Goal: Task Accomplishment & Management: Manage account settings

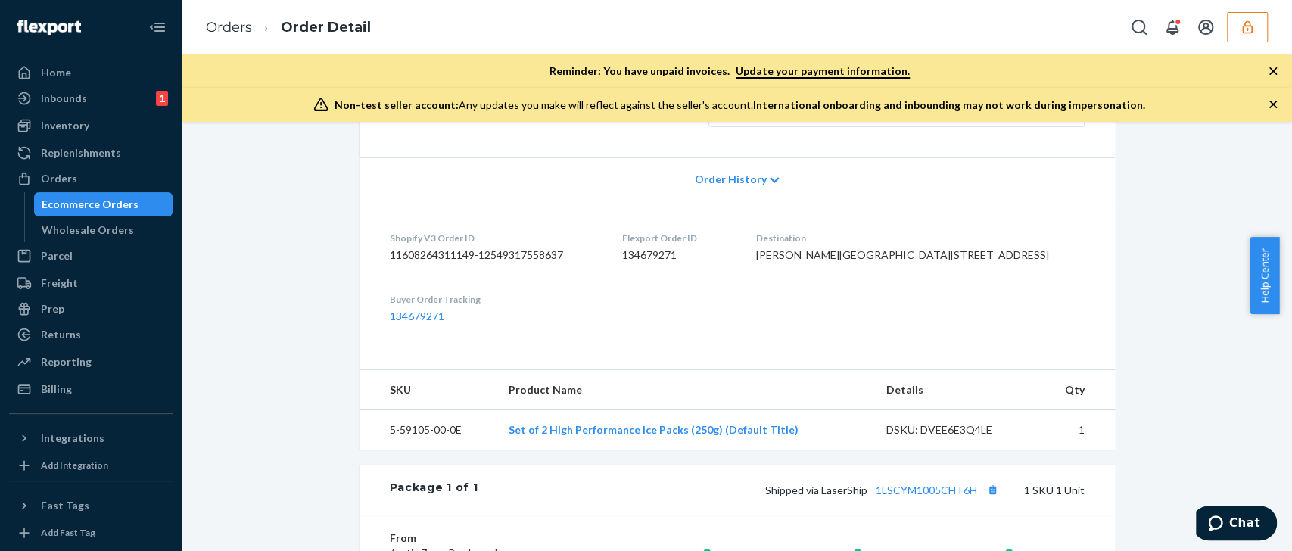
scroll to position [354, 0]
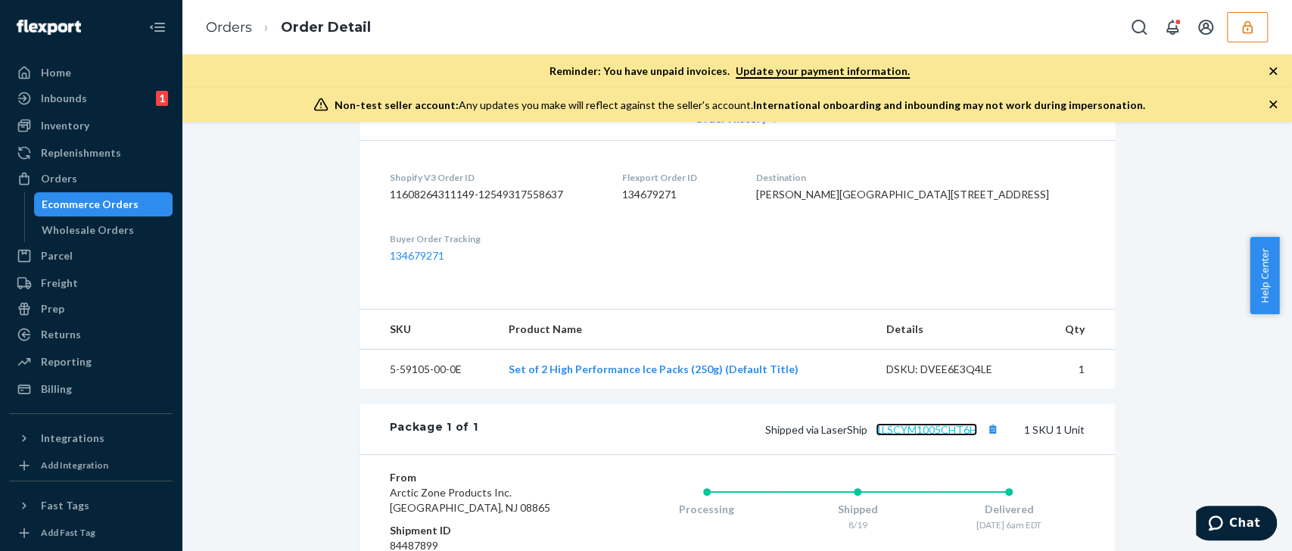
click at [946, 436] on link "1LSCYM1005CHT6H" at bounding box center [926, 429] width 101 height 13
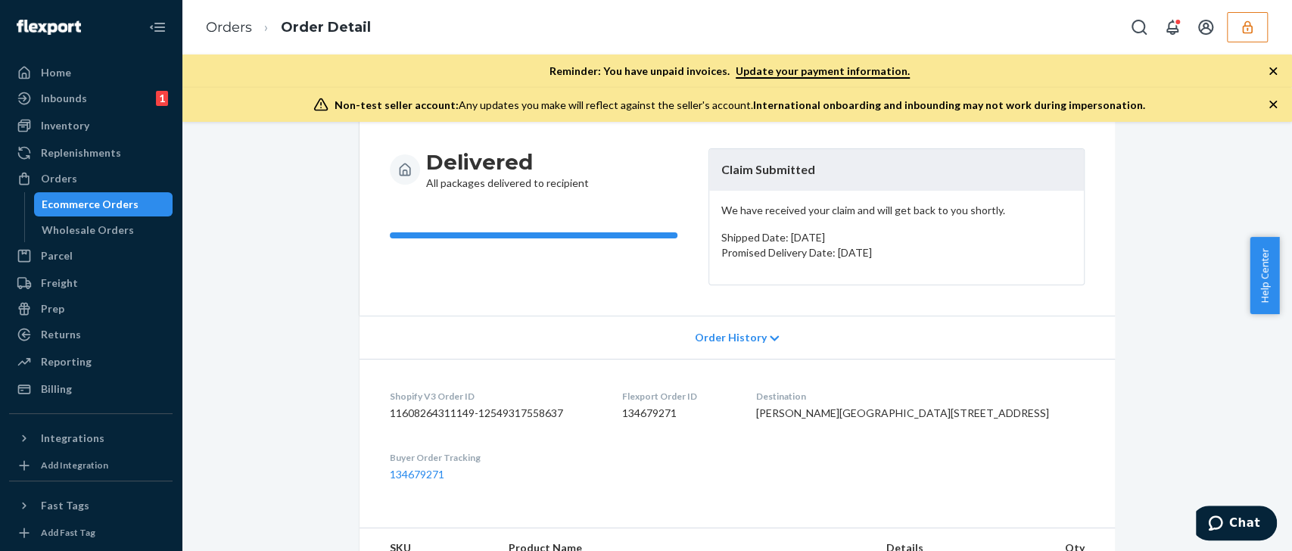
scroll to position [0, 0]
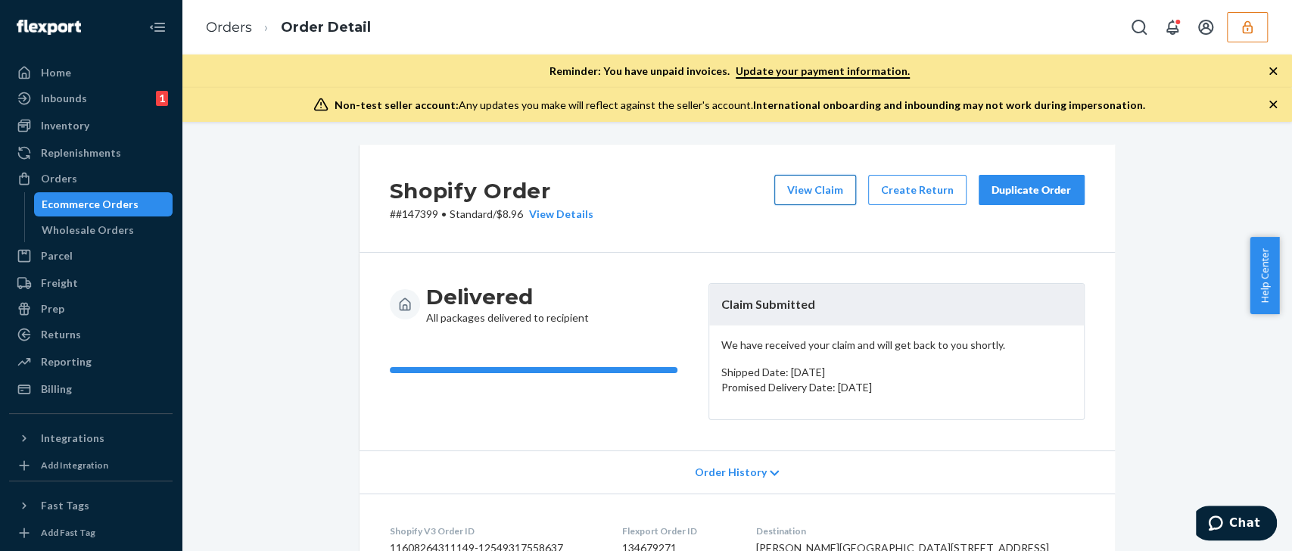
click at [831, 186] on button "View Claim" at bounding box center [815, 190] width 82 height 30
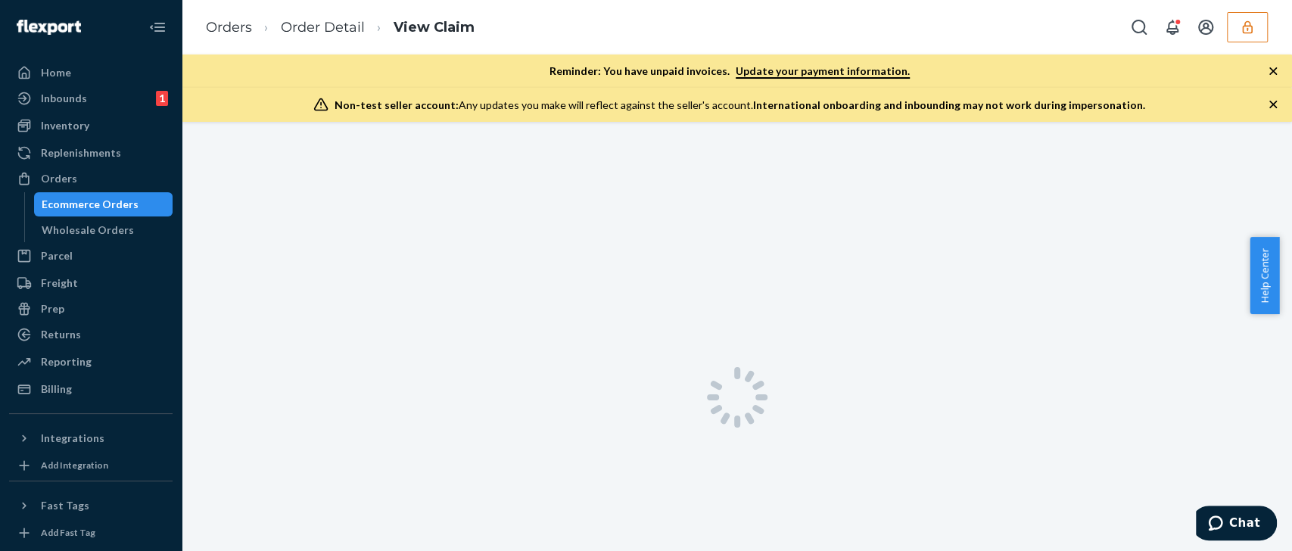
click at [1273, 103] on icon "button" at bounding box center [1273, 104] width 15 height 15
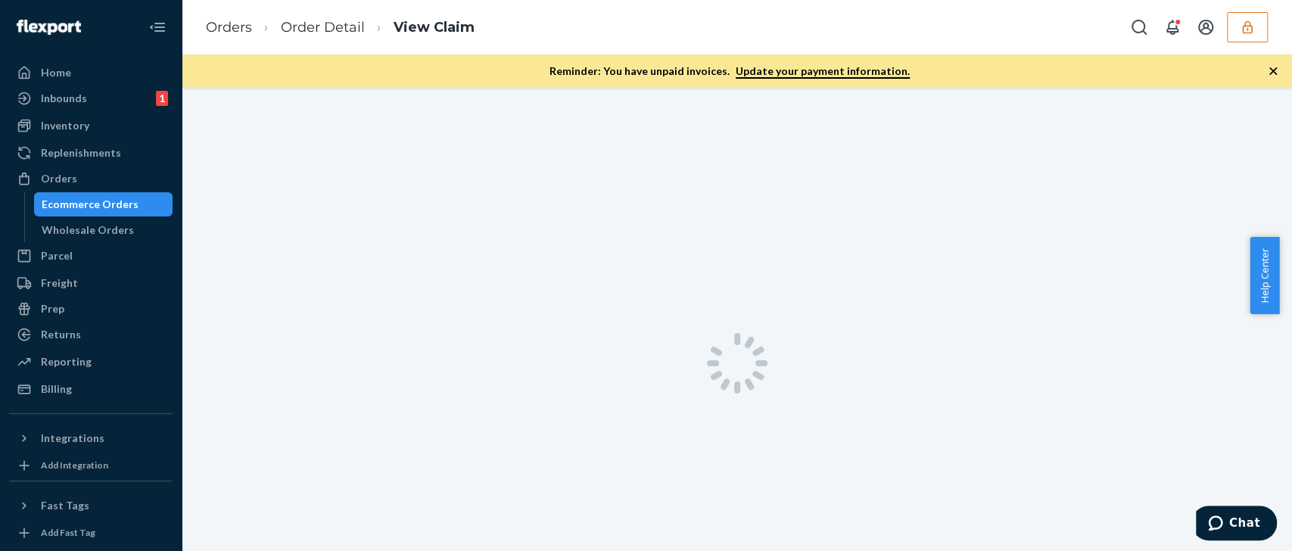
click at [1279, 67] on icon "button" at bounding box center [1273, 71] width 15 height 15
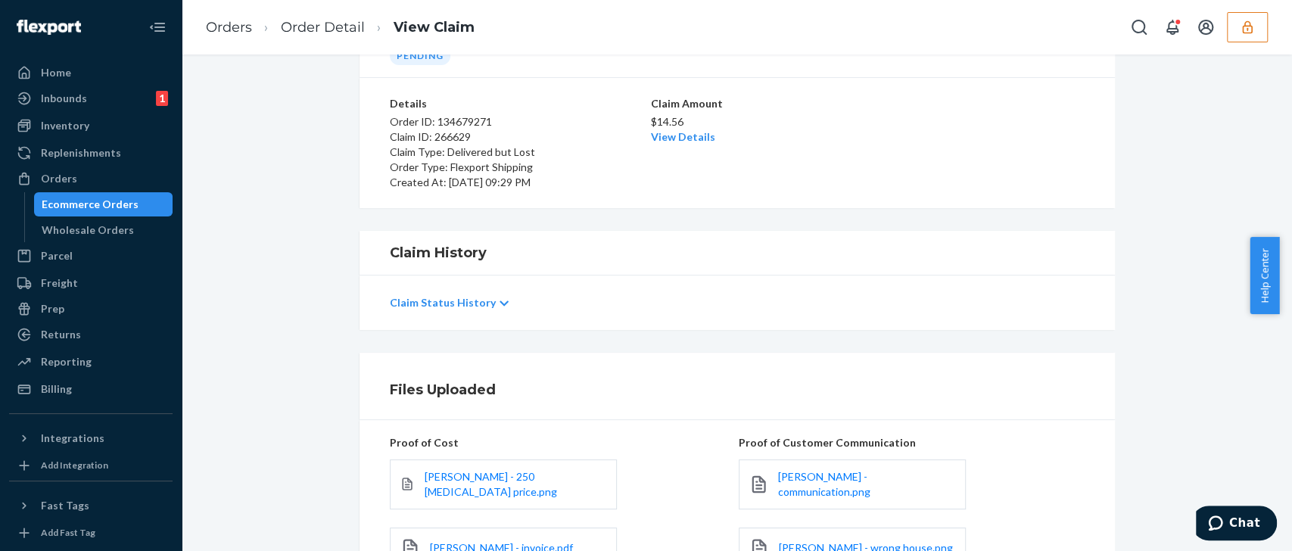
scroll to position [228, 0]
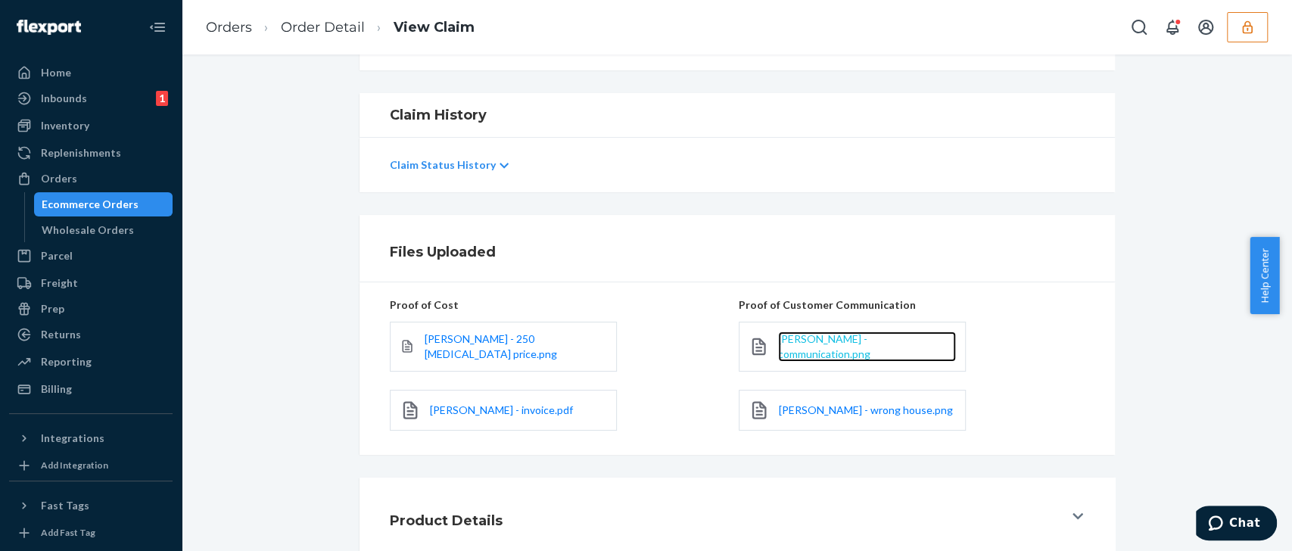
click at [798, 350] on span "Elizabeth Jennings - communication.png" at bounding box center [824, 346] width 92 height 28
click at [805, 400] on div "Elizabeth Jennings - wrong house.png" at bounding box center [852, 410] width 227 height 41
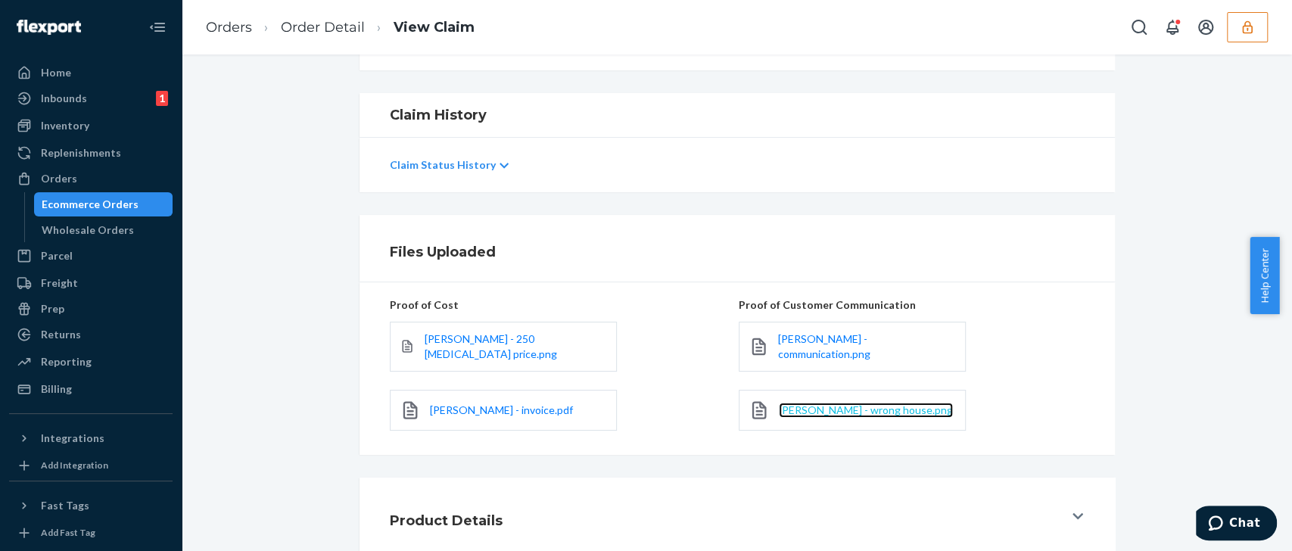
click at [826, 411] on span "Elizabeth Jennings - wrong house.png" at bounding box center [866, 409] width 174 height 13
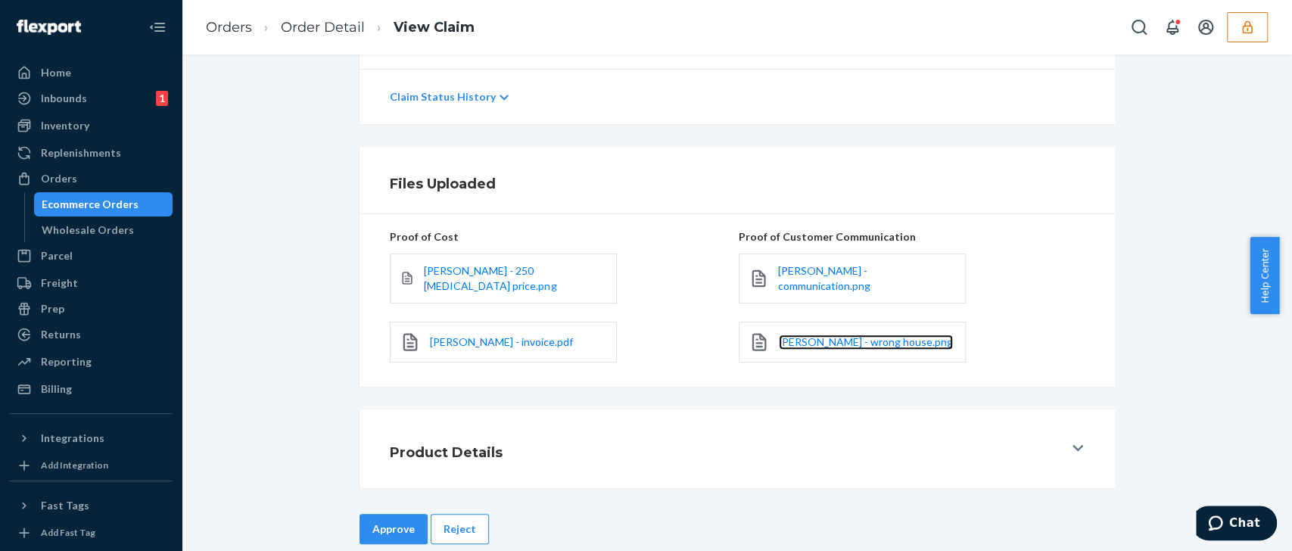
scroll to position [319, 0]
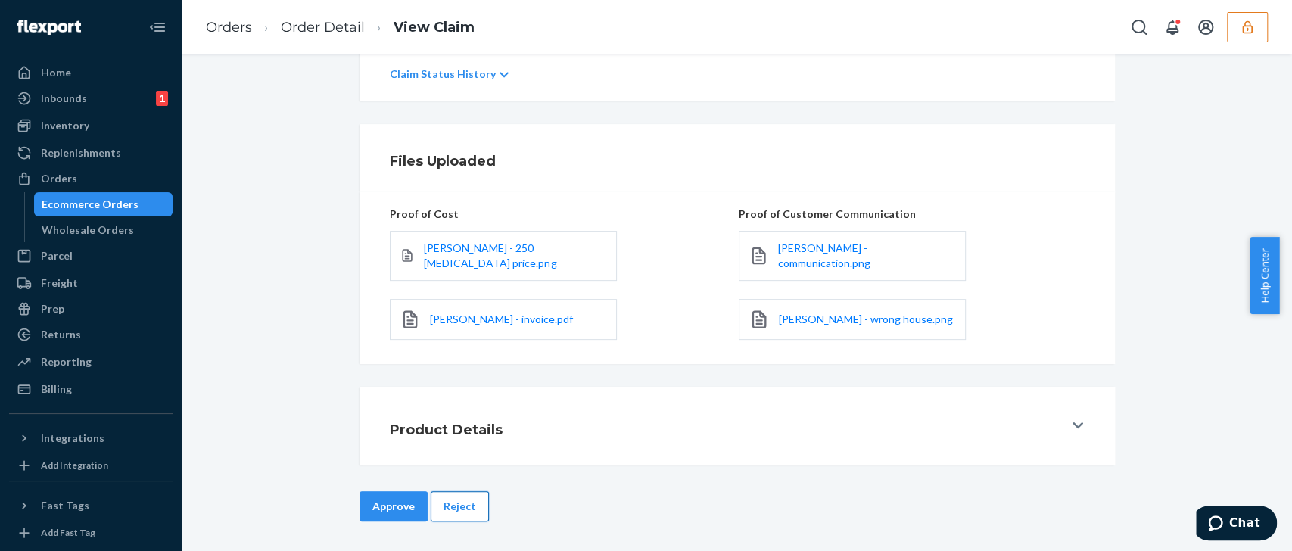
click at [452, 507] on button "Reject" at bounding box center [460, 506] width 58 height 30
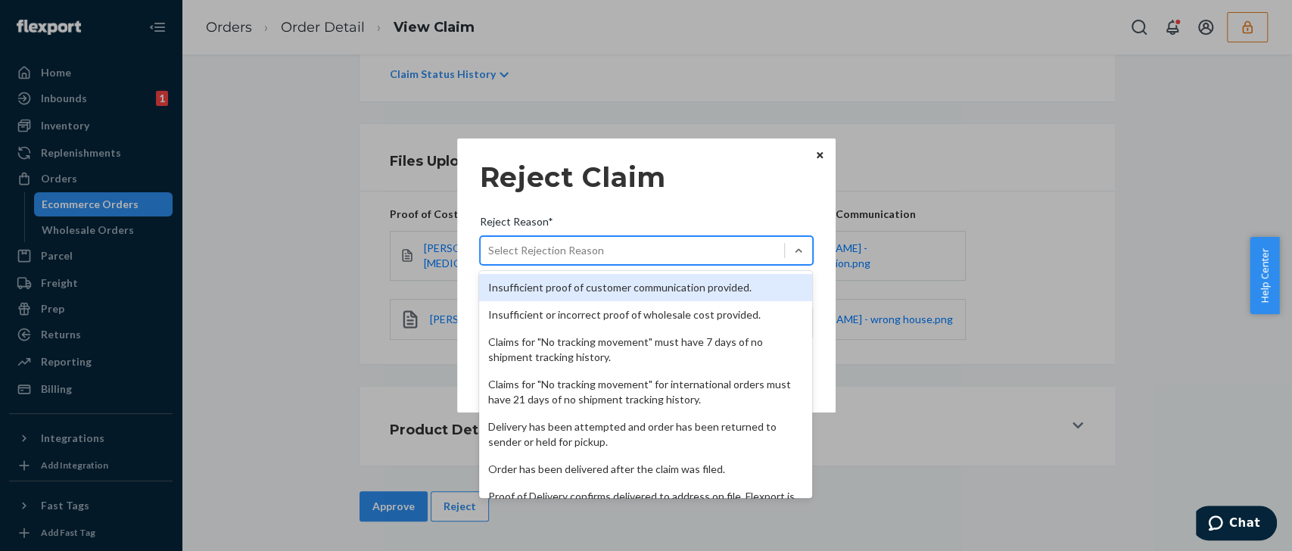
click at [627, 245] on div "Select Rejection Reason" at bounding box center [633, 250] width 304 height 24
click at [490, 245] on input "Reject Reason* option Insufficient proof of customer communication provided. fo…" at bounding box center [489, 250] width 2 height 15
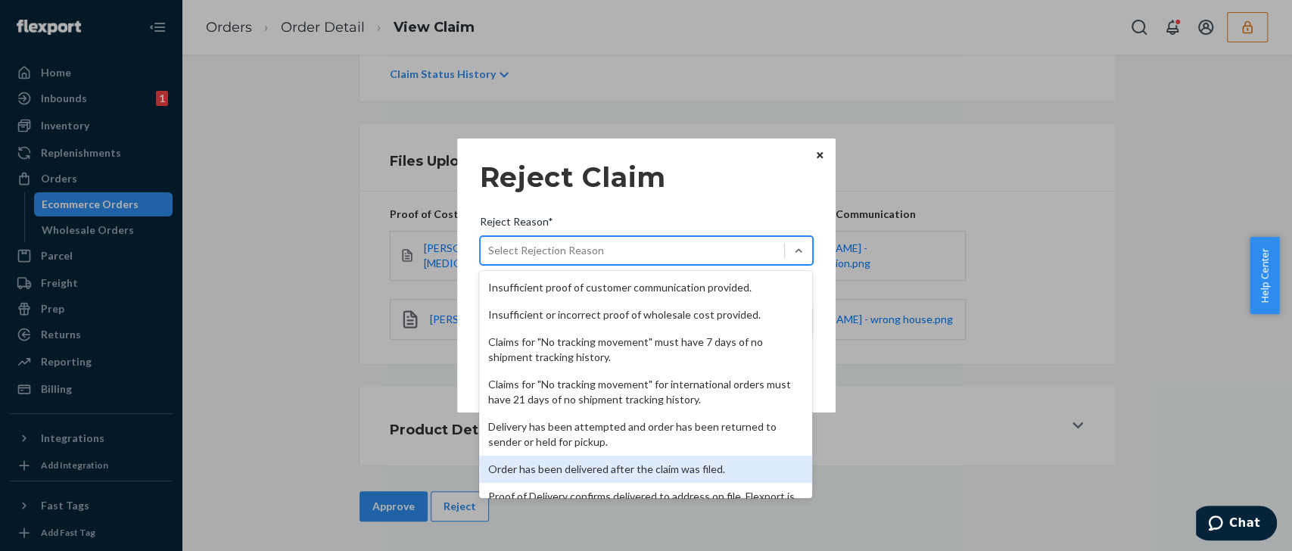
scroll to position [196, 0]
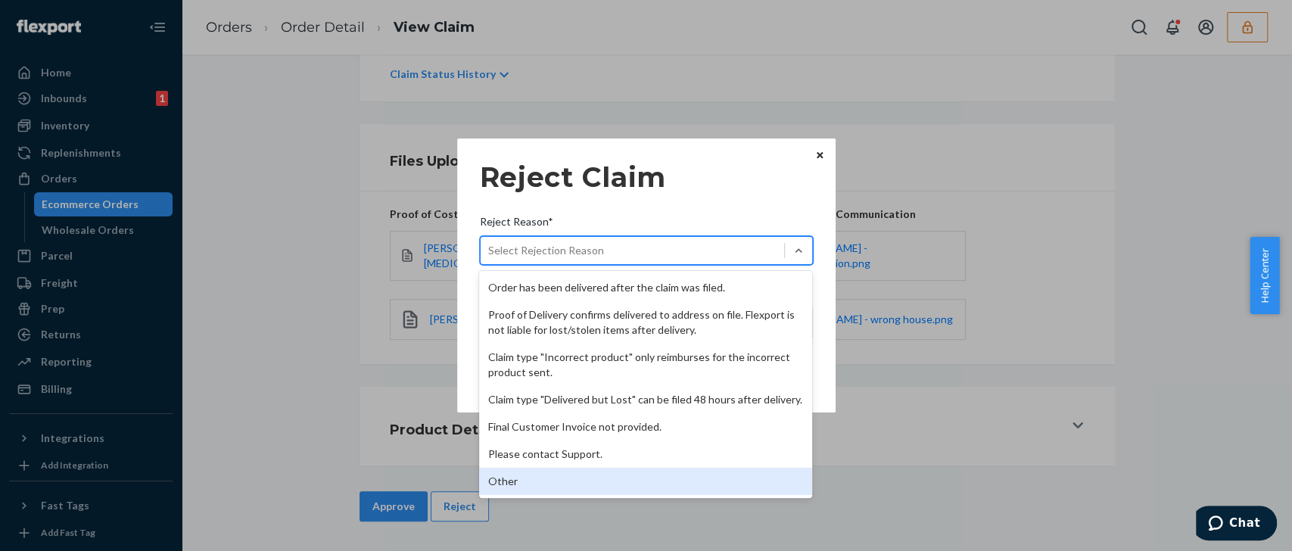
click at [559, 475] on div "Other" at bounding box center [645, 481] width 333 height 27
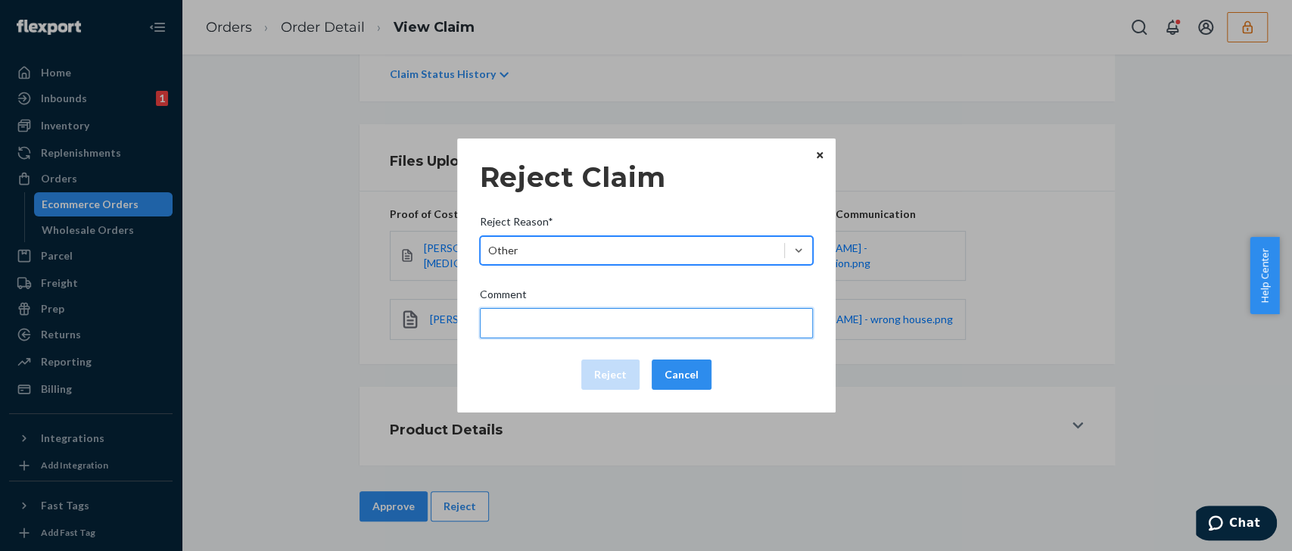
click at [569, 324] on input "Comment" at bounding box center [646, 323] width 333 height 30
type input "The package was confirmed to be delivered at the right location and Flexport is…"
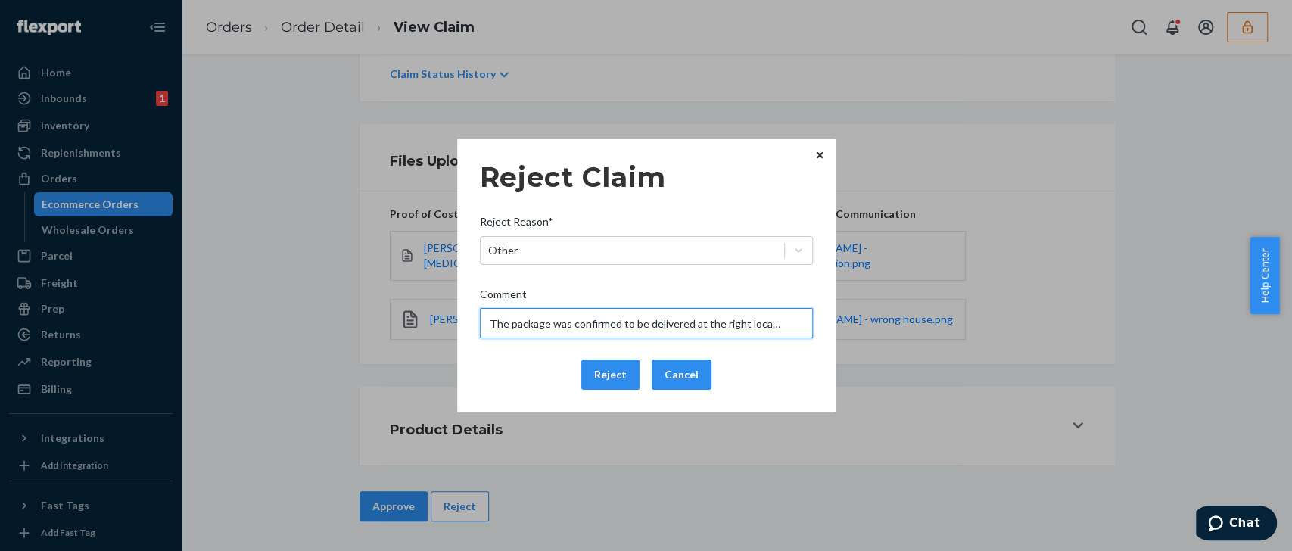
click at [551, 326] on input "The package was confirmed to be delivered at the right location and Flexport is…" at bounding box center [646, 323] width 333 height 30
click at [475, 394] on div "Reject Claim Reject Reason* Other Comment The package was confirmed to be deliv…" at bounding box center [646, 276] width 379 height 274
click at [611, 381] on button "Reject" at bounding box center [610, 375] width 58 height 30
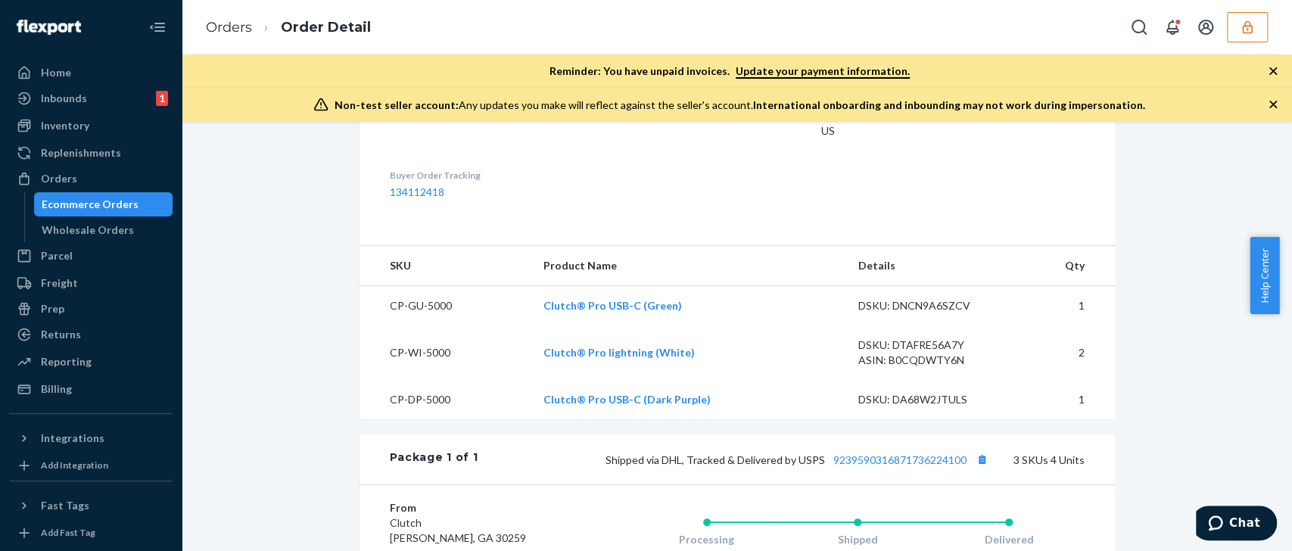
scroll to position [485, 0]
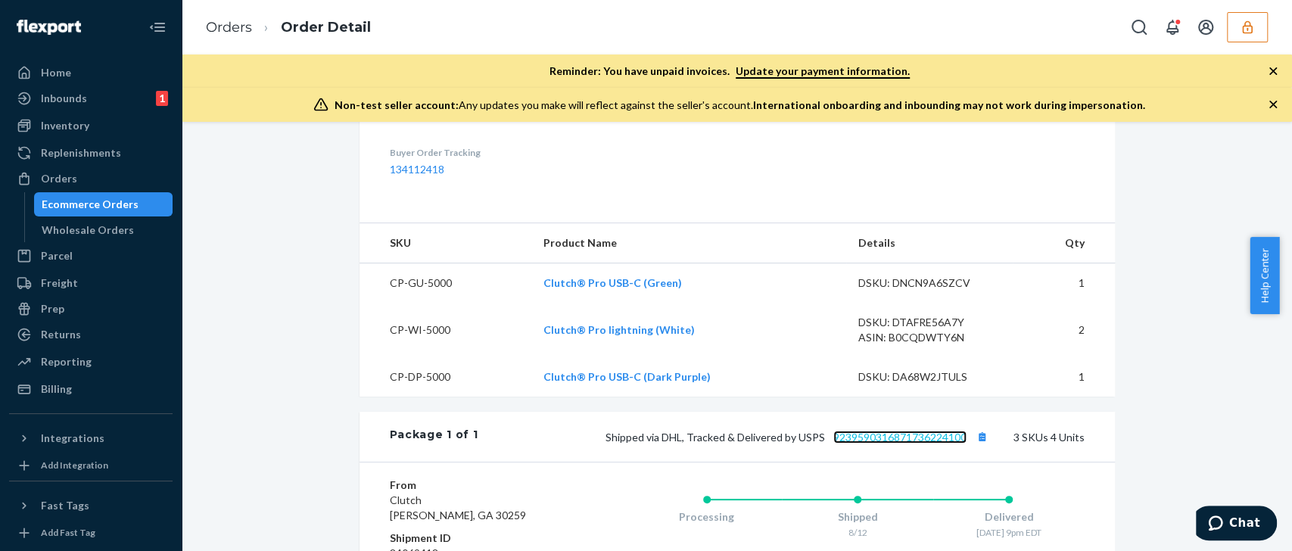
click at [861, 444] on link "9239590316871736224100" at bounding box center [899, 437] width 133 height 13
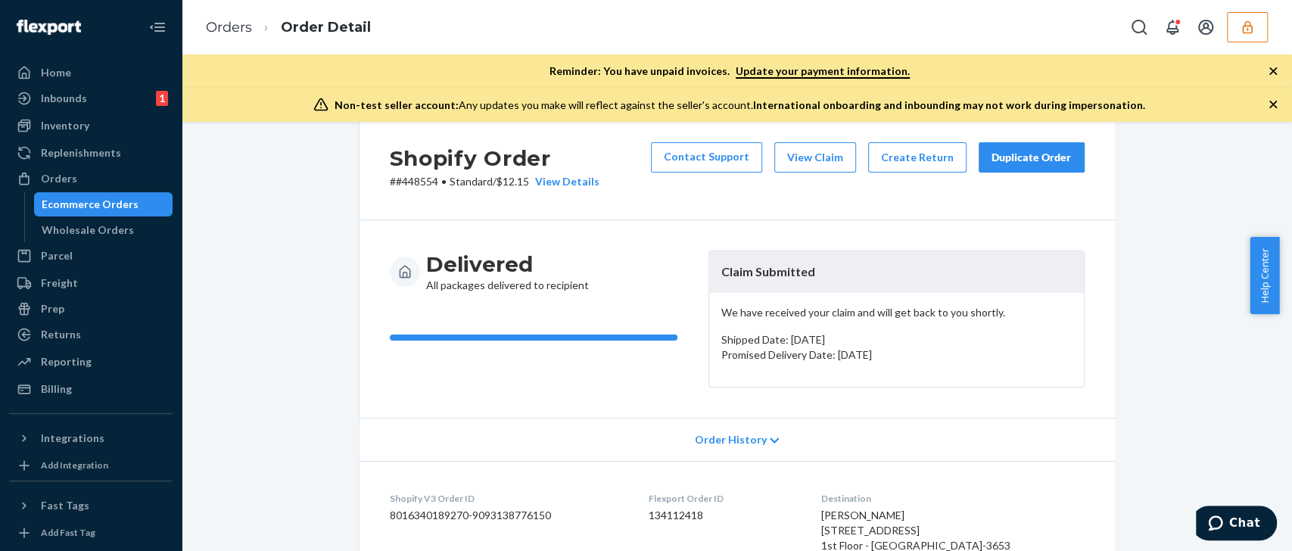
scroll to position [0, 0]
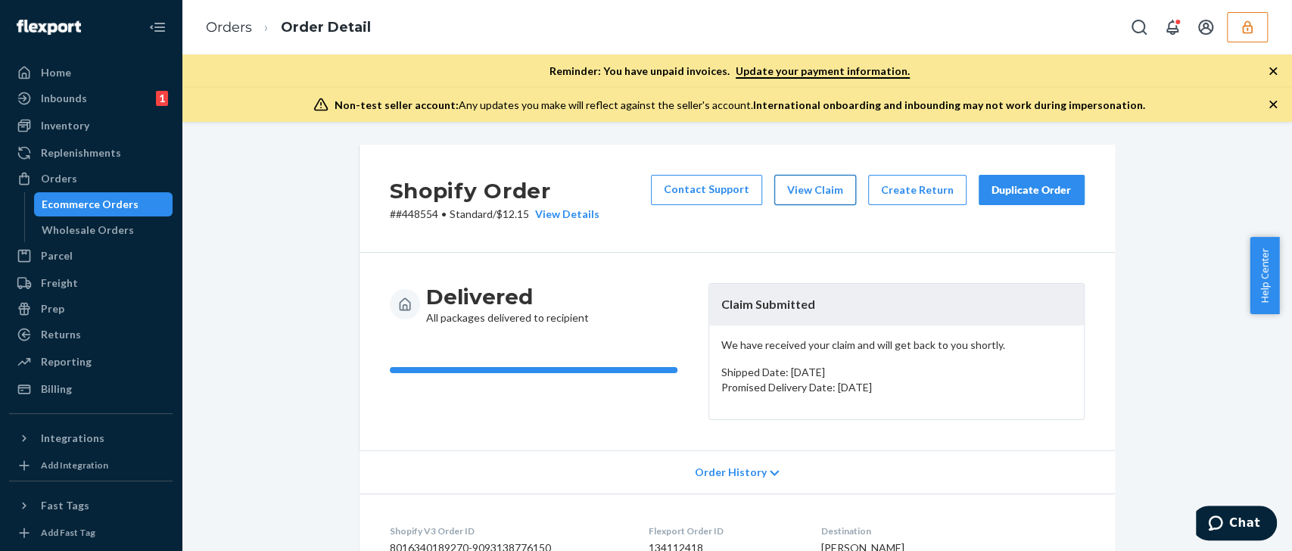
click at [809, 195] on button "View Claim" at bounding box center [815, 190] width 82 height 30
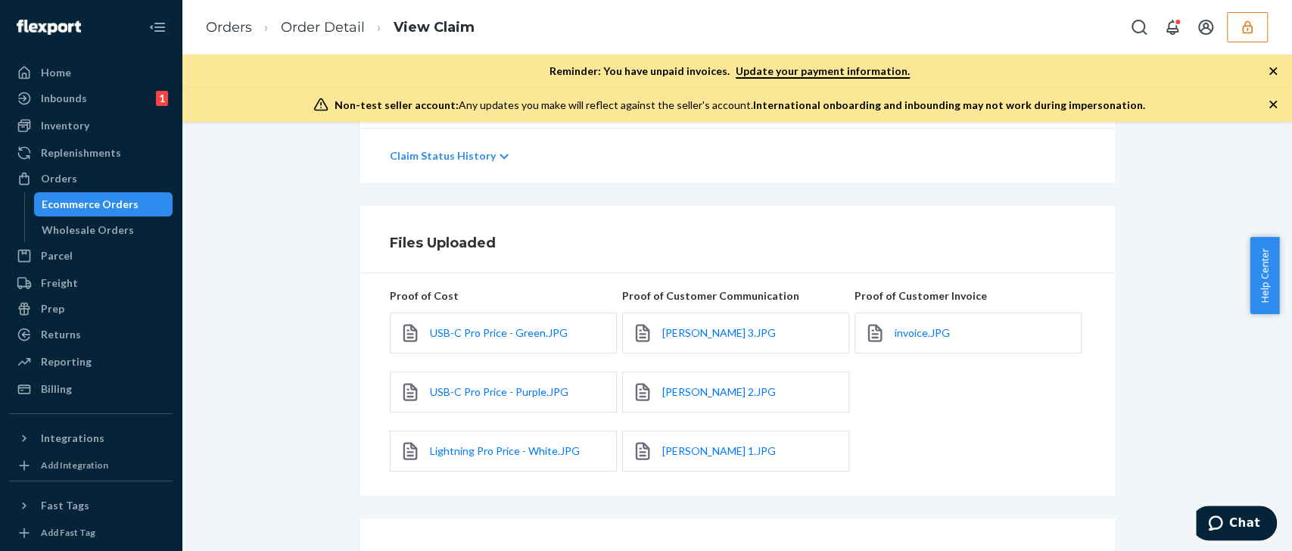
scroll to position [373, 0]
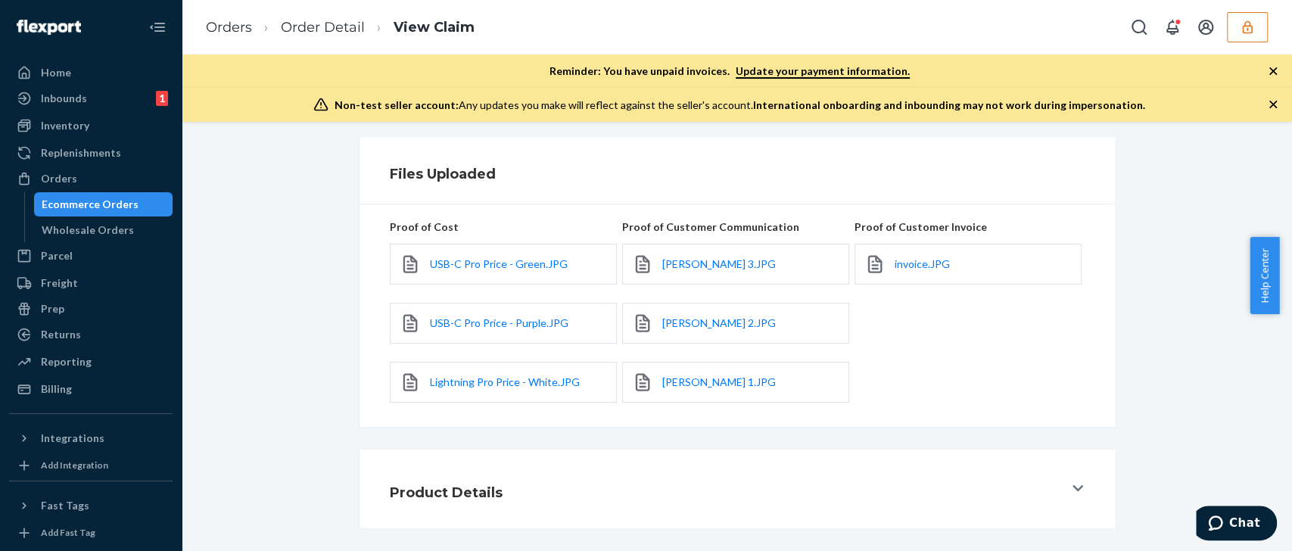
click at [708, 249] on div "Nickey 3.JPG" at bounding box center [735, 264] width 227 height 41
click at [701, 266] on span "Nickey 3.JPG" at bounding box center [719, 263] width 114 height 13
click at [669, 317] on span "Nickey 2.JPG" at bounding box center [719, 322] width 114 height 13
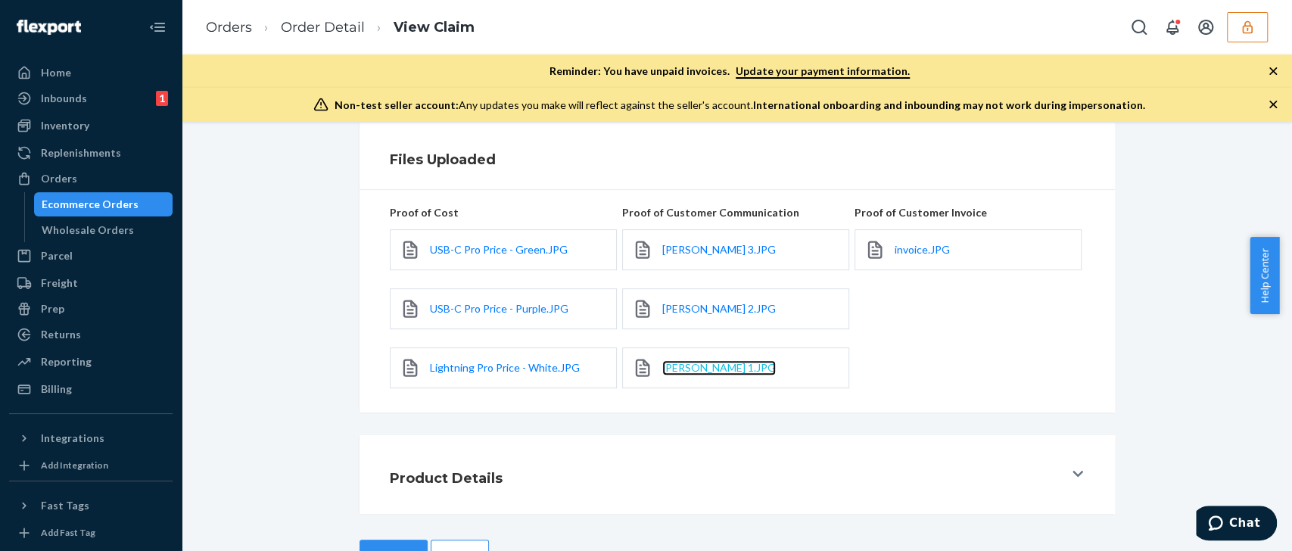
click at [695, 369] on span "Nickey 1.JPG" at bounding box center [719, 367] width 114 height 13
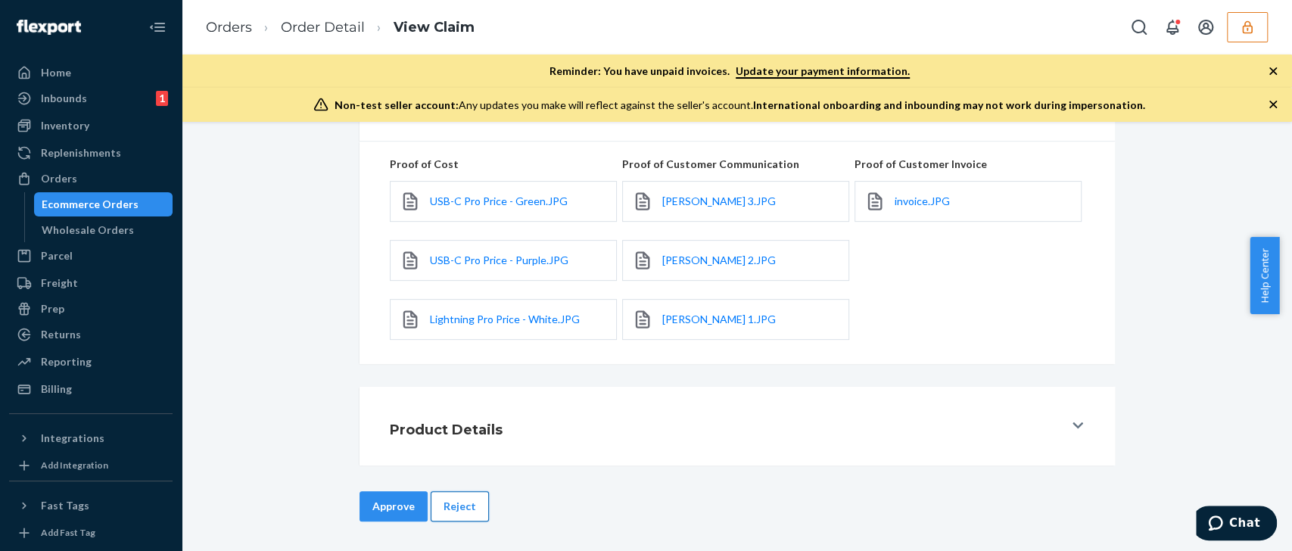
click at [457, 513] on button "Reject" at bounding box center [460, 506] width 58 height 30
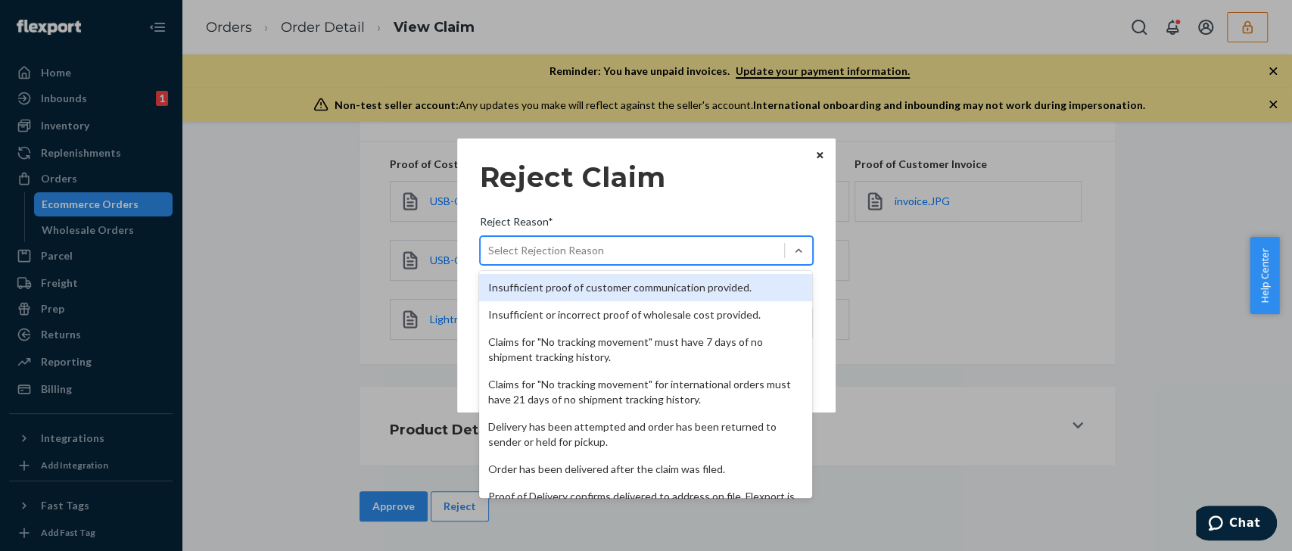
click at [666, 255] on div "Select Rejection Reason" at bounding box center [633, 250] width 304 height 24
click at [490, 255] on input "Reject Reason* option Insufficient proof of customer communication provided. fo…" at bounding box center [489, 250] width 2 height 15
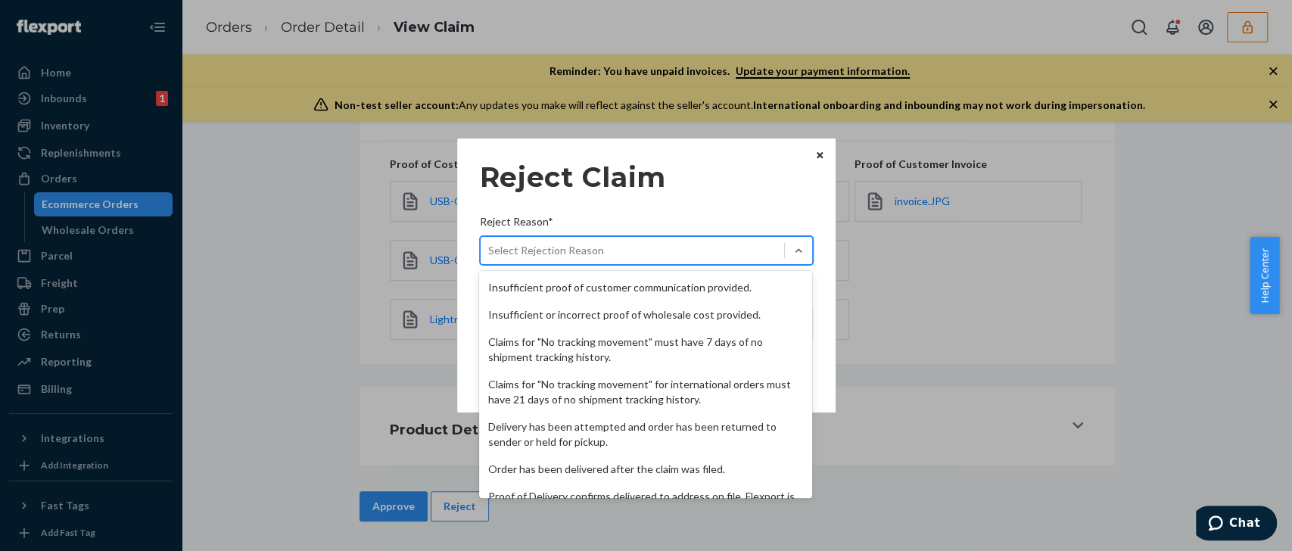
scroll to position [196, 0]
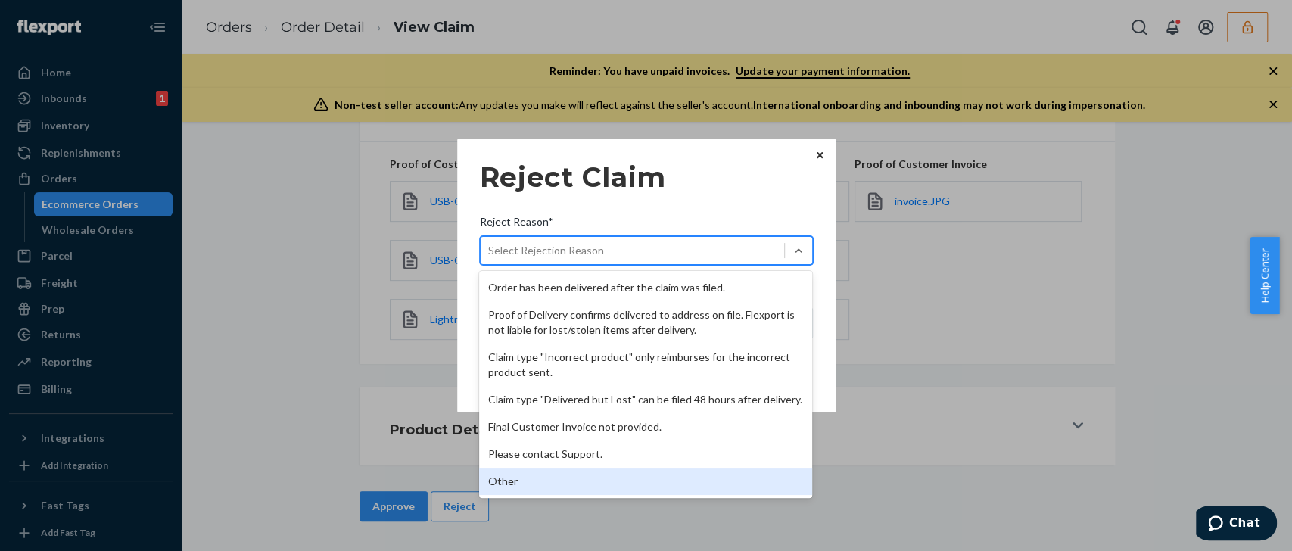
click at [528, 487] on div "Other" at bounding box center [645, 481] width 333 height 27
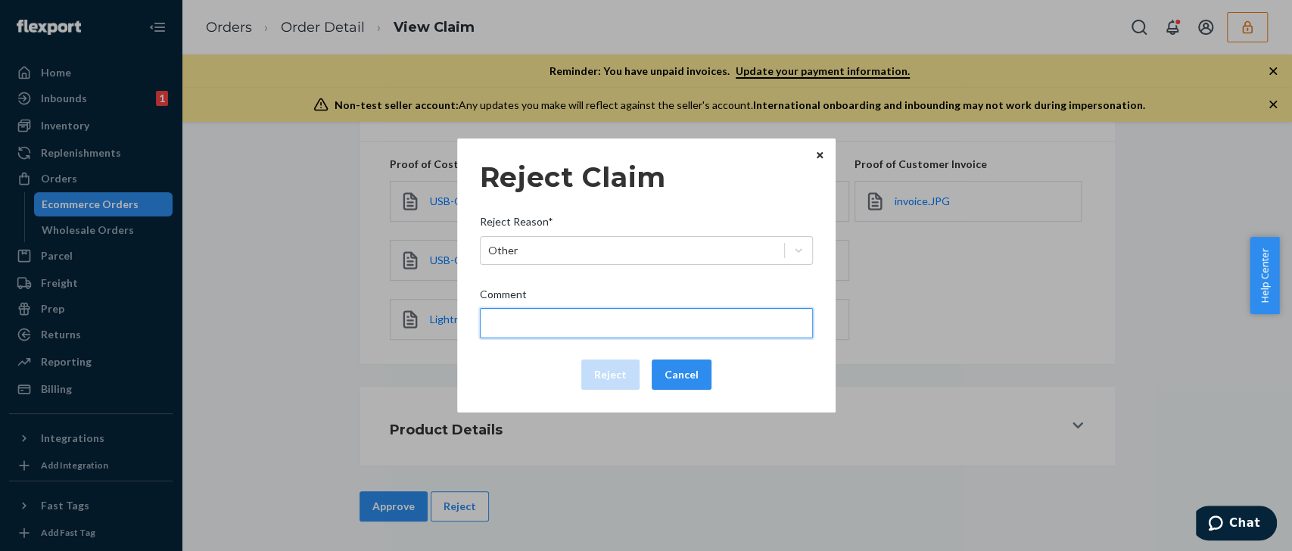
click at [560, 323] on input "Comment" at bounding box center [646, 323] width 333 height 30
type input "The package was confirmed to be delivered at the right location and Flexport is…"
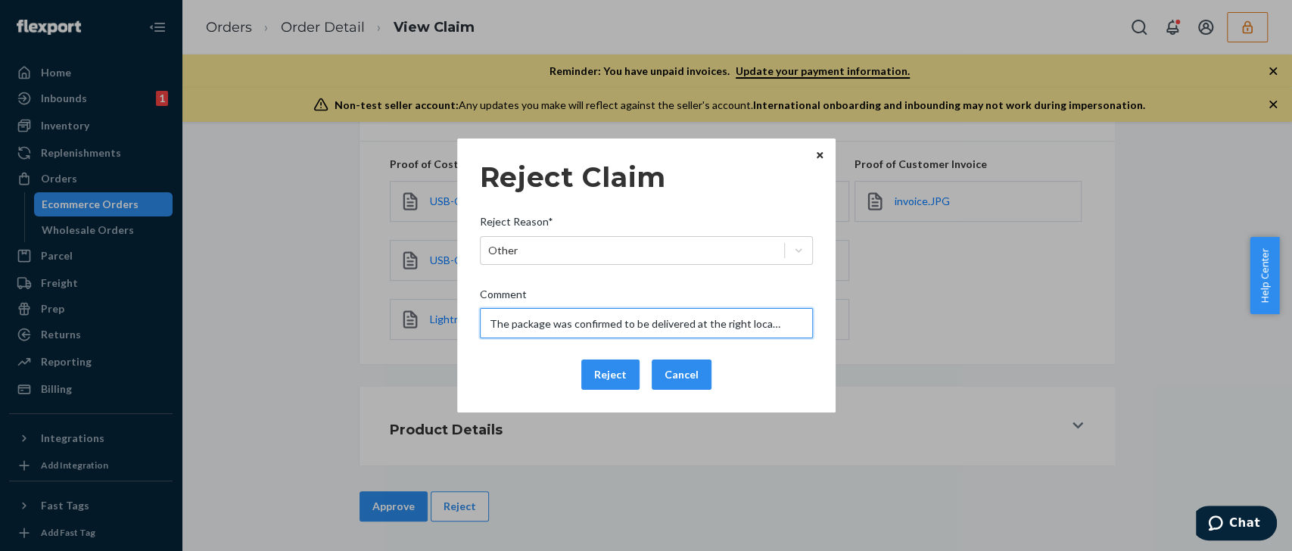
click at [553, 315] on input "The package was confirmed to be delivered at the right location and Flexport is…" at bounding box center [646, 323] width 333 height 30
click at [506, 369] on div "Reject Cancel" at bounding box center [646, 375] width 345 height 30
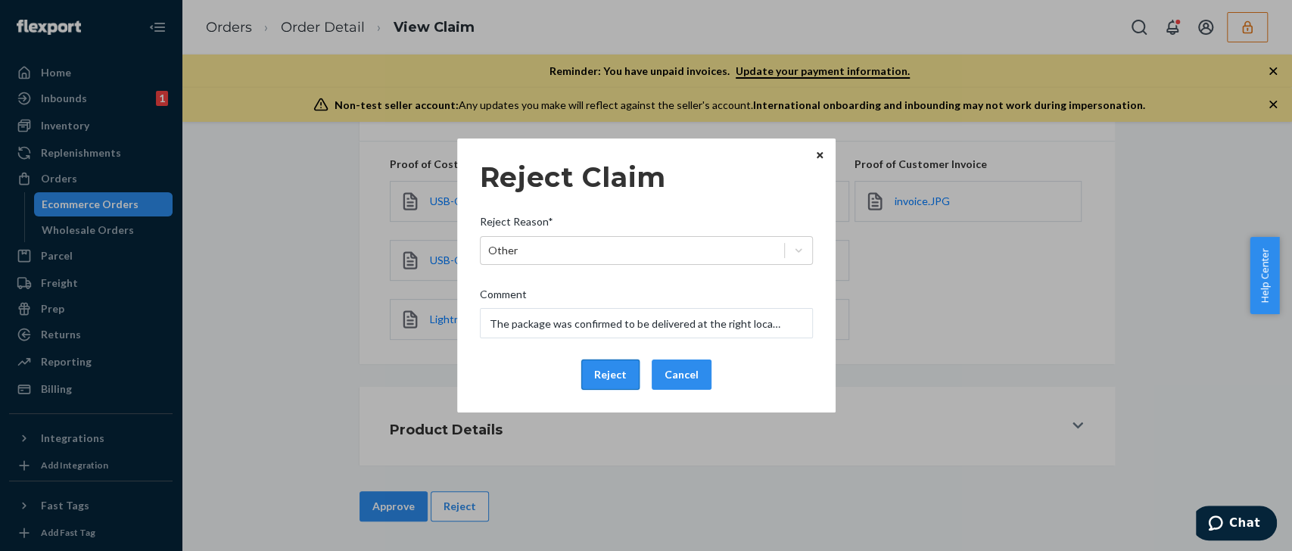
click at [606, 372] on button "Reject" at bounding box center [610, 375] width 58 height 30
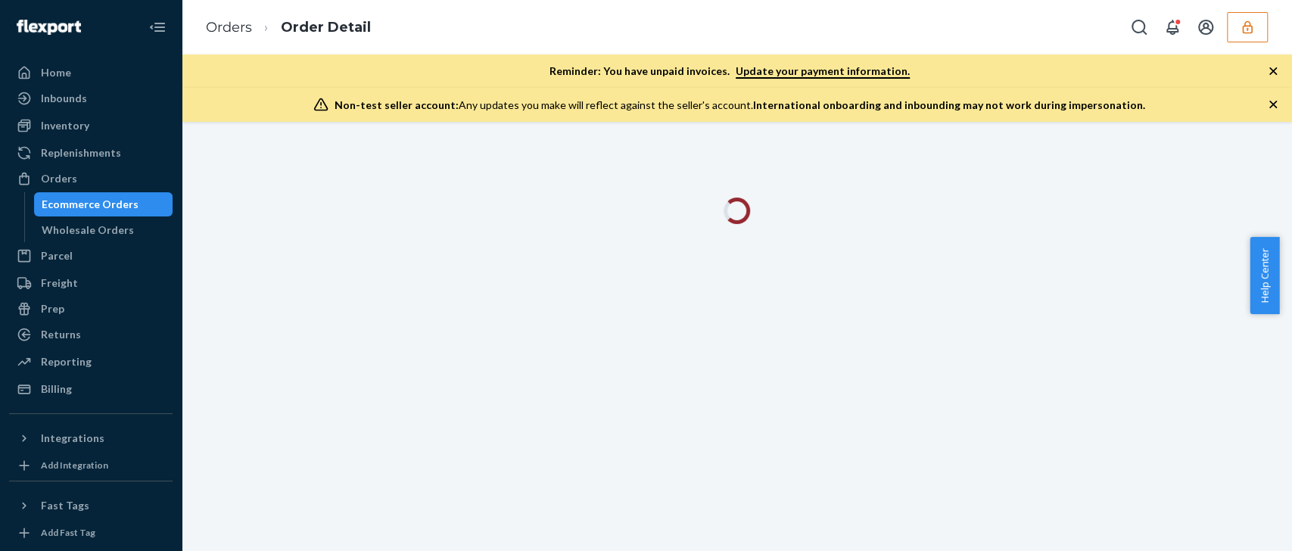
click at [1272, 98] on icon "button" at bounding box center [1273, 104] width 15 height 15
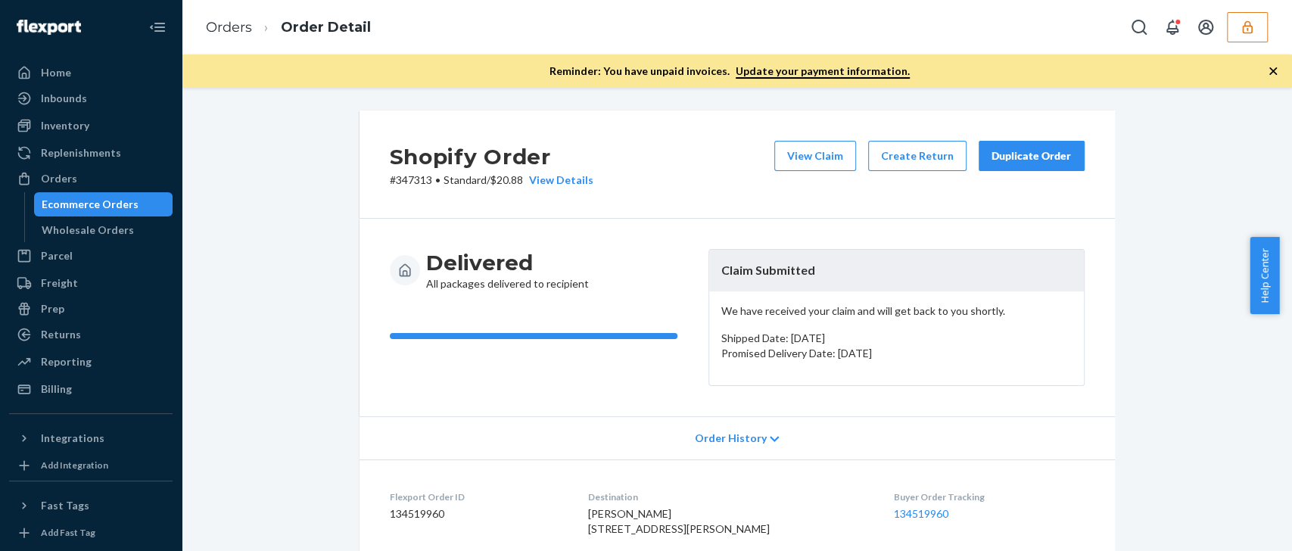
click at [1270, 67] on icon "button" at bounding box center [1273, 71] width 15 height 15
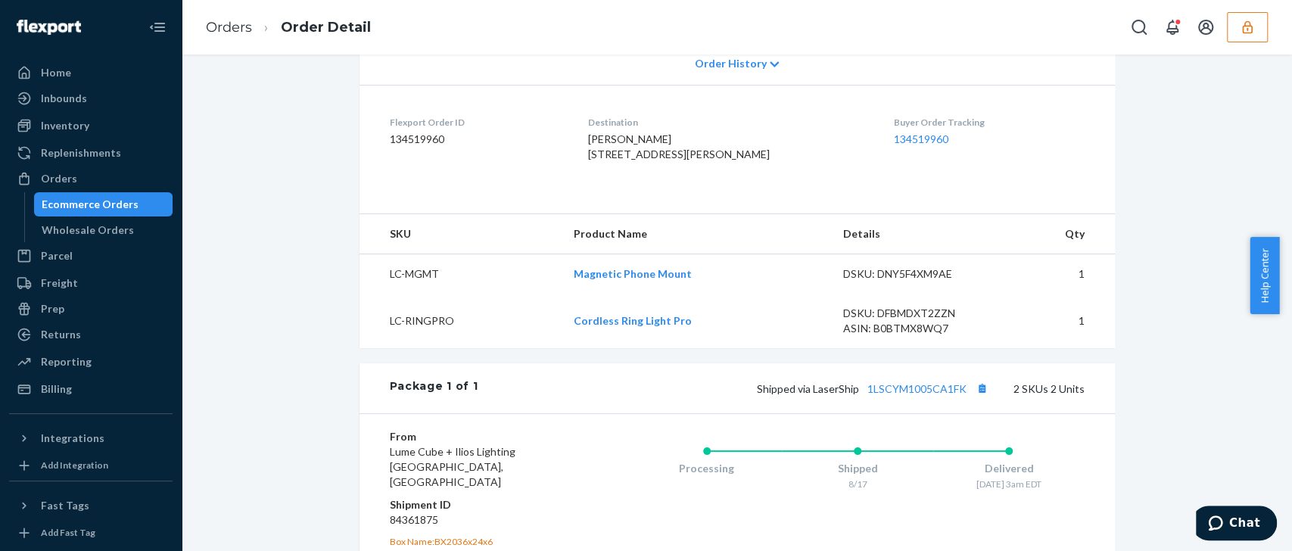
scroll to position [371, 0]
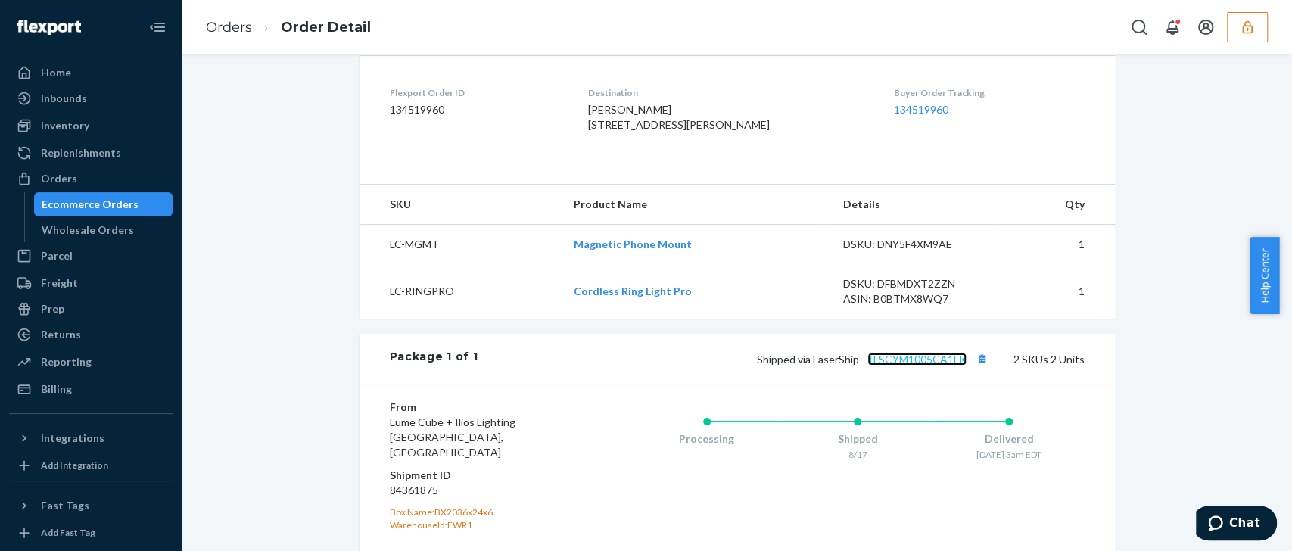
click at [916, 366] on link "1LSCYM1005CA1FK" at bounding box center [917, 359] width 99 height 13
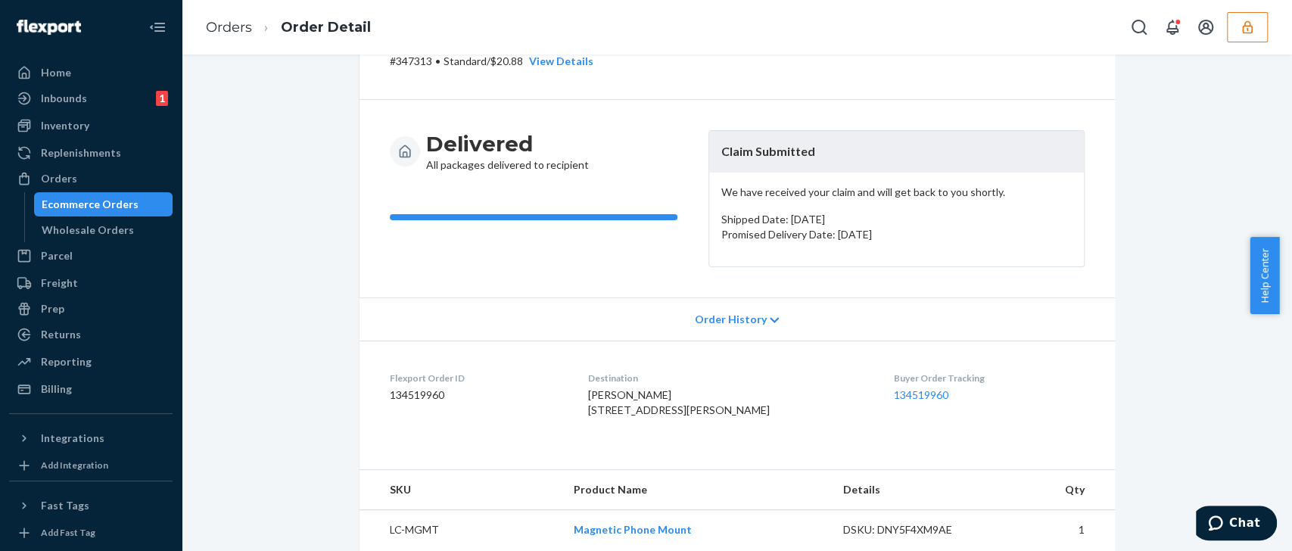
scroll to position [0, 0]
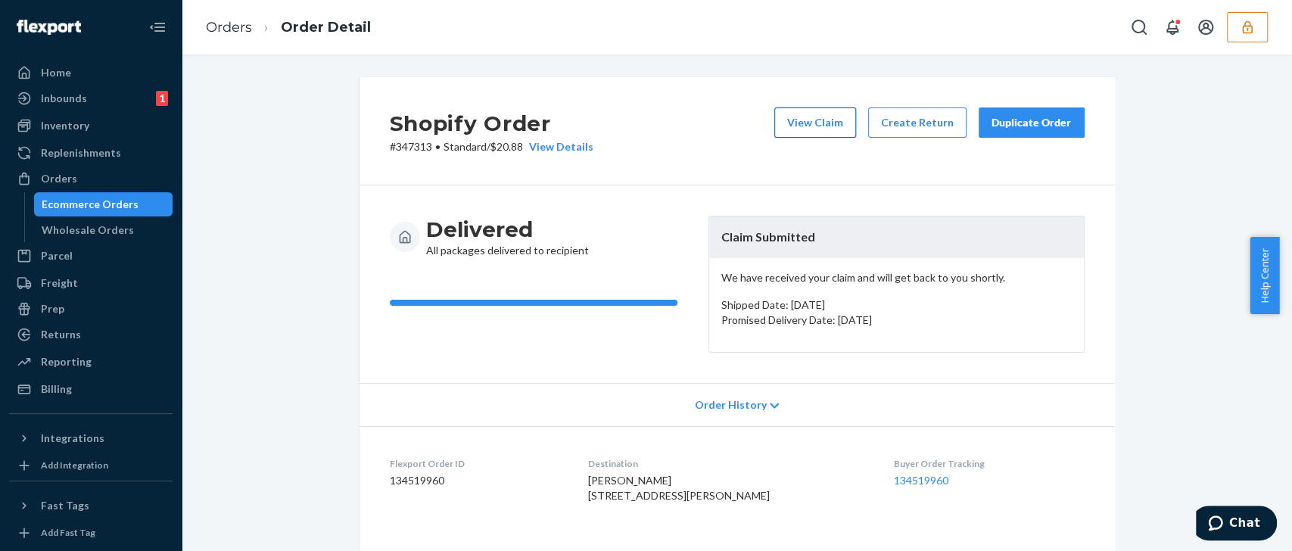
click at [827, 114] on button "View Claim" at bounding box center [815, 122] width 82 height 30
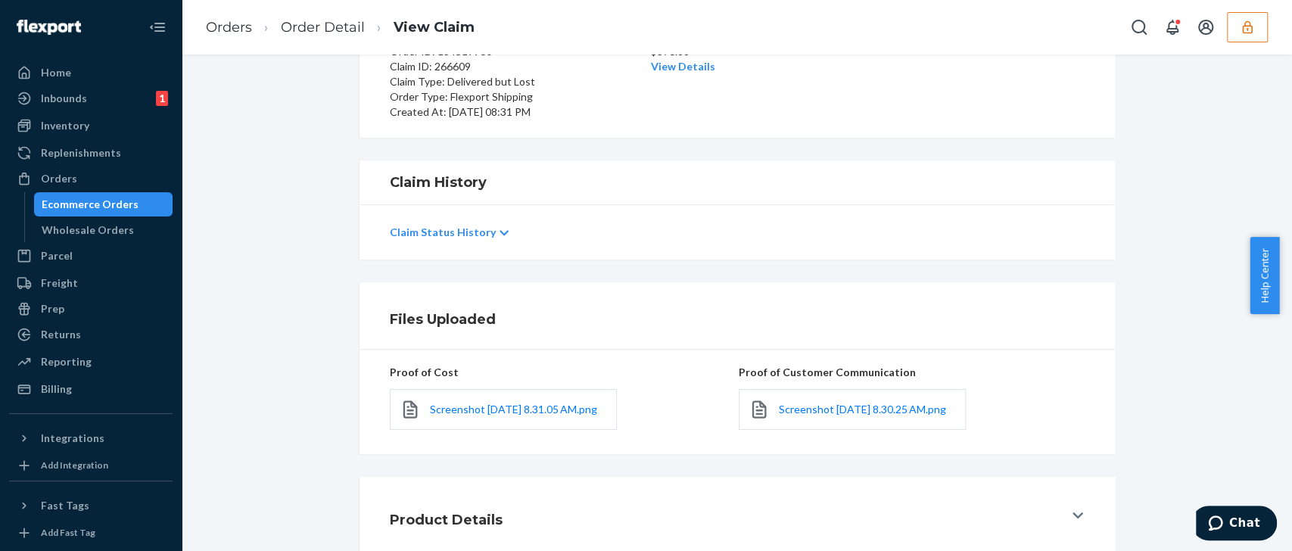
scroll to position [180, 0]
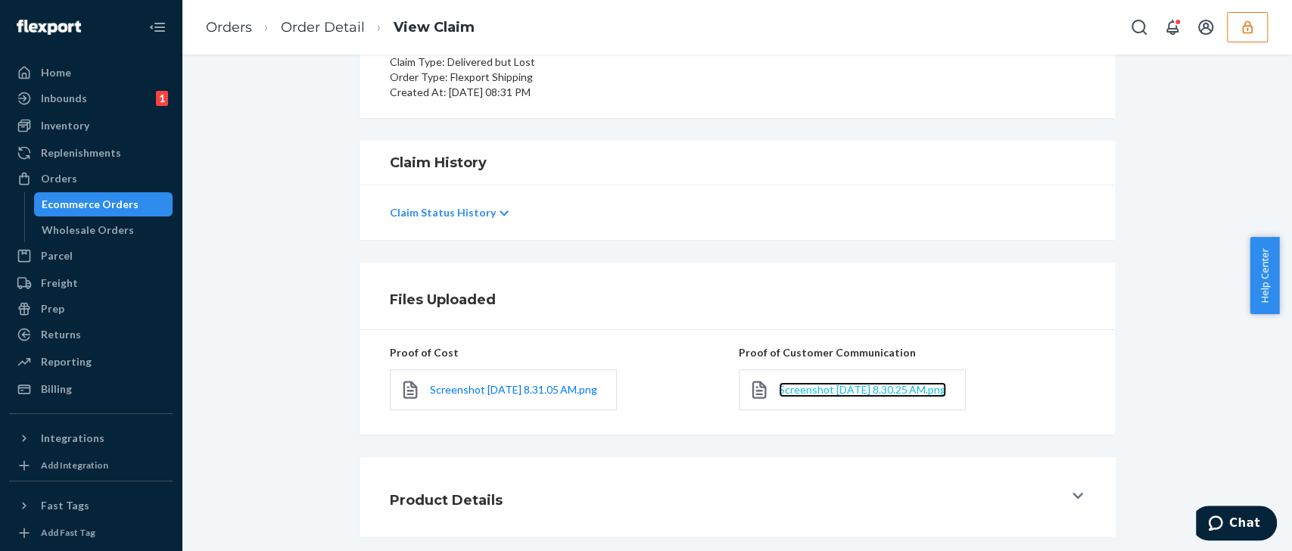
click at [823, 396] on span "Screenshot 2025-08-21 at 8.30.25 AM.png" at bounding box center [862, 389] width 167 height 13
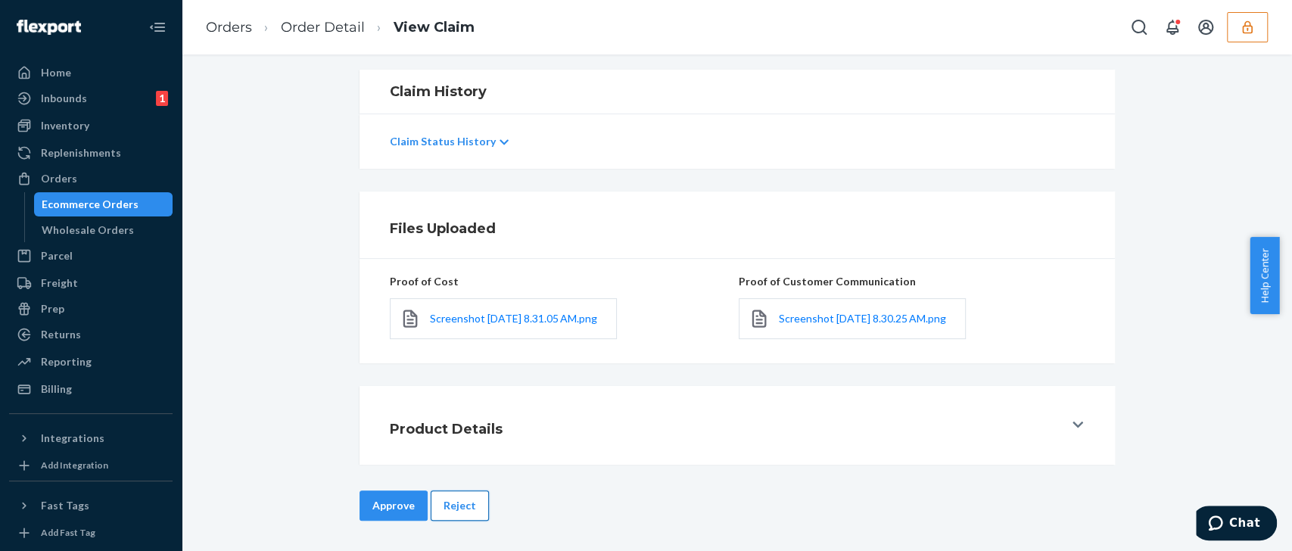
click at [448, 510] on button "Reject" at bounding box center [460, 506] width 58 height 30
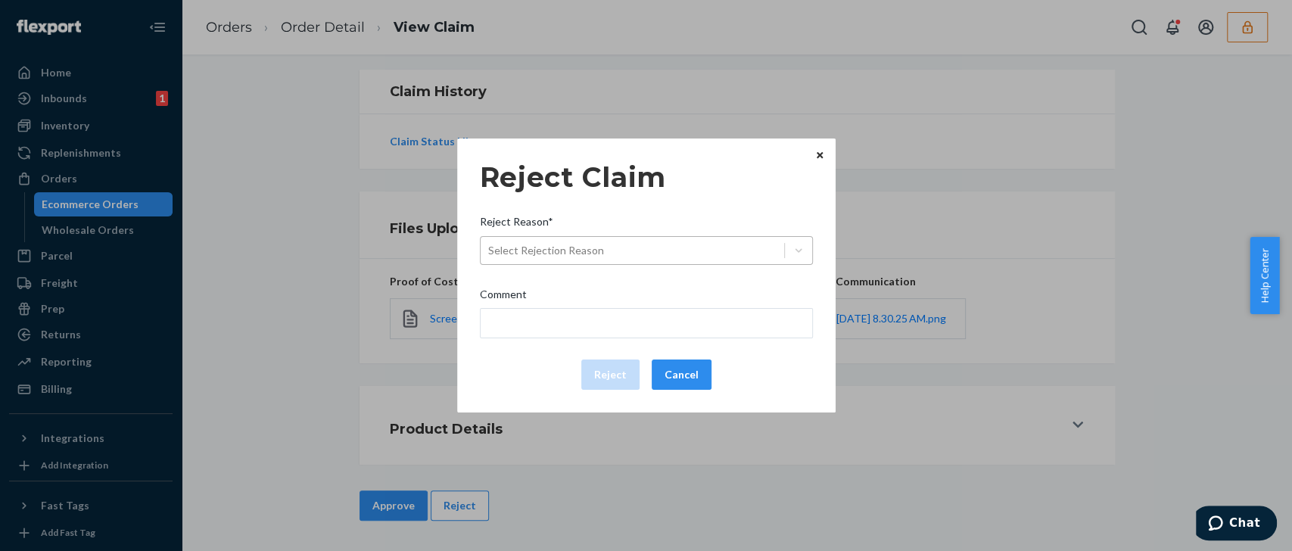
click at [651, 243] on div "Select Rejection Reason" at bounding box center [633, 250] width 304 height 24
click at [490, 243] on input "Reject Reason* Select Rejection Reason" at bounding box center [489, 250] width 2 height 15
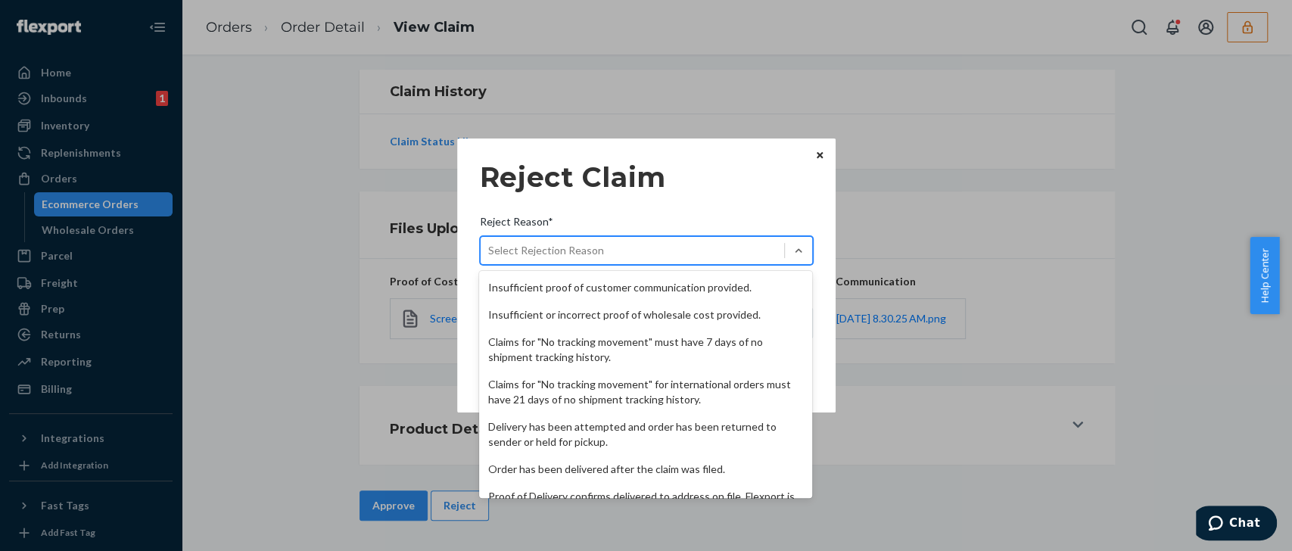
scroll to position [196, 0]
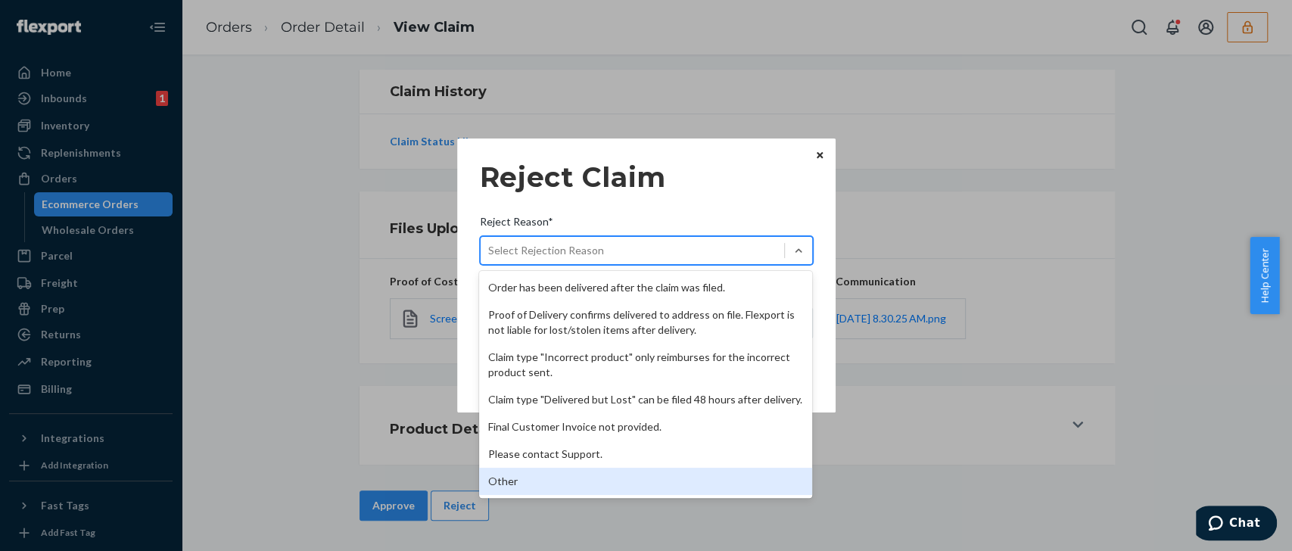
click at [572, 488] on div "Other" at bounding box center [645, 481] width 333 height 27
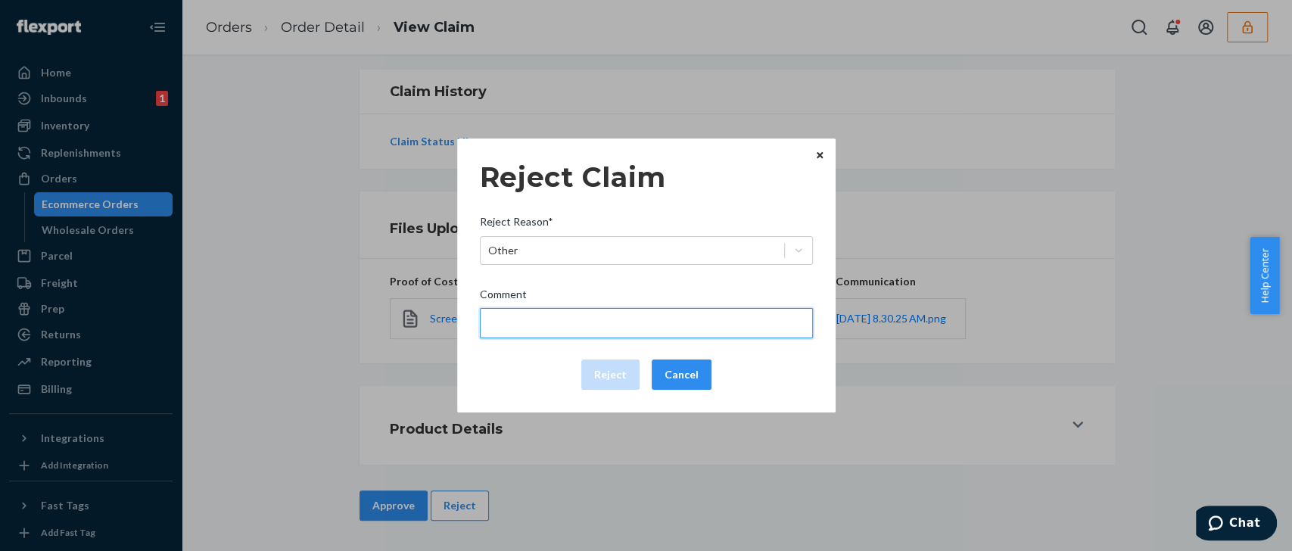
click at [563, 327] on input "Comment" at bounding box center [646, 323] width 333 height 30
type input "The package was confirmed to be delivered at the right location and Flexport is…"
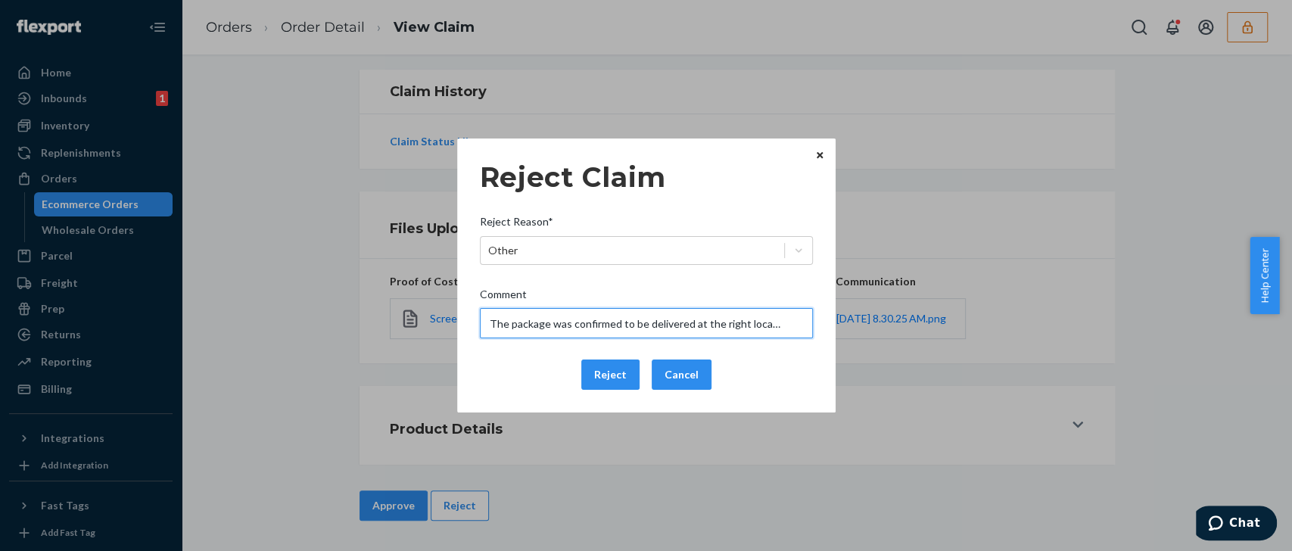
click at [582, 326] on input "The package was confirmed to be delivered at the right location and Flexport is…" at bounding box center [646, 323] width 333 height 30
click at [502, 356] on div "Reject Claim Reject Reason* Other Comment The package was confirmed to be deliv…" at bounding box center [646, 275] width 333 height 241
click at [606, 370] on button "Reject" at bounding box center [610, 375] width 58 height 30
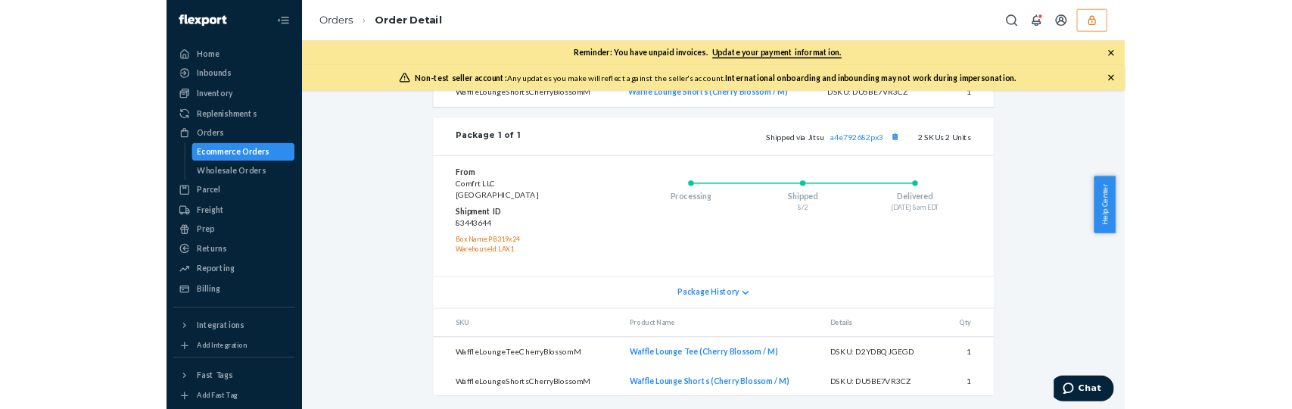
scroll to position [661, 0]
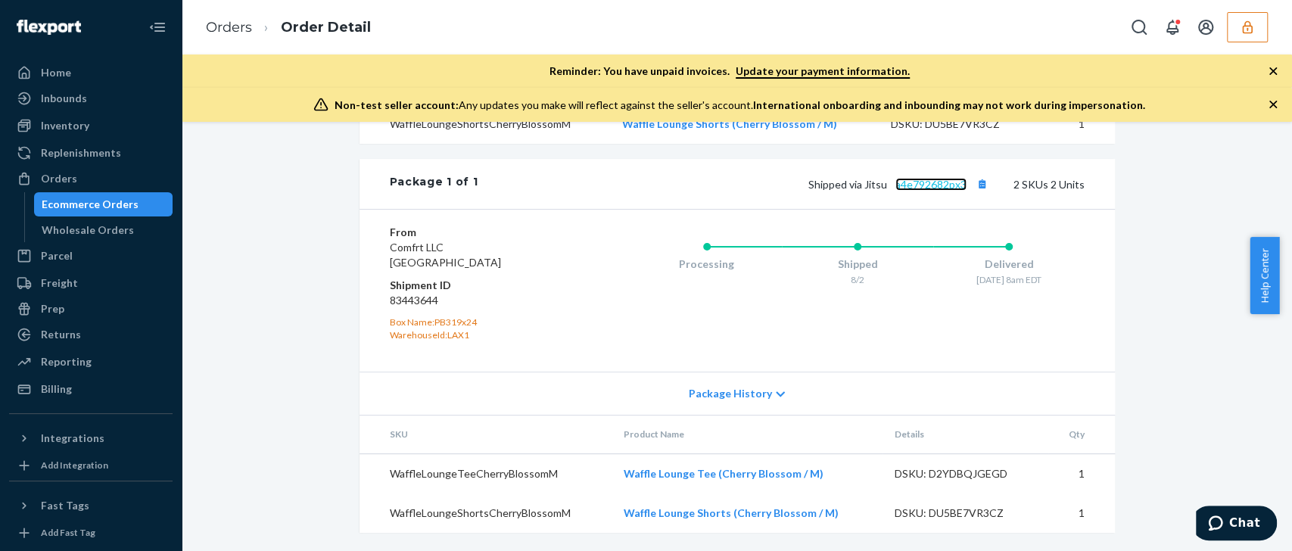
click at [944, 191] on link "a4e792682px3" at bounding box center [931, 184] width 71 height 13
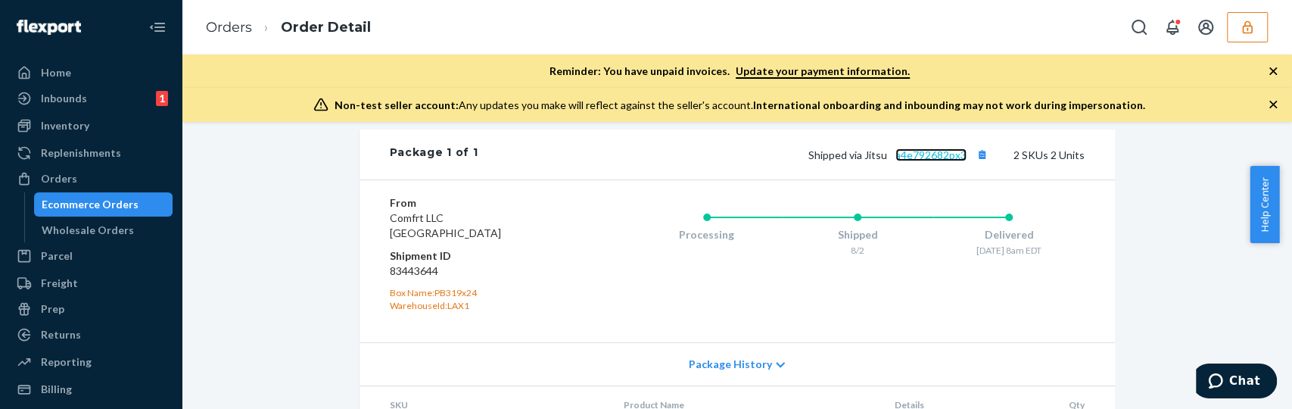
scroll to position [585, 0]
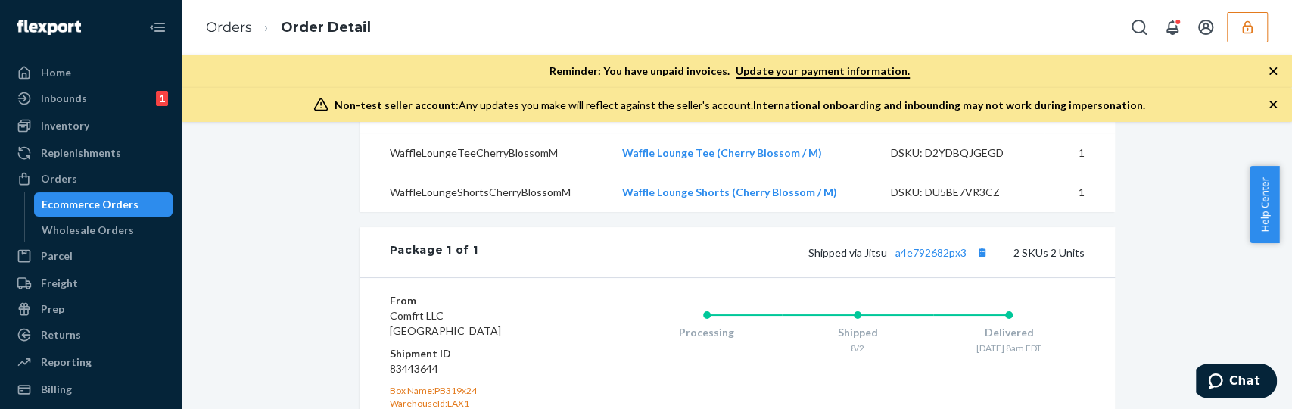
click at [1273, 105] on icon "button" at bounding box center [1274, 105] width 8 height 8
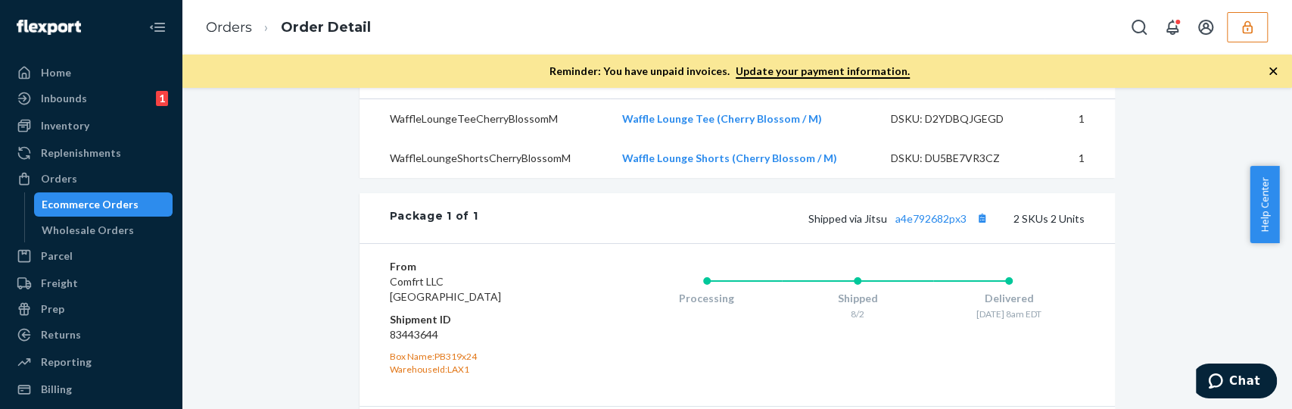
click at [1270, 64] on icon "button" at bounding box center [1273, 71] width 15 height 15
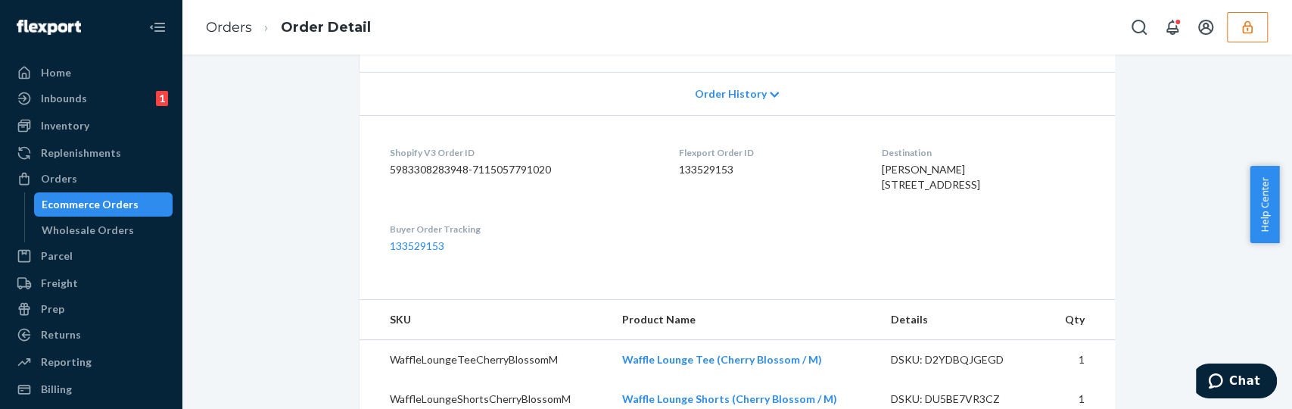
scroll to position [2, 0]
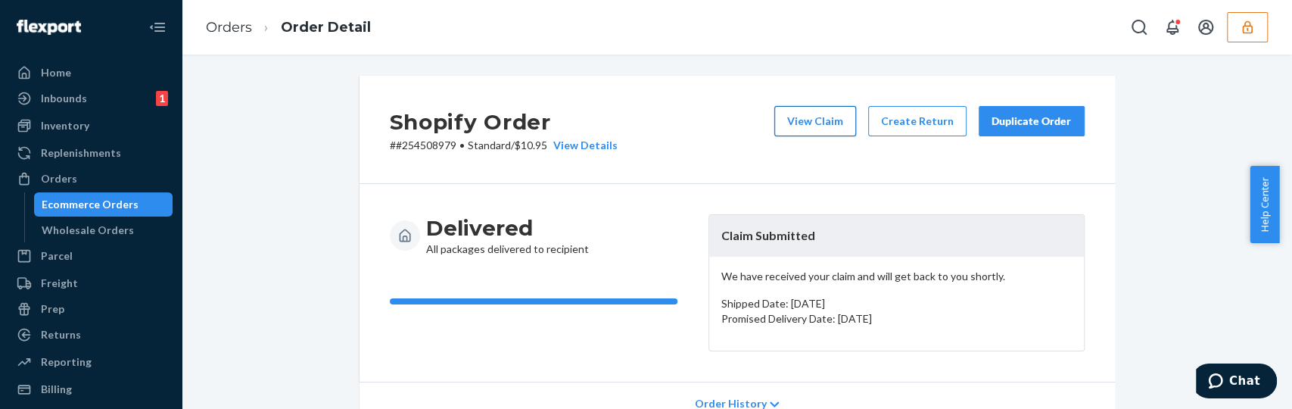
click at [826, 121] on button "View Claim" at bounding box center [815, 121] width 82 height 30
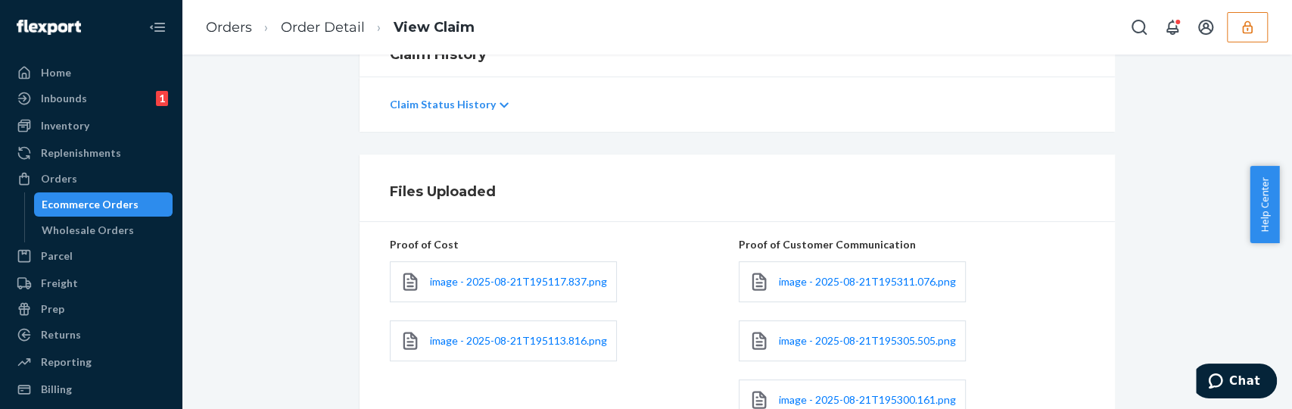
scroll to position [394, 0]
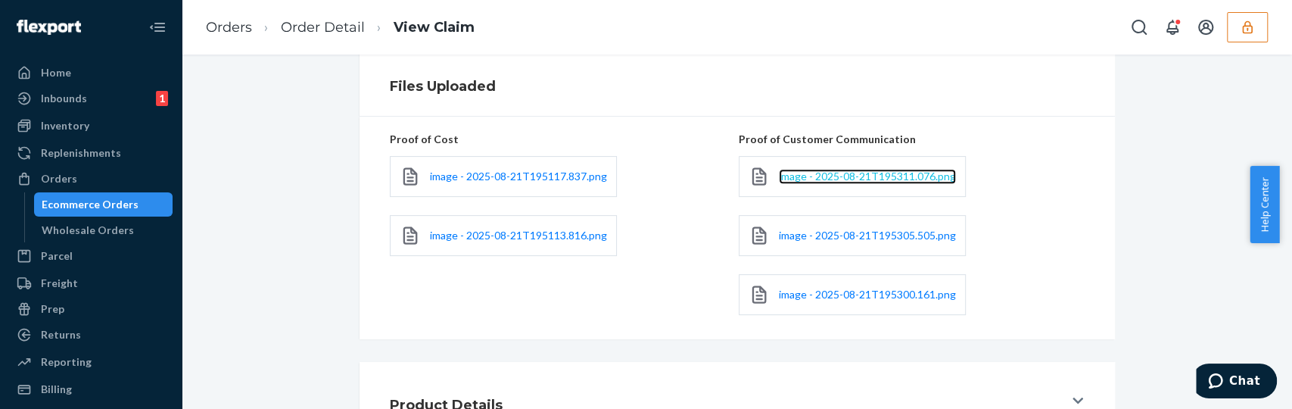
click at [845, 174] on span "image - 2025-08-21T195311.076.png" at bounding box center [867, 176] width 177 height 13
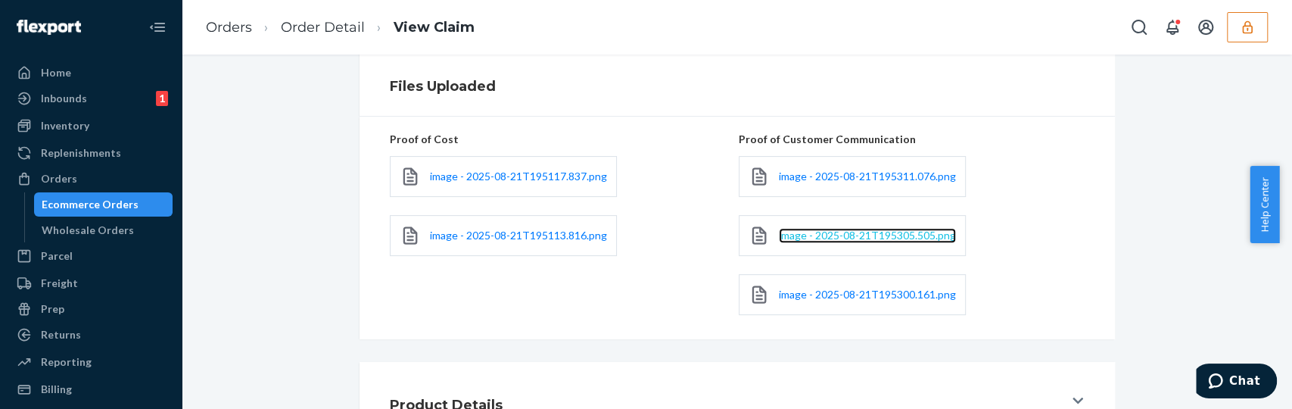
click at [790, 232] on span "image - 2025-08-21T195305.505.png" at bounding box center [867, 235] width 177 height 13
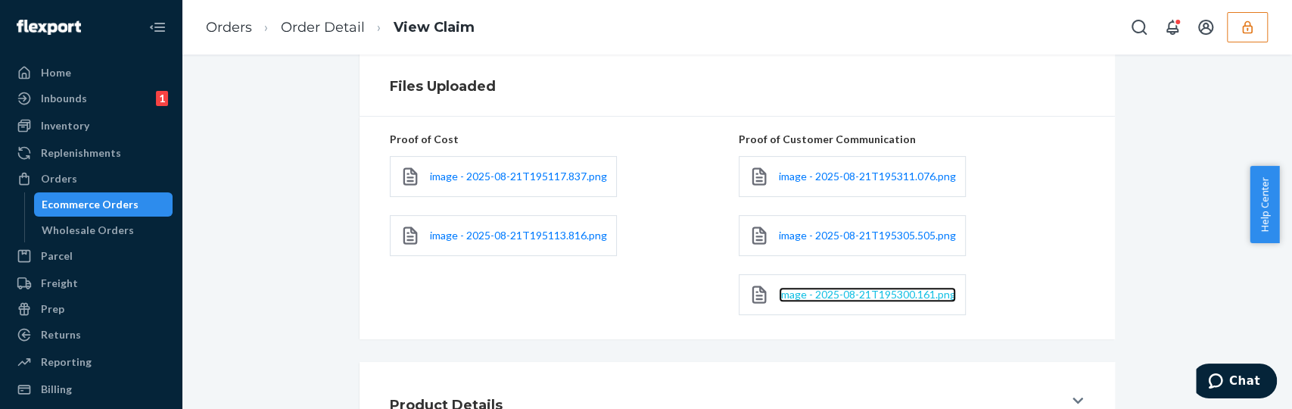
click at [836, 293] on span "image - 2025-08-21T195300.161.png" at bounding box center [867, 294] width 177 height 13
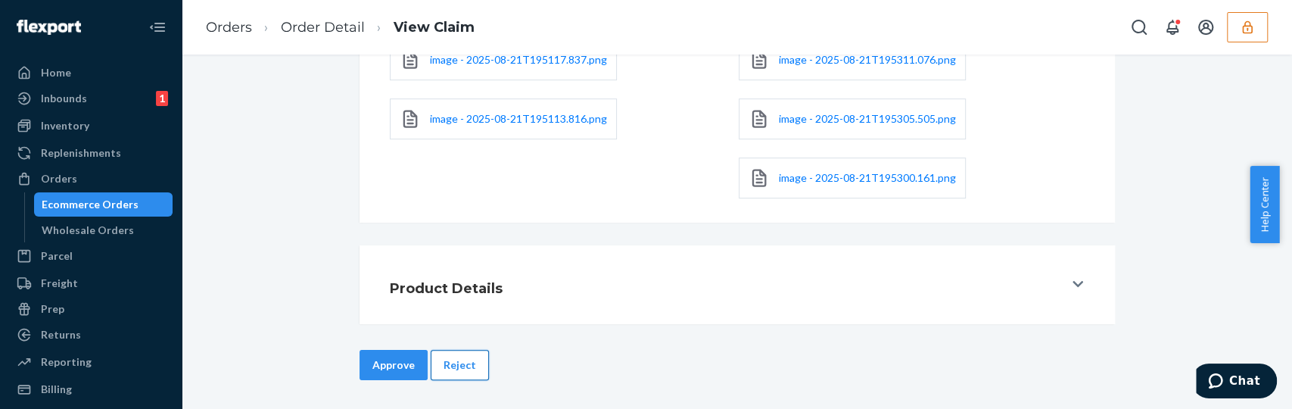
click at [462, 359] on button "Reject" at bounding box center [460, 365] width 58 height 30
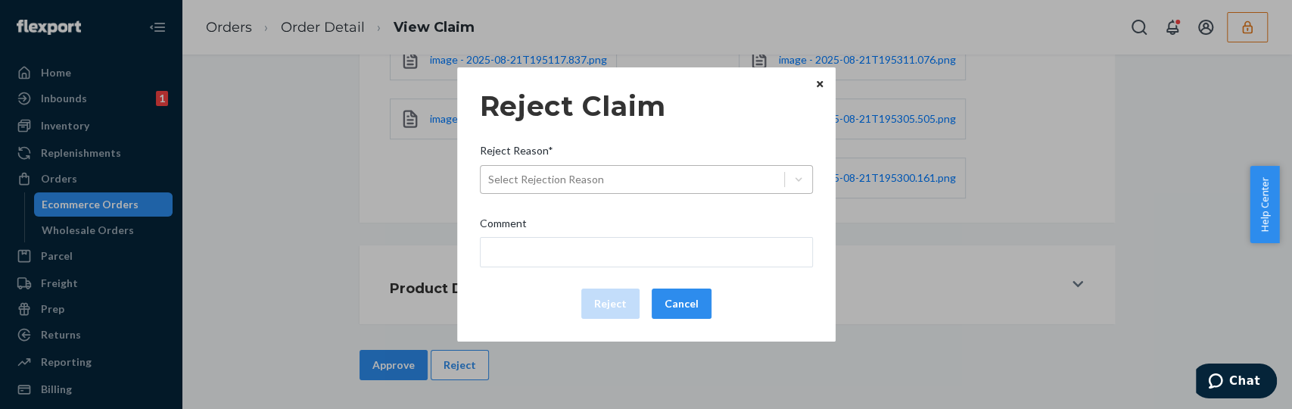
click at [552, 179] on div "Select Rejection Reason" at bounding box center [546, 179] width 116 height 15
click at [490, 179] on input "Reject Reason* Select Rejection Reason" at bounding box center [489, 179] width 2 height 15
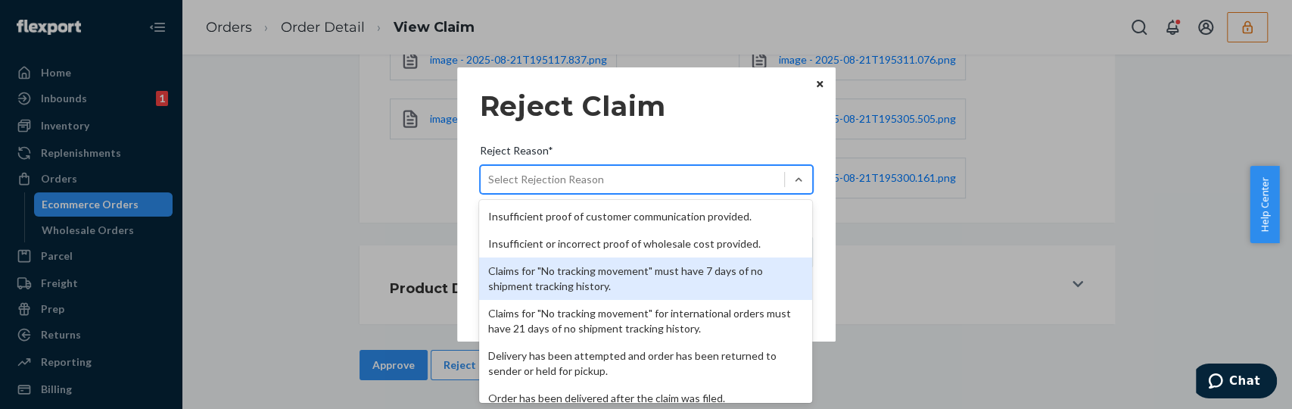
scroll to position [220, 0]
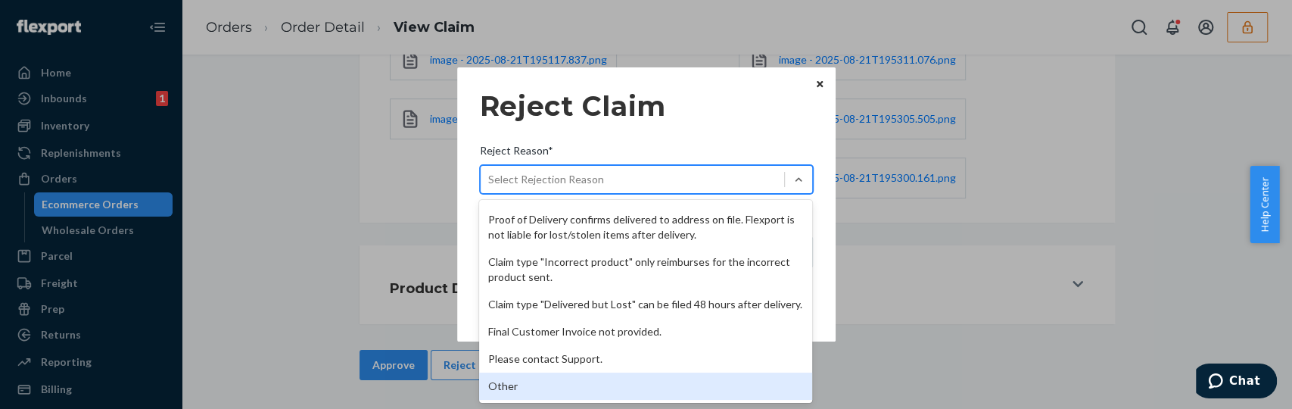
click at [522, 386] on div "Other" at bounding box center [645, 385] width 333 height 27
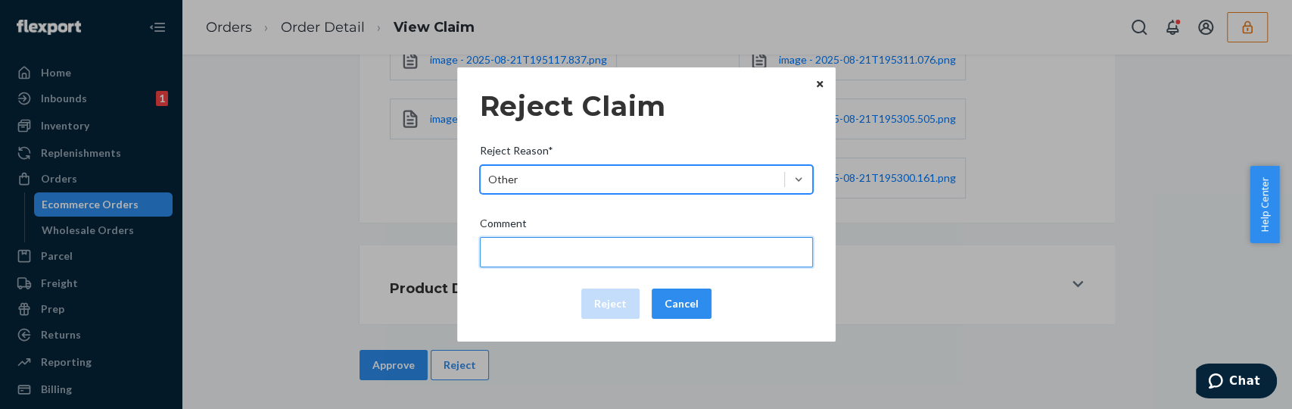
click at [557, 248] on input "Comment" at bounding box center [646, 252] width 333 height 30
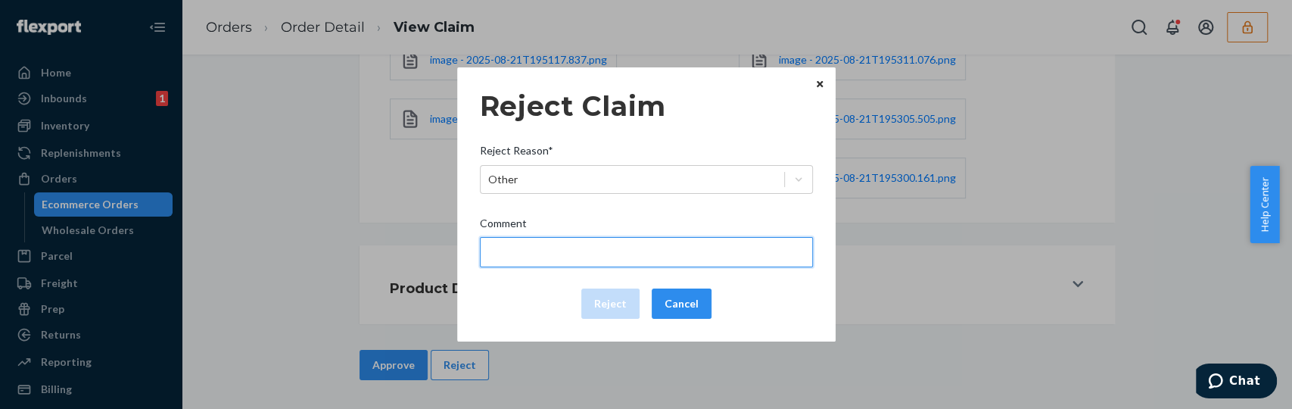
type input "The package was confirmed to be delivered at the right location and Flexport is…"
click at [575, 258] on input "The package was confirmed to be delivered at the right location and Flexport is…" at bounding box center [646, 252] width 333 height 30
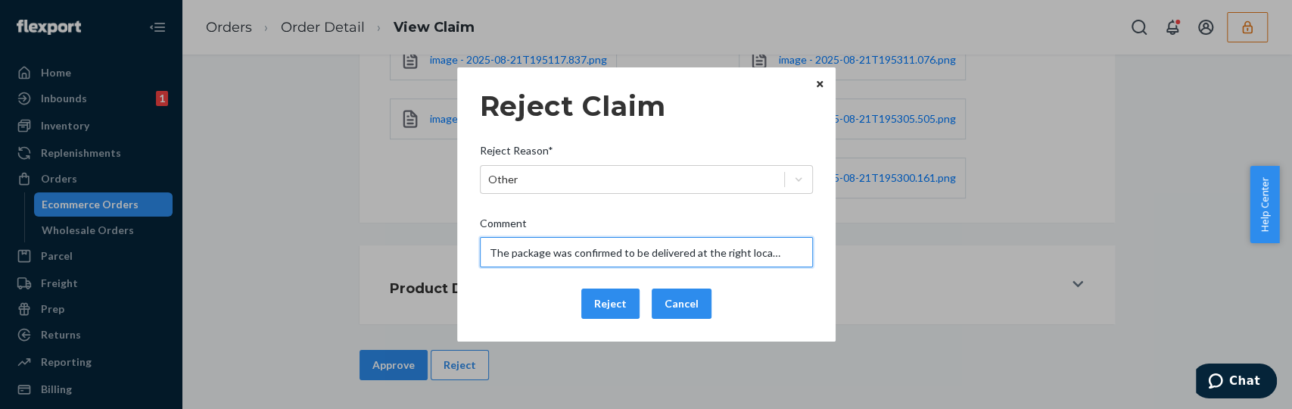
click at [575, 258] on input "The package was confirmed to be delivered at the right location and Flexport is…" at bounding box center [646, 252] width 333 height 30
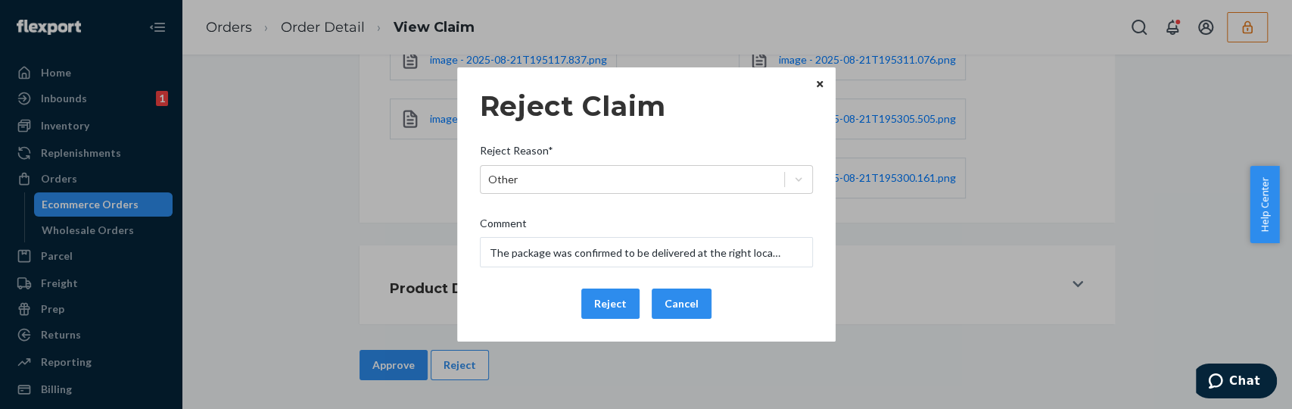
click at [499, 275] on div "Reject Claim Reject Reason* Other Comment The package was confirmed to be deliv…" at bounding box center [646, 204] width 333 height 241
click at [610, 301] on button "Reject" at bounding box center [610, 303] width 58 height 30
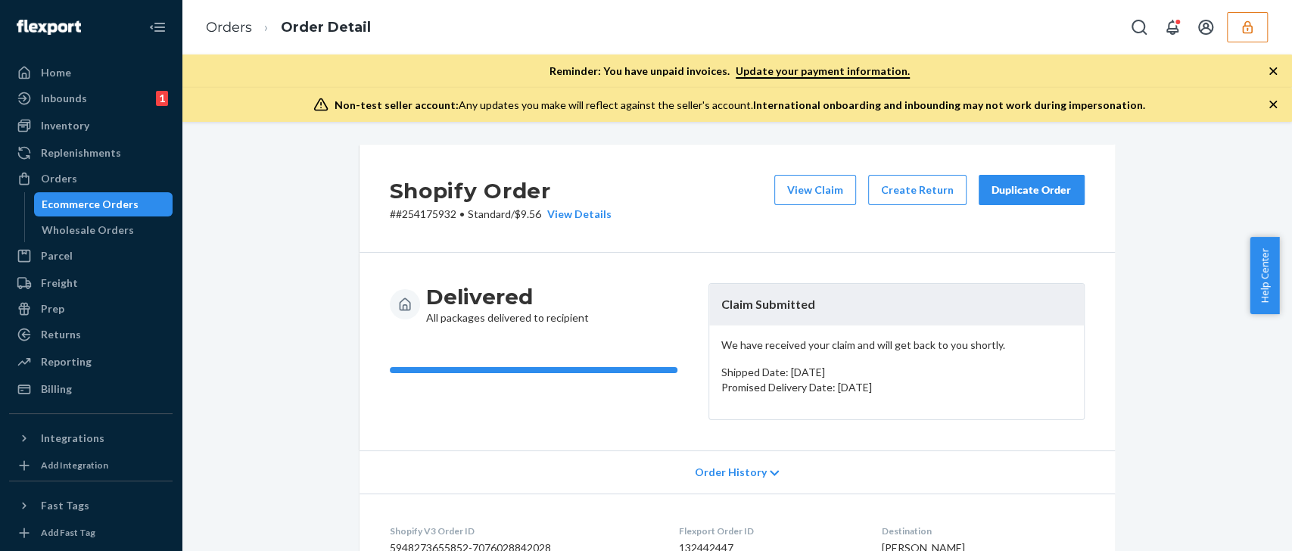
click at [1270, 101] on icon "button" at bounding box center [1274, 105] width 8 height 8
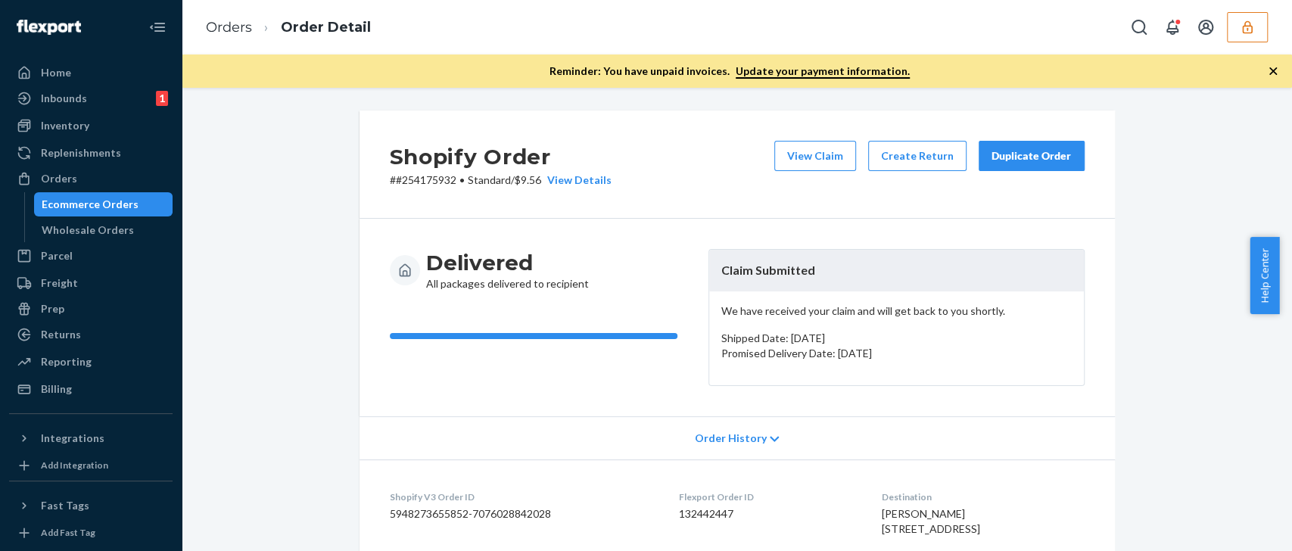
click at [1270, 71] on icon "button" at bounding box center [1273, 71] width 15 height 15
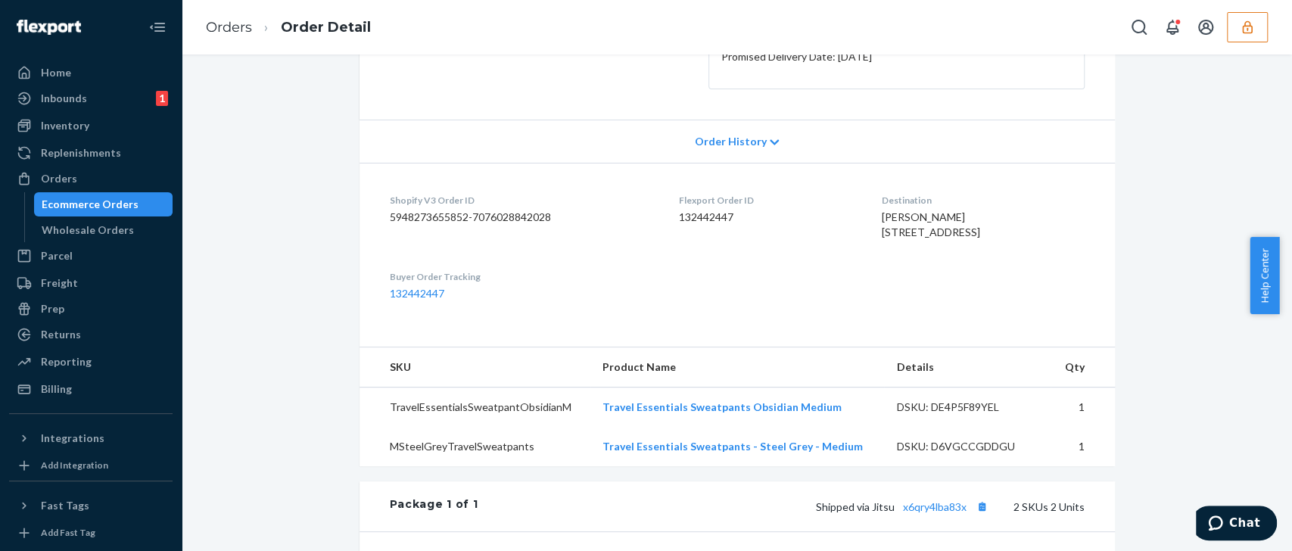
scroll to position [327, 0]
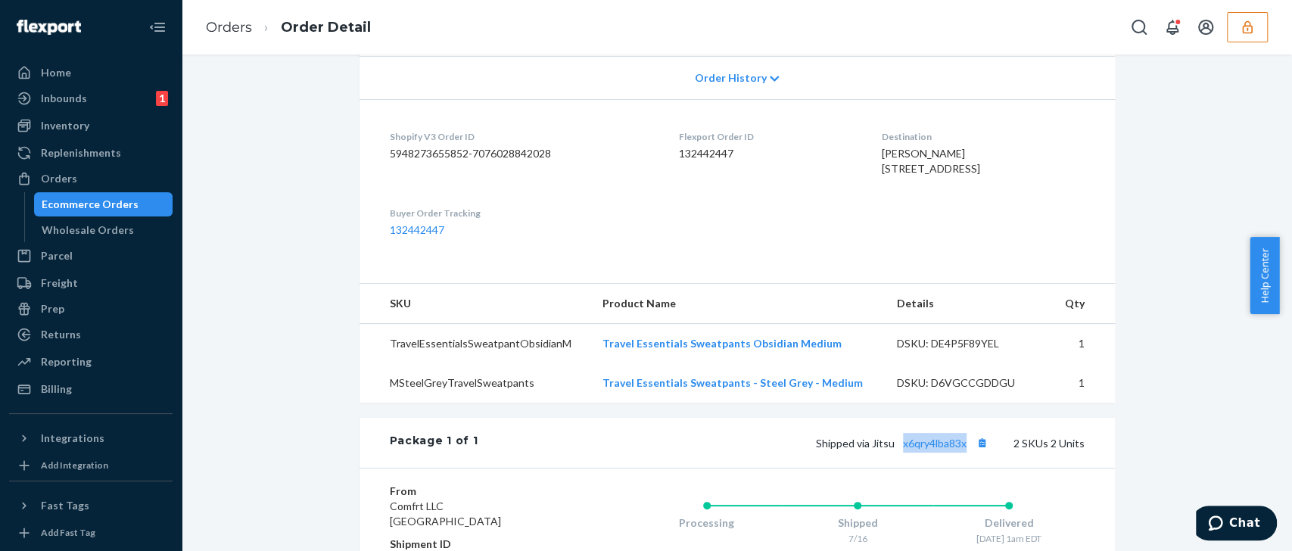
drag, startPoint x: 963, startPoint y: 477, endPoint x: 891, endPoint y: 472, distance: 72.1
click at [891, 450] on span "Shipped via Jitsu x6qry4lba83x" at bounding box center [904, 443] width 176 height 13
copy link "x6qry4lba83x"
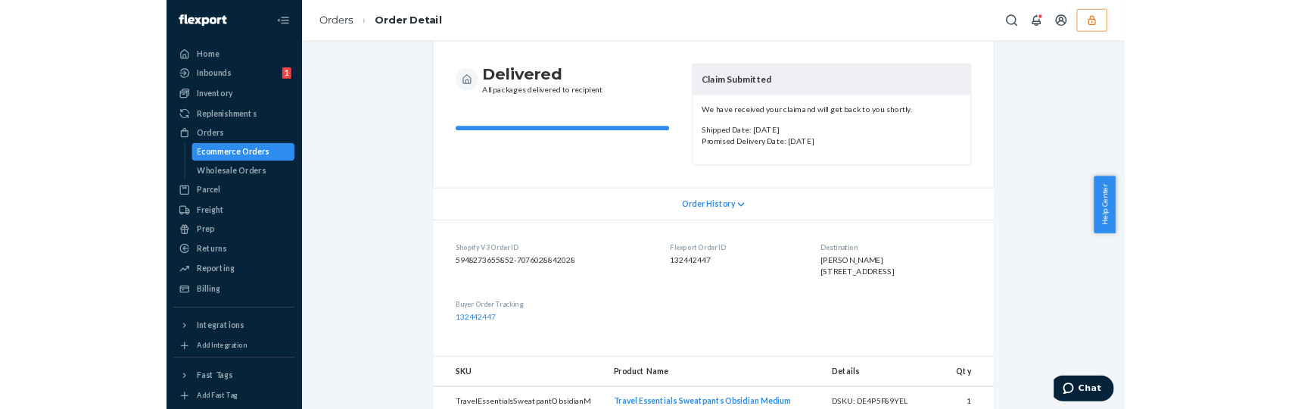
scroll to position [0, 0]
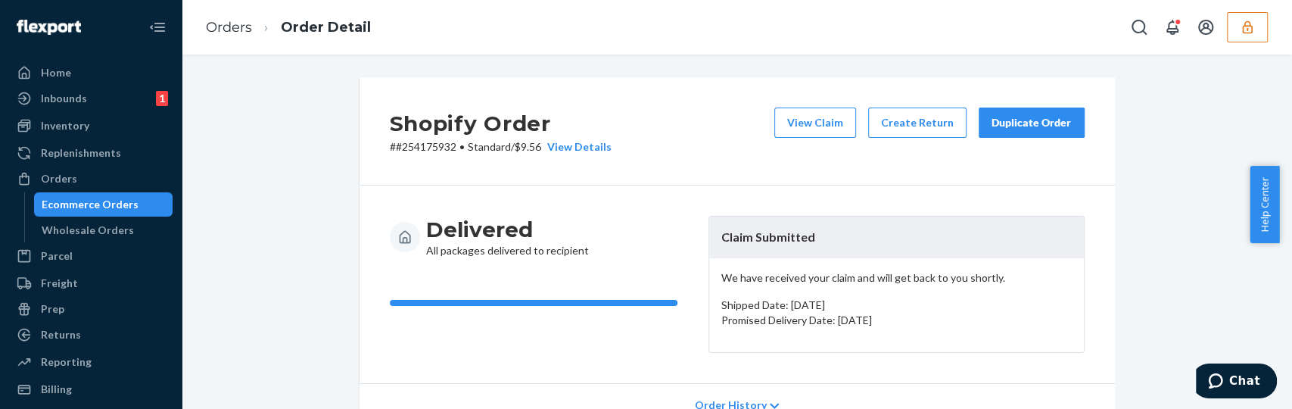
click at [706, 145] on div "Shopify Order # #254175932 • Standard / $9.56 View Details View Claim Create Re…" at bounding box center [738, 131] width 756 height 108
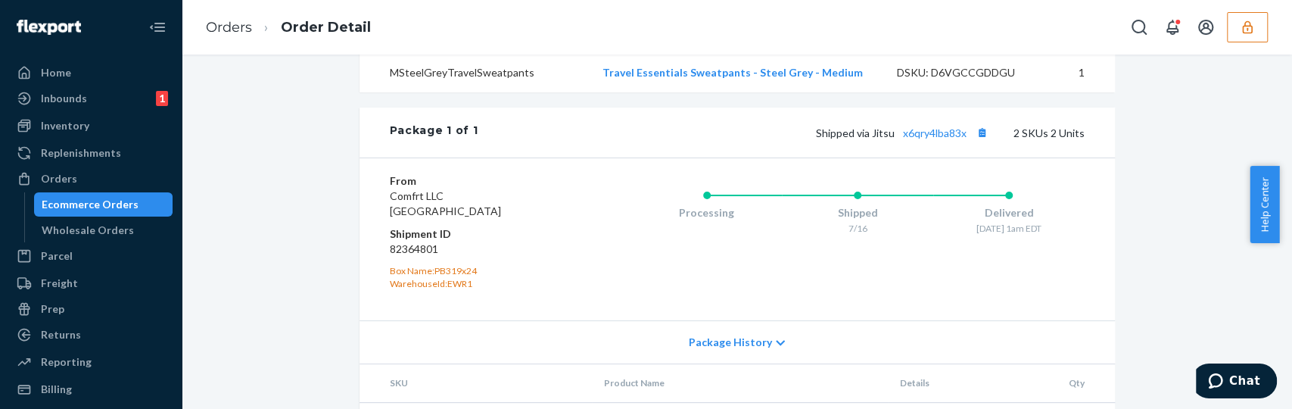
scroll to position [627, 0]
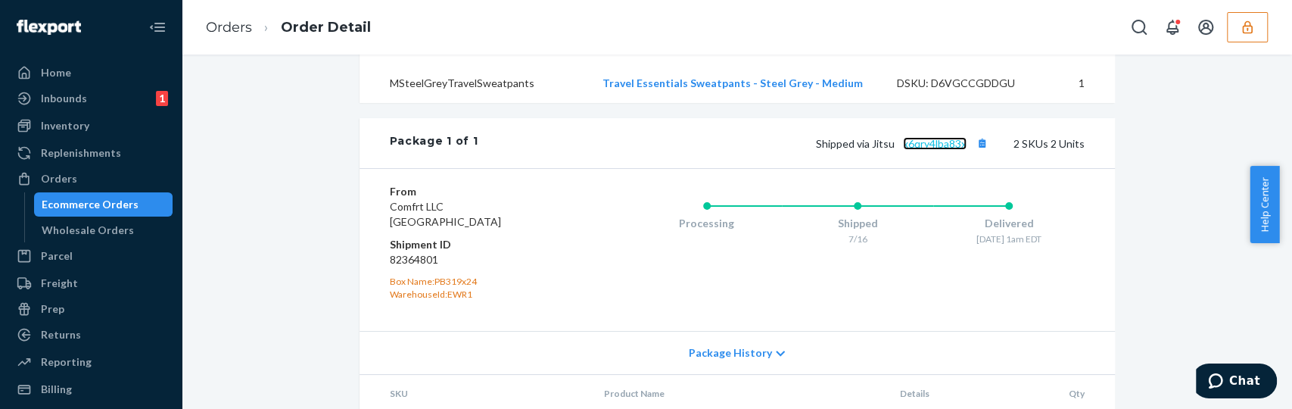
click at [927, 150] on link "x6qry4lba83x" at bounding box center [935, 143] width 64 height 13
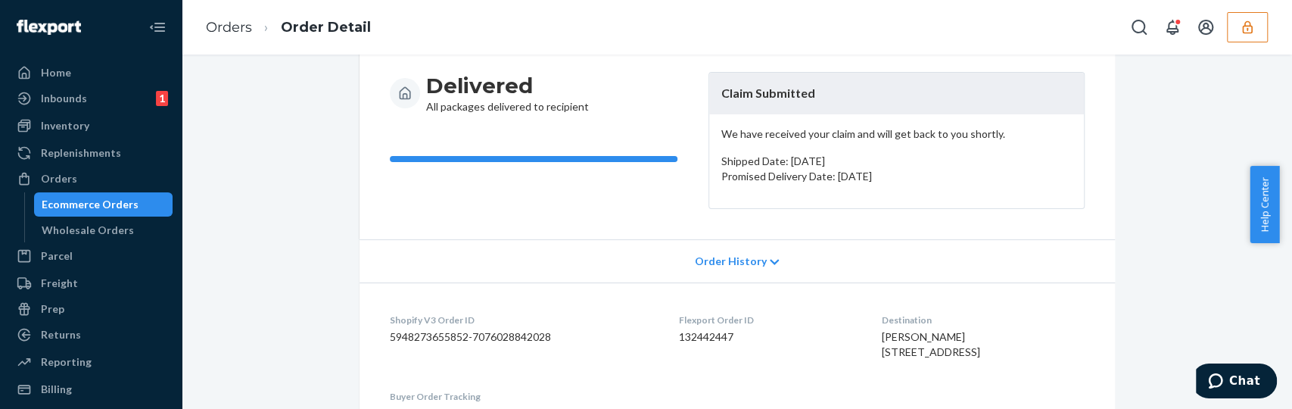
scroll to position [0, 0]
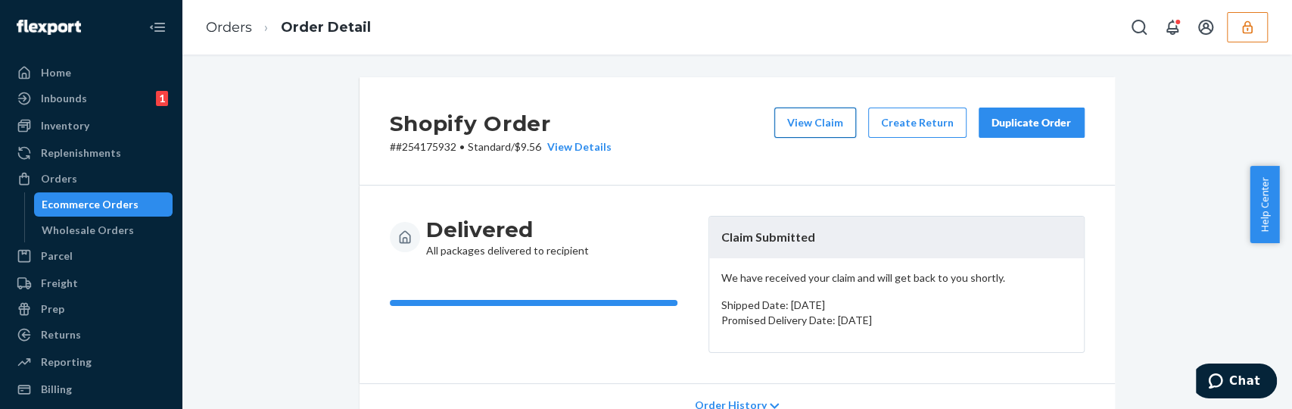
click at [814, 129] on button "View Claim" at bounding box center [815, 122] width 82 height 30
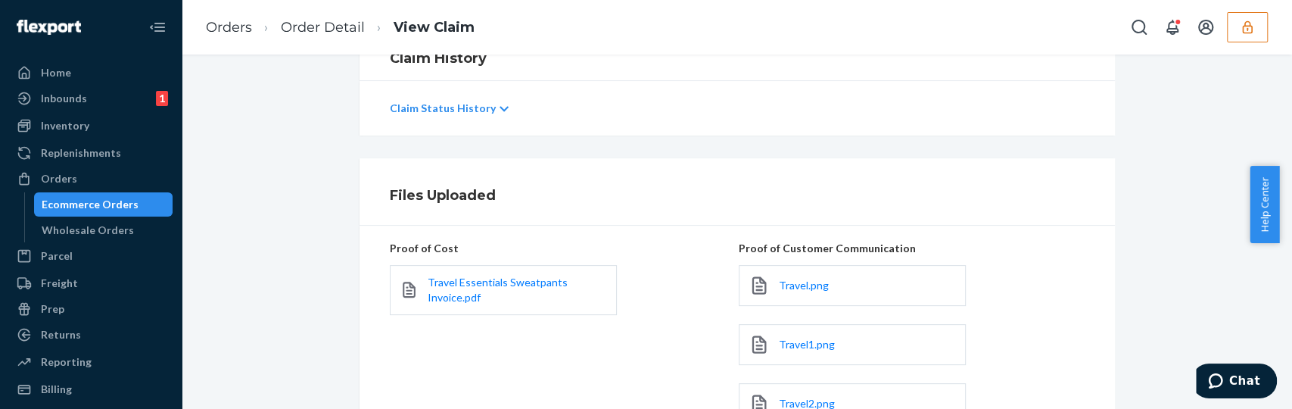
scroll to position [363, 0]
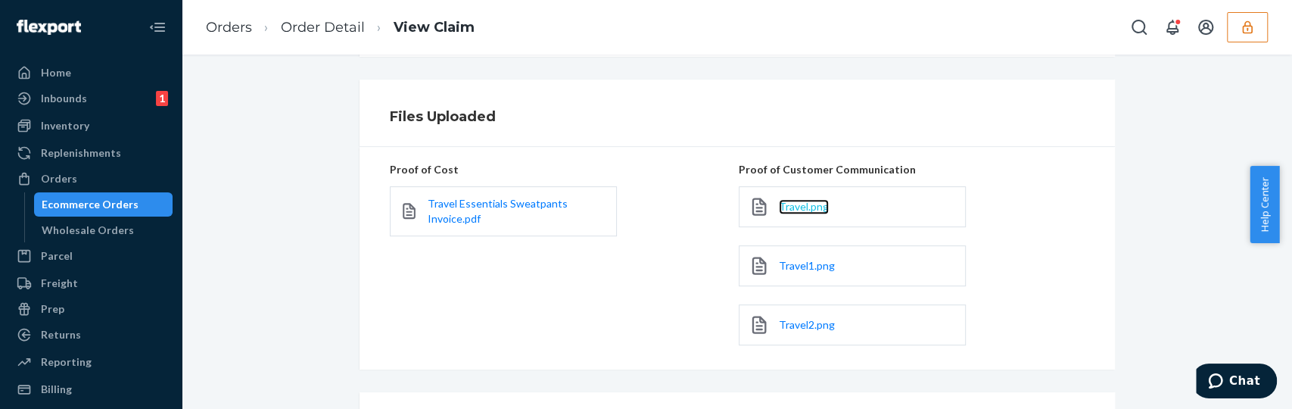
click at [807, 200] on span "Travel.png" at bounding box center [804, 206] width 50 height 13
click at [797, 262] on span "Travel1.png" at bounding box center [807, 265] width 56 height 13
click at [784, 326] on span "Travel2.png" at bounding box center [807, 324] width 56 height 13
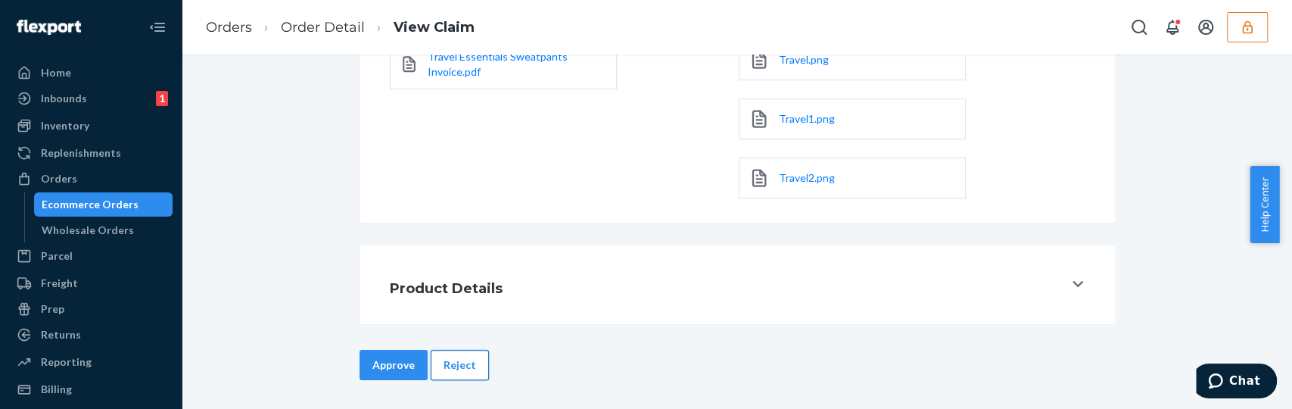
click at [467, 356] on button "Reject" at bounding box center [460, 365] width 58 height 30
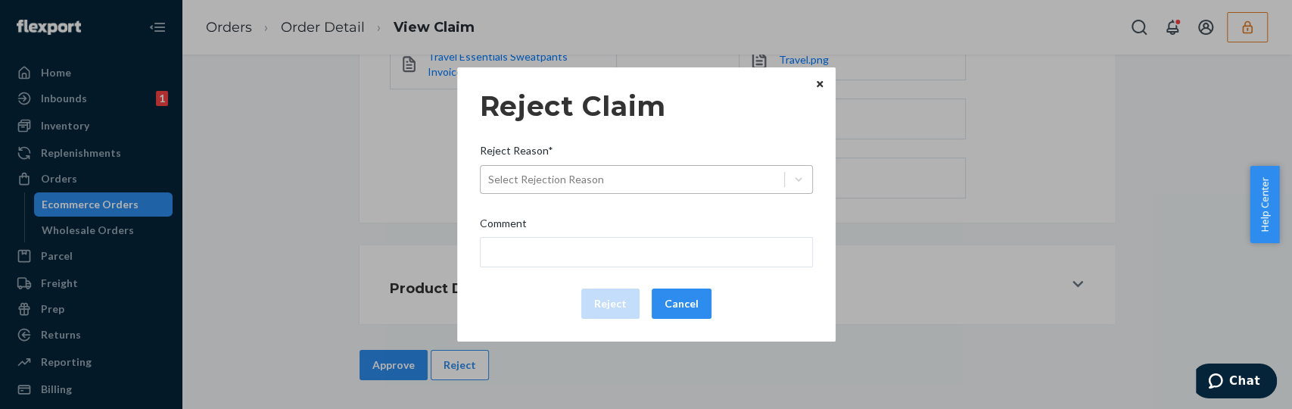
click at [615, 175] on div "Select Rejection Reason" at bounding box center [633, 179] width 304 height 24
click at [490, 175] on input "Reject Reason* Select Rejection Reason" at bounding box center [489, 179] width 2 height 15
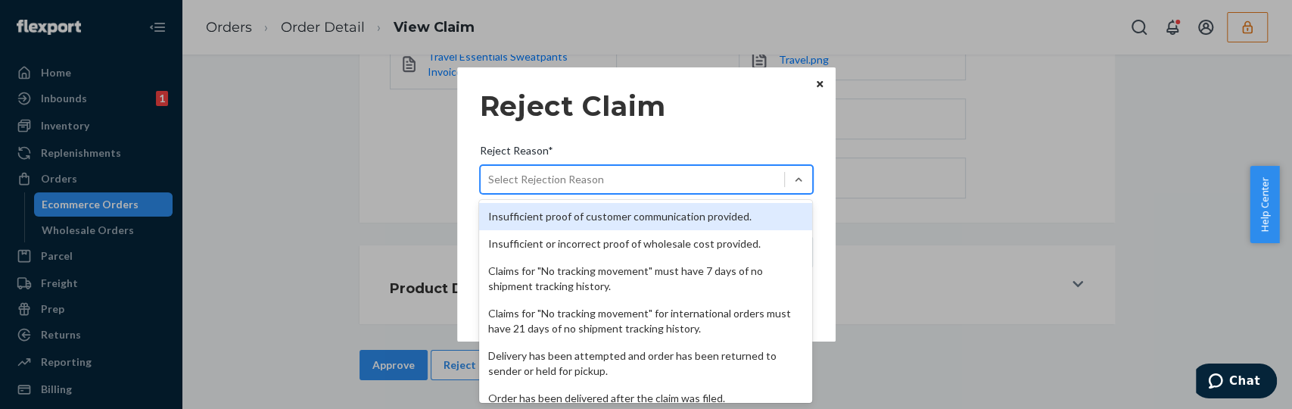
scroll to position [220, 0]
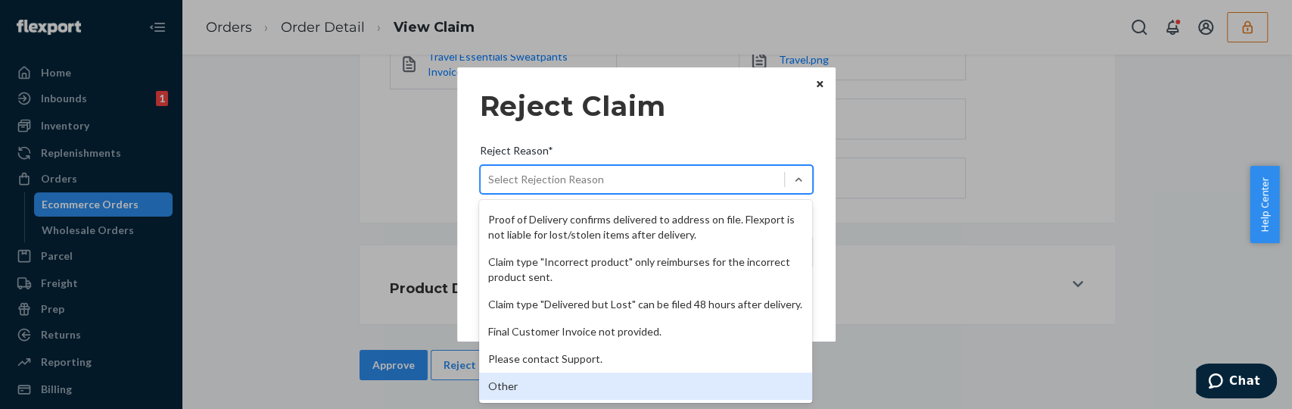
click at [528, 379] on div "Other" at bounding box center [645, 385] width 333 height 27
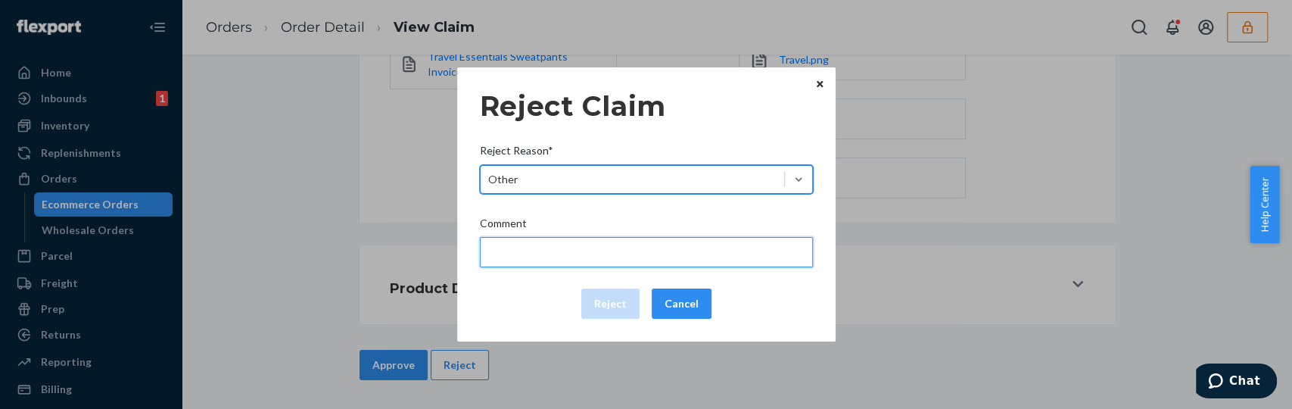
click at [541, 251] on input "Comment" at bounding box center [646, 252] width 333 height 30
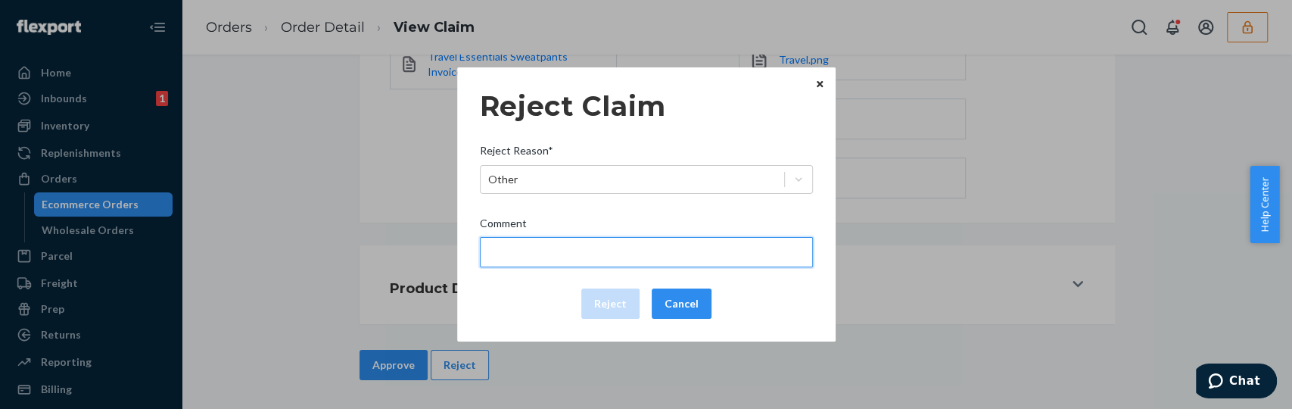
type input "The package was confirmed to be delivered at the right location and Flexport is…"
click at [562, 261] on input "The package was confirmed to be delivered at the right location and Flexport is…" at bounding box center [646, 252] width 333 height 30
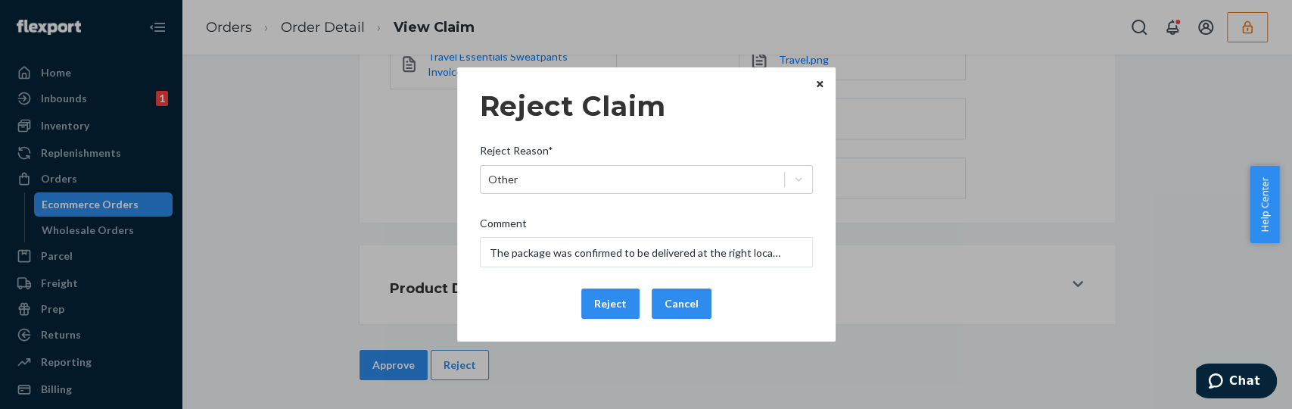
click at [539, 301] on div "Reject Cancel" at bounding box center [646, 303] width 345 height 30
click at [599, 301] on button "Reject" at bounding box center [610, 303] width 58 height 30
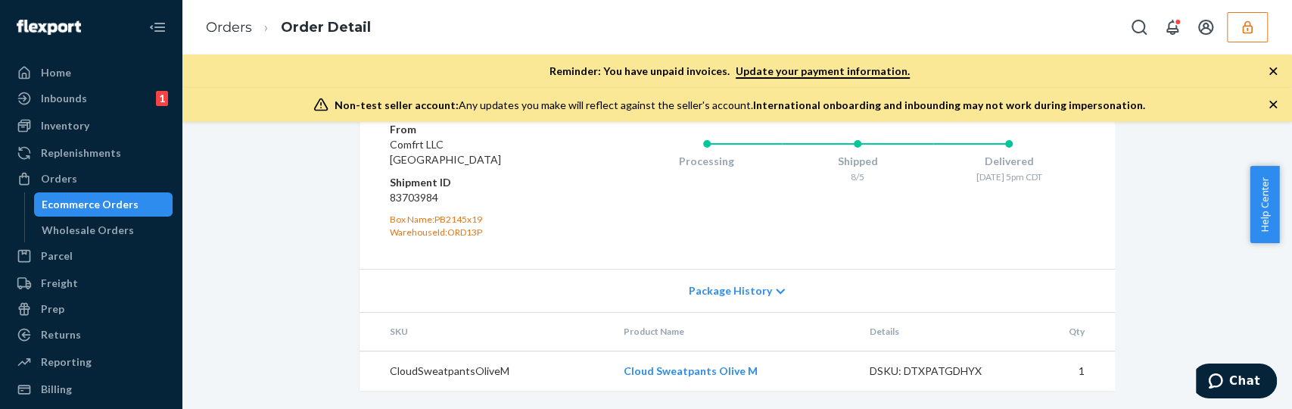
scroll to position [690, 0]
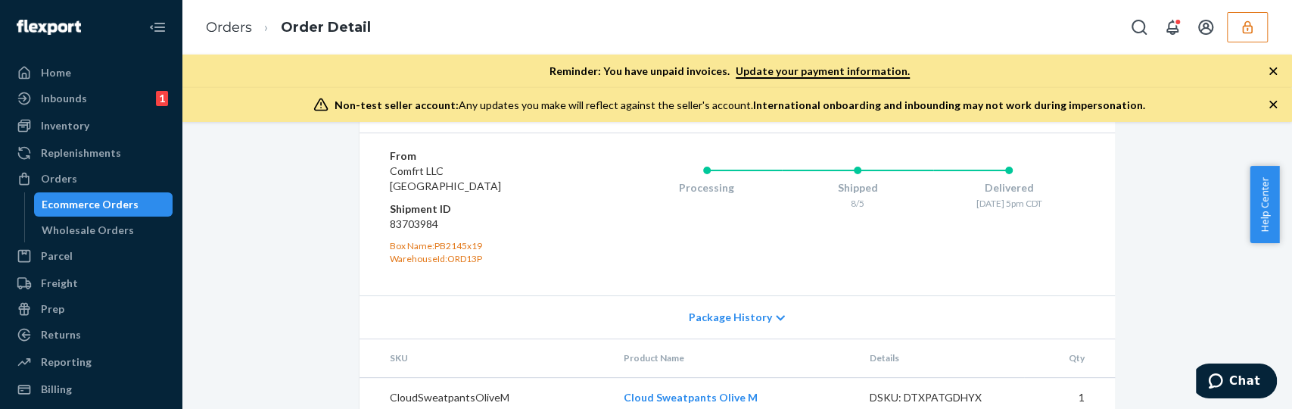
click at [899, 114] on link "9261290357482625180091" at bounding box center [910, 107] width 133 height 13
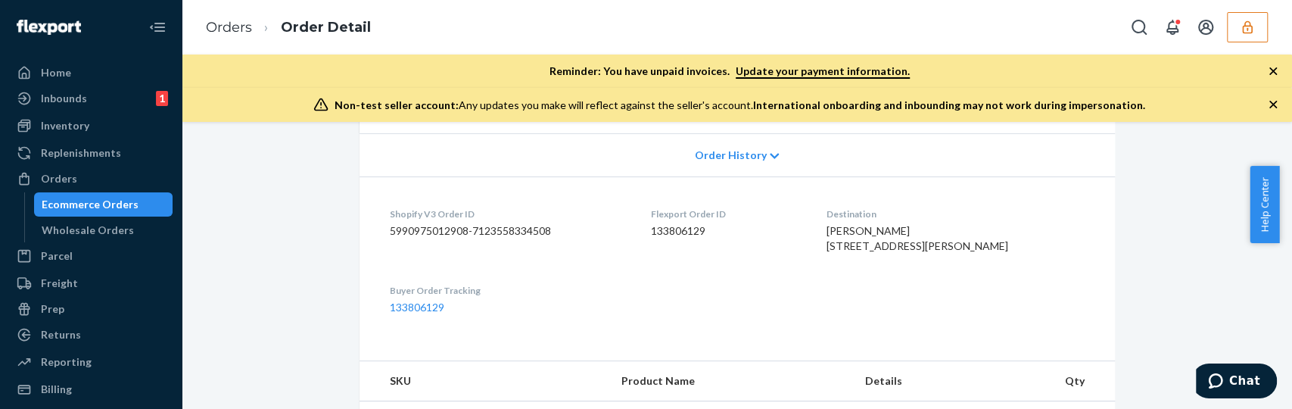
scroll to position [456, 0]
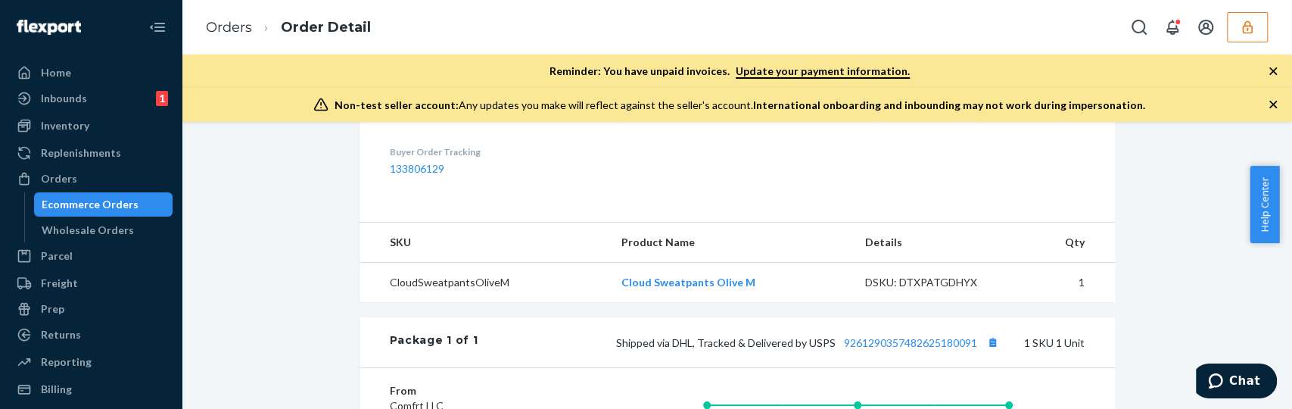
click at [1270, 103] on icon "button" at bounding box center [1273, 104] width 15 height 15
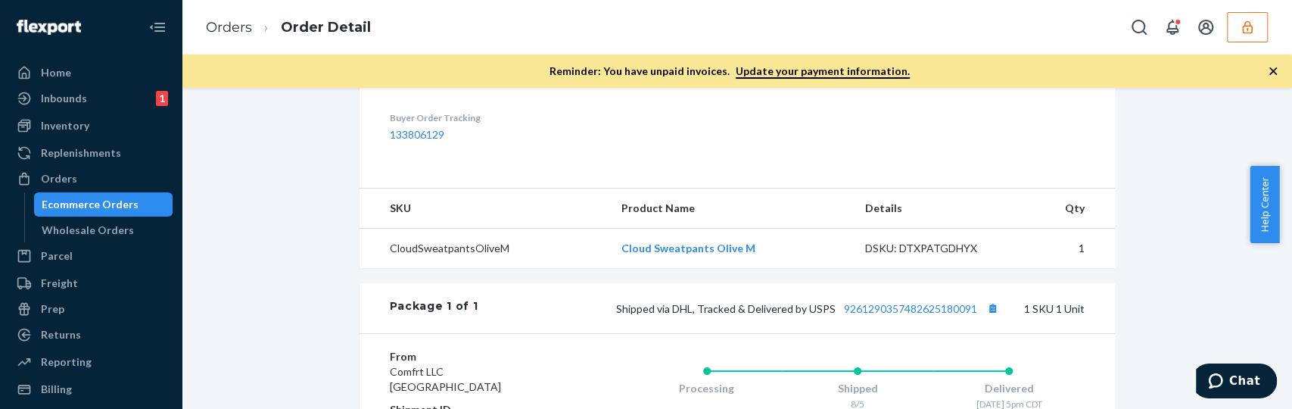
click at [1270, 70] on icon "button" at bounding box center [1273, 71] width 15 height 15
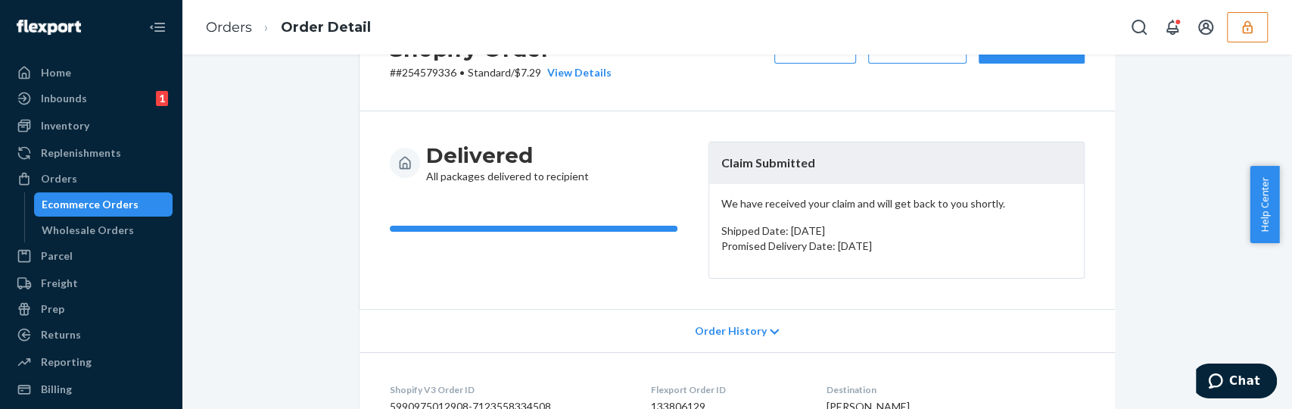
scroll to position [0, 0]
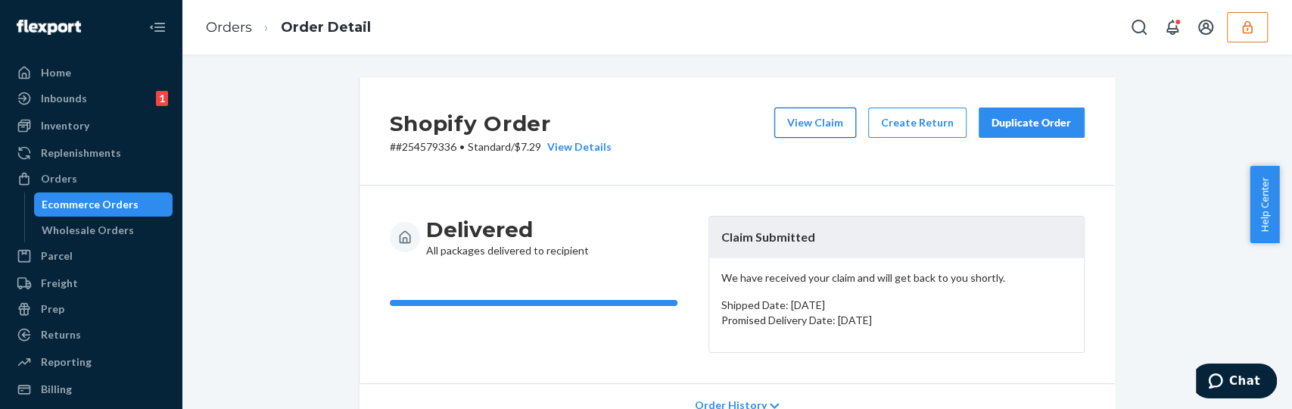
click at [830, 112] on button "View Claim" at bounding box center [815, 122] width 82 height 30
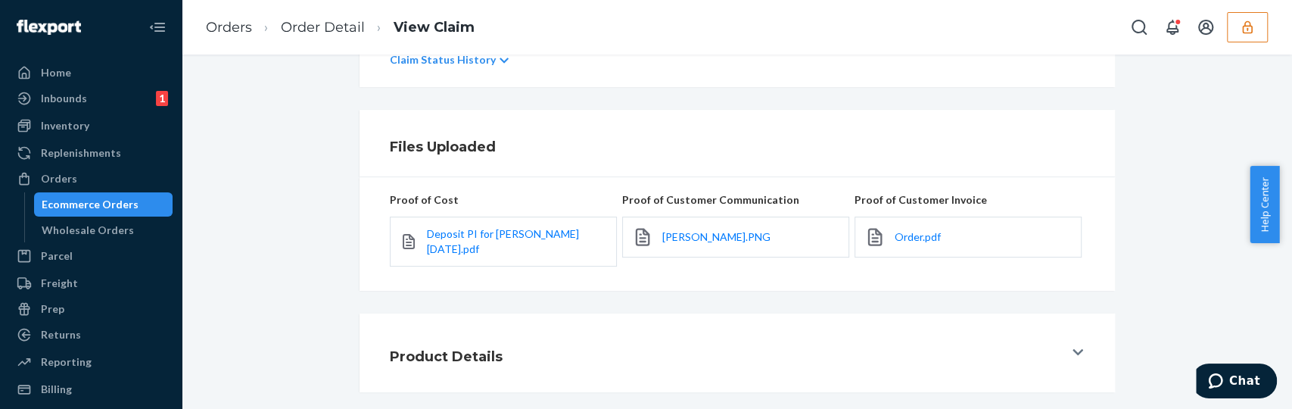
scroll to position [401, 0]
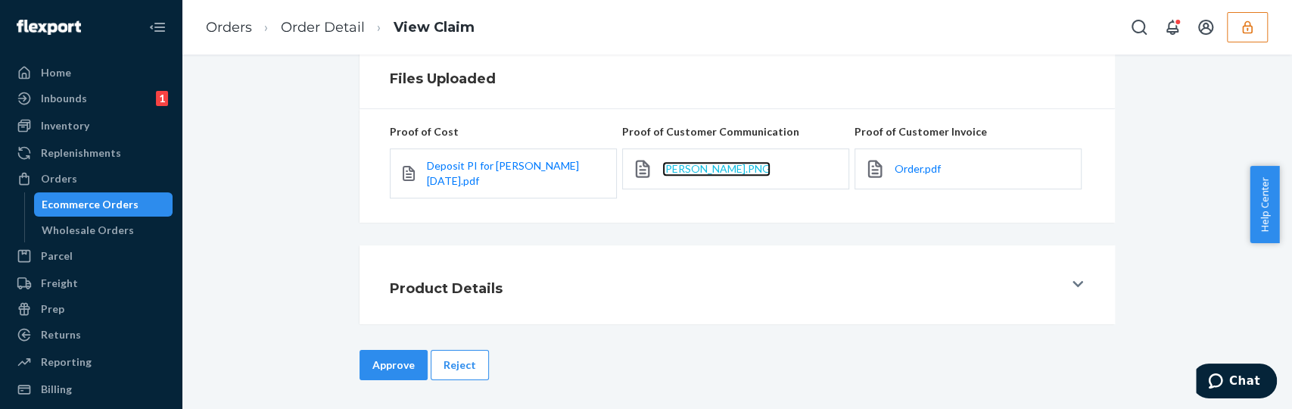
click at [727, 165] on span "Darian Bender.PNG" at bounding box center [716, 168] width 108 height 13
click at [456, 360] on button "Reject" at bounding box center [460, 365] width 58 height 30
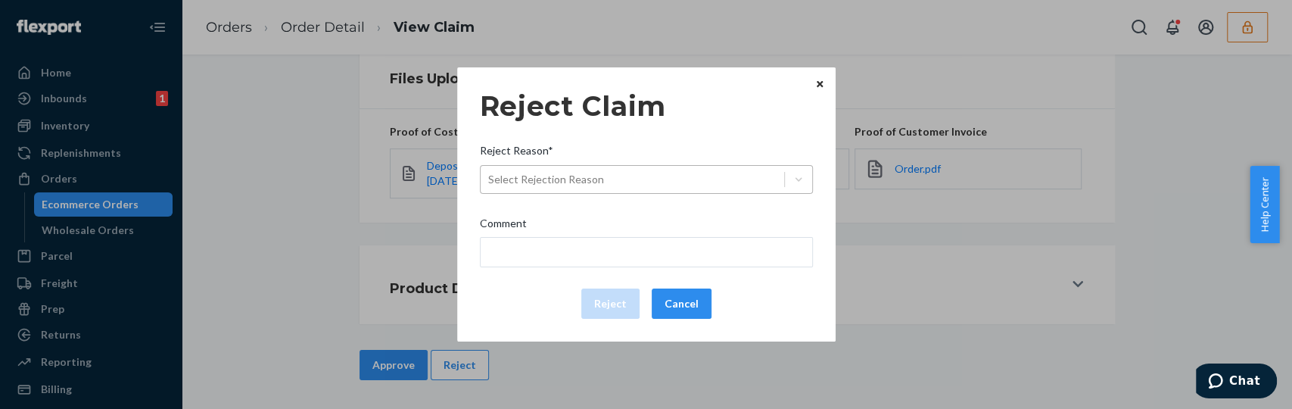
click at [551, 185] on div "Select Rejection Reason" at bounding box center [546, 179] width 116 height 15
click at [490, 185] on input "Reject Reason* Select Rejection Reason" at bounding box center [489, 179] width 2 height 15
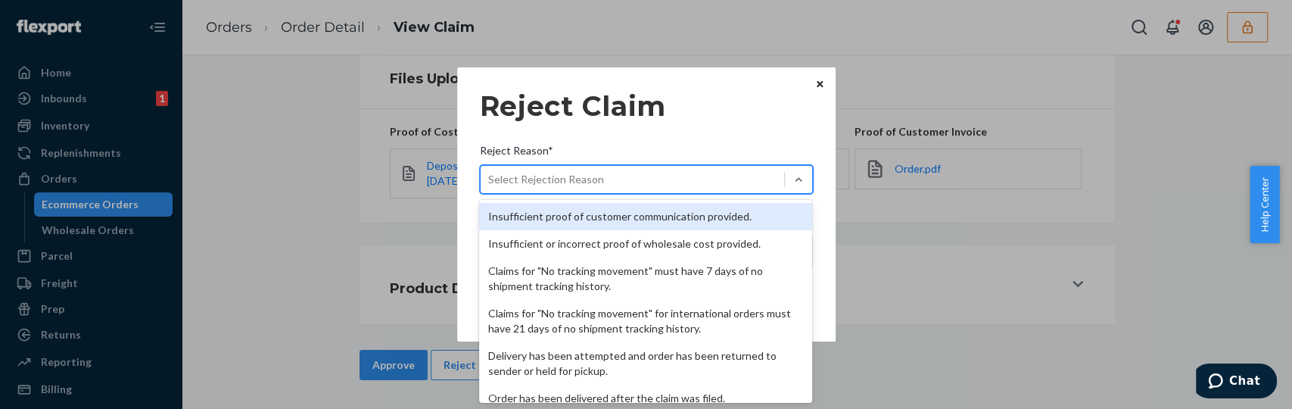
scroll to position [220, 0]
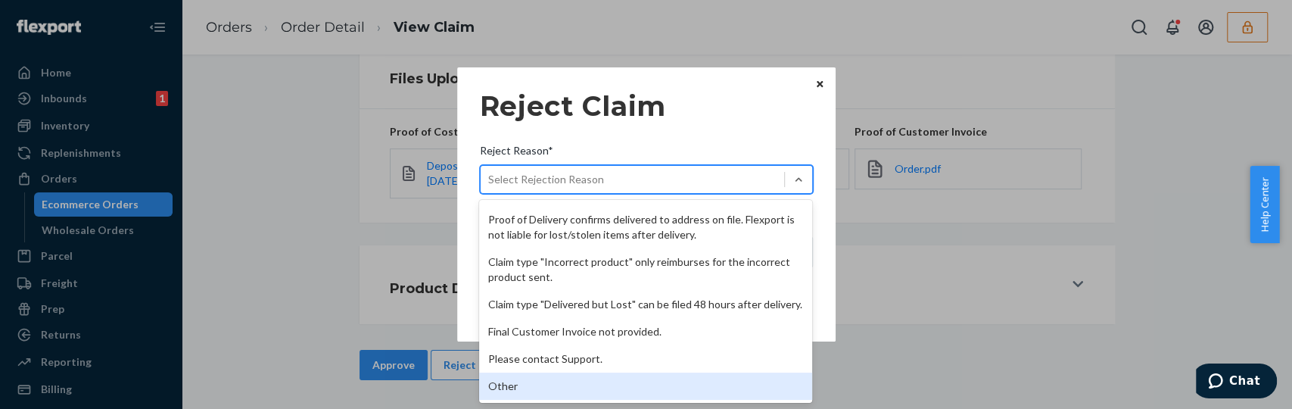
click at [492, 382] on div "Other" at bounding box center [645, 385] width 333 height 27
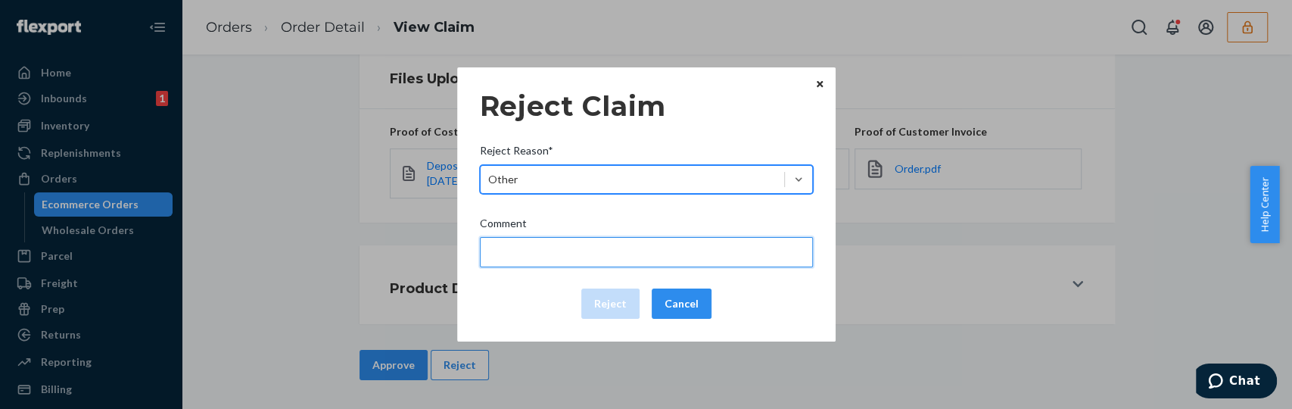
click at [559, 245] on input "Comment" at bounding box center [646, 252] width 333 height 30
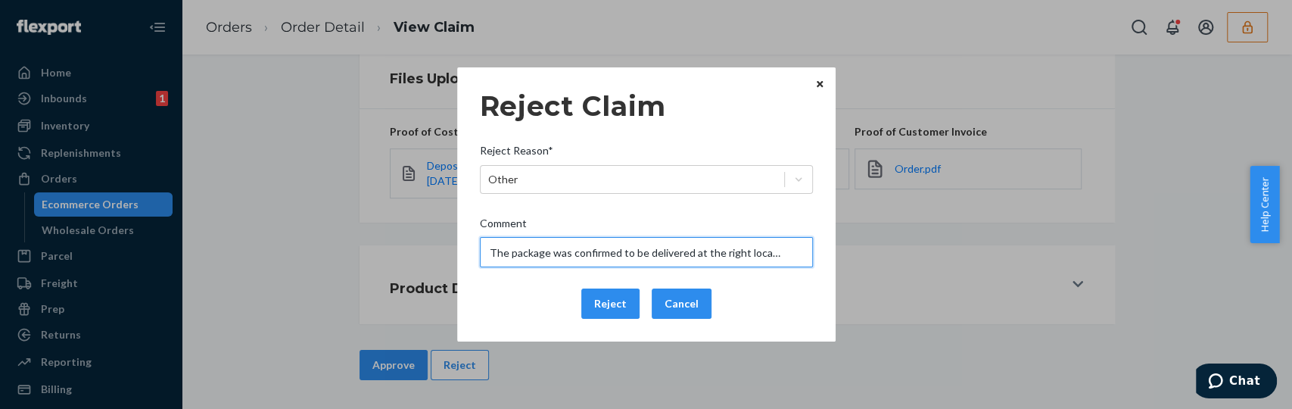
click at [566, 246] on input "The package was confirmed to be delivered at the right location and Flexport is…" at bounding box center [646, 252] width 333 height 30
type input "The package was confirmed to be delivered at the right location and Flexport is…"
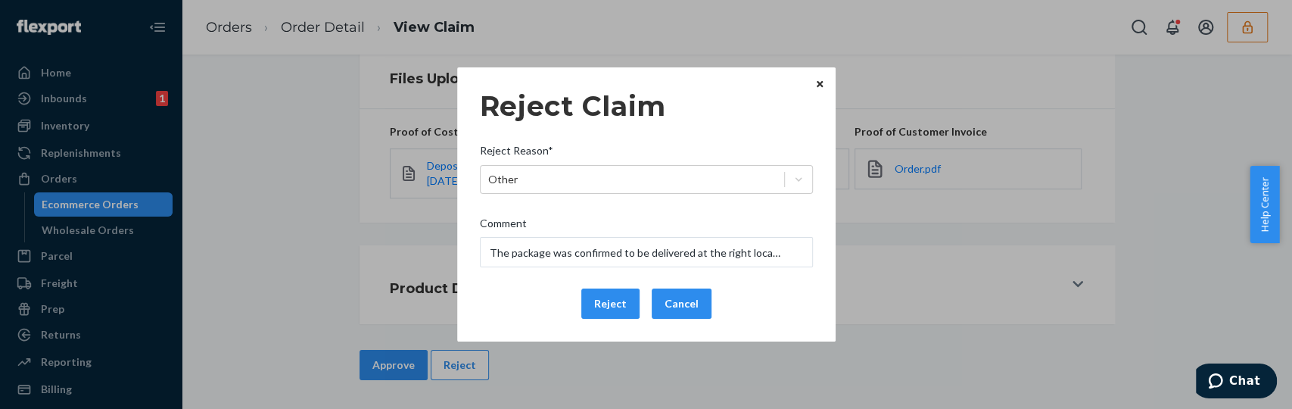
click at [545, 286] on div "Reject Claim Reject Reason* Other Comment The package was confirmed to be deliv…" at bounding box center [646, 204] width 333 height 241
click at [610, 306] on button "Reject" at bounding box center [610, 303] width 58 height 30
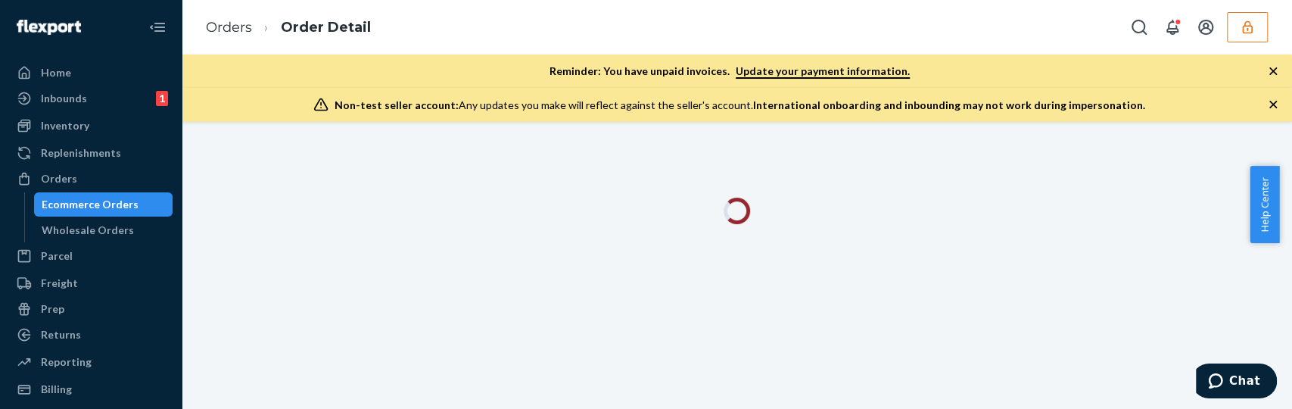
click at [1272, 104] on icon "button" at bounding box center [1273, 104] width 15 height 15
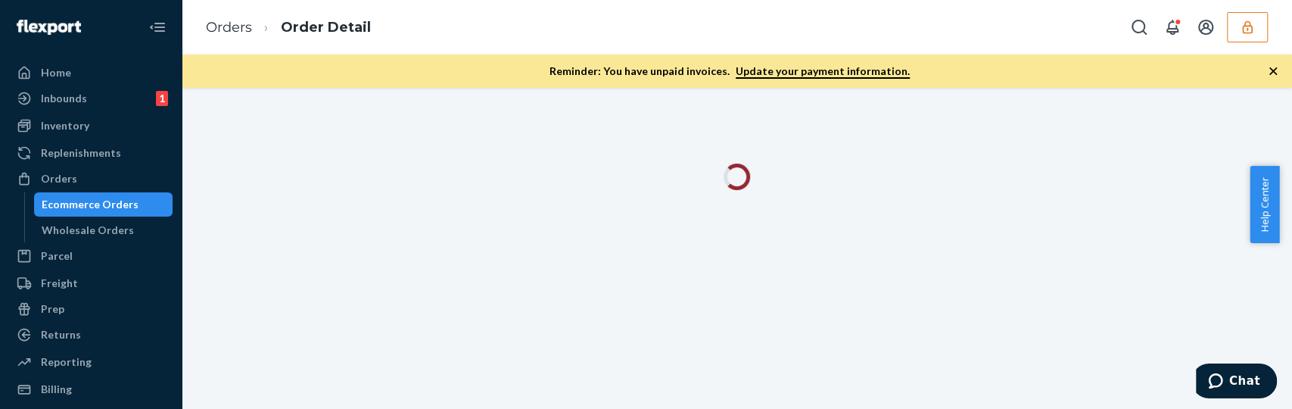
click at [1270, 71] on icon "button" at bounding box center [1273, 71] width 15 height 15
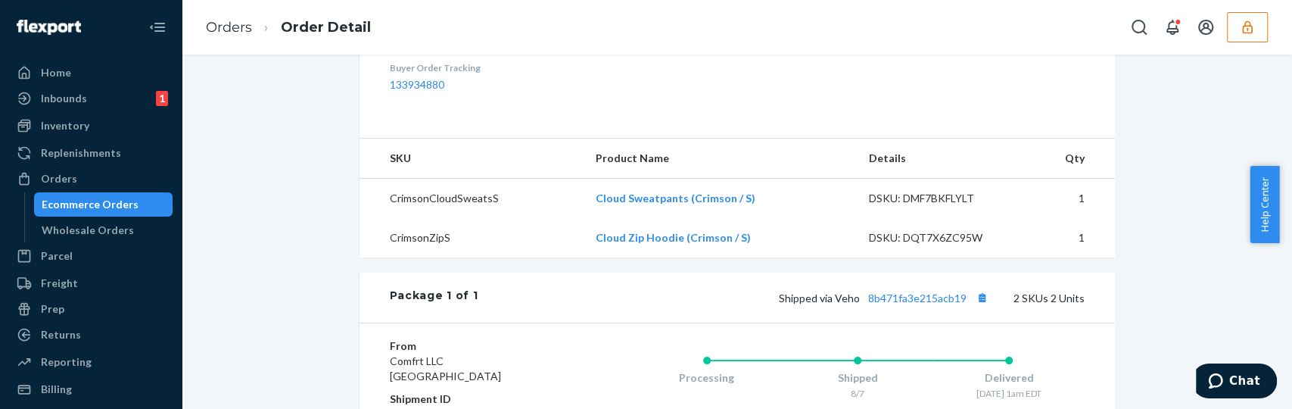
scroll to position [481, 0]
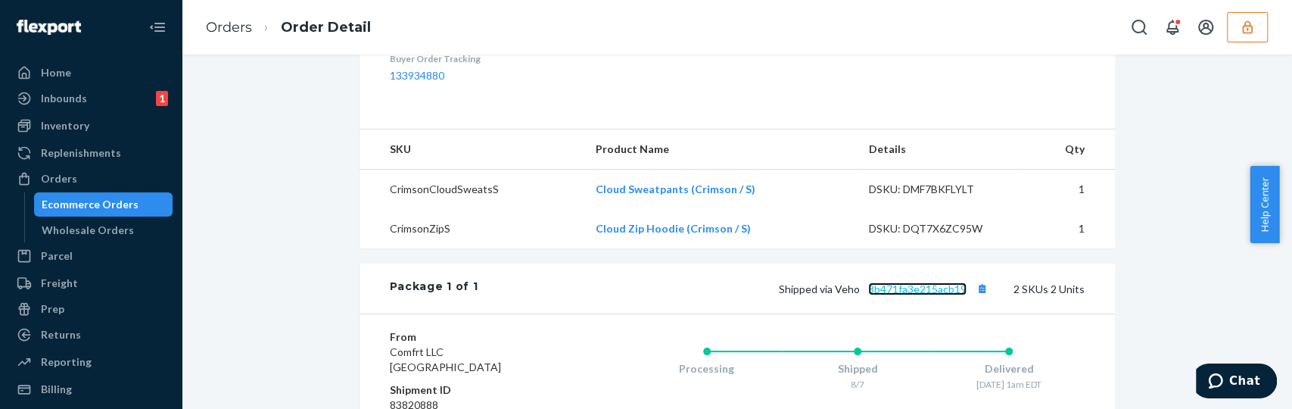
click at [910, 295] on link "8b471fa3e215acb19" at bounding box center [917, 288] width 98 height 13
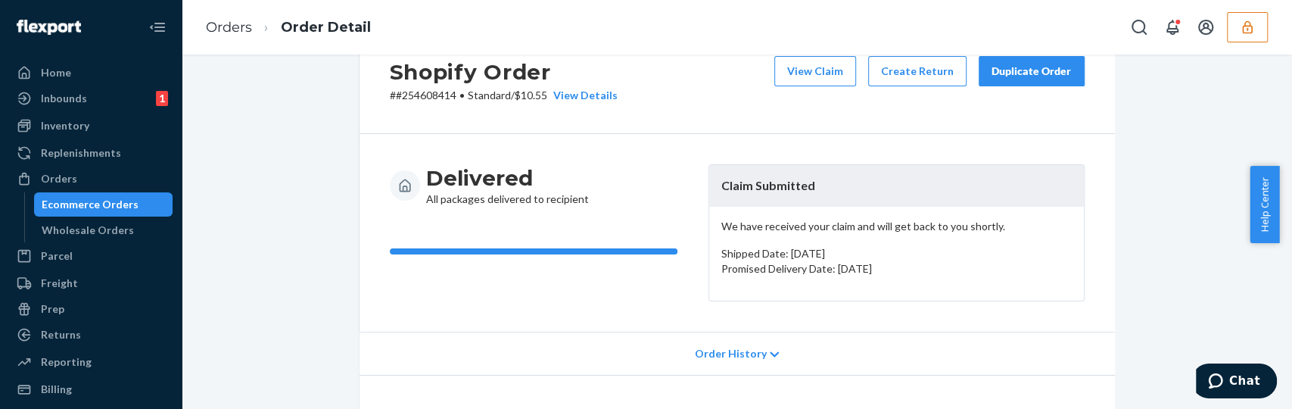
scroll to position [0, 0]
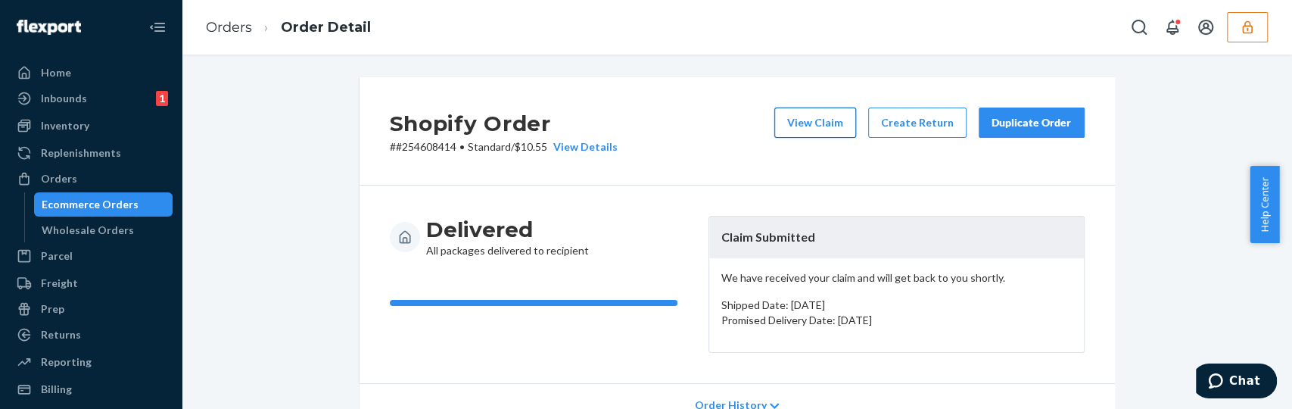
click at [802, 133] on button "View Claim" at bounding box center [815, 122] width 82 height 30
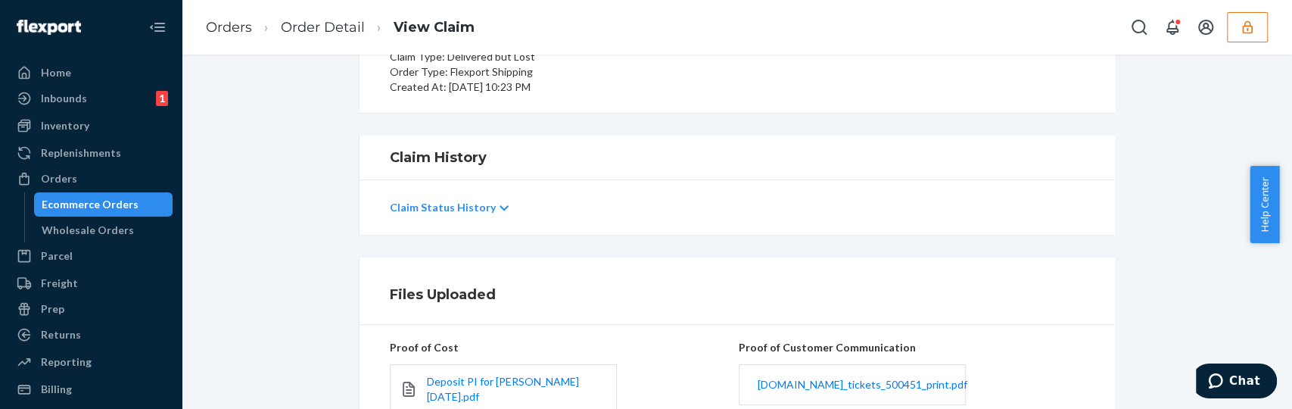
scroll to position [291, 0]
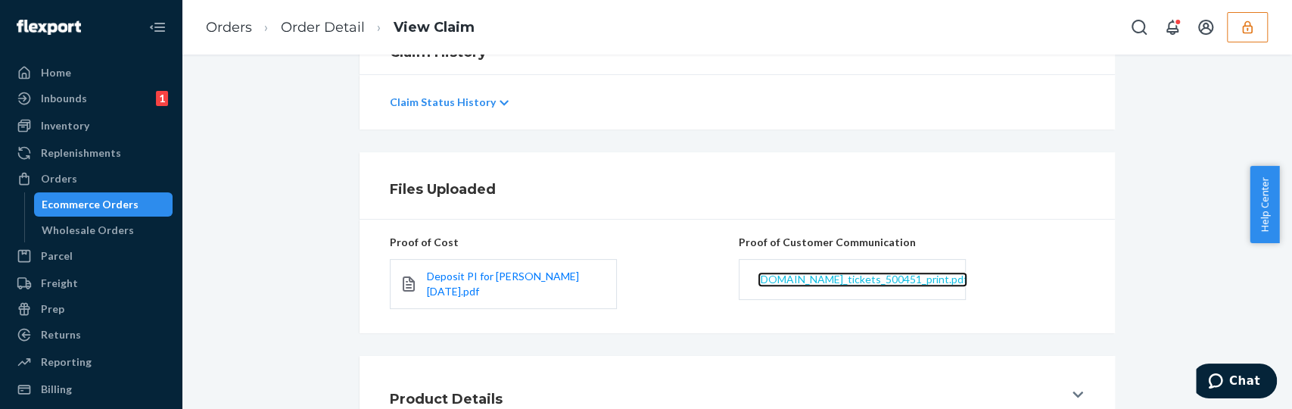
click at [812, 275] on span "[DOMAIN_NAME]_tickets_500451_print.pdf" at bounding box center [863, 279] width 210 height 13
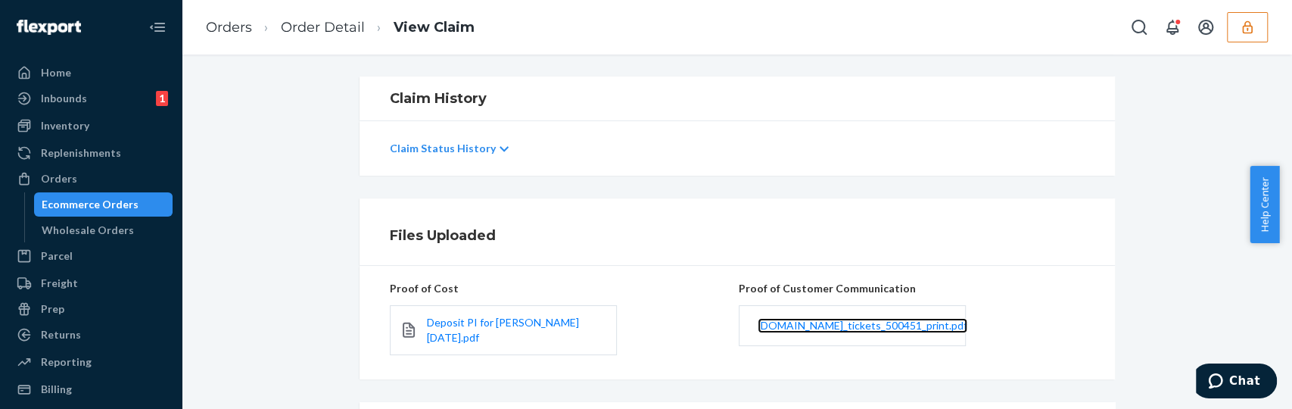
scroll to position [222, 0]
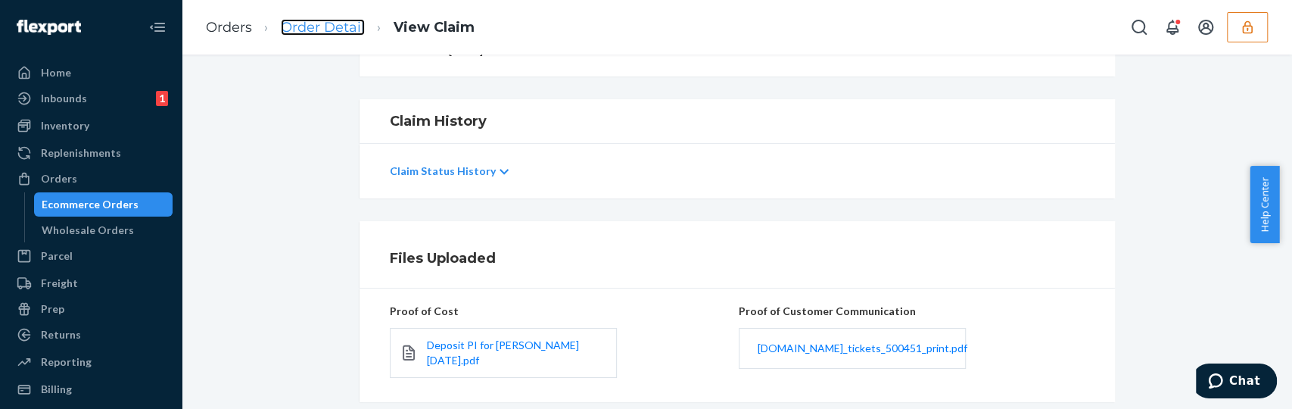
click at [338, 30] on link "Order Detail" at bounding box center [323, 27] width 84 height 17
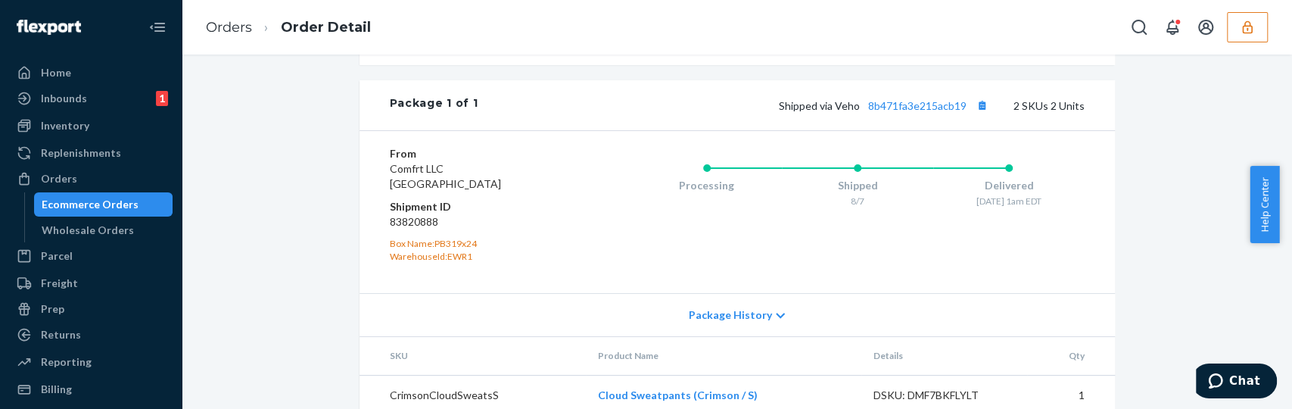
scroll to position [643, 0]
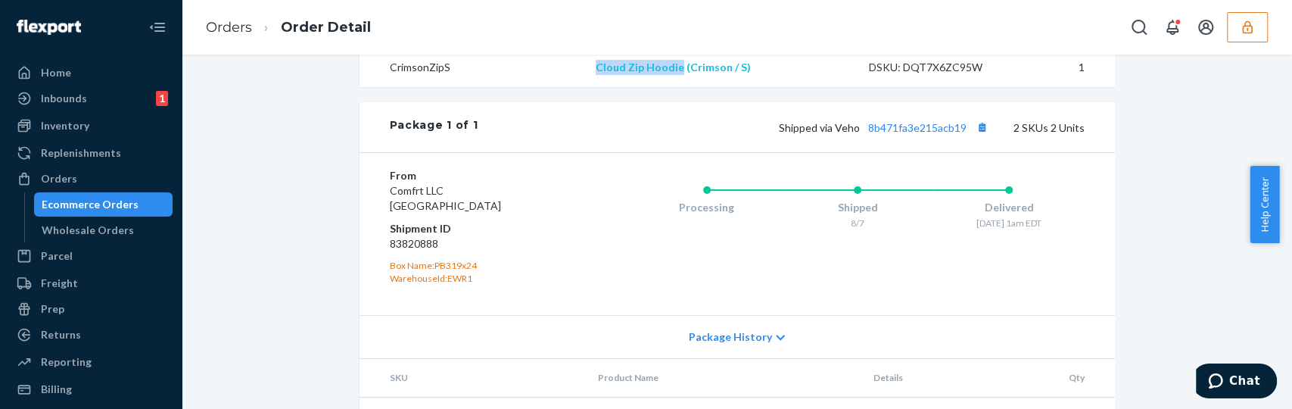
drag, startPoint x: 578, startPoint y: 111, endPoint x: 677, endPoint y: 114, distance: 98.4
click at [677, 87] on tr "CrimsonZipS Cloud Zip Hoodie (Crimson / S) DSKU: DQT7X6ZC95W 1" at bounding box center [738, 67] width 756 height 39
copy tr "Cloud Zip Hoodie"
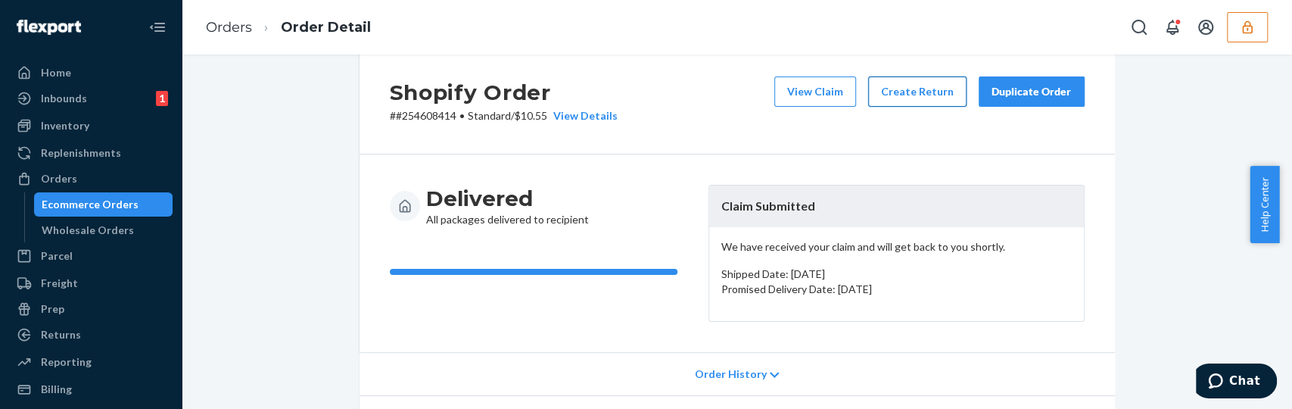
scroll to position [0, 0]
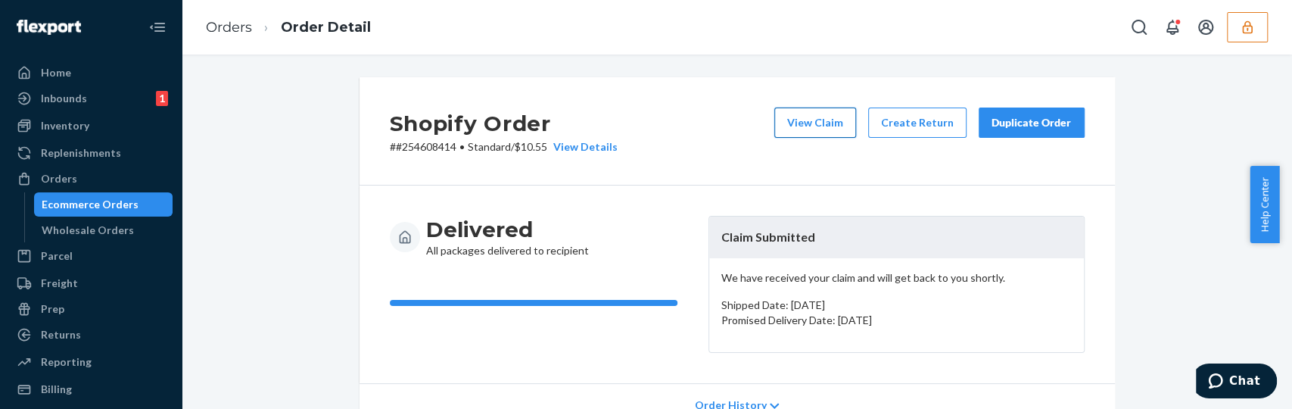
click at [835, 114] on button "View Claim" at bounding box center [815, 122] width 82 height 30
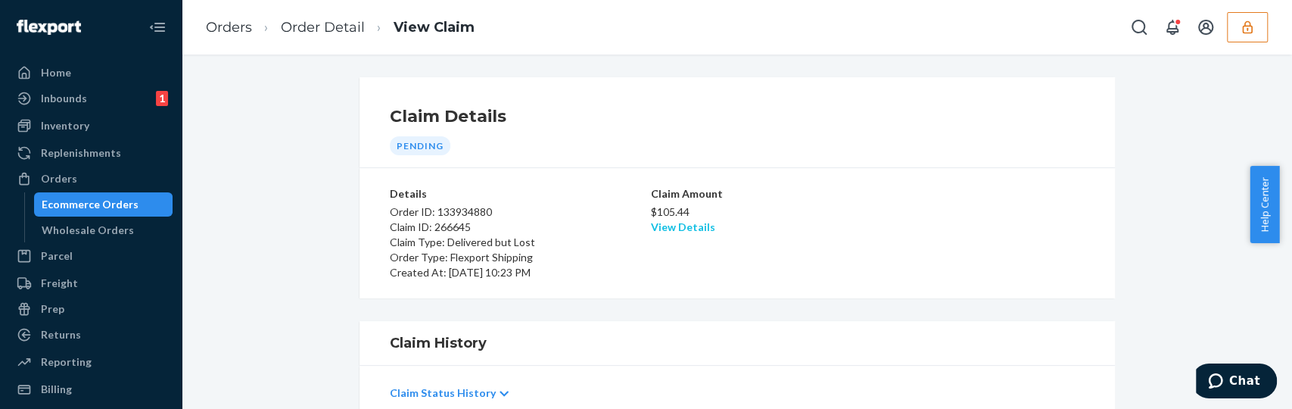
click at [674, 228] on link "View Details" at bounding box center [683, 226] width 64 height 13
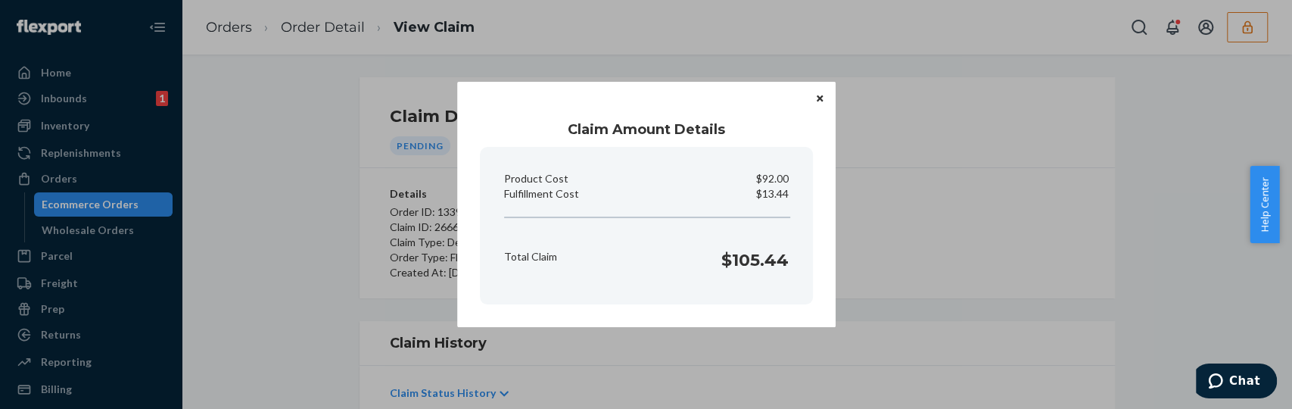
click at [771, 192] on p "$13.44" at bounding box center [772, 193] width 33 height 15
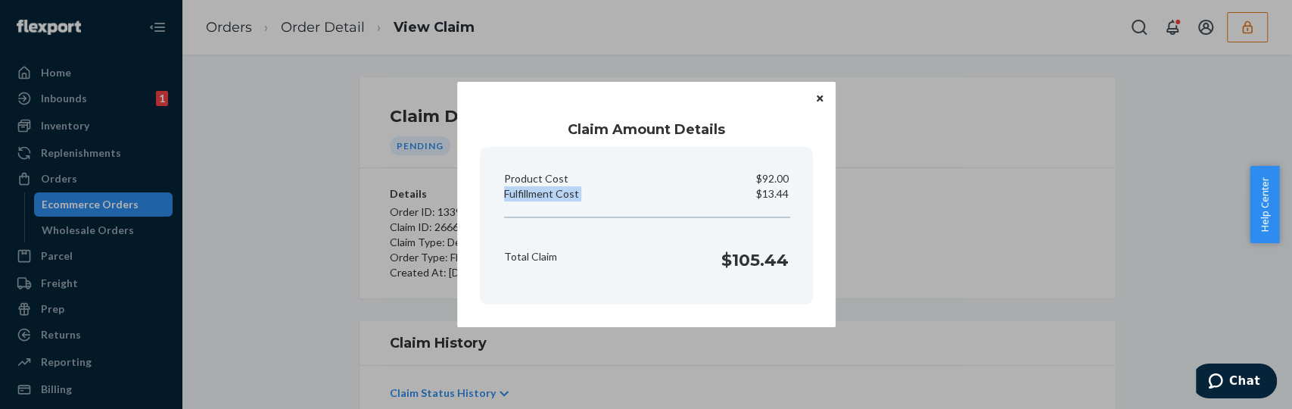
copy p "Fulfillment Cost"
click at [814, 95] on button "Close" at bounding box center [819, 97] width 15 height 17
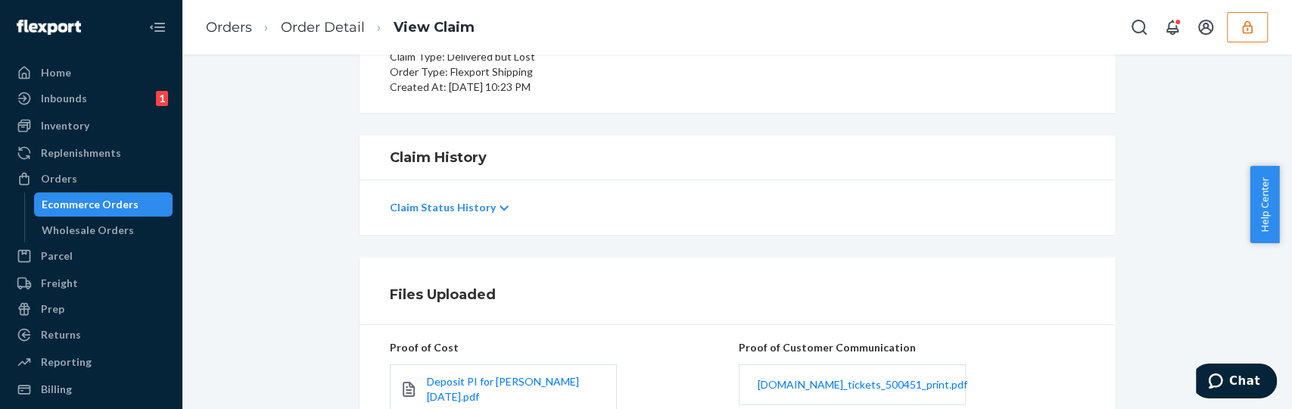
scroll to position [401, 0]
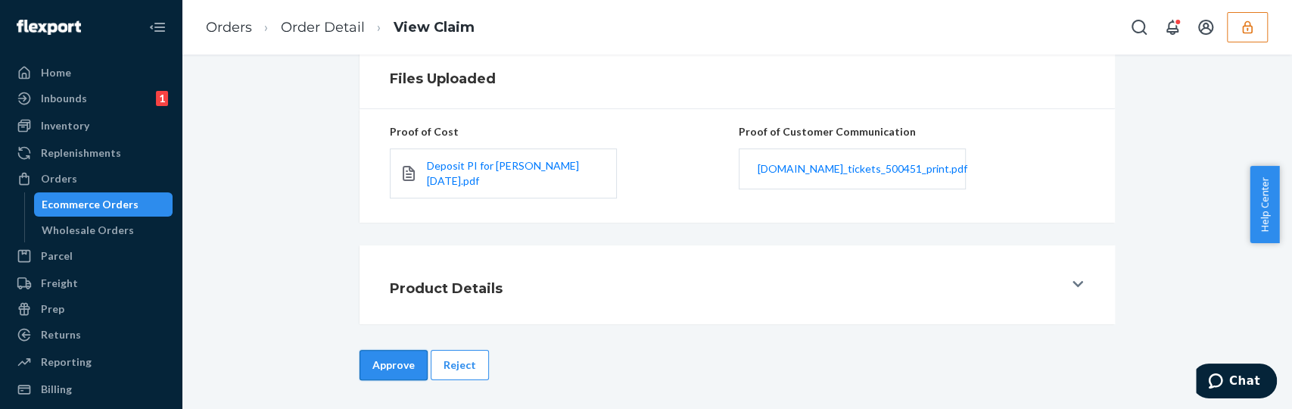
click at [379, 359] on button "Approve" at bounding box center [394, 365] width 68 height 30
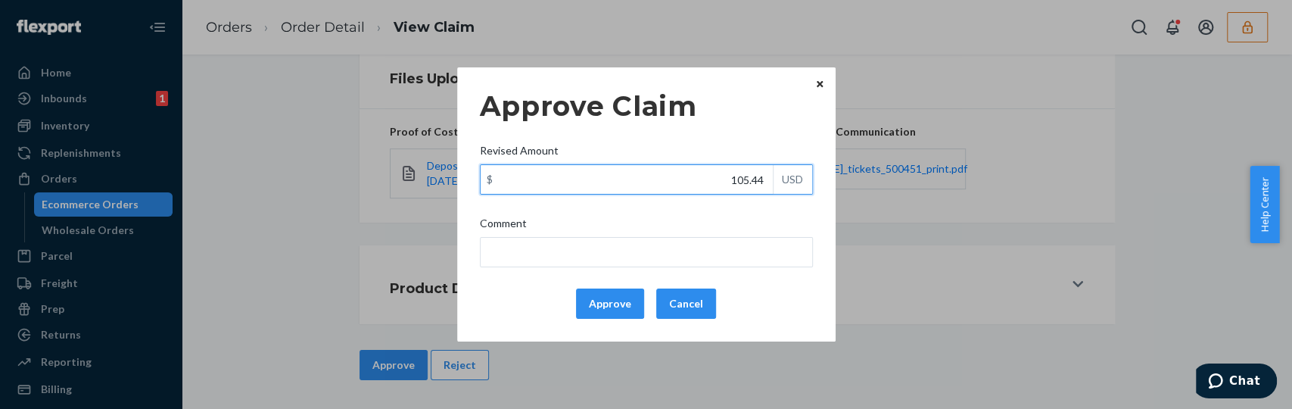
click at [715, 180] on input "105.44" at bounding box center [627, 179] width 292 height 29
type input "40.64"
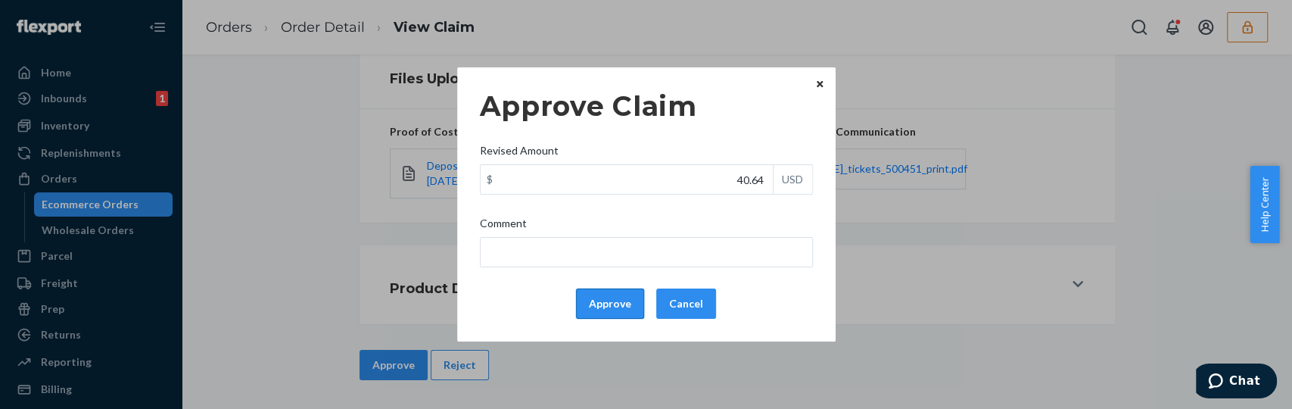
click at [618, 307] on button "Approve" at bounding box center [610, 303] width 68 height 30
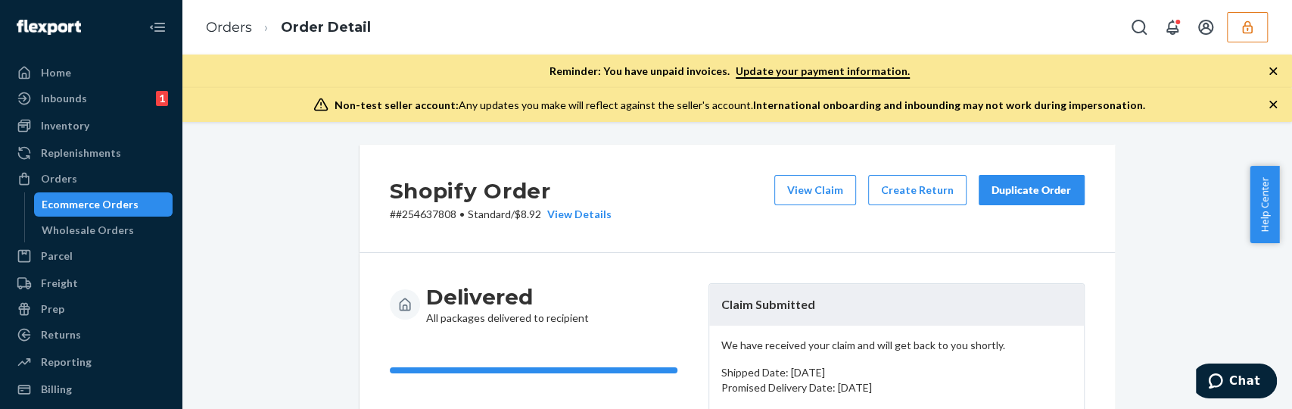
click at [1270, 105] on icon "button" at bounding box center [1273, 104] width 15 height 15
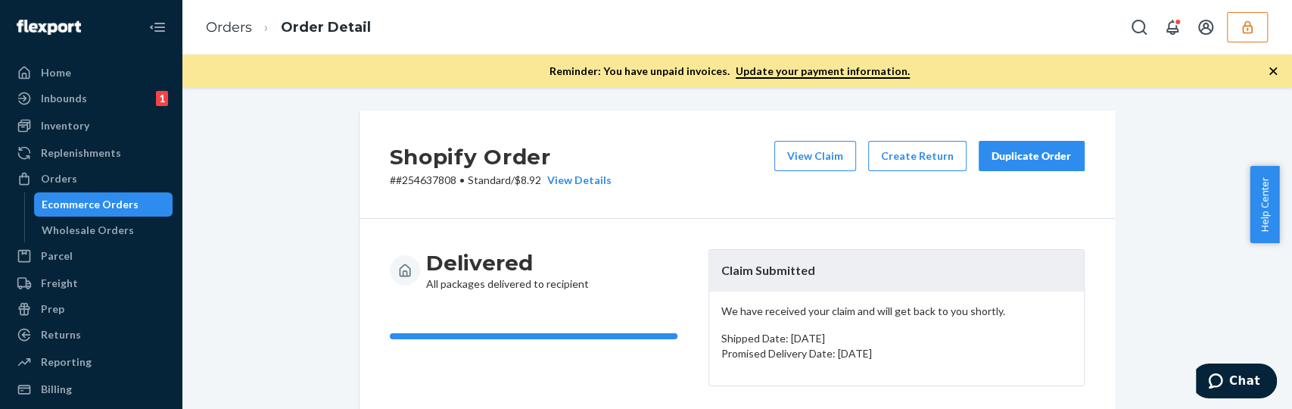
click at [1268, 70] on icon "button" at bounding box center [1273, 71] width 15 height 15
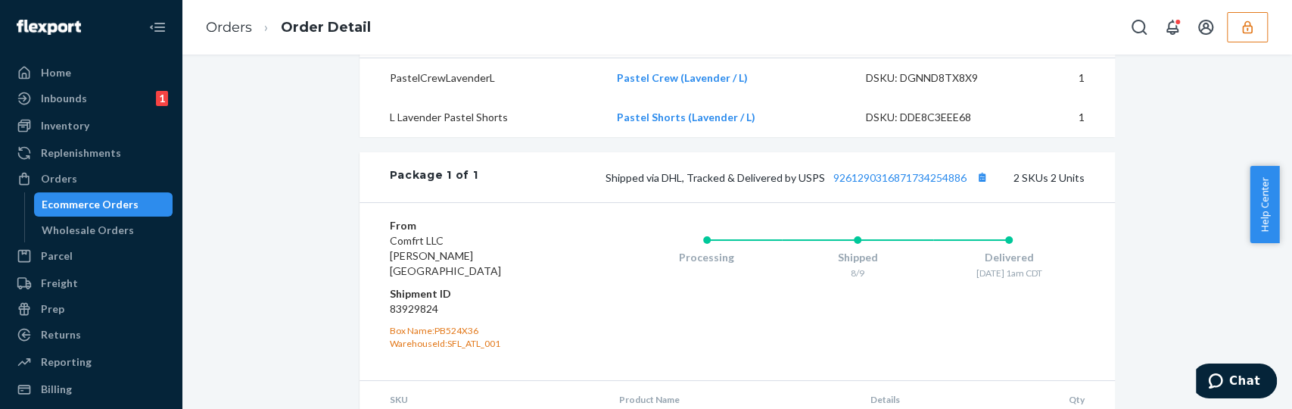
scroll to position [640, 0]
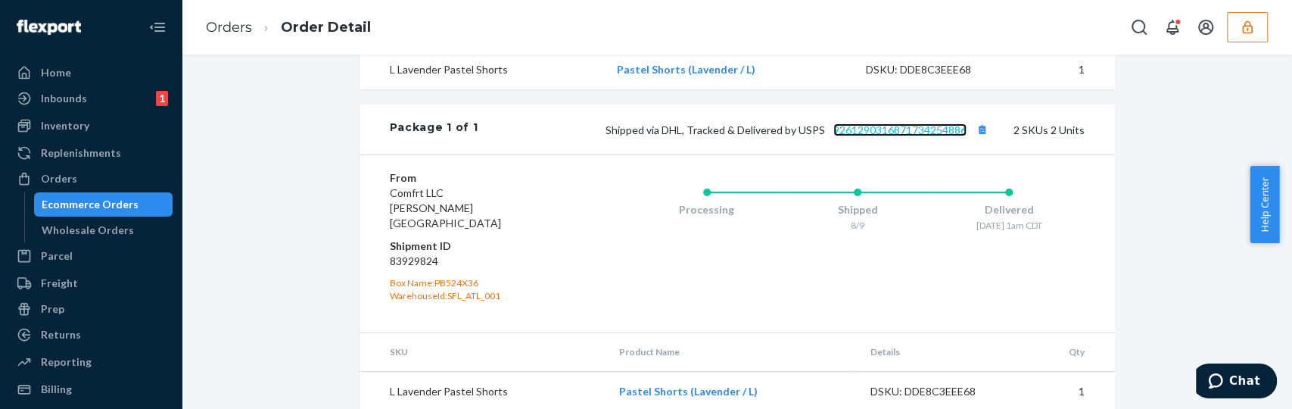
click at [927, 136] on link "9261290316871734254886" at bounding box center [899, 129] width 133 height 13
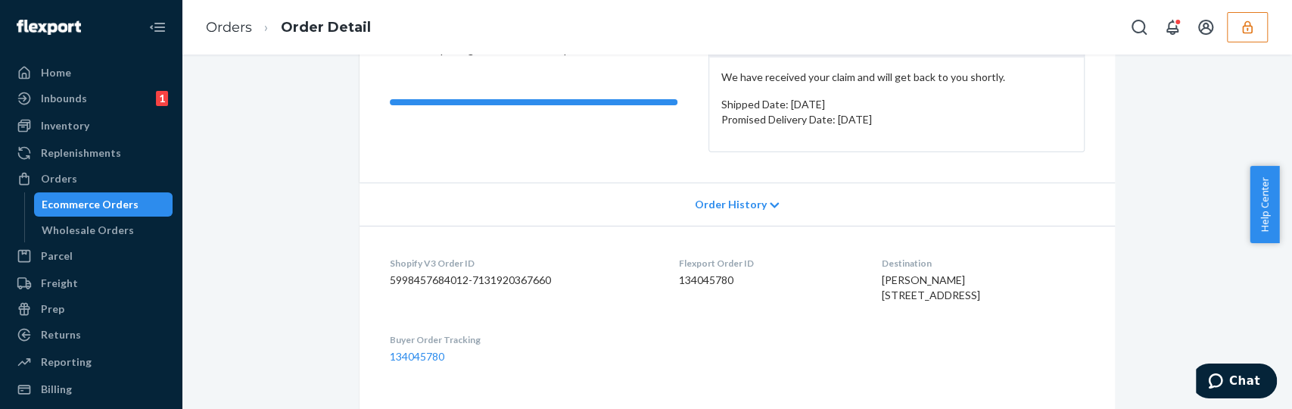
scroll to position [0, 0]
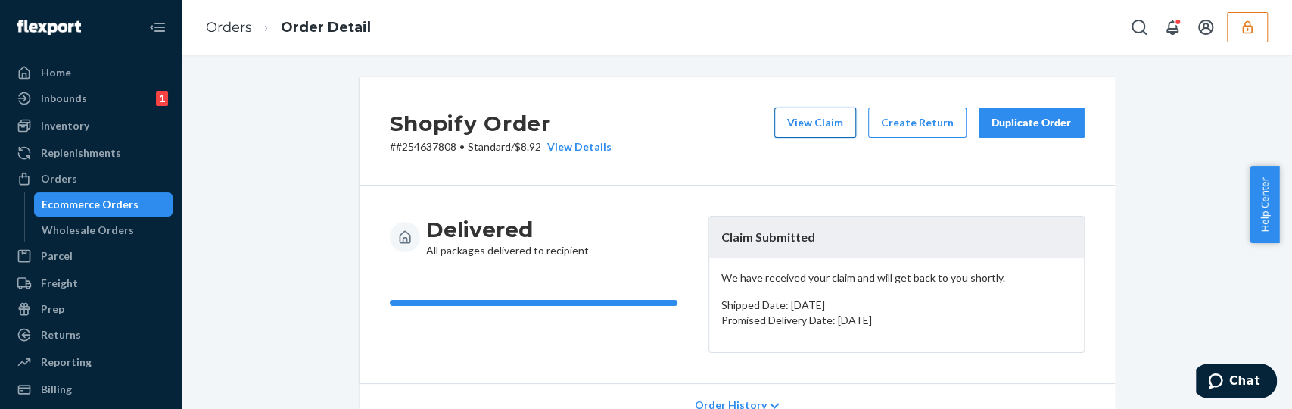
click at [823, 122] on button "View Claim" at bounding box center [815, 122] width 82 height 30
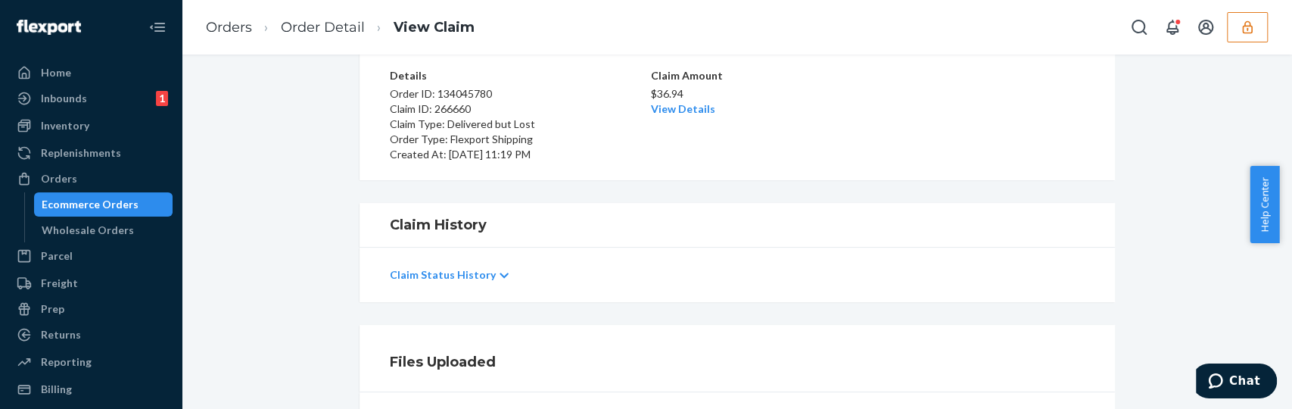
scroll to position [393, 0]
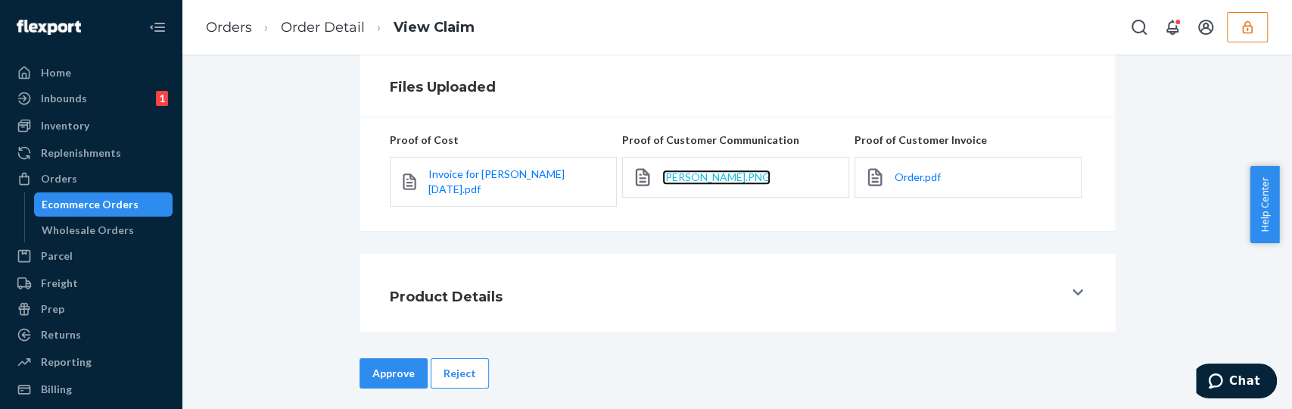
click at [724, 177] on span "Juliet Galla.PNG" at bounding box center [716, 176] width 108 height 13
click at [457, 358] on button "Reject" at bounding box center [460, 373] width 58 height 30
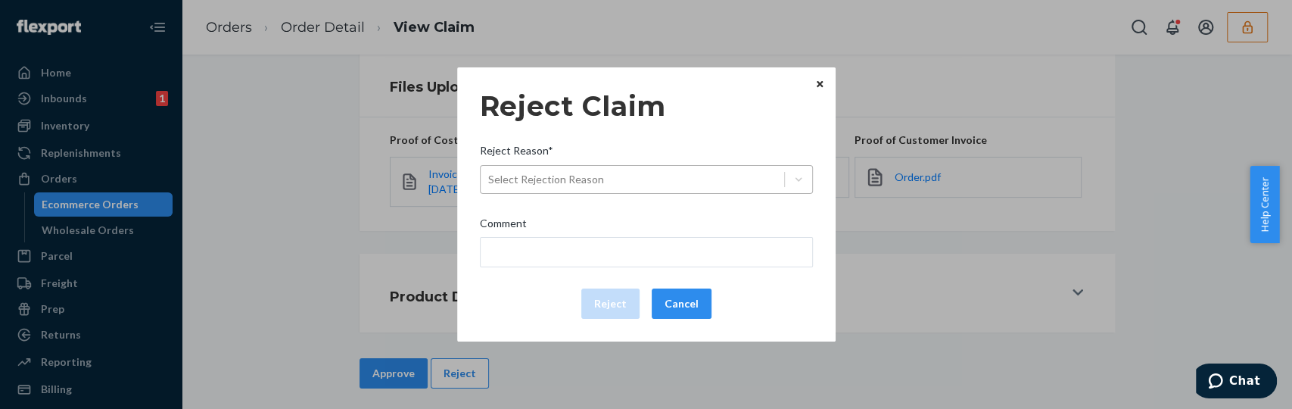
click at [590, 178] on div "Select Rejection Reason" at bounding box center [546, 179] width 116 height 15
click at [490, 178] on input "Reject Reason* Select Rejection Reason" at bounding box center [489, 179] width 2 height 15
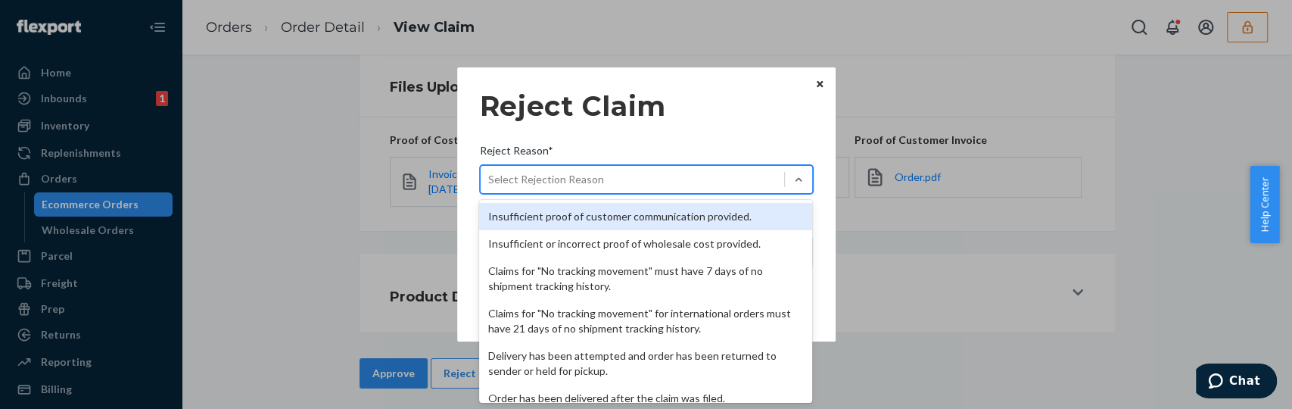
scroll to position [220, 0]
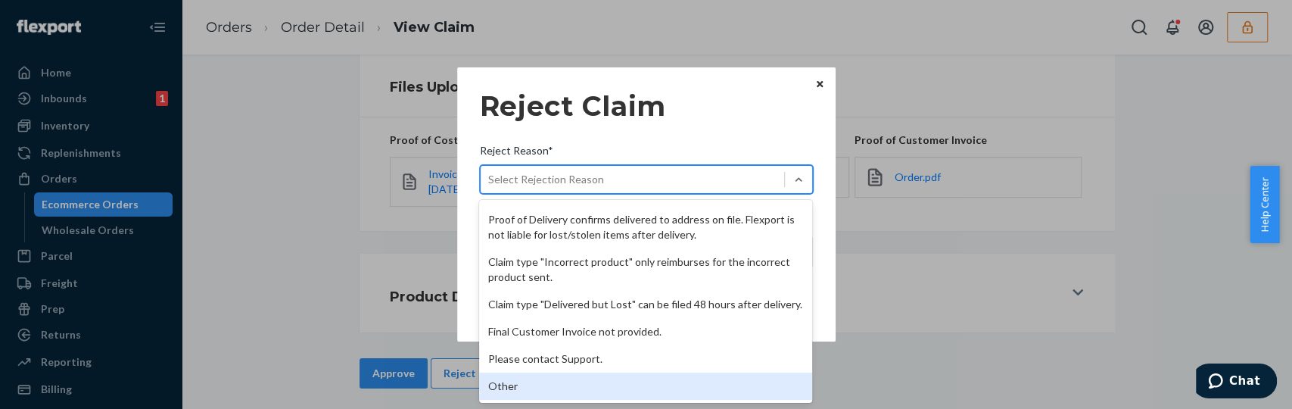
click at [513, 380] on div "Other" at bounding box center [645, 385] width 333 height 27
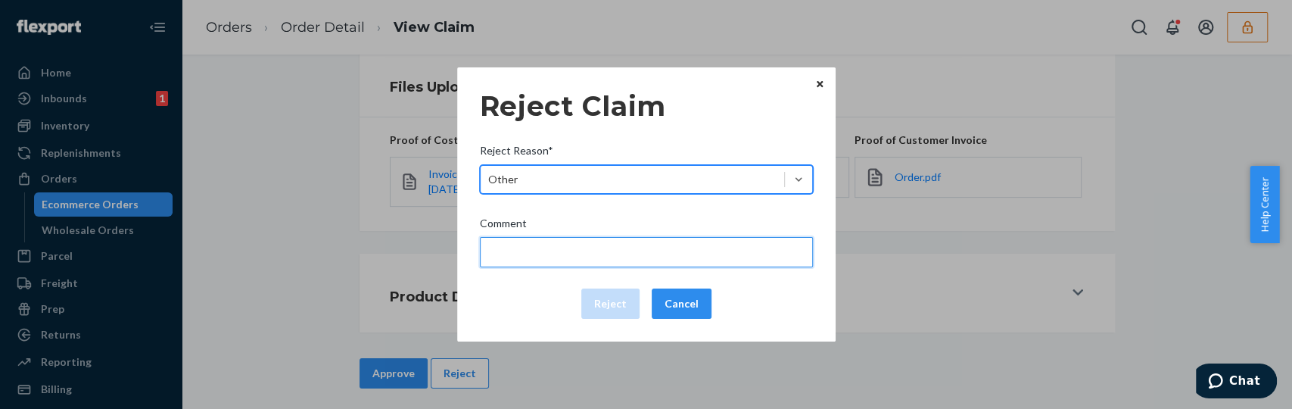
click at [559, 245] on input "Comment" at bounding box center [646, 252] width 333 height 30
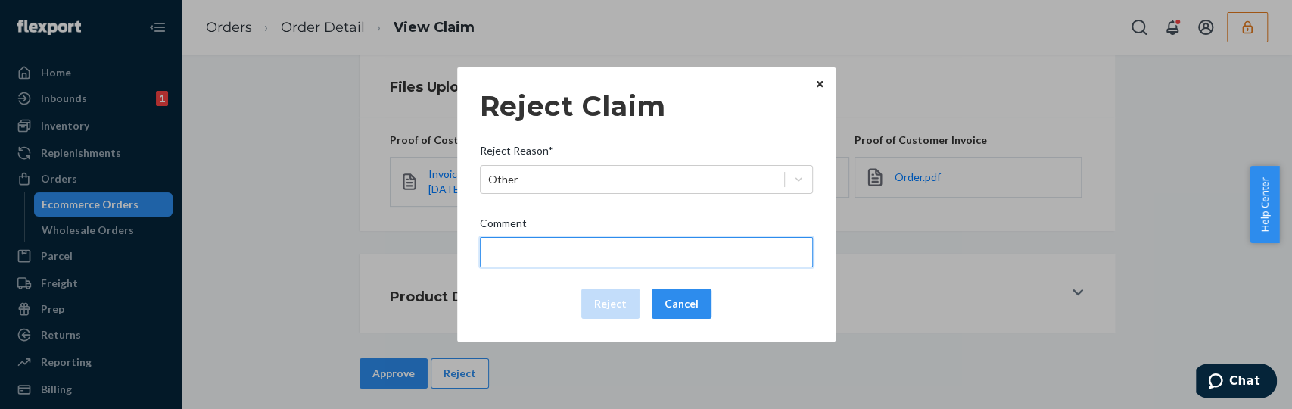
type input "The package was confirmed to be delivered at the right location and Flexport is…"
click at [523, 255] on input "The package was confirmed to be delivered at the right location and Flexport is…" at bounding box center [646, 252] width 333 height 30
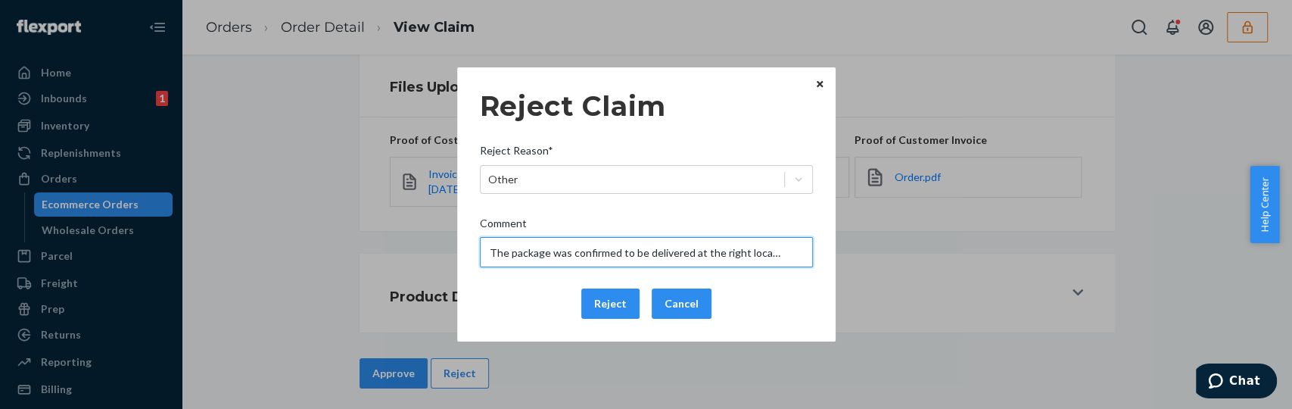
click at [523, 255] on input "The package was confirmed to be delivered at the right location and Flexport is…" at bounding box center [646, 252] width 333 height 30
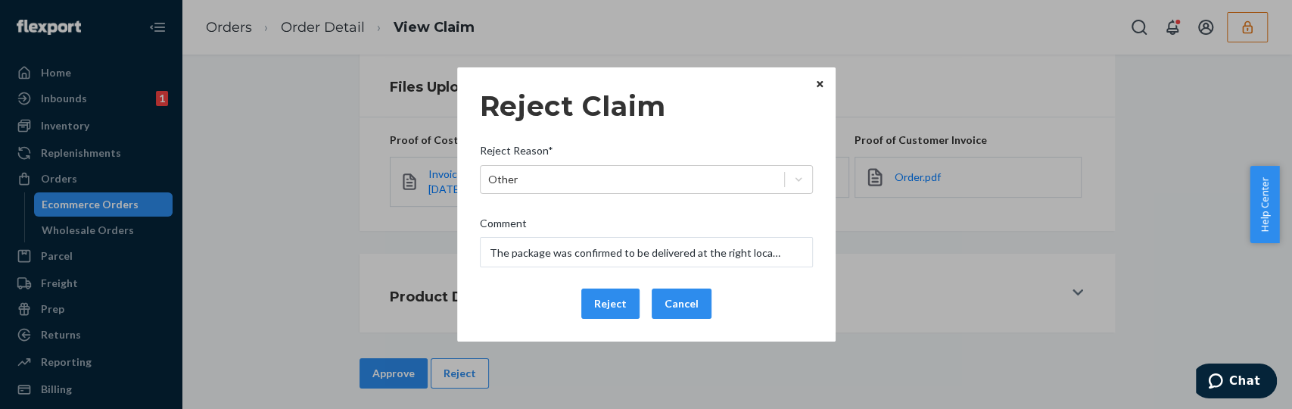
click at [516, 282] on div "Reject Claim Reject Reason* Other Comment The package was confirmed to be deliv…" at bounding box center [646, 204] width 333 height 241
click at [592, 295] on button "Reject" at bounding box center [610, 303] width 58 height 30
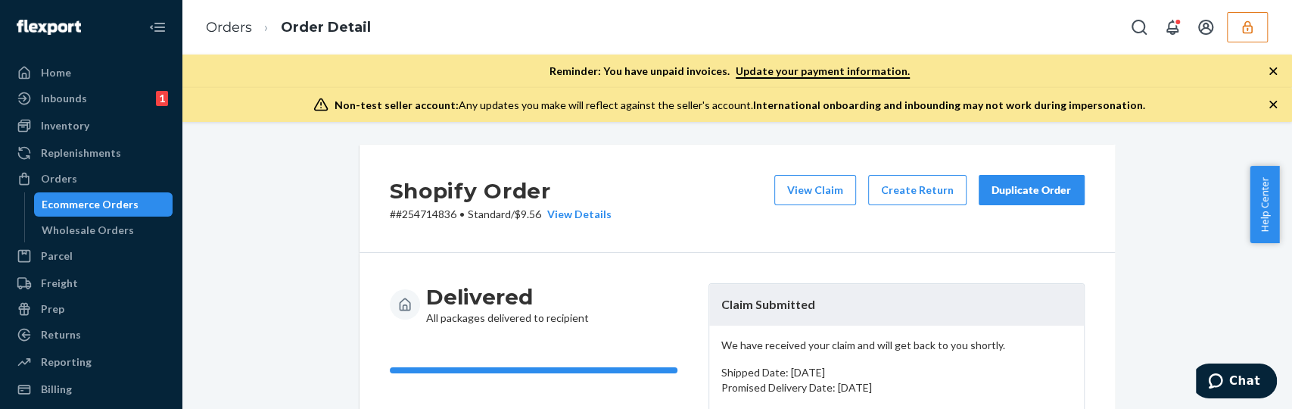
click at [1270, 107] on icon "button" at bounding box center [1274, 105] width 8 height 8
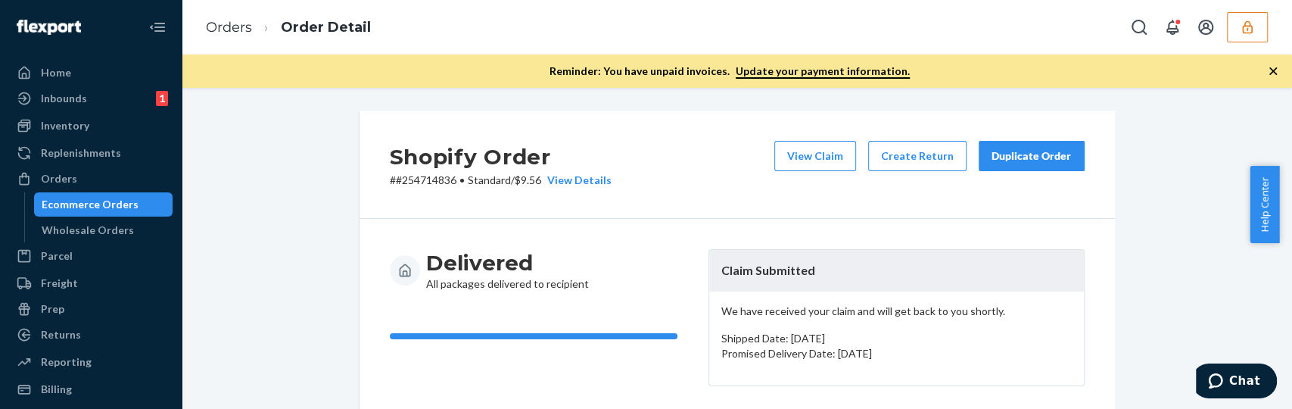
click at [1273, 67] on icon "button" at bounding box center [1273, 71] width 15 height 15
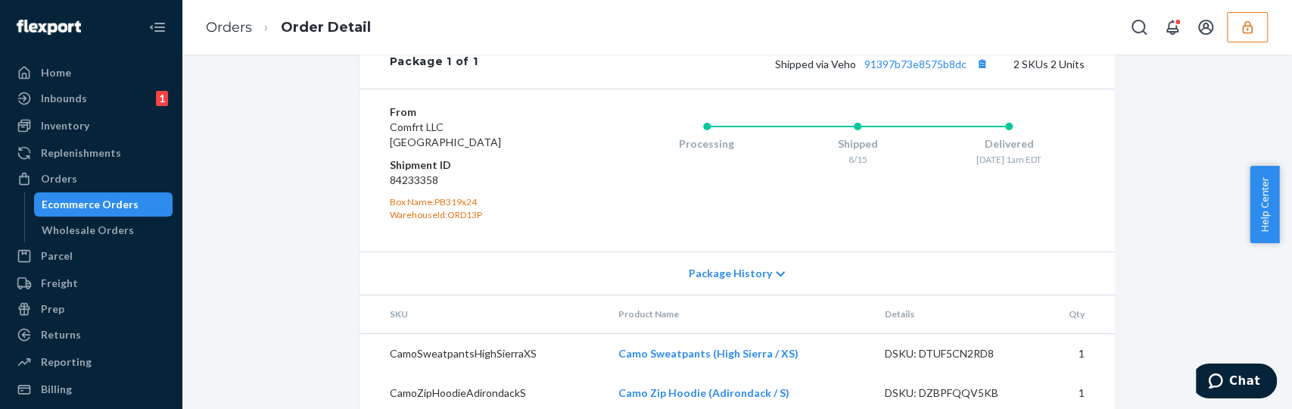
scroll to position [723, 0]
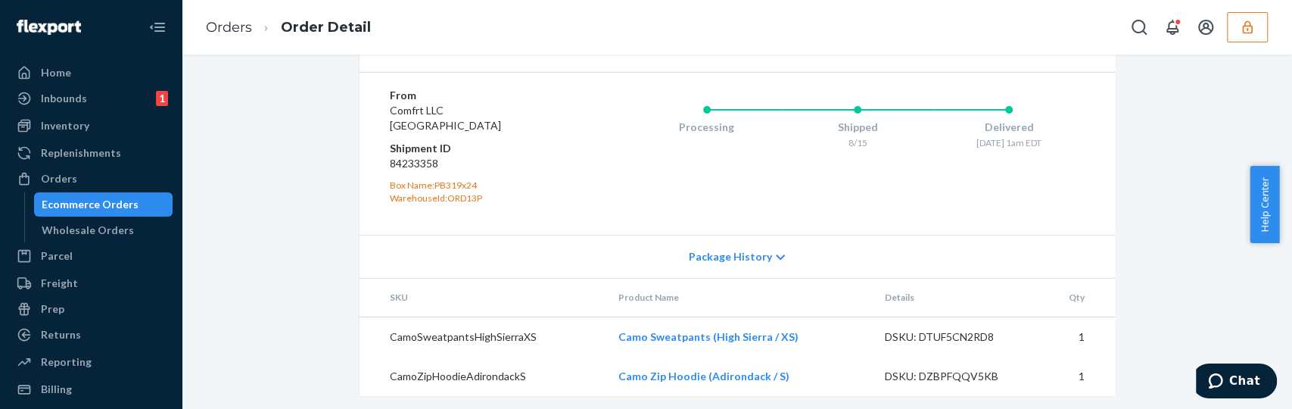
click at [930, 54] on link "91397b73e8575b8dc" at bounding box center [916, 47] width 102 height 13
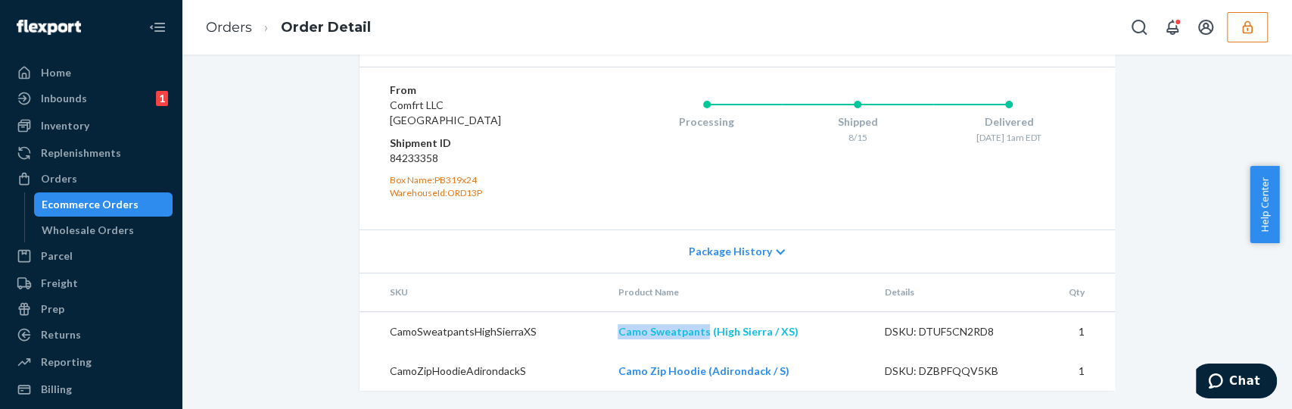
drag, startPoint x: 606, startPoint y: 343, endPoint x: 701, endPoint y: 344, distance: 95.4
click at [701, 344] on td "Camo Sweatpants (High Sierra / XS)" at bounding box center [739, 331] width 266 height 40
copy link "Camo Sweatpants"
drag, startPoint x: 602, startPoint y: 382, endPoint x: 696, endPoint y: 380, distance: 94.6
click at [696, 380] on tr "CamoZipHoodieAdirondackS Camo Zip Hoodie (Adirondack / S) DSKU: DZBPFQQV5KB 1" at bounding box center [738, 370] width 756 height 39
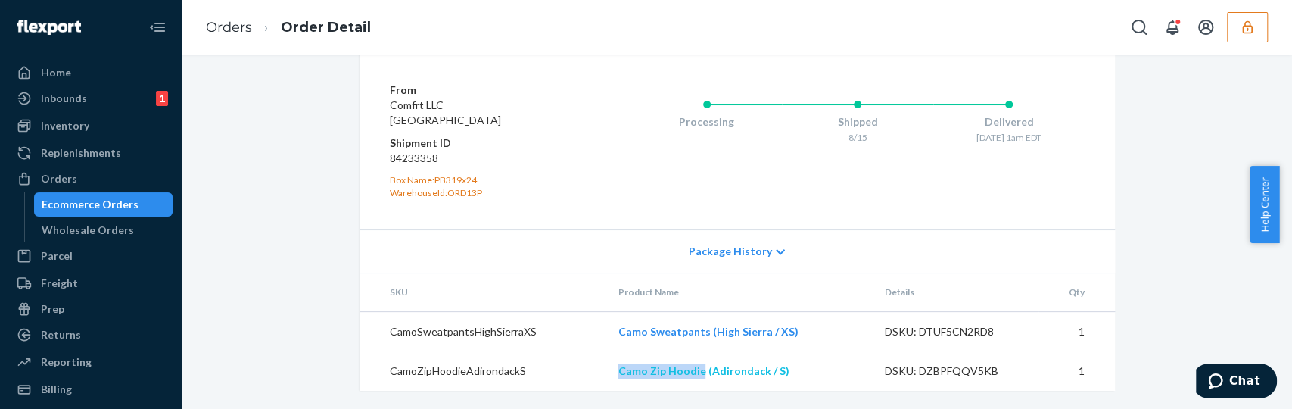
copy tr "Camo Zip Hoodie"
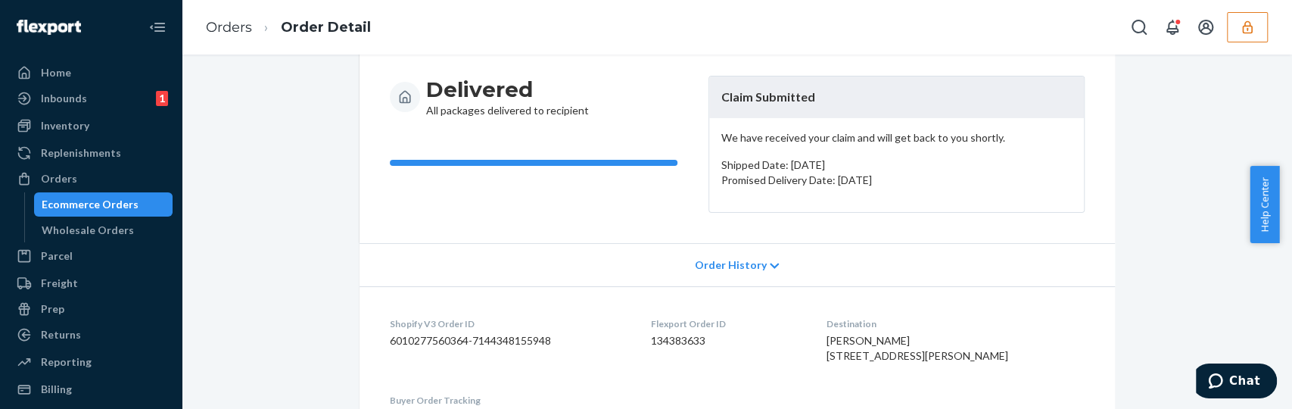
scroll to position [0, 0]
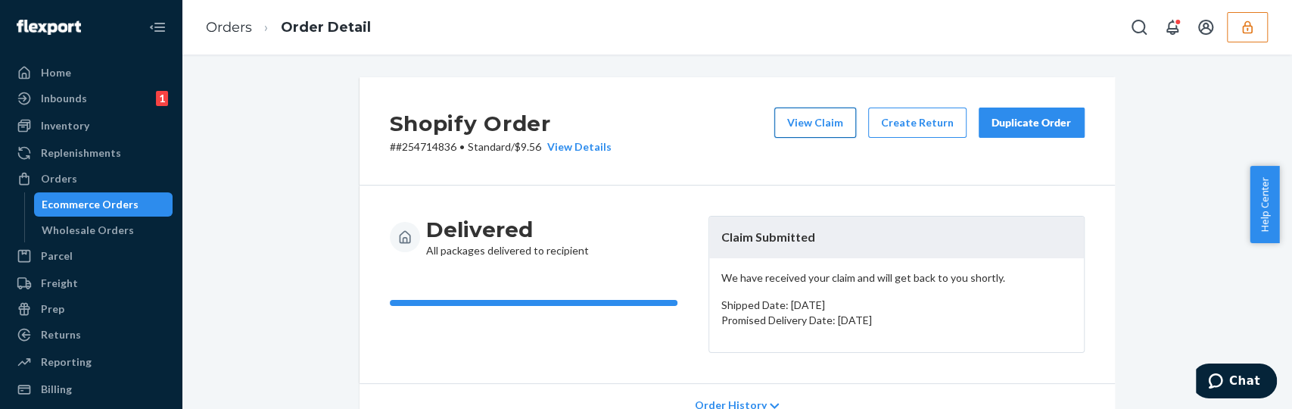
click at [824, 108] on button "View Claim" at bounding box center [815, 122] width 82 height 30
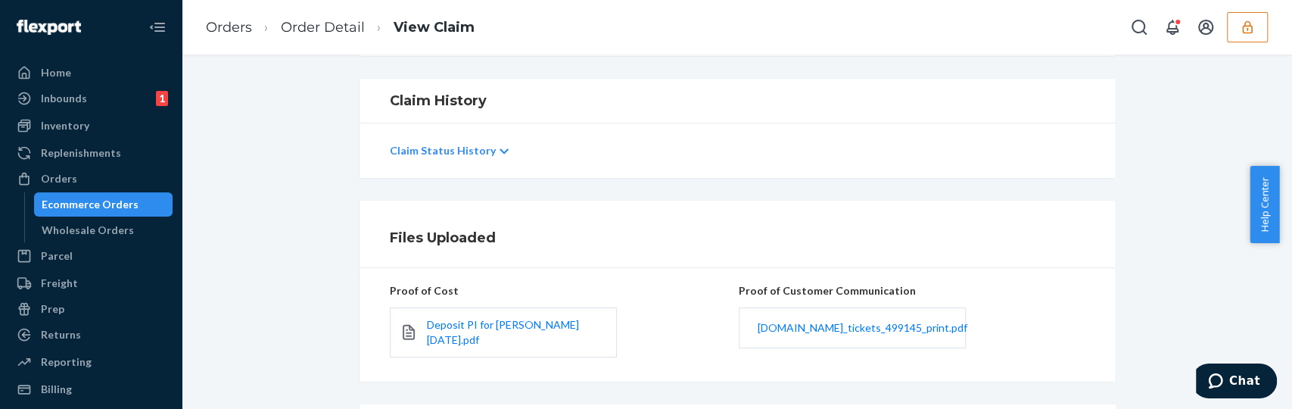
scroll to position [377, 0]
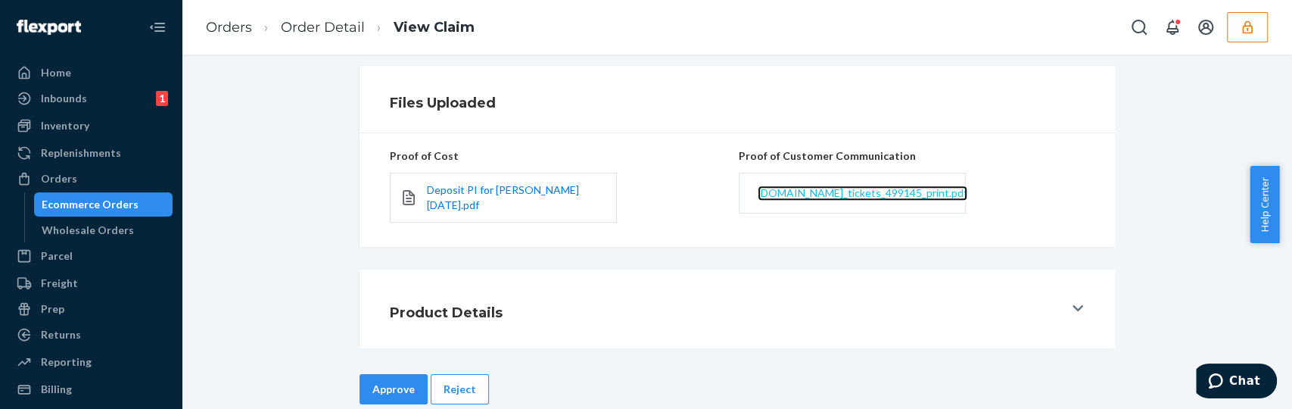
click at [855, 195] on span "comfrt.zendesk.com_tickets_499145_print.pdf" at bounding box center [863, 192] width 210 height 13
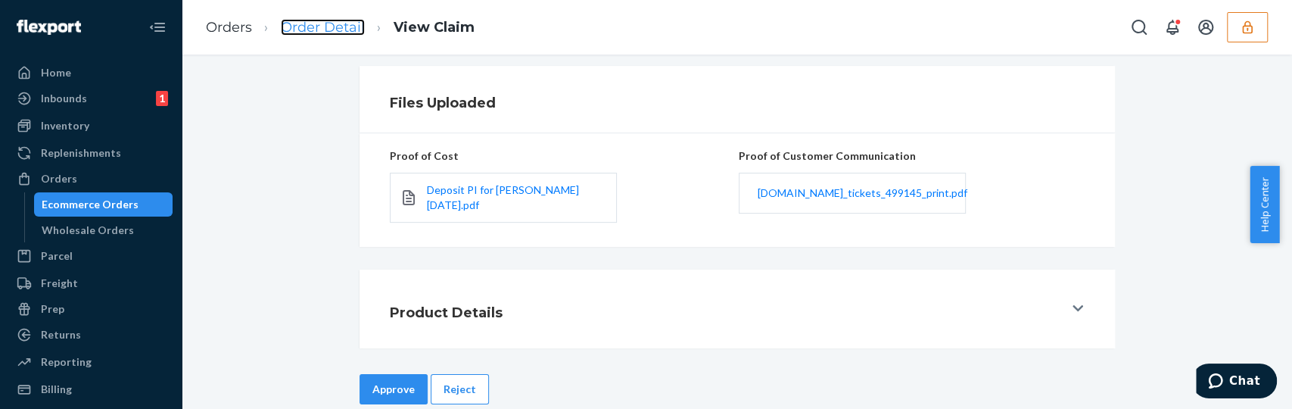
click at [293, 19] on link "Order Detail" at bounding box center [323, 27] width 84 height 17
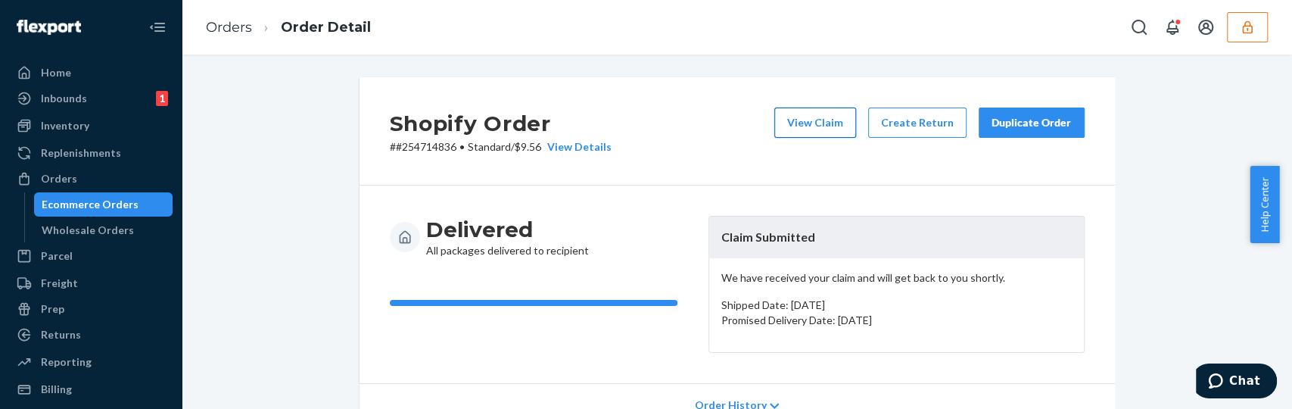
click at [826, 122] on button "View Claim" at bounding box center [815, 122] width 82 height 30
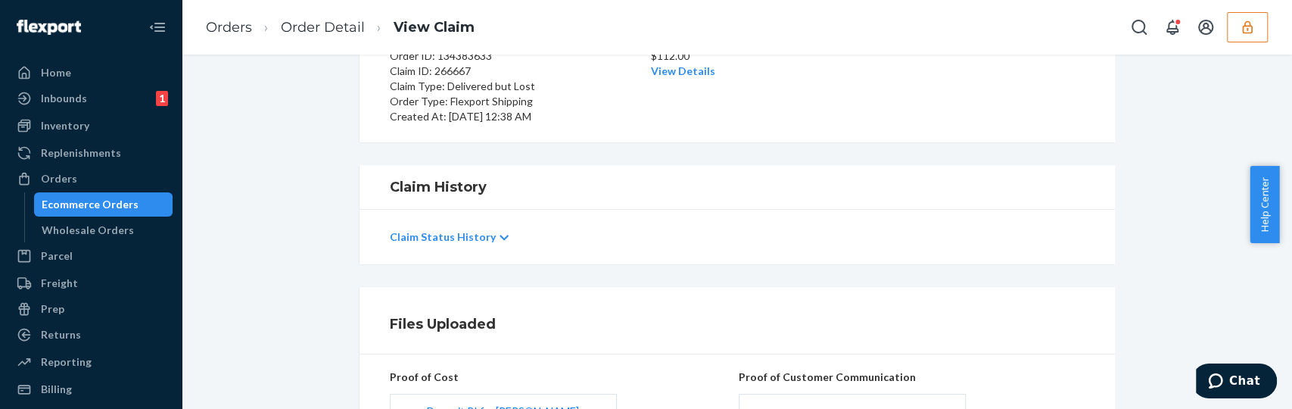
scroll to position [103, 0]
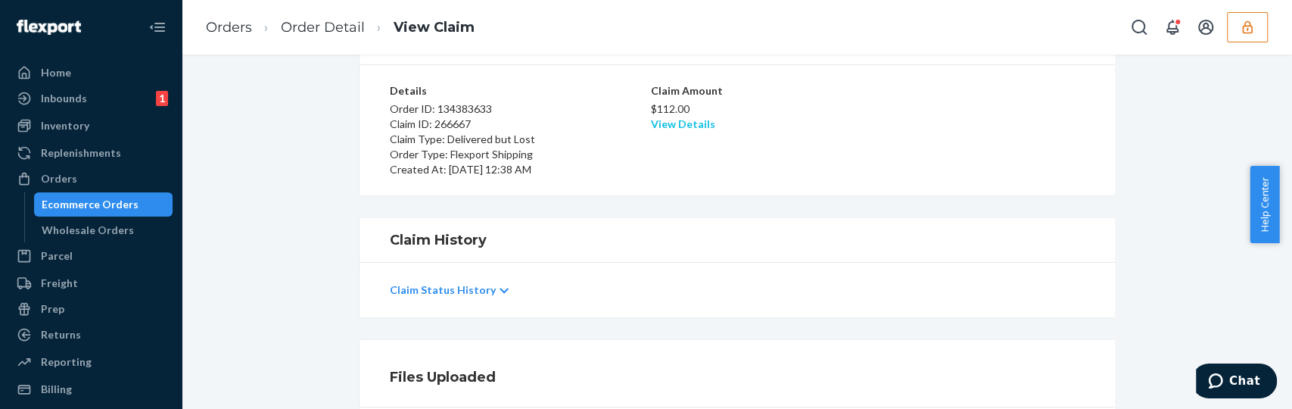
click at [662, 123] on link "View Details" at bounding box center [683, 123] width 64 height 13
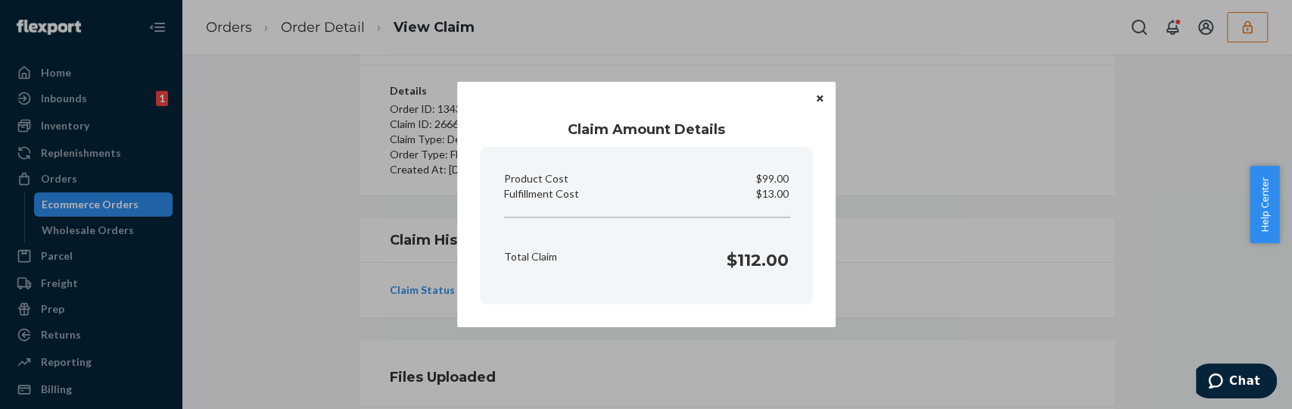
click at [778, 194] on p "$13.00" at bounding box center [772, 193] width 33 height 15
copy p "Fulfillment Cost"
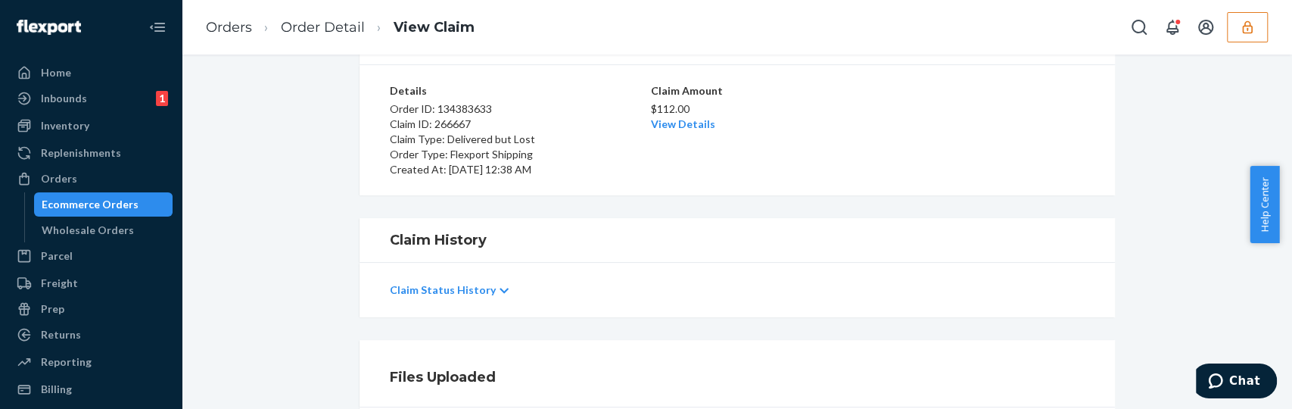
click at [1031, 219] on div "Home Inbounds 1 Shipping Plans Problems 1 Inventory Products Replenishments Ord…" at bounding box center [646, 204] width 1292 height 409
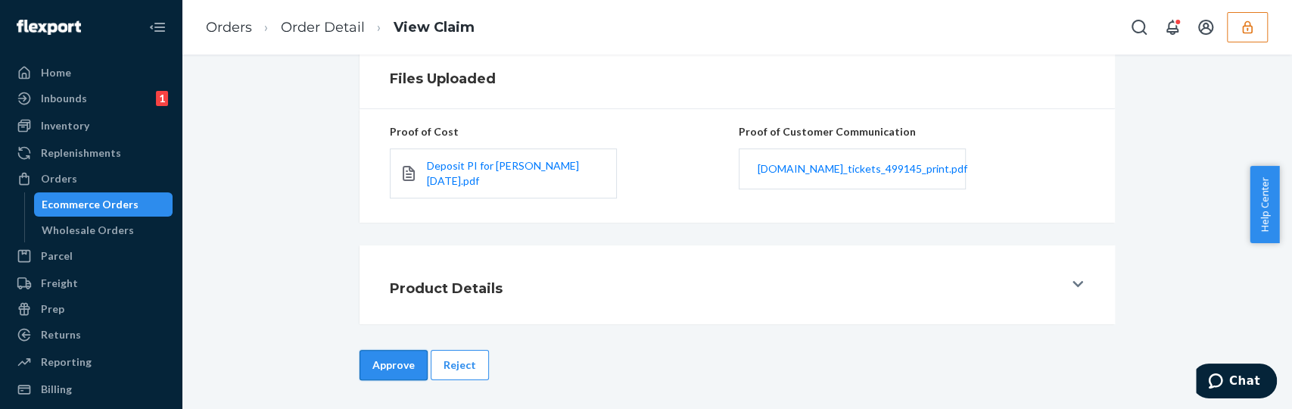
click at [397, 366] on button "Approve" at bounding box center [394, 365] width 68 height 30
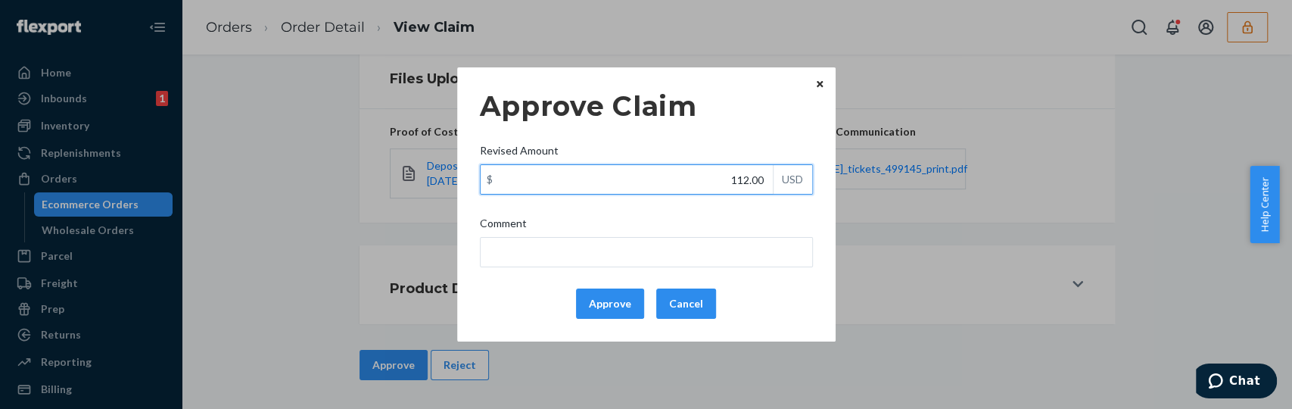
click at [728, 177] on input "112.00" at bounding box center [627, 179] width 292 height 29
type input "58.60"
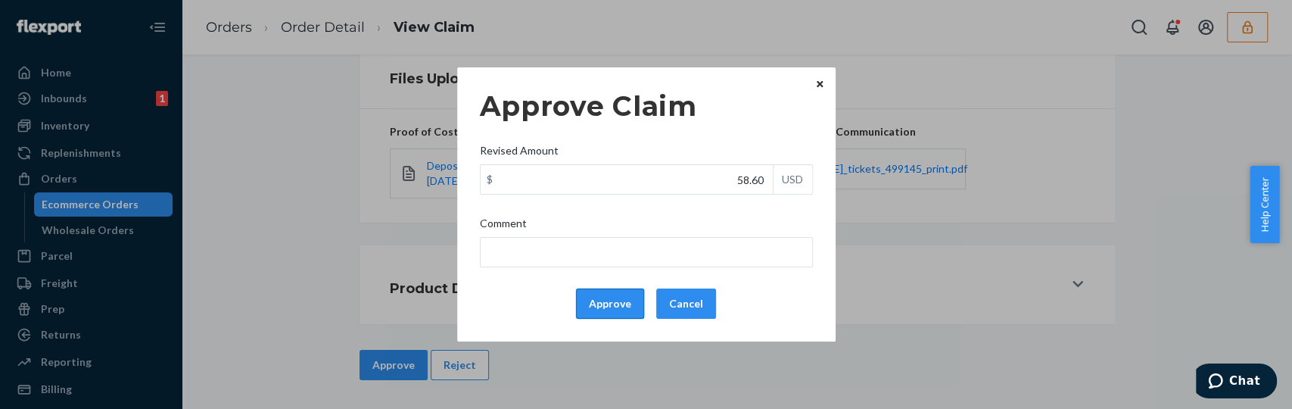
click at [603, 306] on button "Approve" at bounding box center [610, 303] width 68 height 30
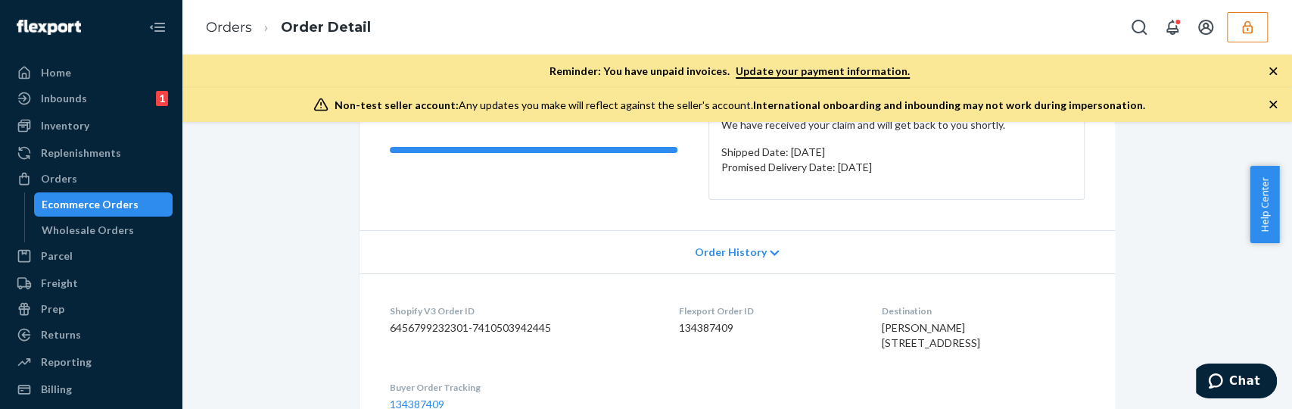
scroll to position [594, 0]
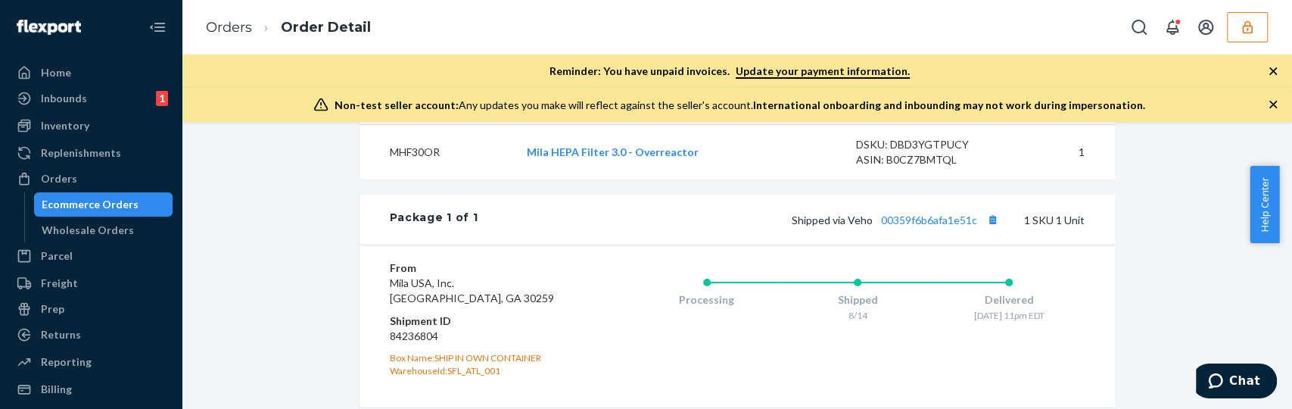
click at [1273, 104] on icon "button" at bounding box center [1274, 105] width 8 height 8
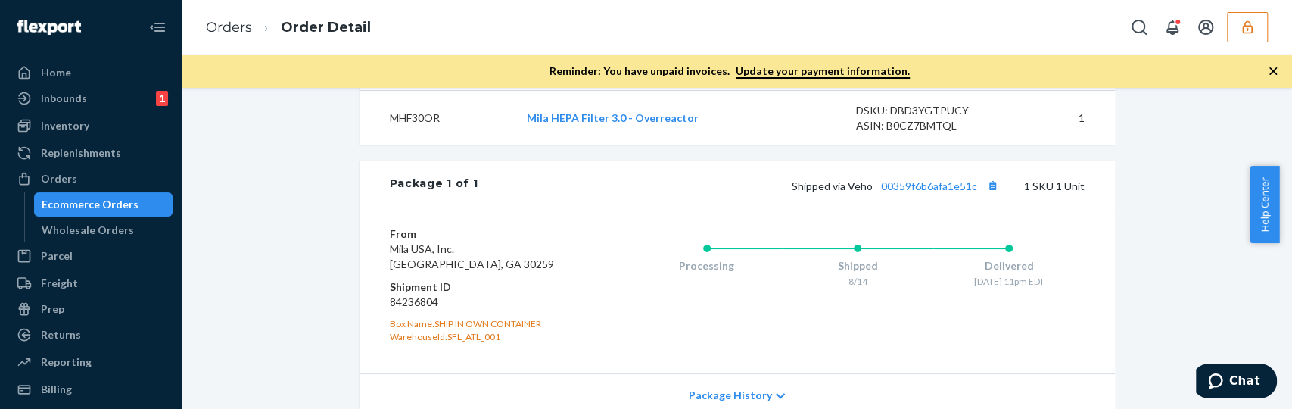
click at [1273, 67] on icon "button" at bounding box center [1273, 71] width 15 height 15
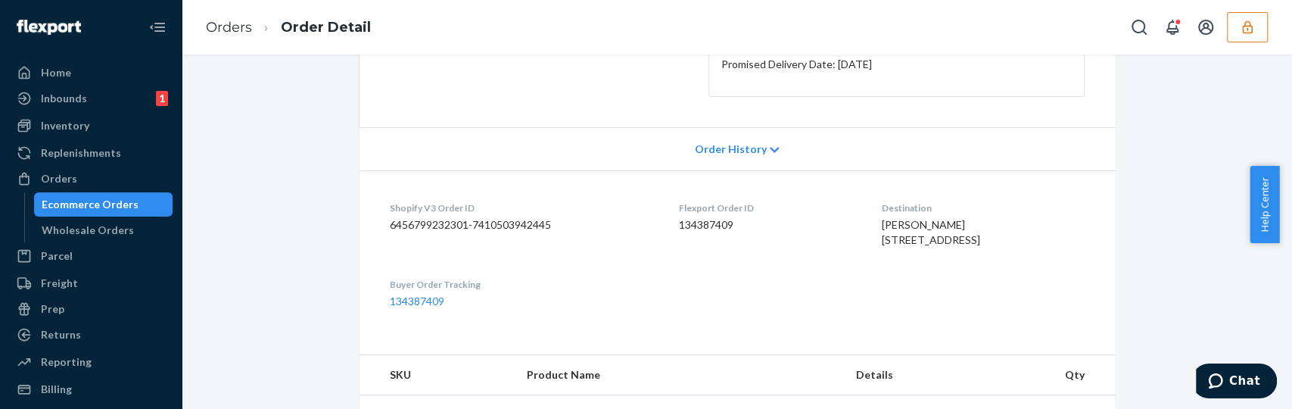
scroll to position [0, 0]
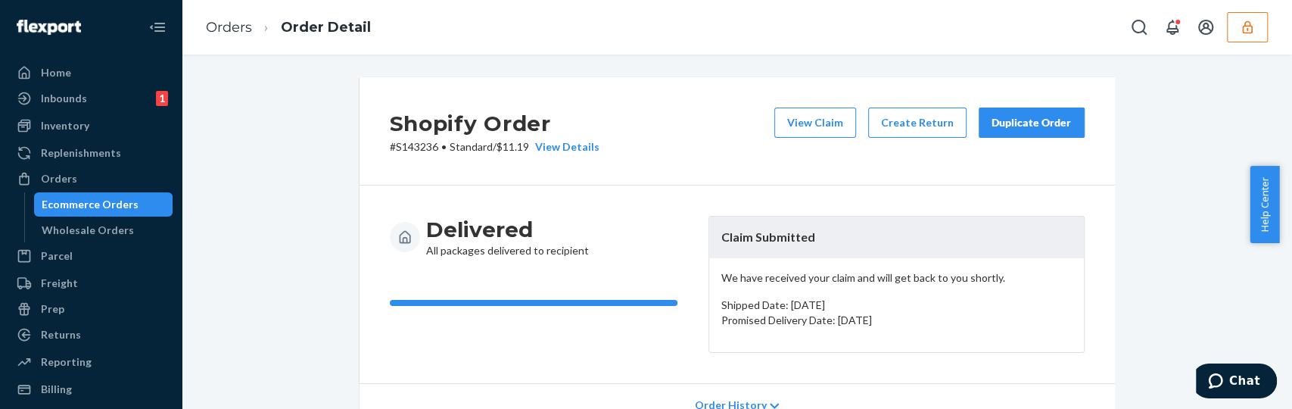
click at [799, 130] on button "View Claim" at bounding box center [815, 122] width 82 height 30
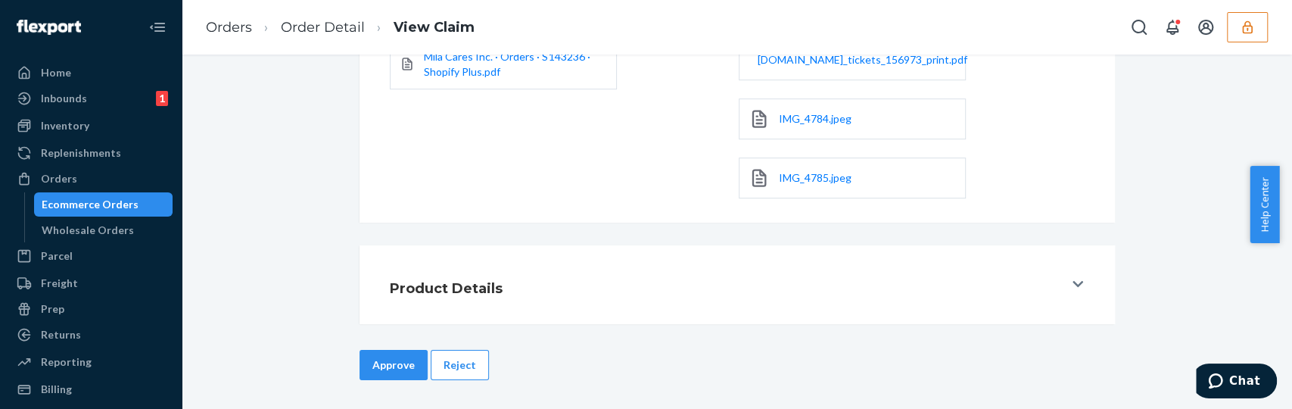
scroll to position [430, 0]
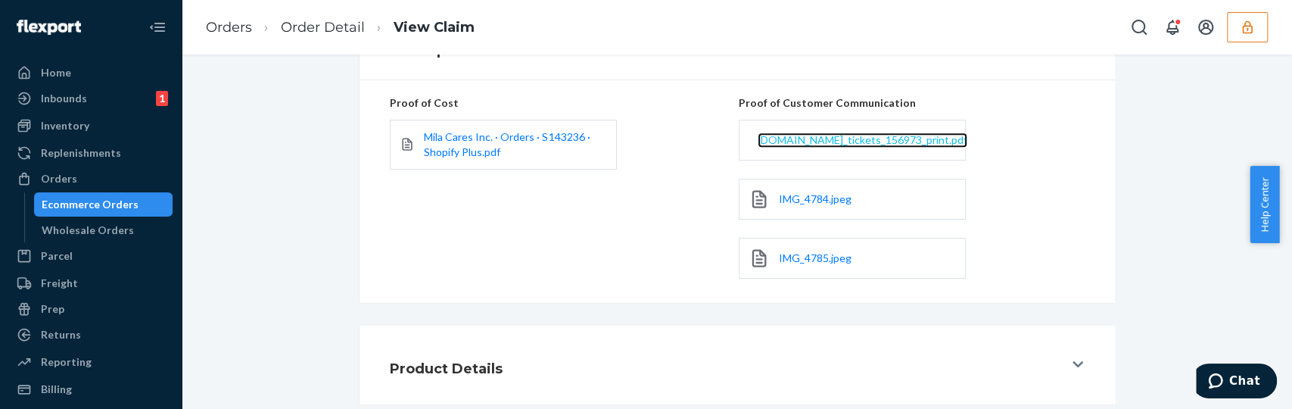
click at [888, 141] on span "[DOMAIN_NAME]_tickets_156973_print.pdf" at bounding box center [863, 139] width 210 height 13
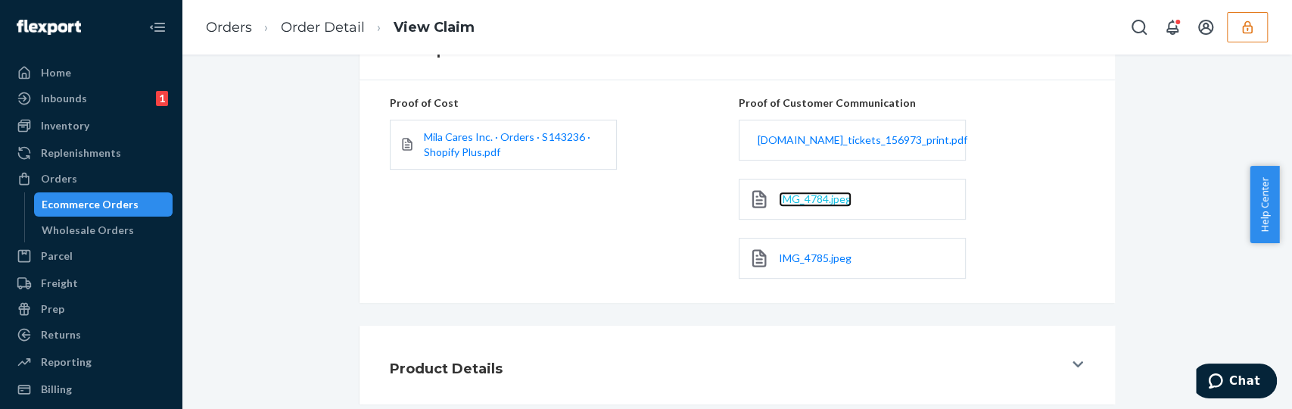
click at [822, 198] on span "IMG_4784.jpeg" at bounding box center [815, 198] width 73 height 13
click at [805, 258] on span "IMG_4785.jpeg" at bounding box center [815, 257] width 73 height 13
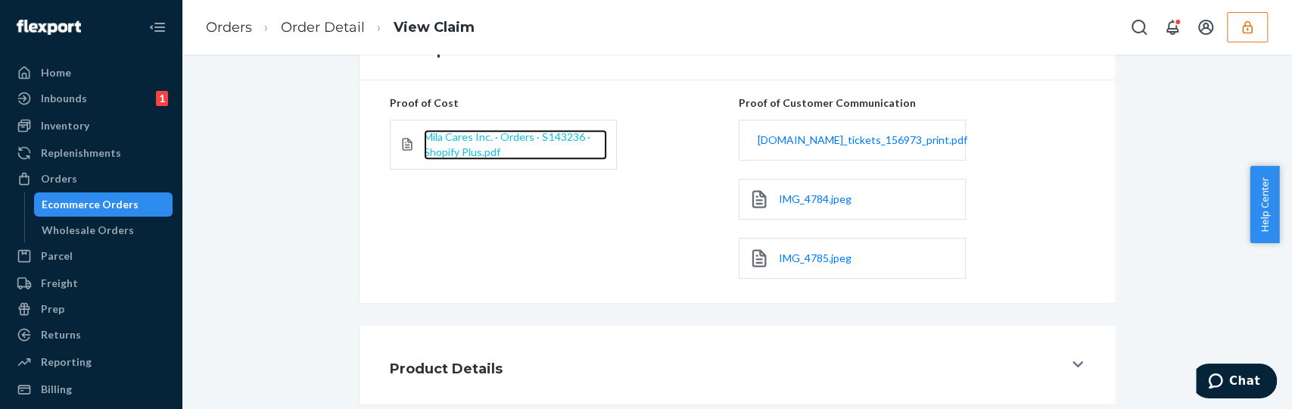
click at [509, 130] on span "Mila Cares Inc. · Orders · S143236 · Shopify Plus.pdf" at bounding box center [507, 144] width 166 height 28
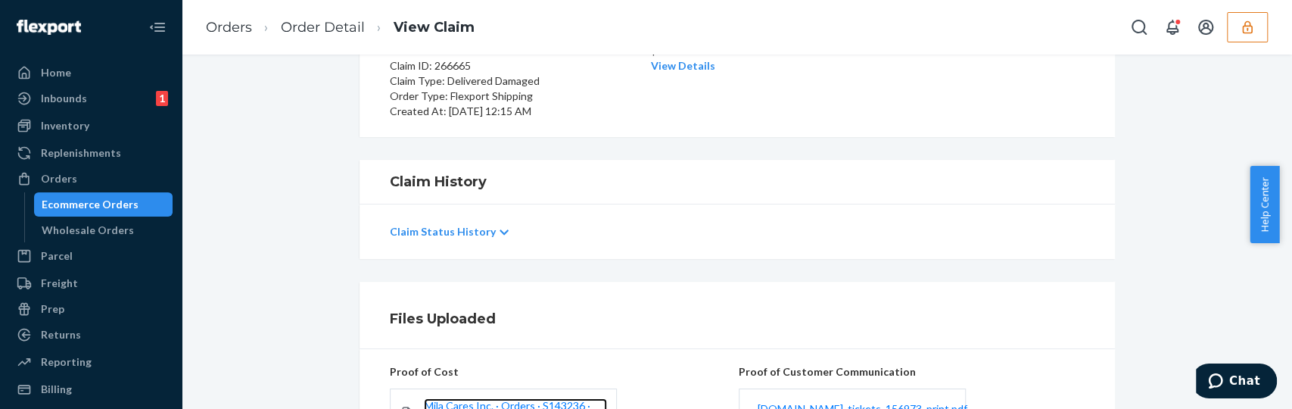
scroll to position [0, 0]
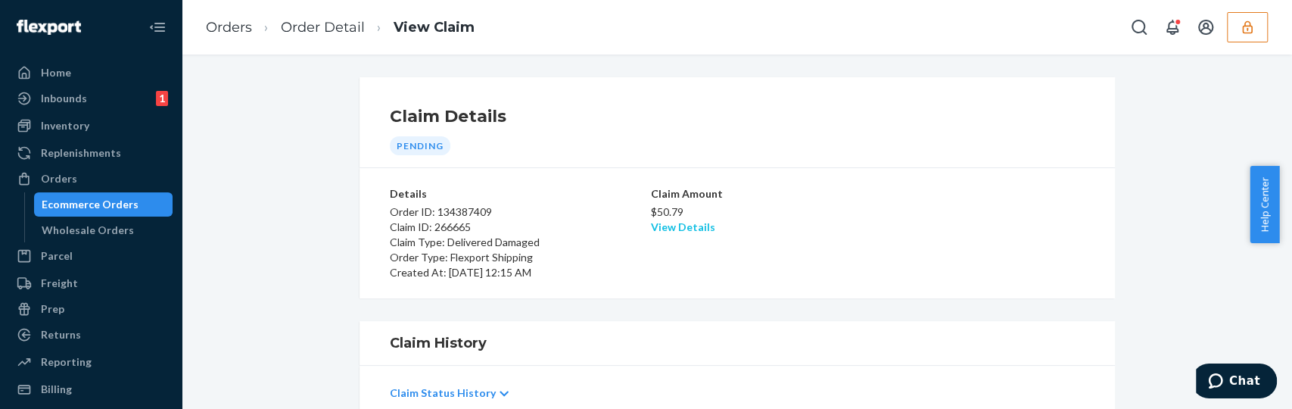
click at [679, 222] on link "View Details" at bounding box center [683, 226] width 64 height 13
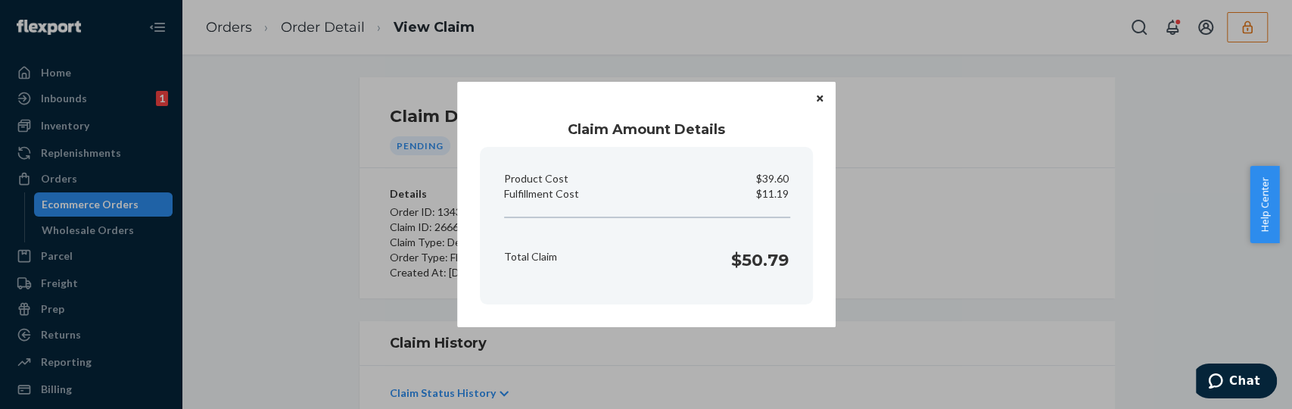
click at [817, 94] on icon "Close" at bounding box center [820, 98] width 6 height 9
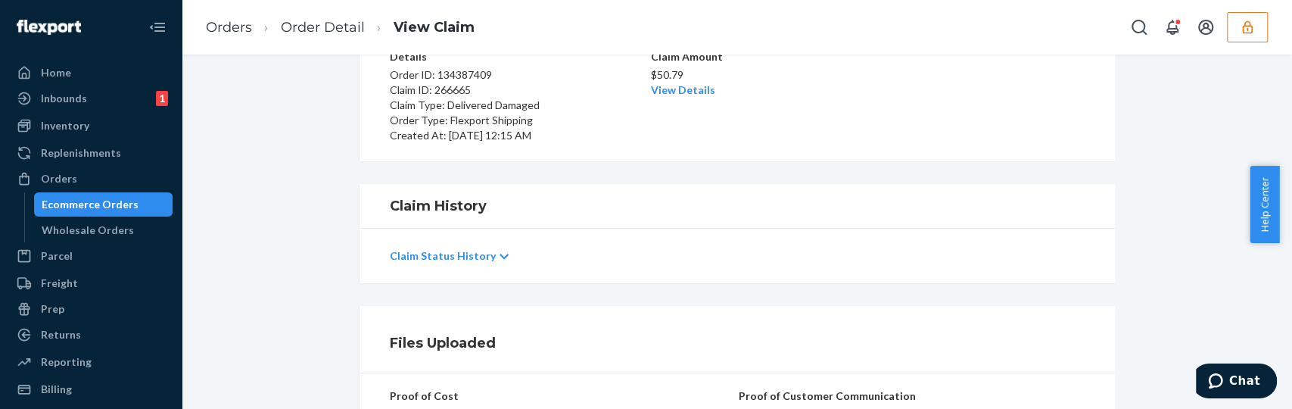
scroll to position [510, 0]
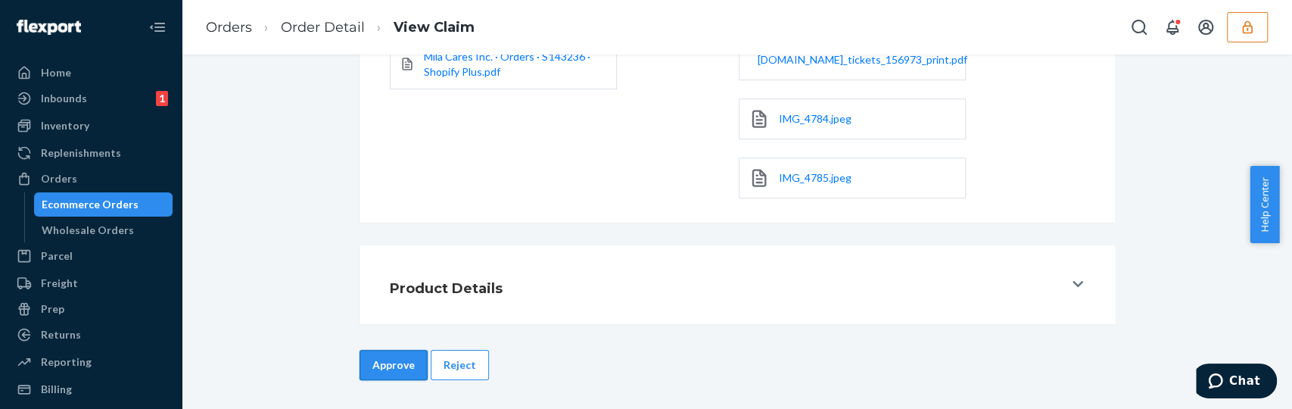
click at [381, 366] on button "Approve" at bounding box center [394, 365] width 68 height 30
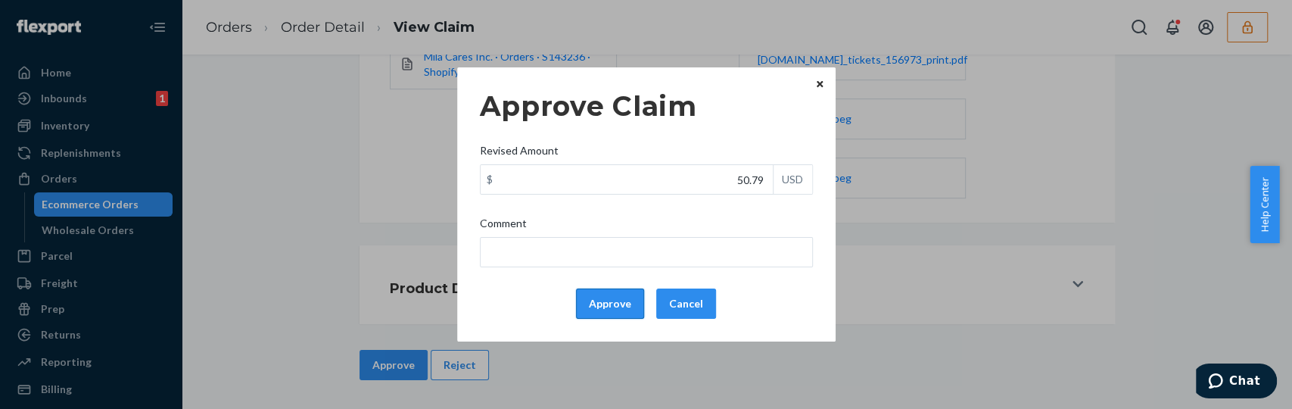
click at [616, 299] on button "Approve" at bounding box center [610, 303] width 68 height 30
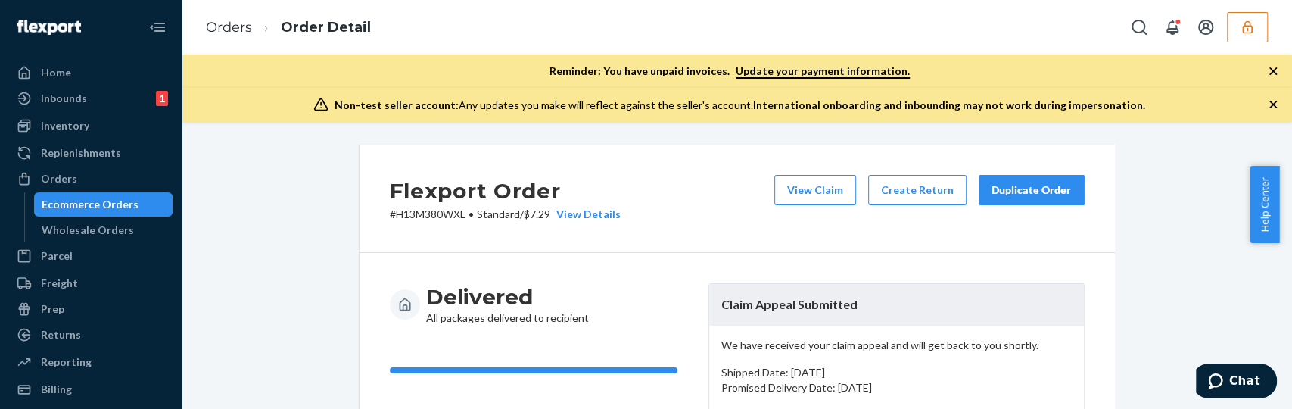
scroll to position [34, 0]
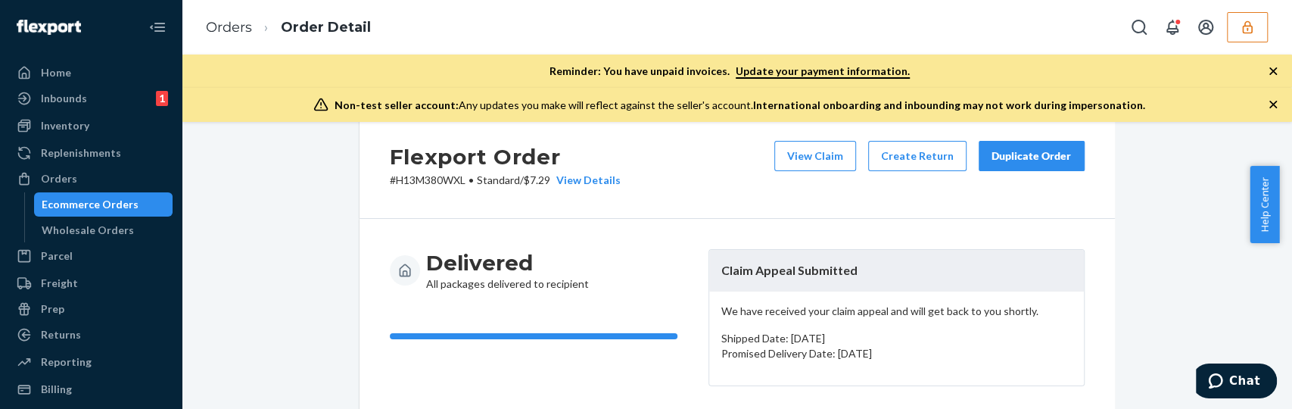
click at [1272, 101] on icon "button" at bounding box center [1273, 104] width 15 height 15
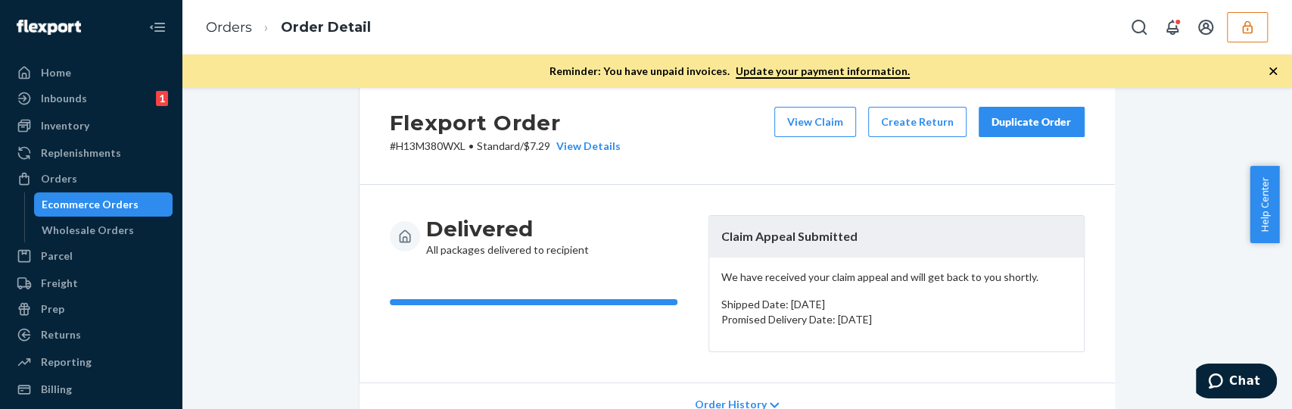
click at [1273, 71] on icon "button" at bounding box center [1274, 71] width 8 height 8
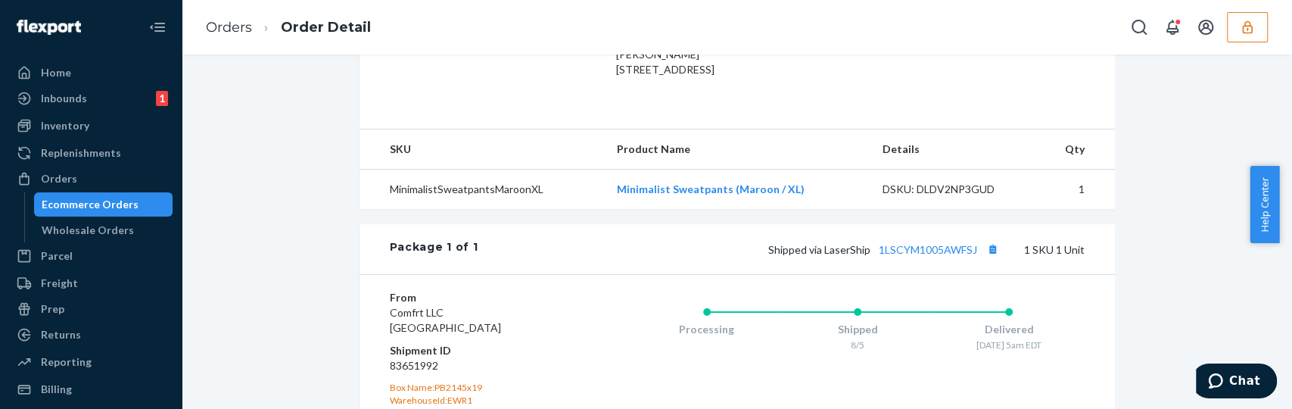
scroll to position [449, 0]
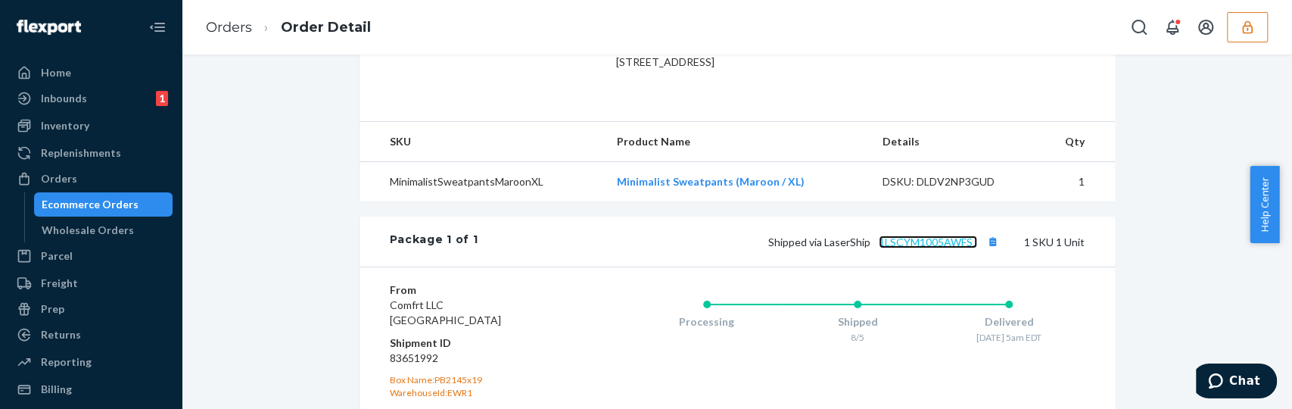
click at [939, 248] on link "1LSCYM1005AWFSJ" at bounding box center [928, 241] width 98 height 13
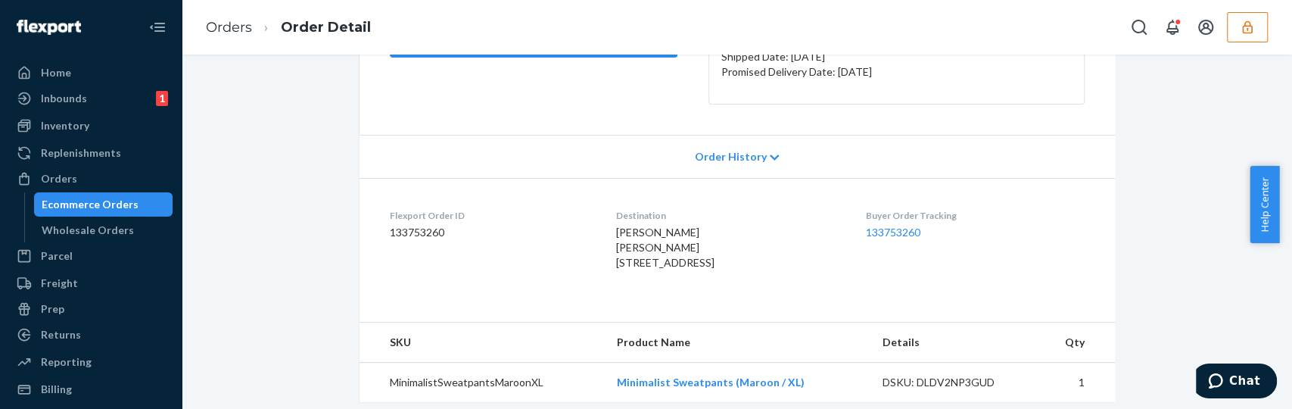
scroll to position [0, 0]
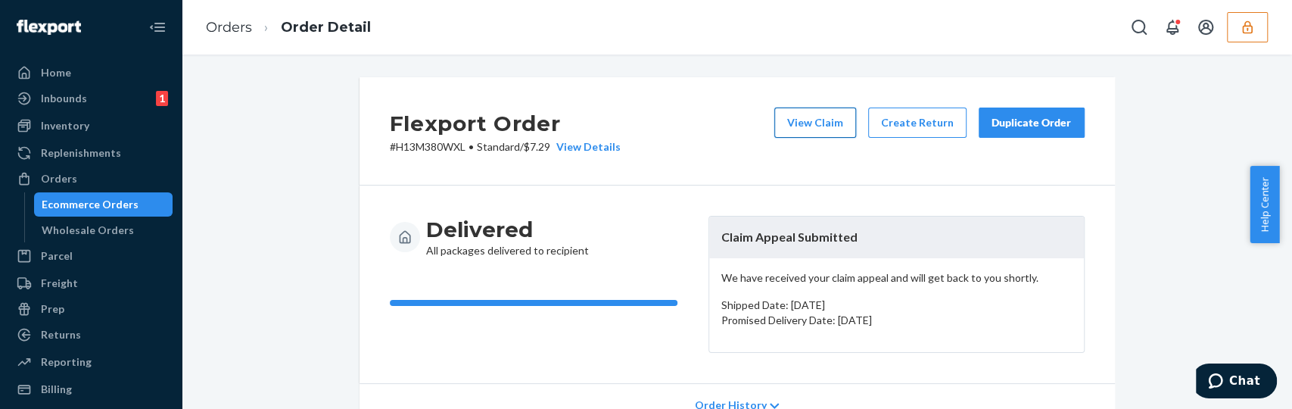
click at [828, 127] on button "View Claim" at bounding box center [815, 122] width 82 height 30
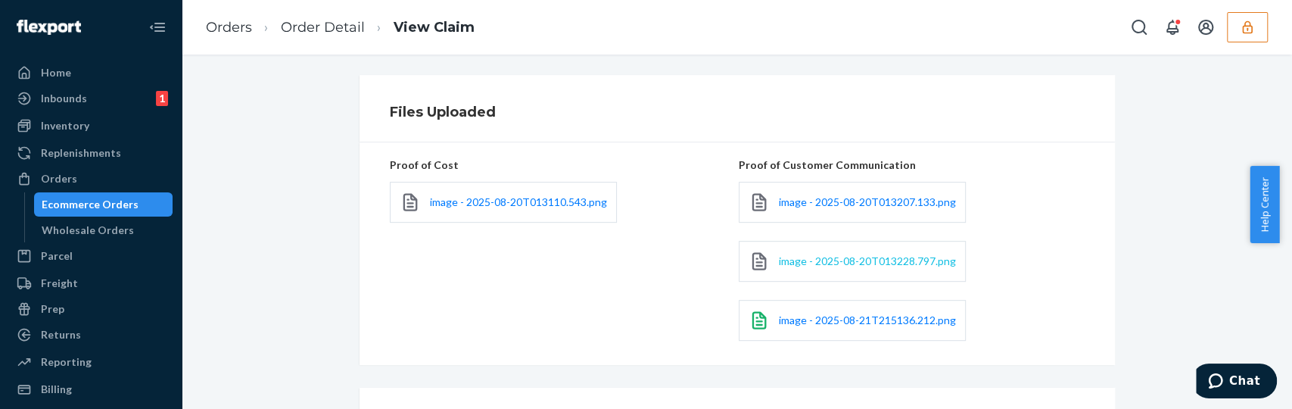
scroll to position [520, 0]
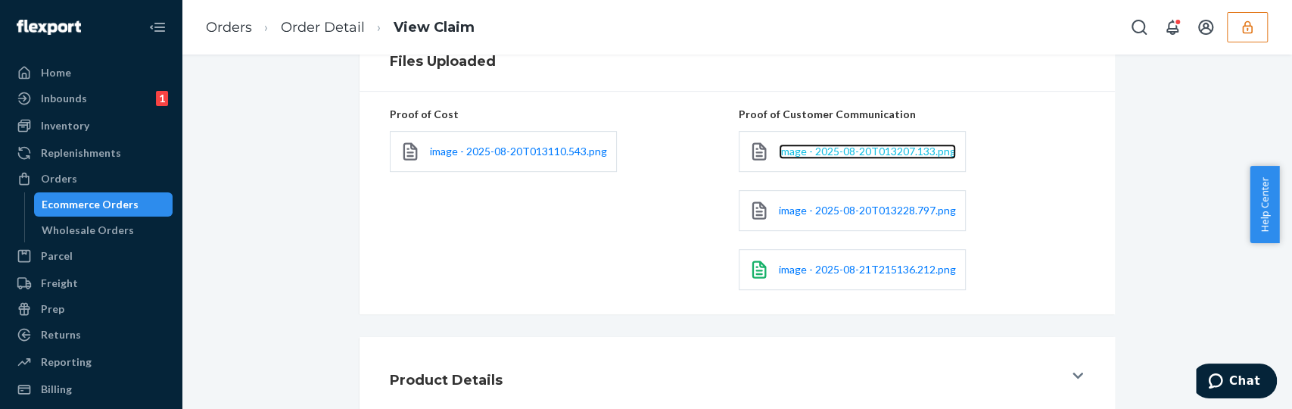
click at [841, 150] on span "image - 2025-08-20T013207.133.png" at bounding box center [867, 151] width 177 height 13
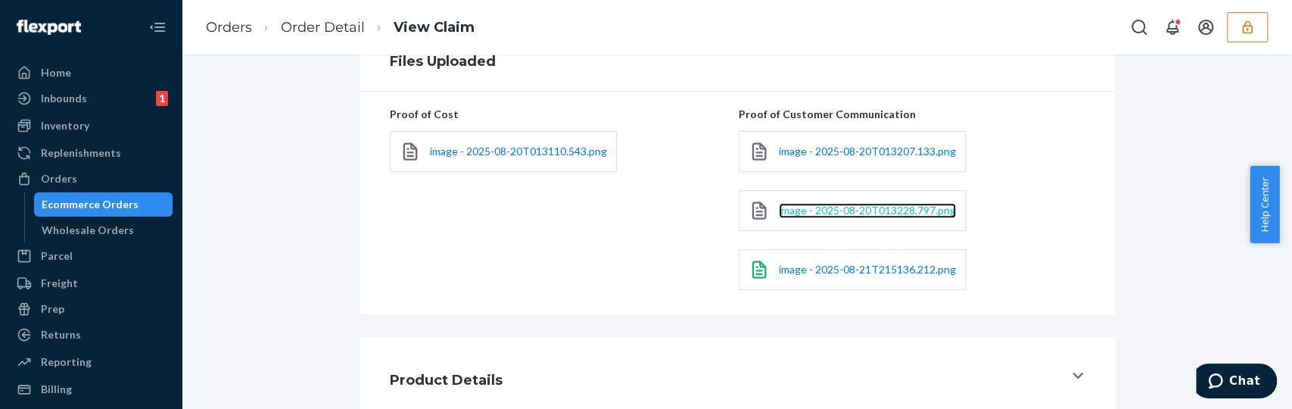
click at [832, 215] on span "image - 2025-08-20T013228.797.png" at bounding box center [867, 210] width 177 height 13
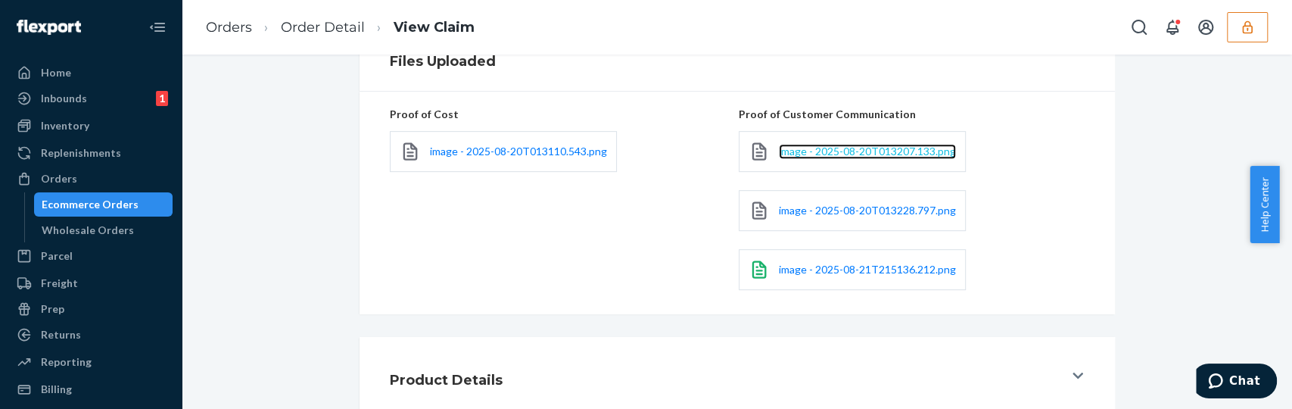
click at [829, 148] on span "image - 2025-08-20T013207.133.png" at bounding box center [867, 151] width 177 height 13
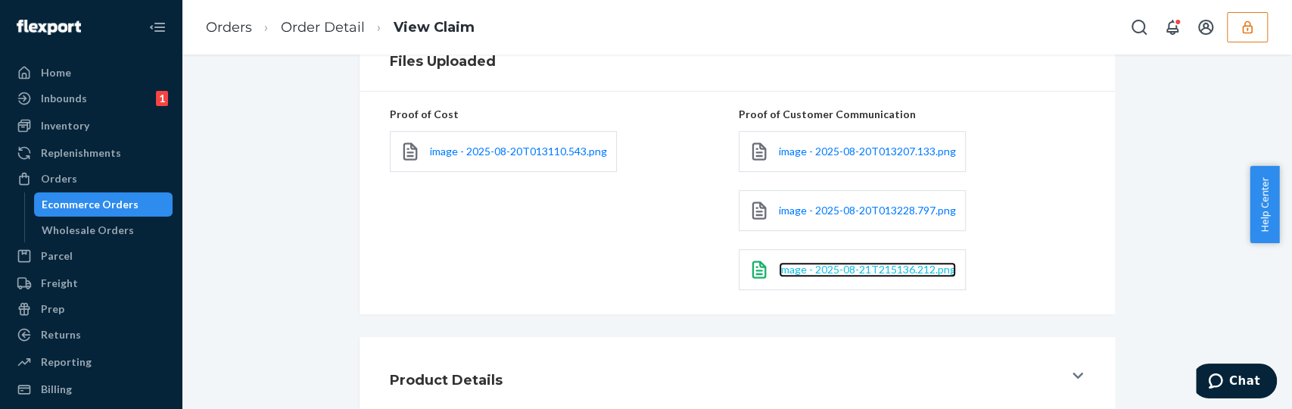
click at [852, 265] on span "image - 2025-08-21T215136.212.png" at bounding box center [867, 269] width 177 height 13
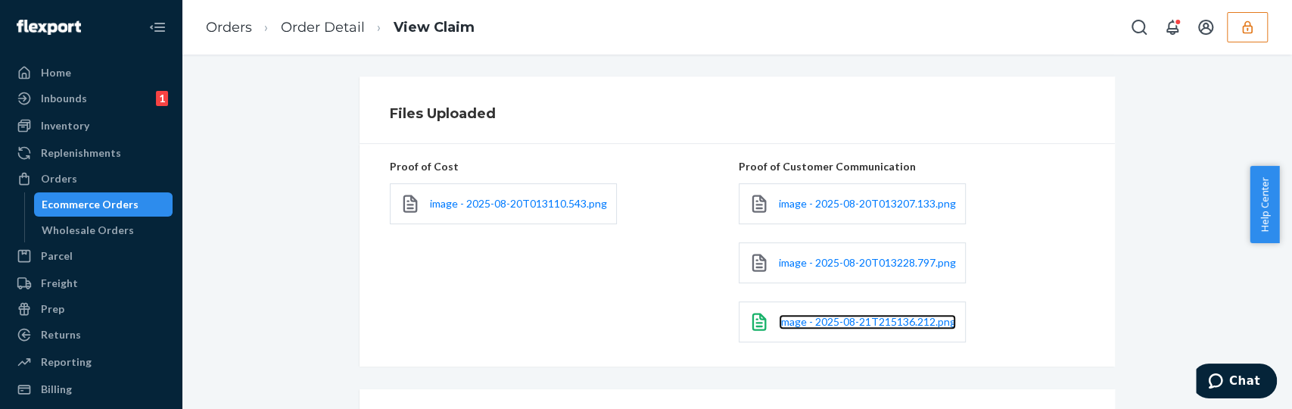
scroll to position [580, 0]
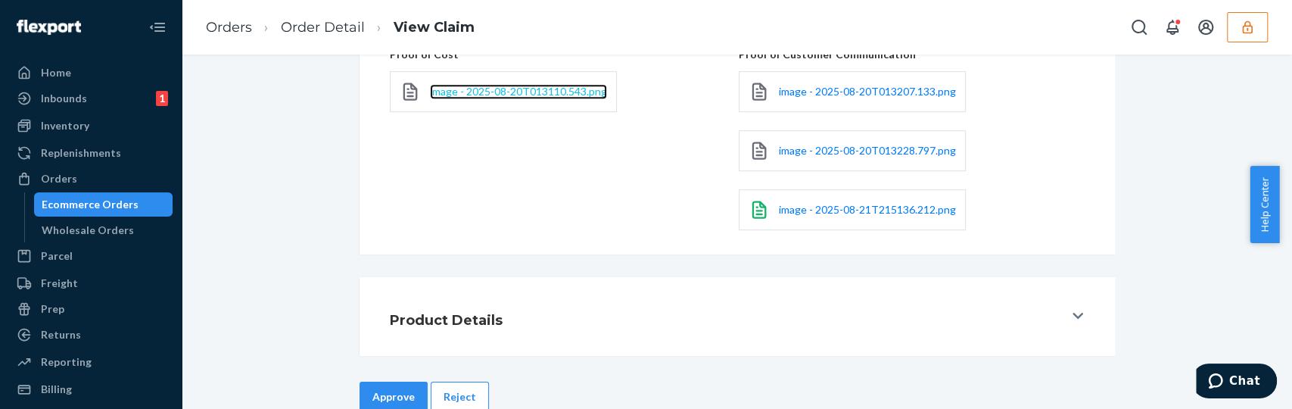
click at [532, 90] on span "image - 2025-08-20T013110.543.png" at bounding box center [518, 91] width 177 height 13
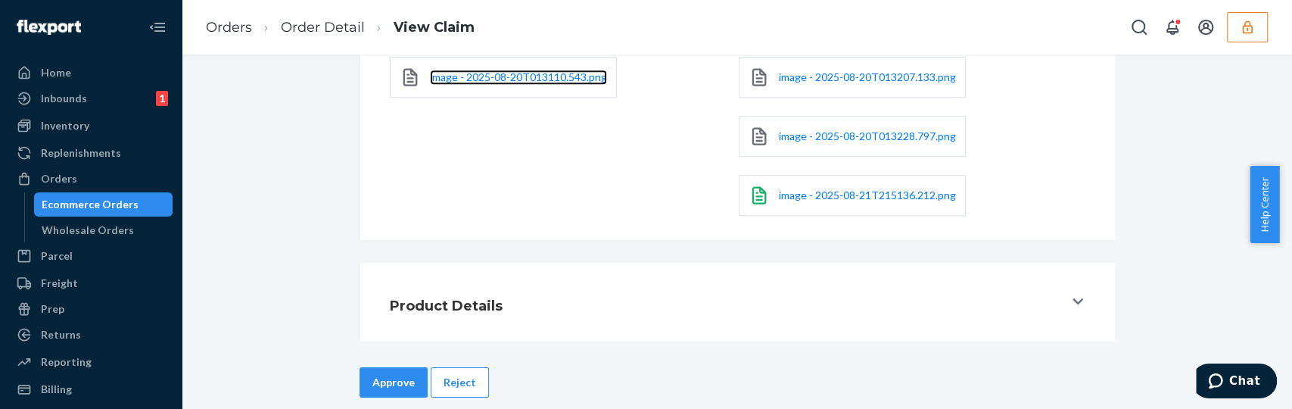
scroll to position [612, 0]
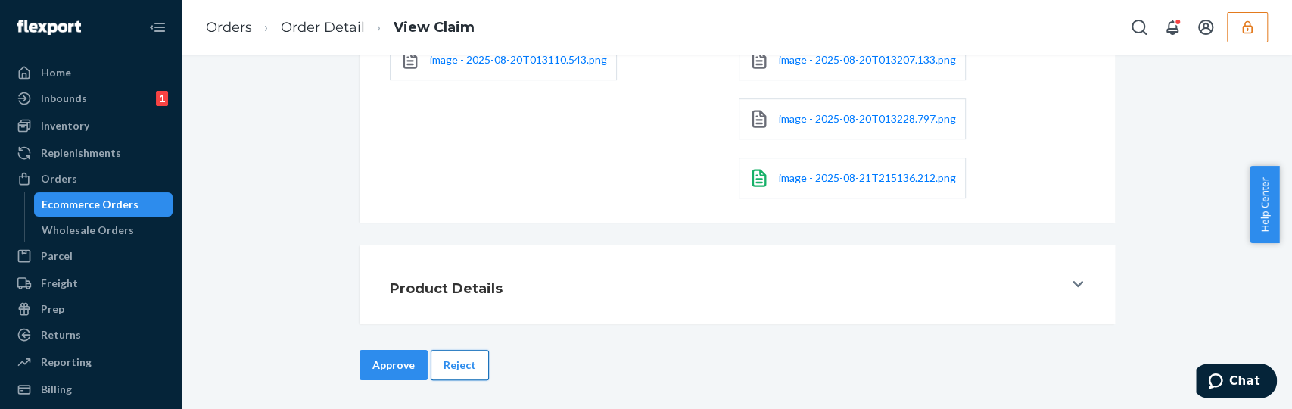
click at [460, 355] on button "Reject" at bounding box center [460, 365] width 58 height 30
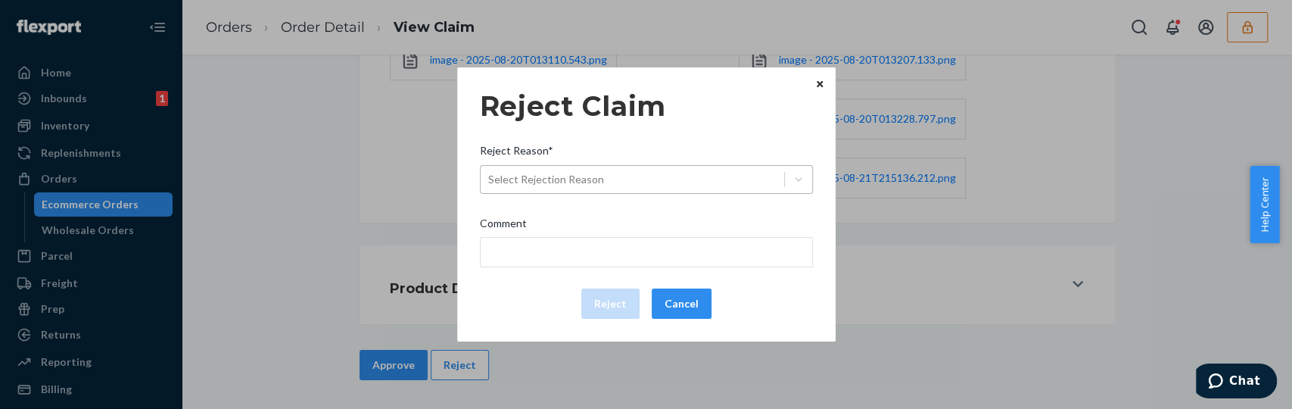
click at [657, 175] on div "Select Rejection Reason" at bounding box center [633, 179] width 304 height 24
click at [490, 175] on input "Reject Reason* Select Rejection Reason" at bounding box center [489, 179] width 2 height 15
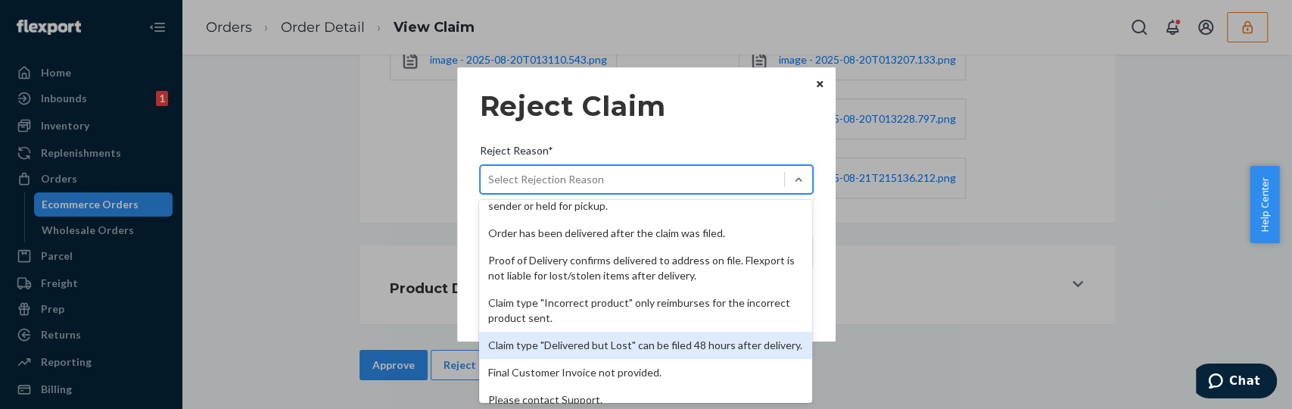
scroll to position [220, 0]
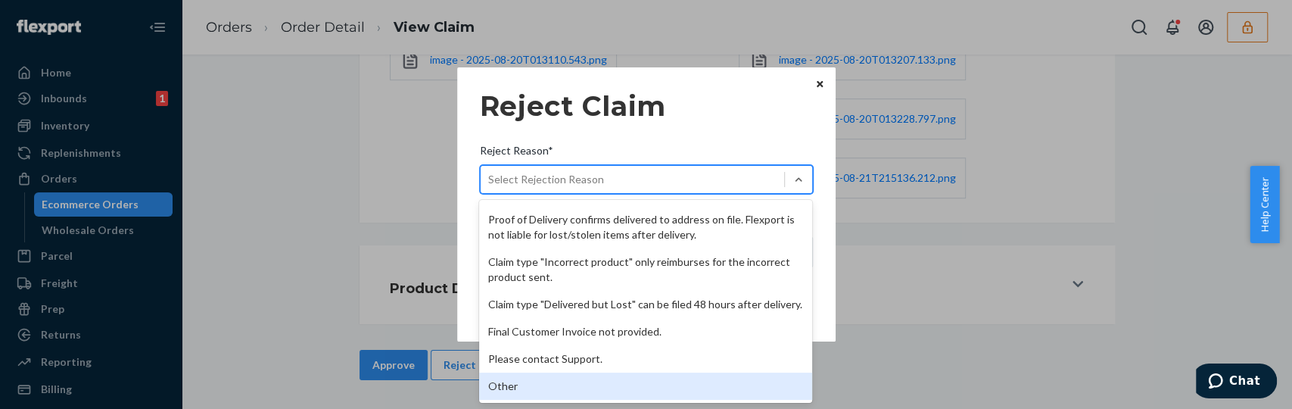
click at [540, 380] on div "Other" at bounding box center [645, 385] width 333 height 27
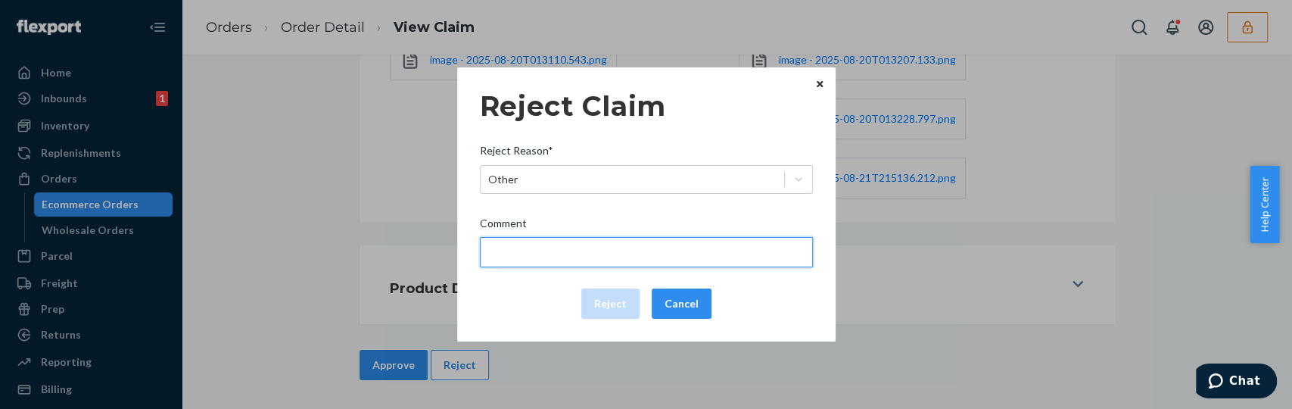
click at [535, 241] on input "Comment" at bounding box center [646, 252] width 333 height 30
type input "The package was confirmed to be delivered at the right location and Flexport is…"
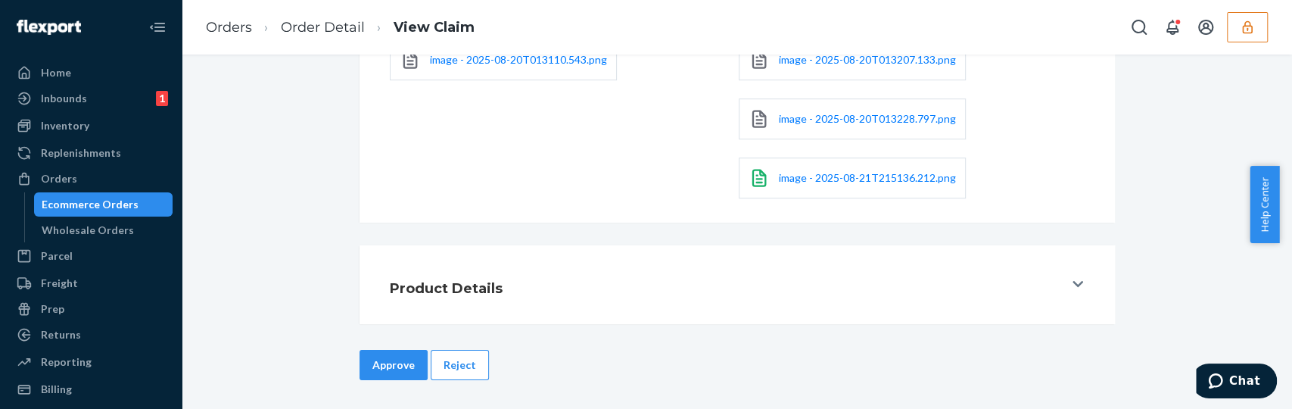
click at [1085, 204] on div "Home Inbounds 1 Shipping Plans Problems 1 Inventory Products Replenishments Ord…" at bounding box center [646, 204] width 1292 height 409
click at [837, 58] on span "image - 2025-08-20T013207.133.png" at bounding box center [867, 59] width 177 height 13
click at [808, 180] on span "image - 2025-08-21T215136.212.png" at bounding box center [867, 177] width 177 height 13
click at [455, 356] on button "Reject" at bounding box center [460, 365] width 58 height 30
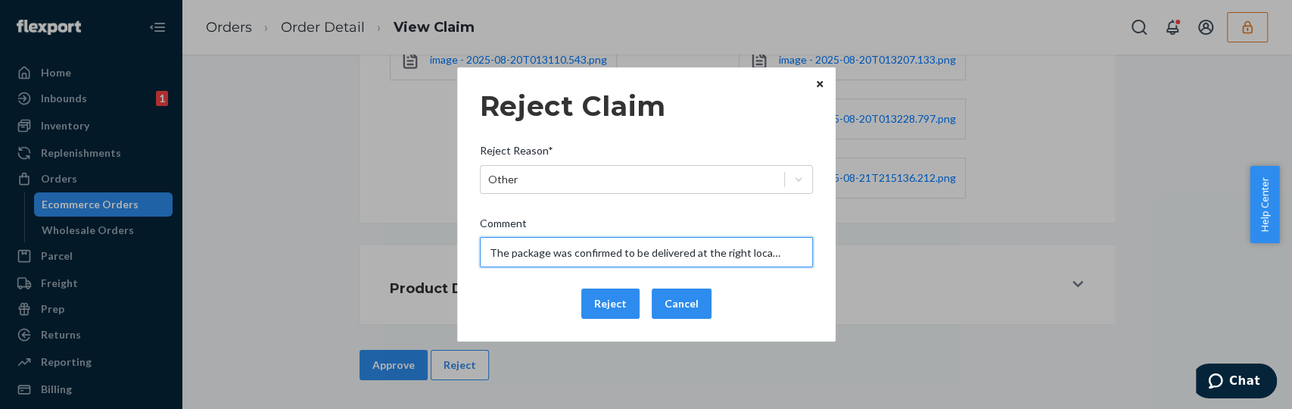
click at [588, 255] on input "The package was confirmed to be delivered at the right location and Flexport is…" at bounding box center [646, 252] width 333 height 30
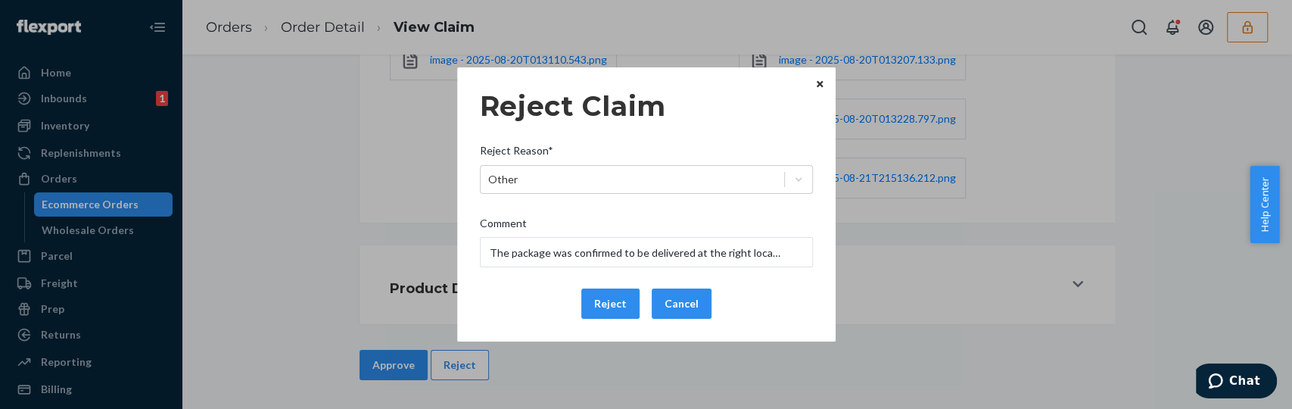
click at [486, 301] on div "Reject Cancel" at bounding box center [646, 303] width 345 height 30
click at [616, 300] on button "Reject" at bounding box center [610, 303] width 58 height 30
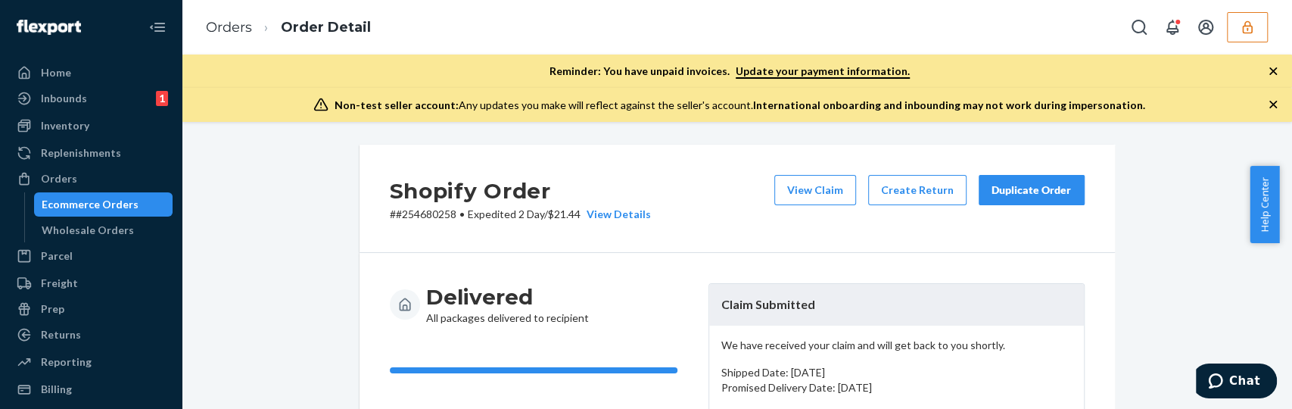
scroll to position [51, 0]
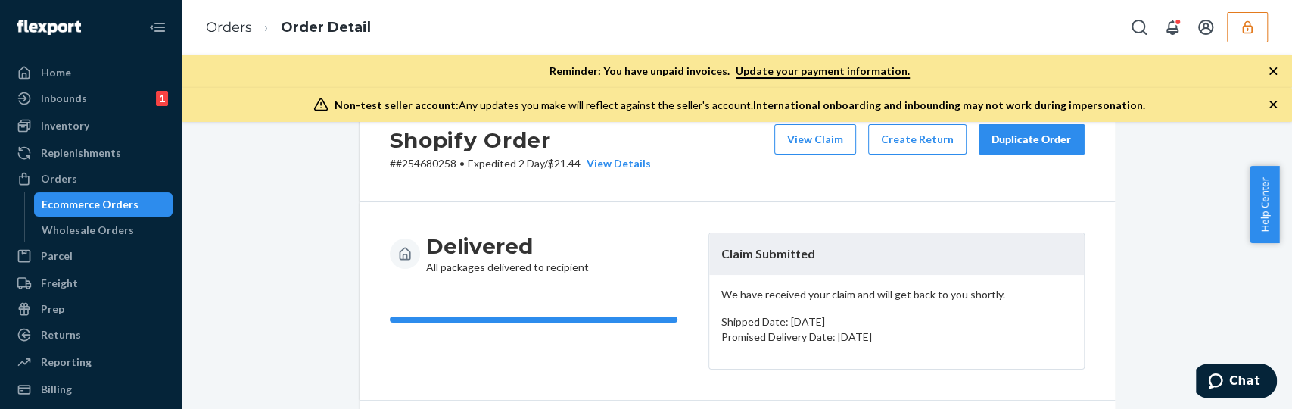
click at [1268, 103] on icon "button" at bounding box center [1273, 104] width 15 height 15
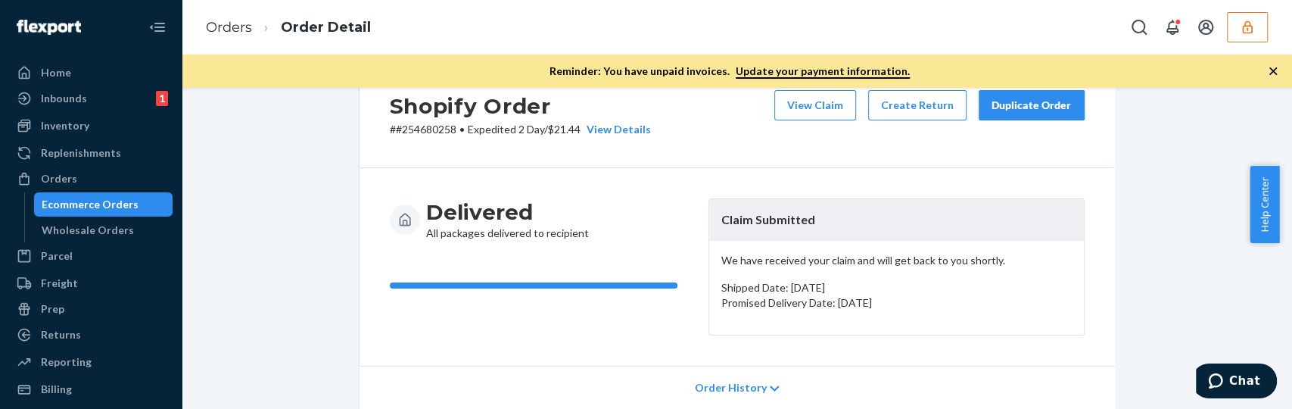
click at [1270, 67] on icon "button" at bounding box center [1274, 71] width 8 height 8
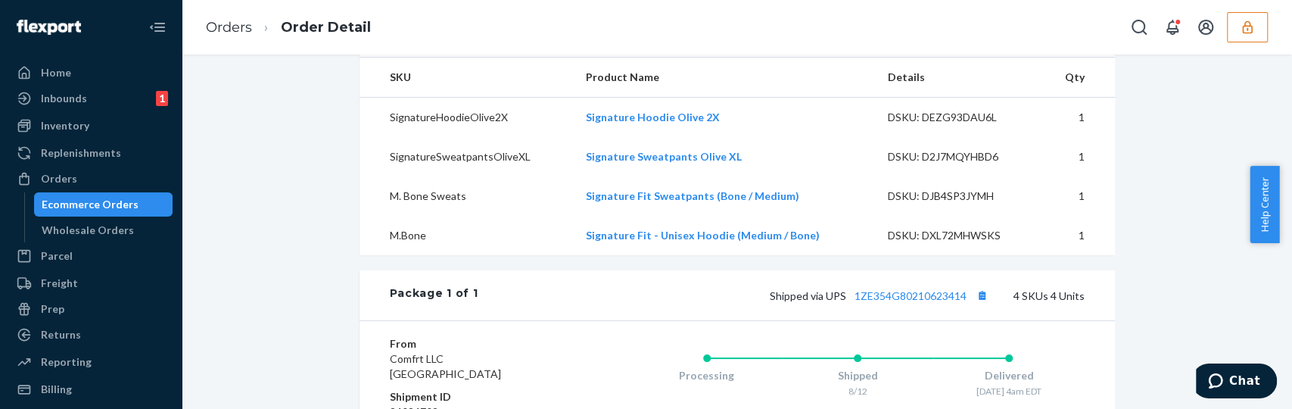
scroll to position [0, 0]
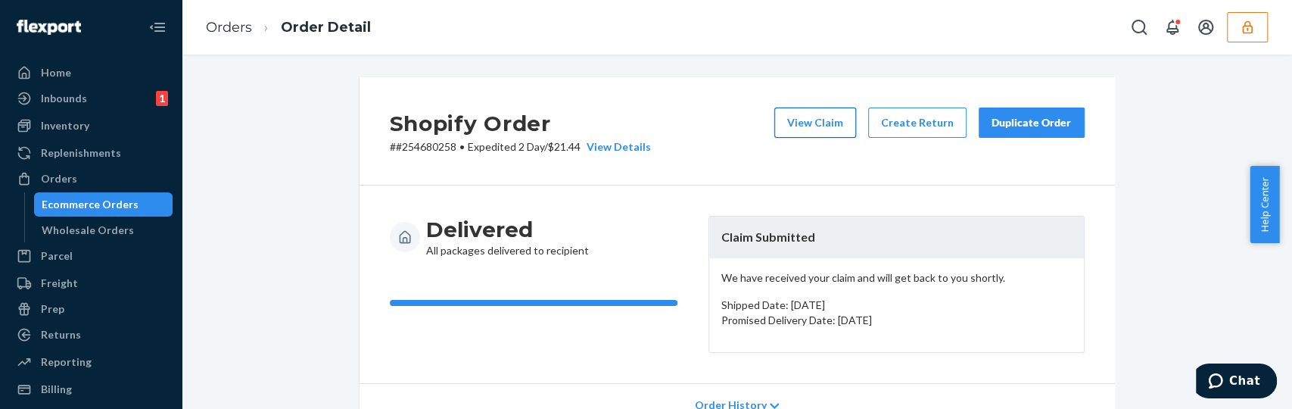
click at [844, 122] on button "View Claim" at bounding box center [815, 122] width 82 height 30
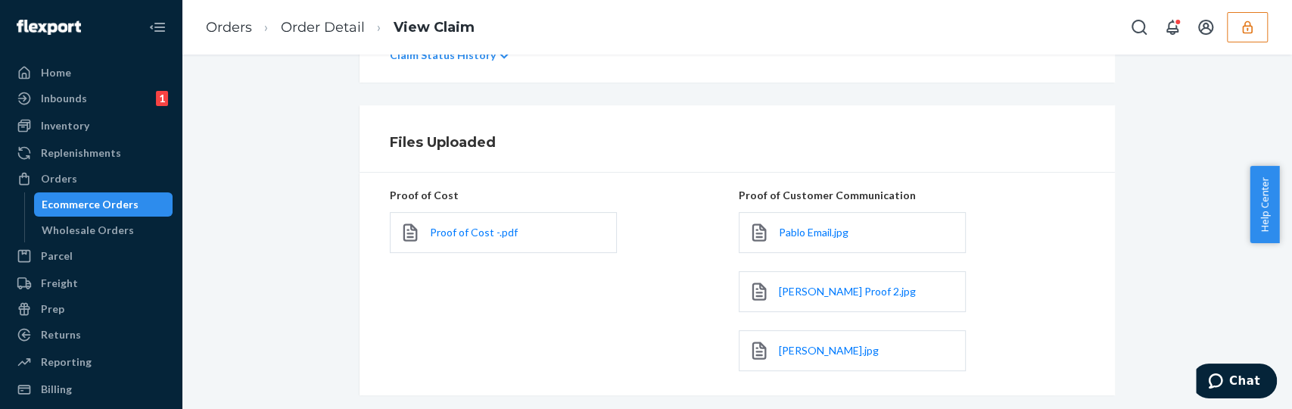
scroll to position [510, 0]
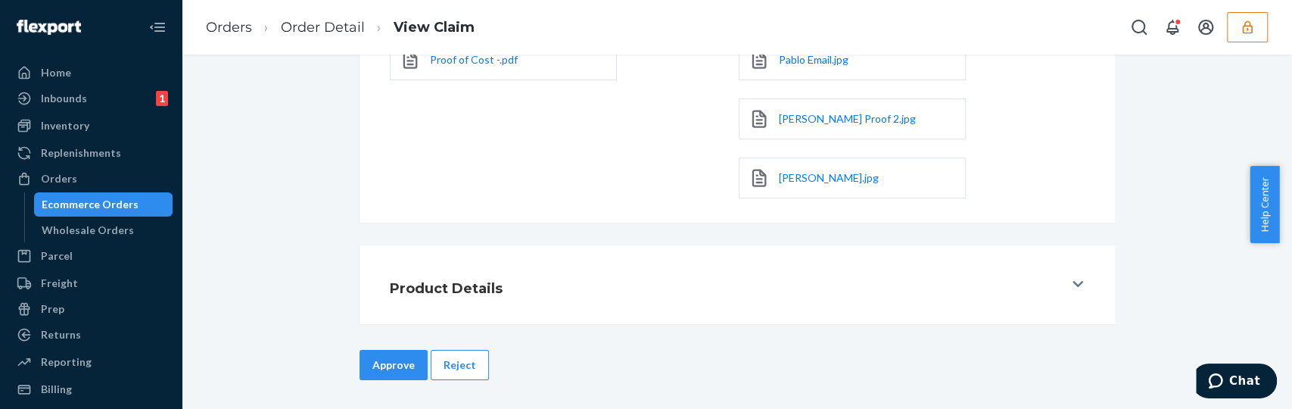
click at [815, 53] on div "Orders Order Detail View Claim" at bounding box center [737, 27] width 1111 height 55
click at [821, 58] on span "Pablo Email.jpg" at bounding box center [814, 59] width 70 height 13
click at [811, 119] on span "Pablo Proof 2.jpg" at bounding box center [847, 118] width 137 height 13
click at [821, 174] on span "Pablo Proof.jpg" at bounding box center [829, 177] width 100 height 13
click at [479, 61] on span "Proof of Cost -.pdf" at bounding box center [474, 59] width 88 height 13
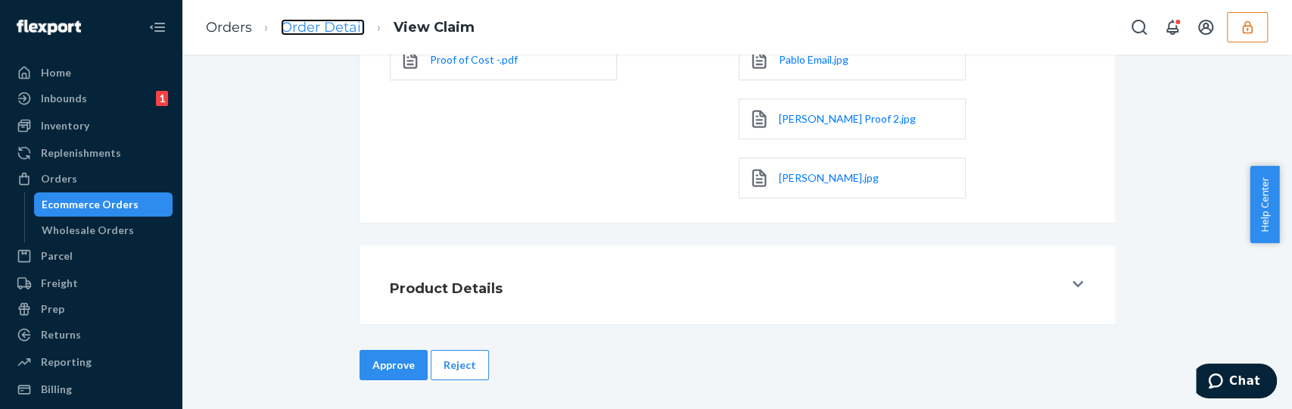
click at [310, 30] on link "Order Detail" at bounding box center [323, 27] width 84 height 17
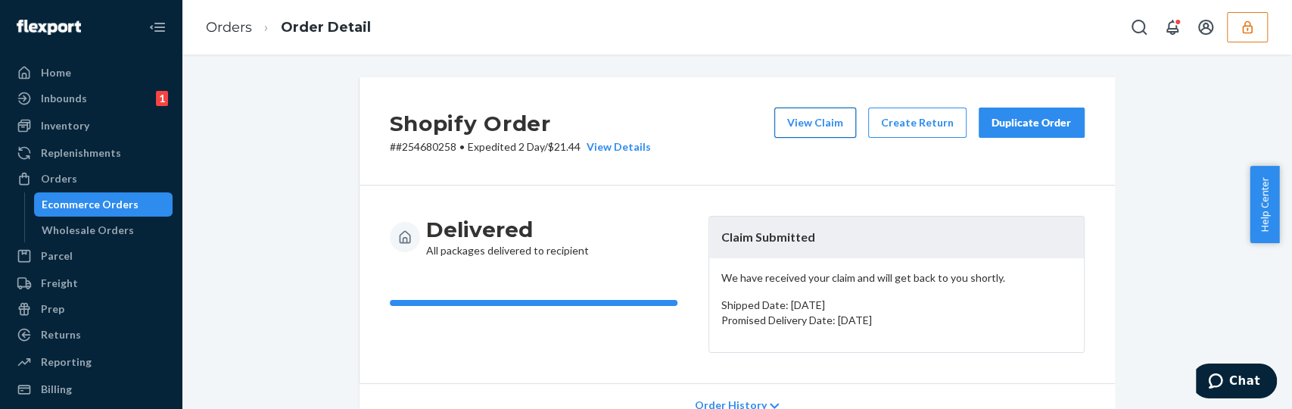
click at [812, 120] on button "View Claim" at bounding box center [815, 122] width 82 height 30
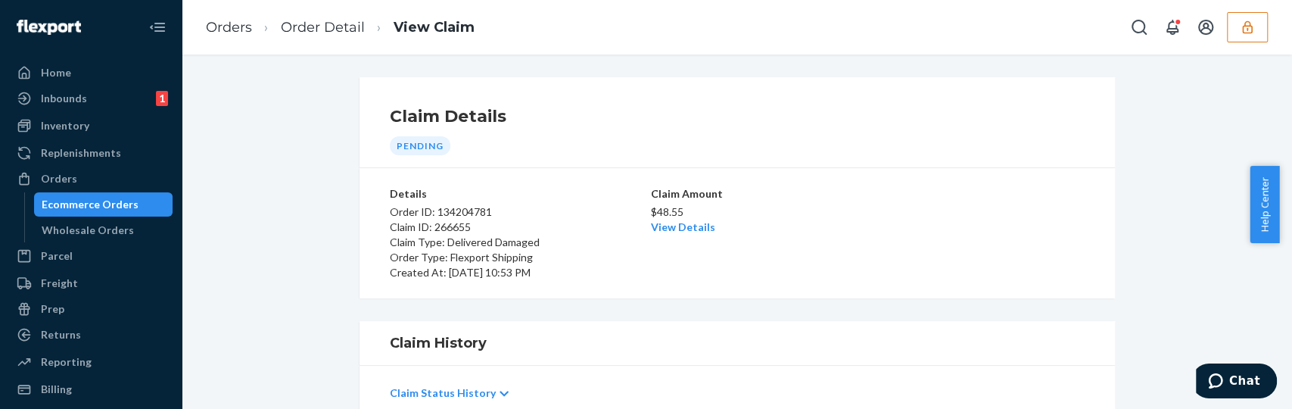
click at [676, 235] on div "Claim Amount $48.55 View Details" at bounding box center [737, 233] width 173 height 94
click at [678, 229] on link "View Details" at bounding box center [683, 226] width 64 height 13
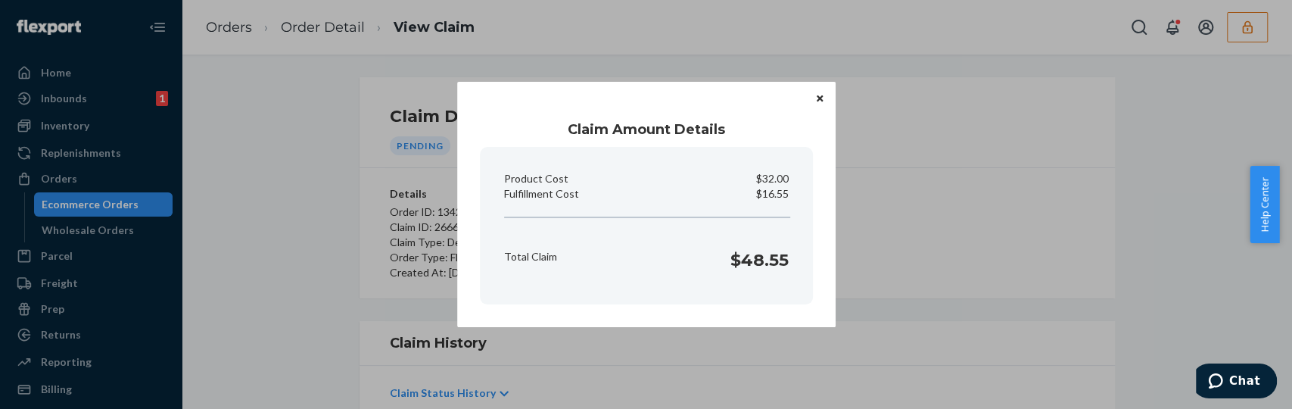
click at [821, 101] on icon "Close" at bounding box center [820, 98] width 6 height 6
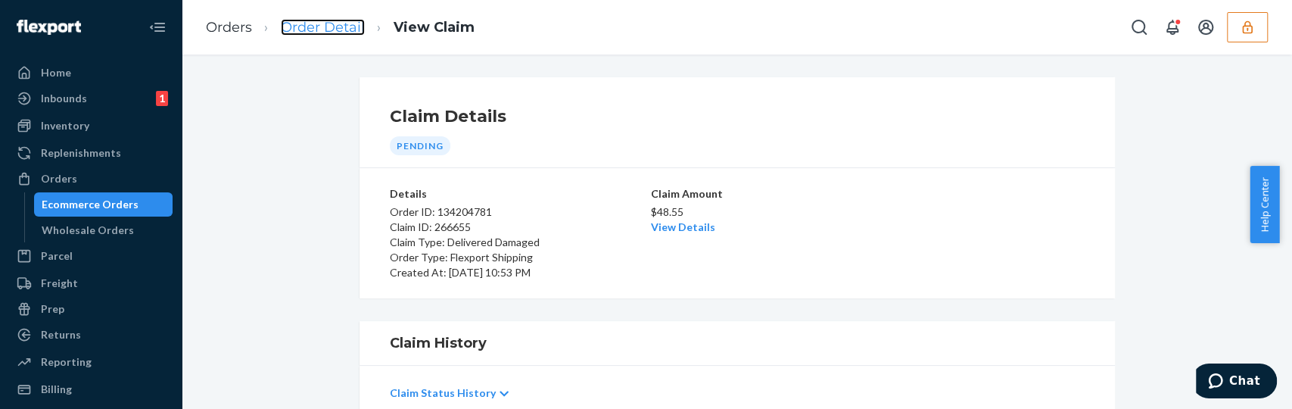
click at [285, 26] on link "Order Detail" at bounding box center [323, 27] width 84 height 17
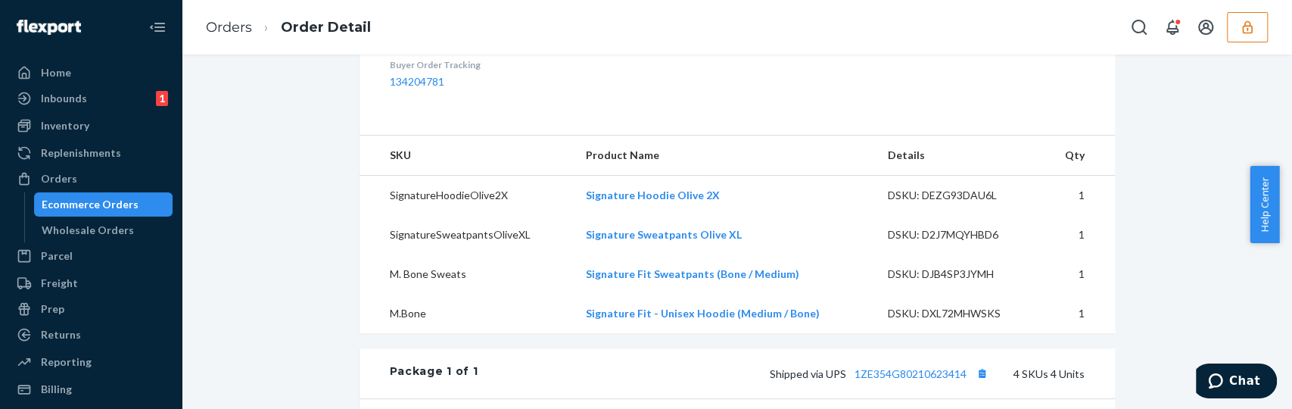
scroll to position [484, 0]
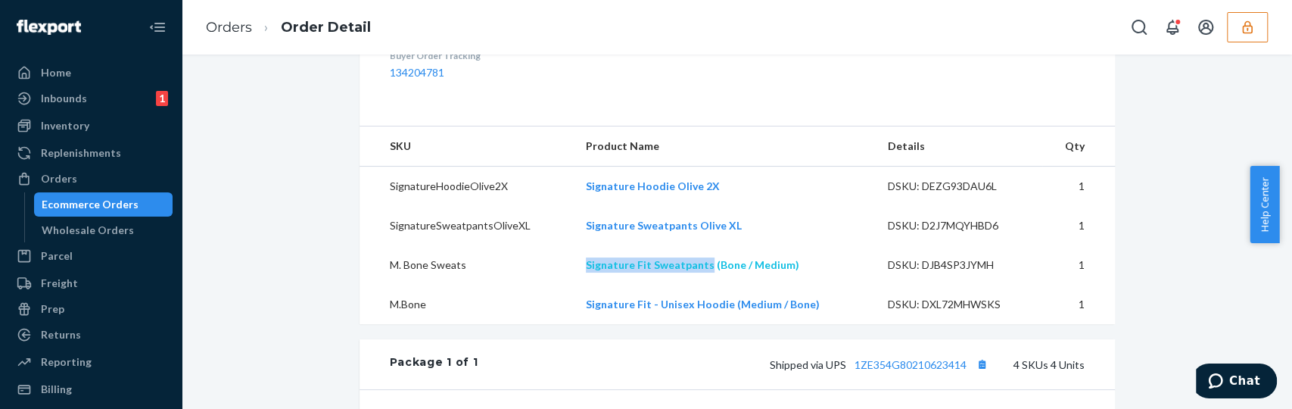
drag, startPoint x: 553, startPoint y: 288, endPoint x: 702, endPoint y: 295, distance: 148.5
click at [702, 285] on tr "M. Bone Sweats Signature Fit Sweatpants (Bone / Medium) DSKU: DJB4SP3JYMH 1" at bounding box center [738, 264] width 756 height 39
click at [545, 285] on td "M. Bone Sweats" at bounding box center [467, 264] width 214 height 39
drag, startPoint x: 546, startPoint y: 294, endPoint x: 701, endPoint y: 294, distance: 155.2
click at [701, 285] on tr "M. Bone Sweats Signature Fit Sweatpants (Bone / Medium) DSKU: DJB4SP3JYMH 1" at bounding box center [738, 264] width 756 height 39
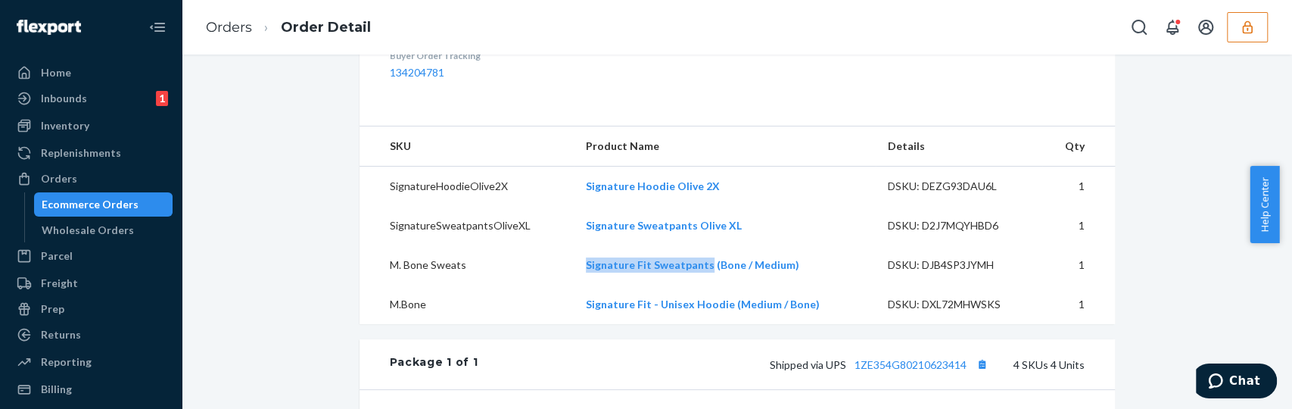
copy tr "Signature Fit Sweatpants"
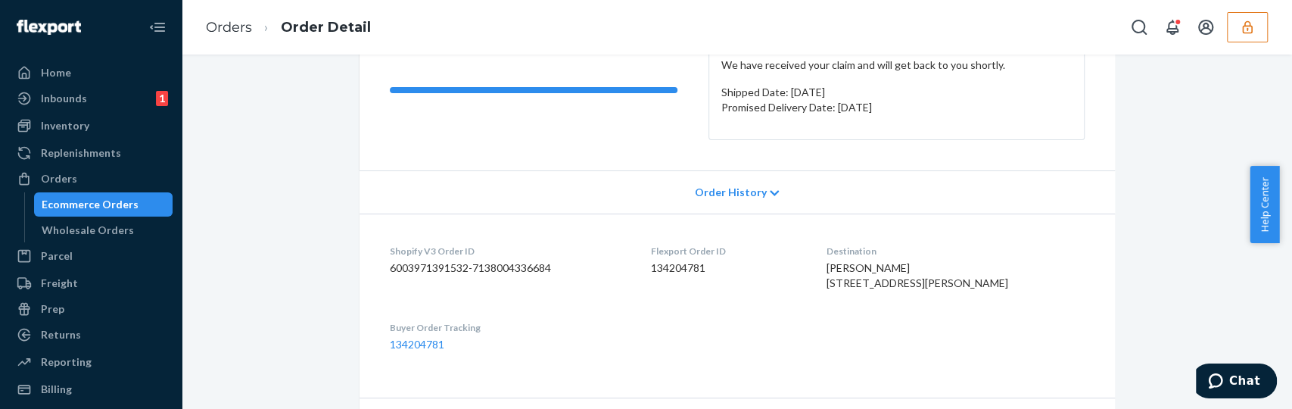
scroll to position [0, 0]
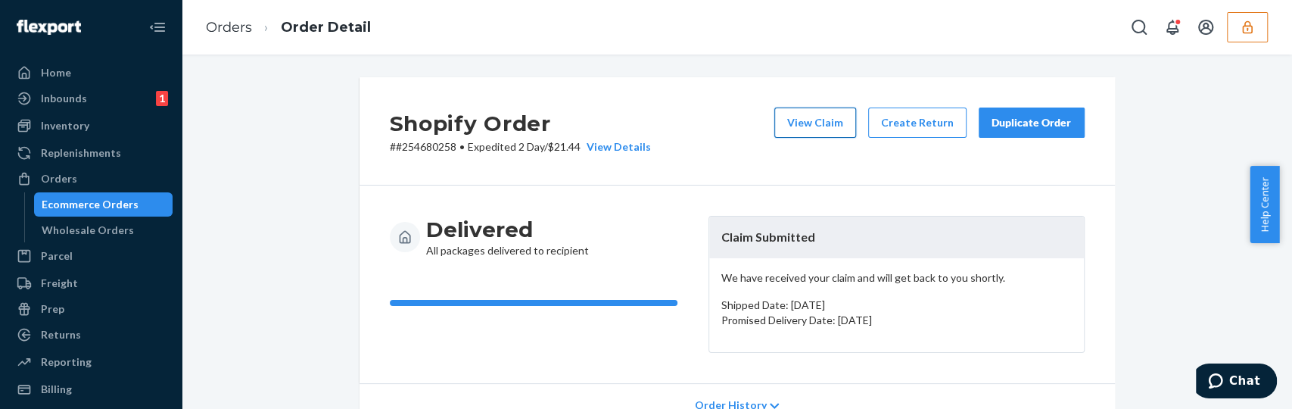
click at [827, 114] on button "View Claim" at bounding box center [815, 122] width 82 height 30
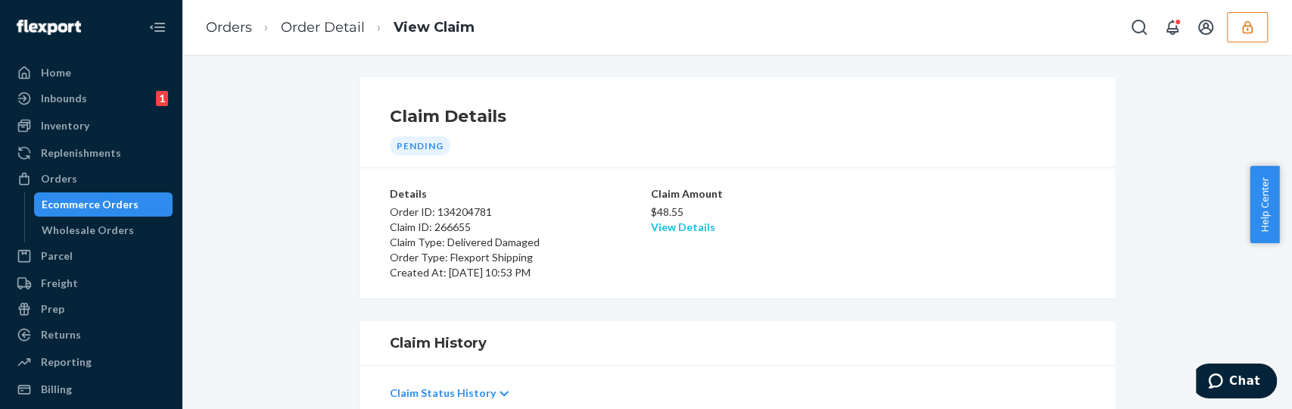
click at [690, 232] on link "View Details" at bounding box center [683, 226] width 64 height 13
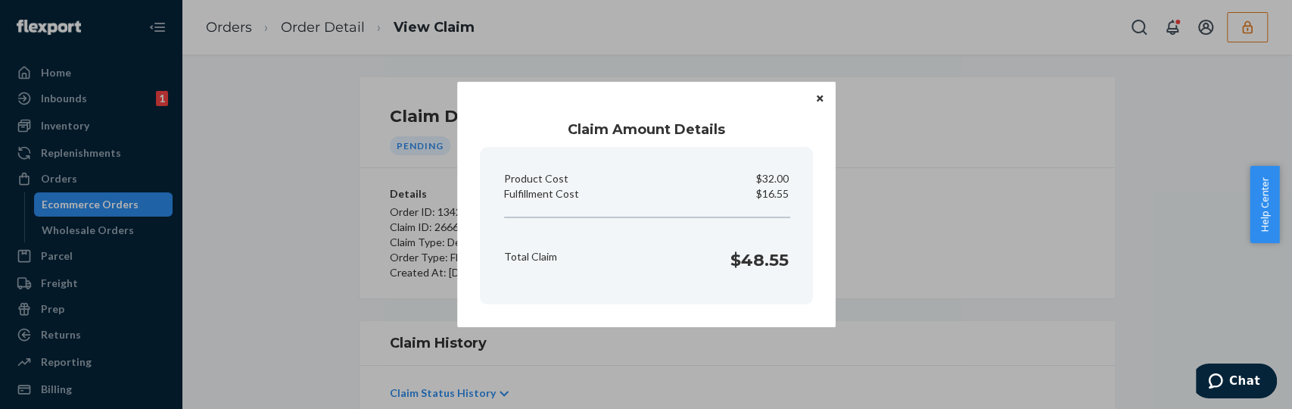
click at [774, 197] on p "$16.55" at bounding box center [772, 193] width 33 height 15
copy p "Fulfillment Cost"
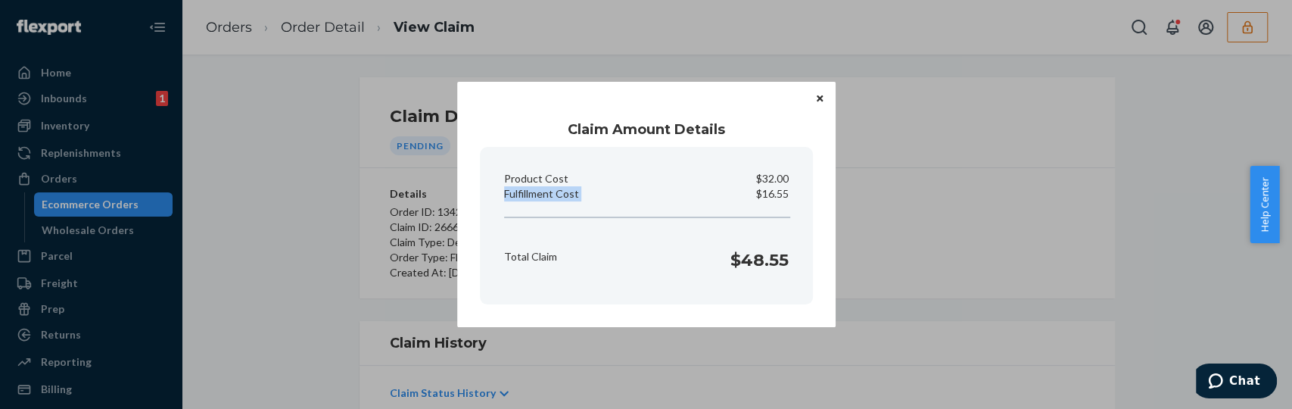
click at [824, 97] on button "Close" at bounding box center [819, 97] width 15 height 17
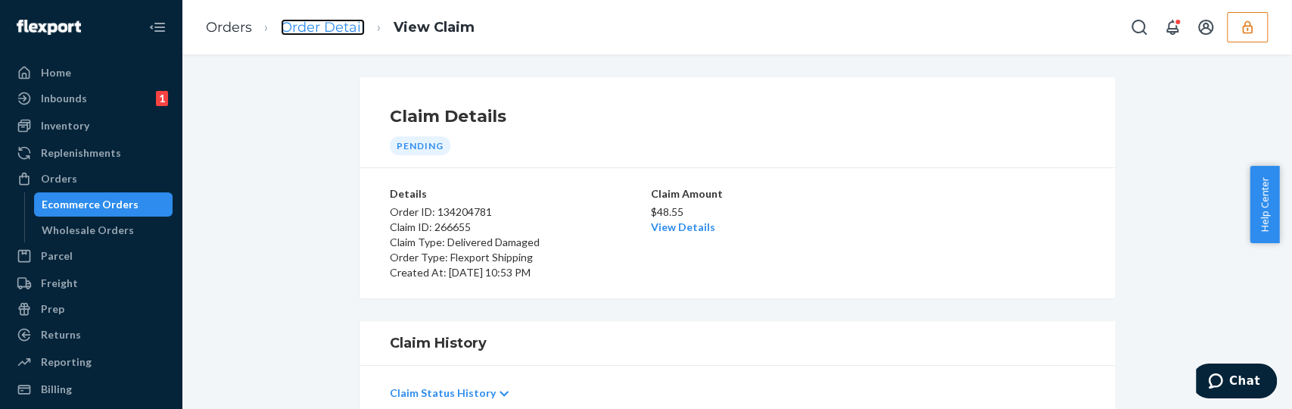
click at [298, 23] on link "Order Detail" at bounding box center [323, 27] width 84 height 17
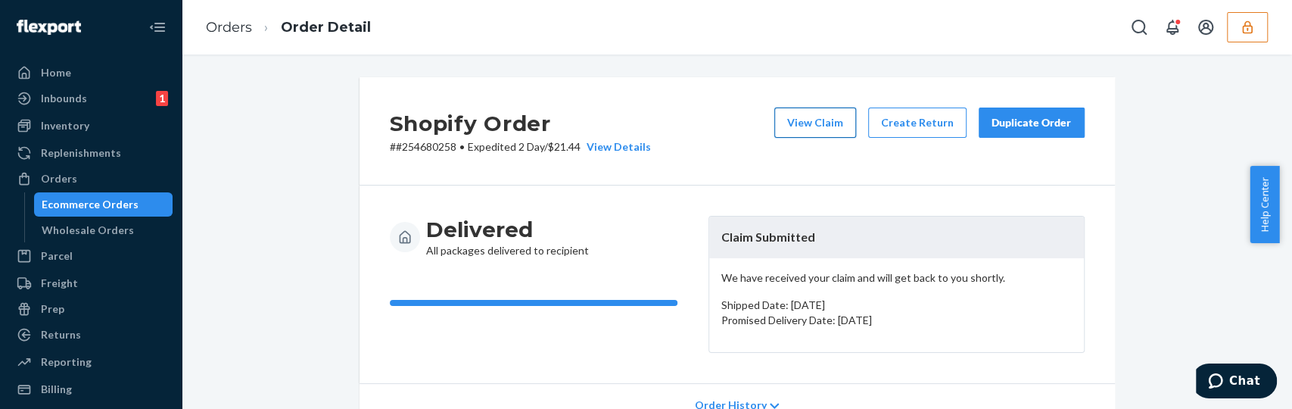
click at [812, 126] on button "View Claim" at bounding box center [815, 122] width 82 height 30
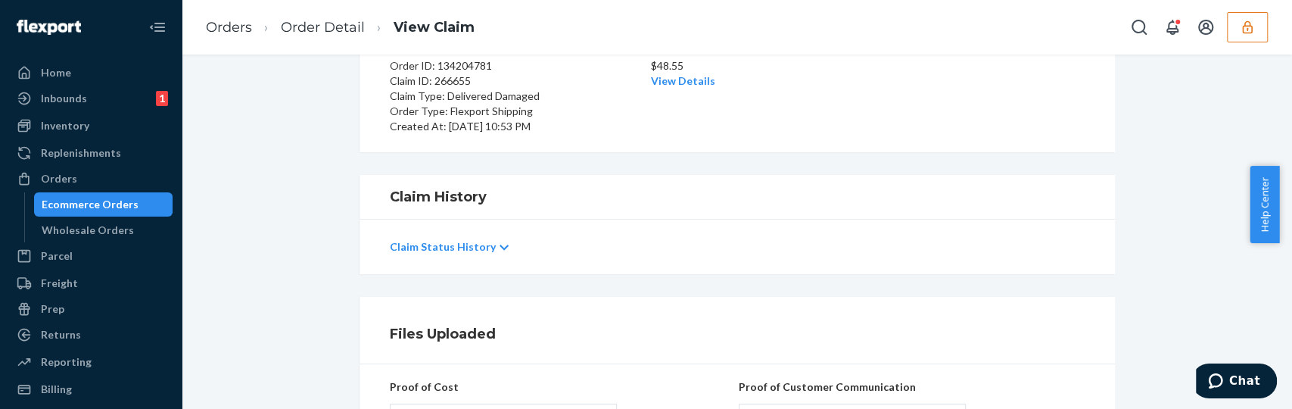
scroll to position [510, 0]
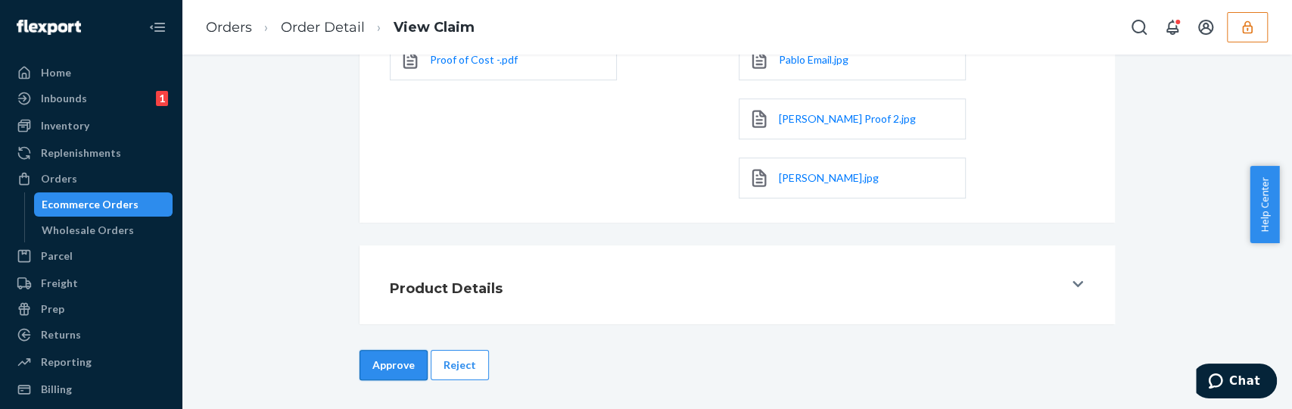
click at [397, 359] on button "Approve" at bounding box center [394, 365] width 68 height 30
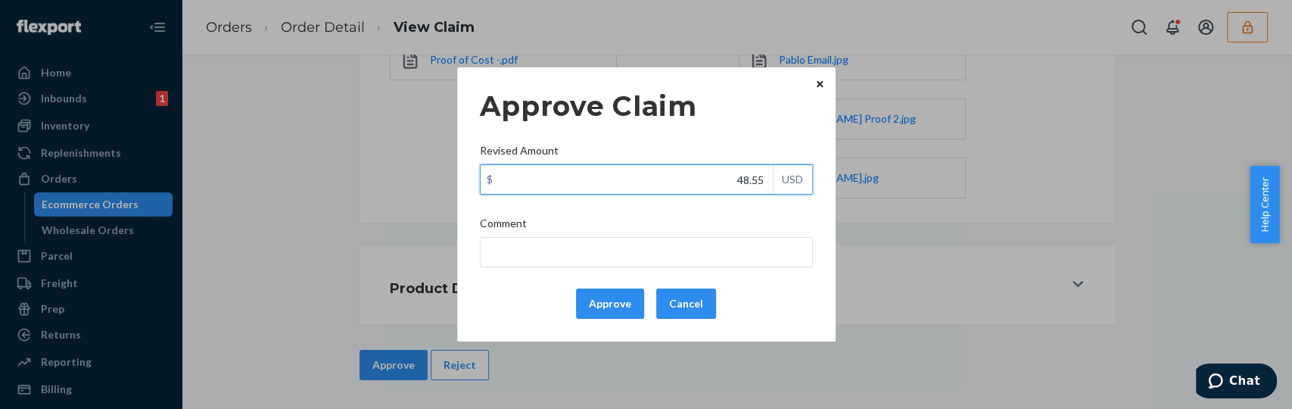
click at [664, 186] on input "48.55" at bounding box center [627, 179] width 292 height 29
type input "28.15"
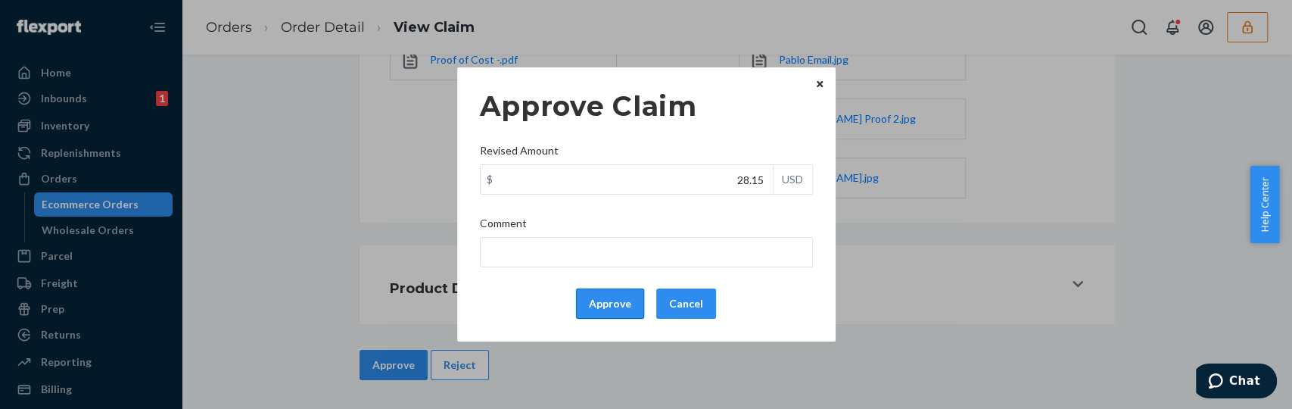
click at [613, 307] on button "Approve" at bounding box center [610, 303] width 68 height 30
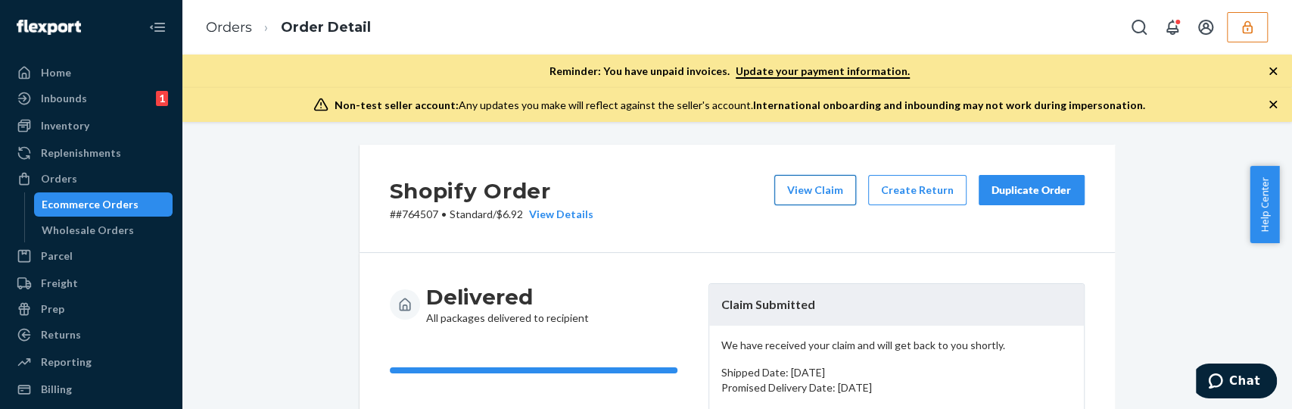
click at [809, 181] on button "View Claim" at bounding box center [815, 190] width 82 height 30
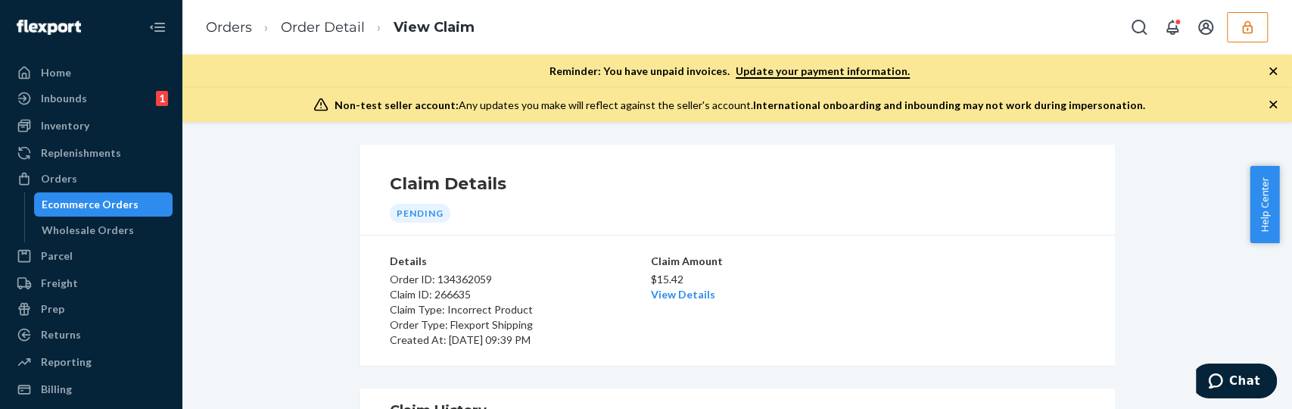
scroll to position [54, 0]
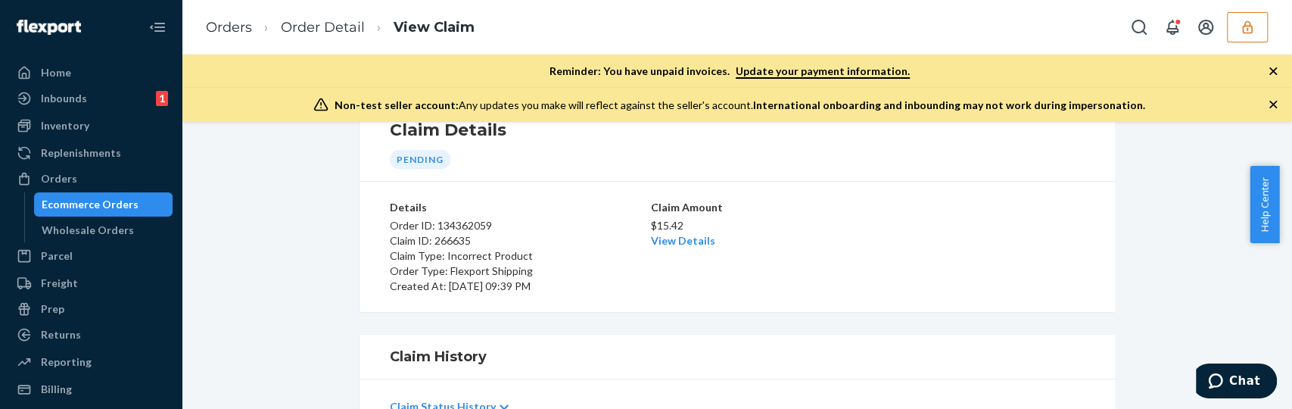
click at [1276, 104] on icon "button" at bounding box center [1273, 104] width 15 height 15
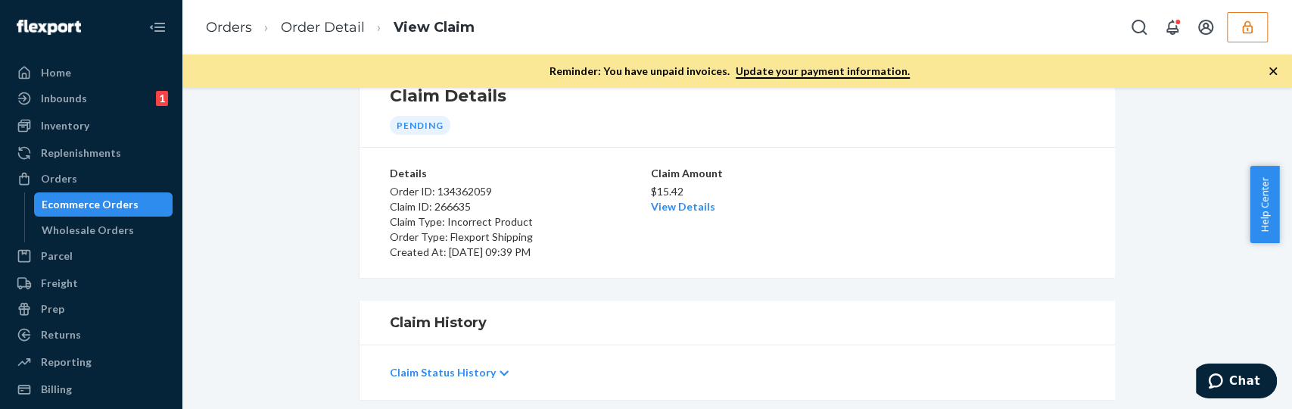
click at [1270, 71] on icon "button" at bounding box center [1273, 71] width 15 height 15
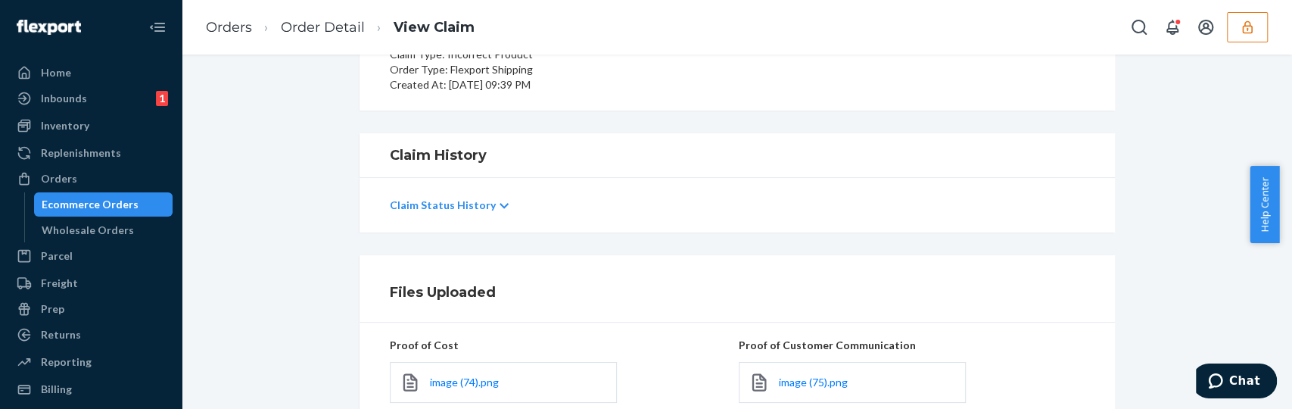
scroll to position [451, 0]
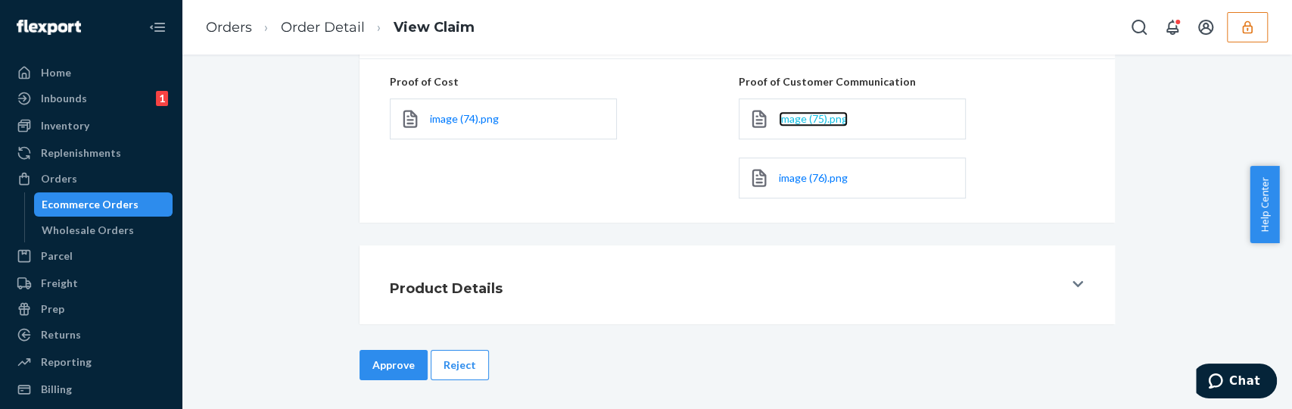
click at [815, 114] on span "image (75).png" at bounding box center [813, 118] width 69 height 13
click at [812, 182] on span "image (76).png" at bounding box center [813, 177] width 69 height 13
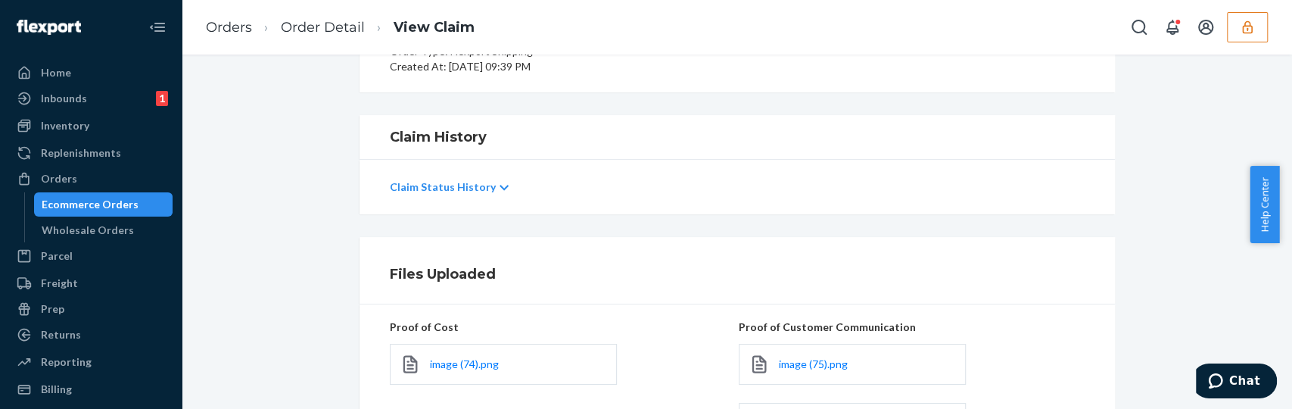
scroll to position [103, 0]
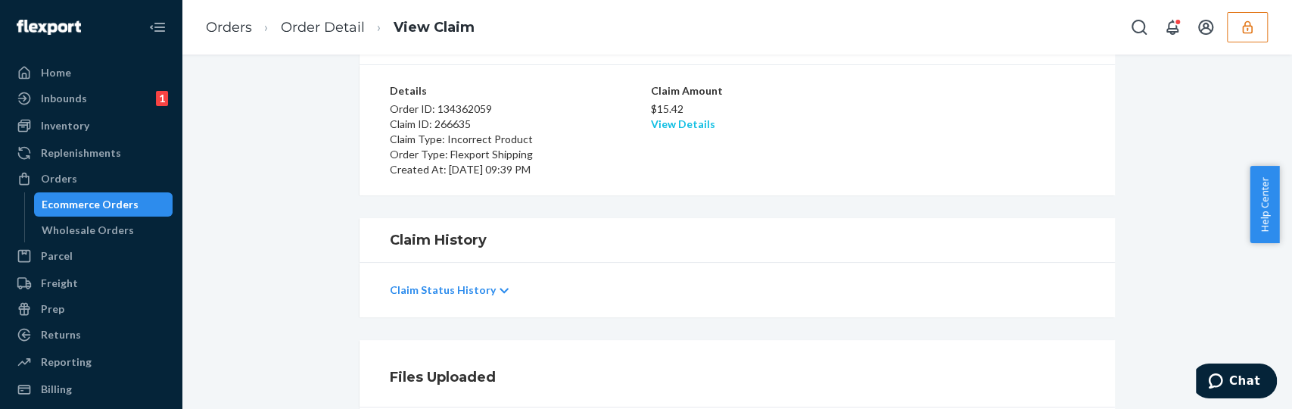
click at [695, 124] on link "View Details" at bounding box center [683, 123] width 64 height 13
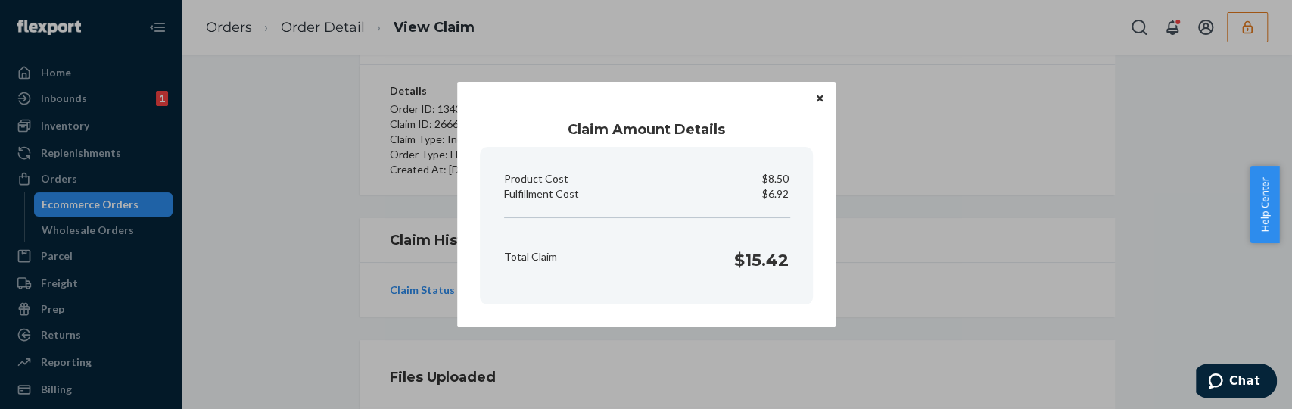
click at [774, 195] on p "$6.92" at bounding box center [775, 193] width 26 height 15
copy p "Fulfillment Cost"
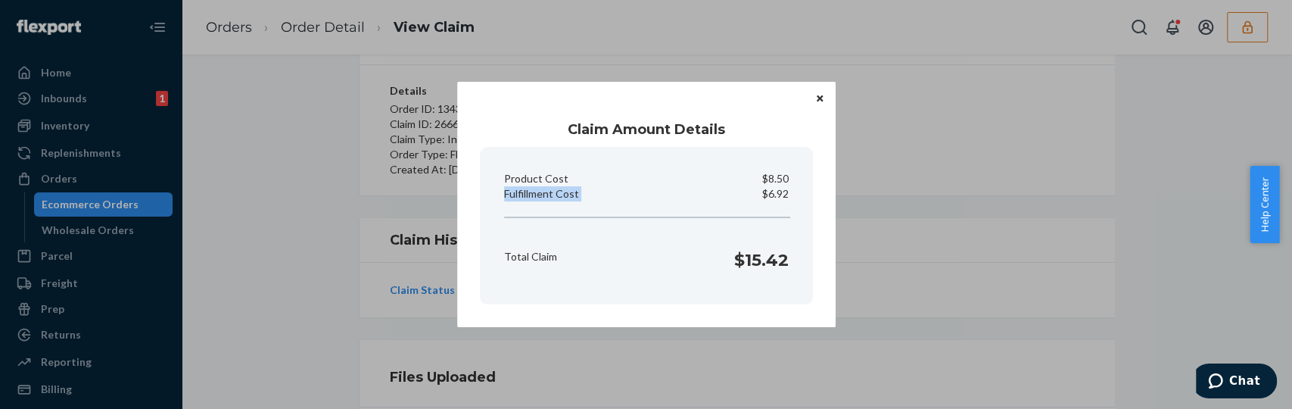
click at [815, 98] on button "Close" at bounding box center [819, 97] width 15 height 17
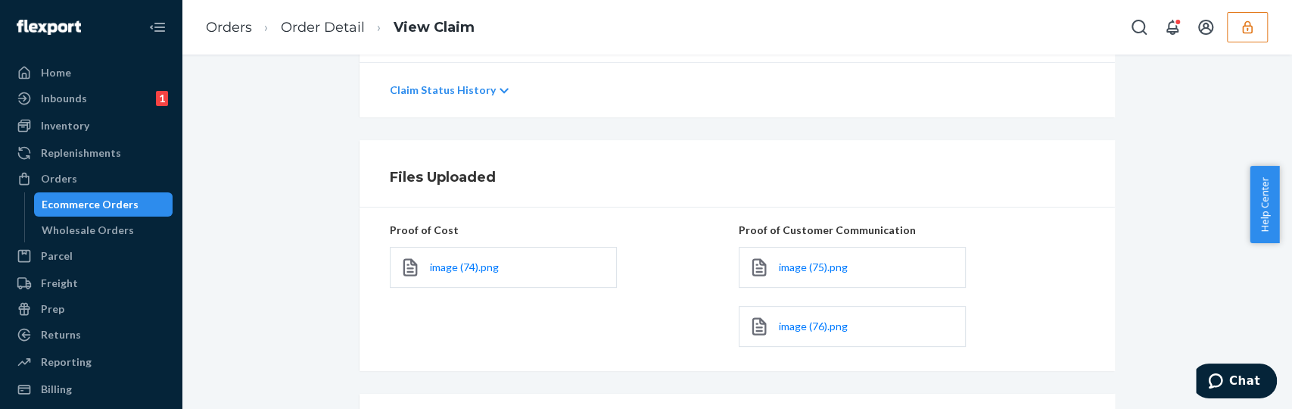
scroll to position [451, 0]
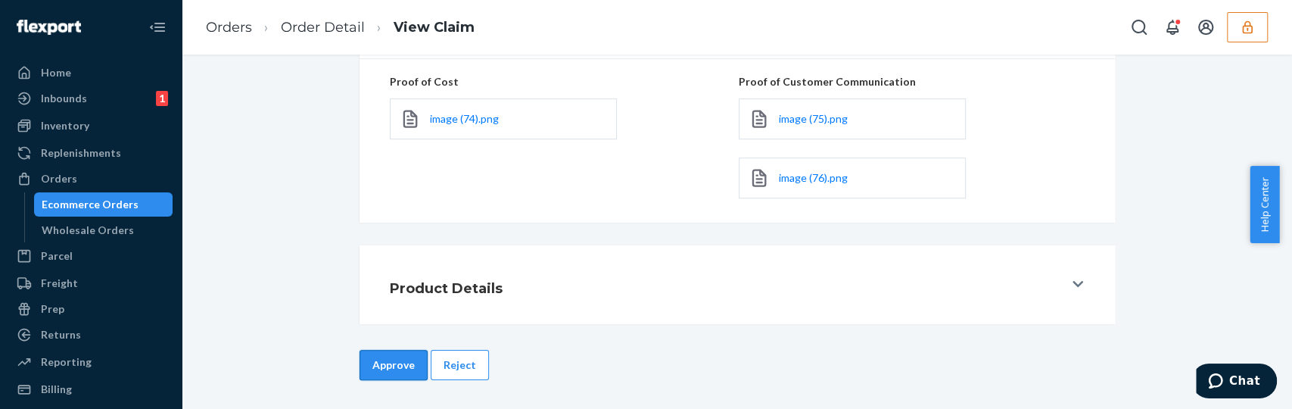
click at [398, 360] on button "Approve" at bounding box center [394, 365] width 68 height 30
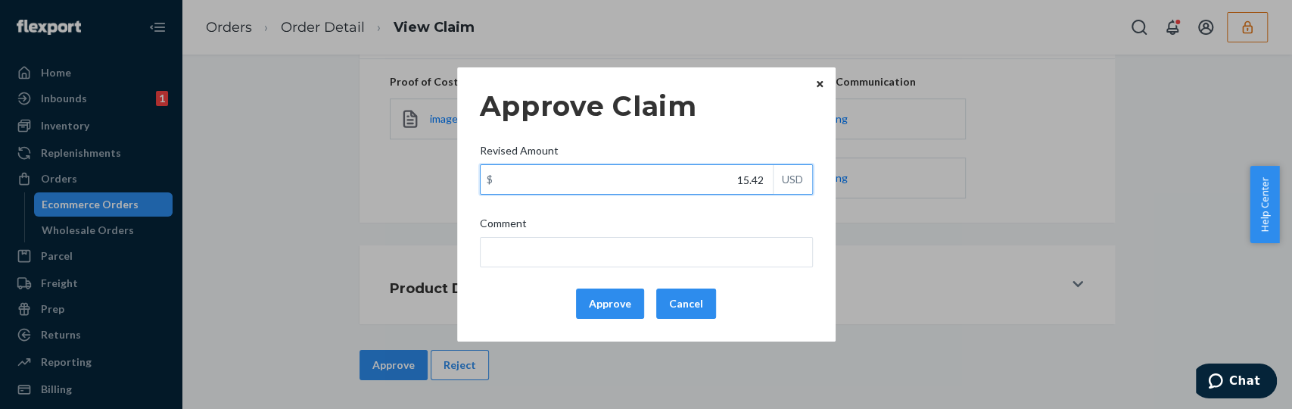
click at [693, 168] on input "15.42" at bounding box center [627, 179] width 292 height 29
paste input "6.9"
type input "6.92"
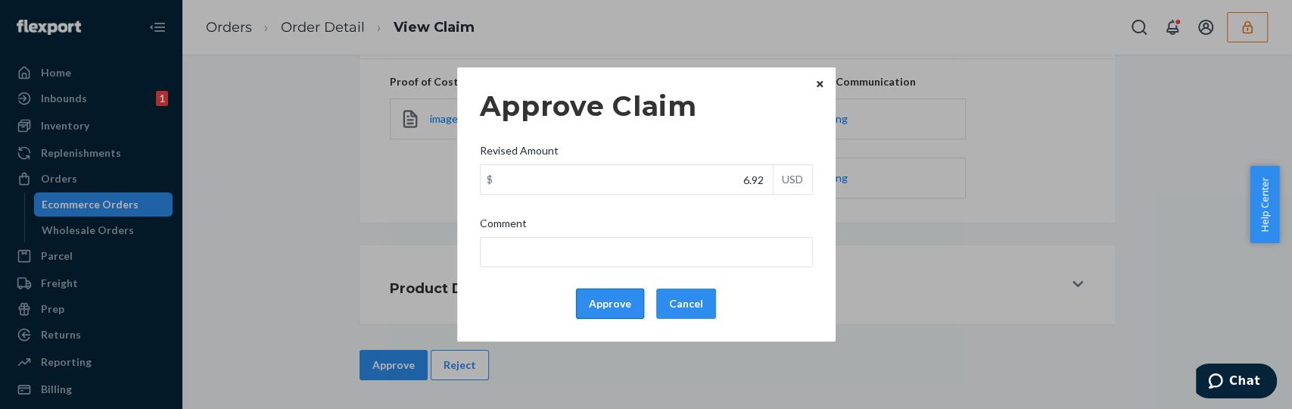
click at [624, 313] on button "Approve" at bounding box center [610, 303] width 68 height 30
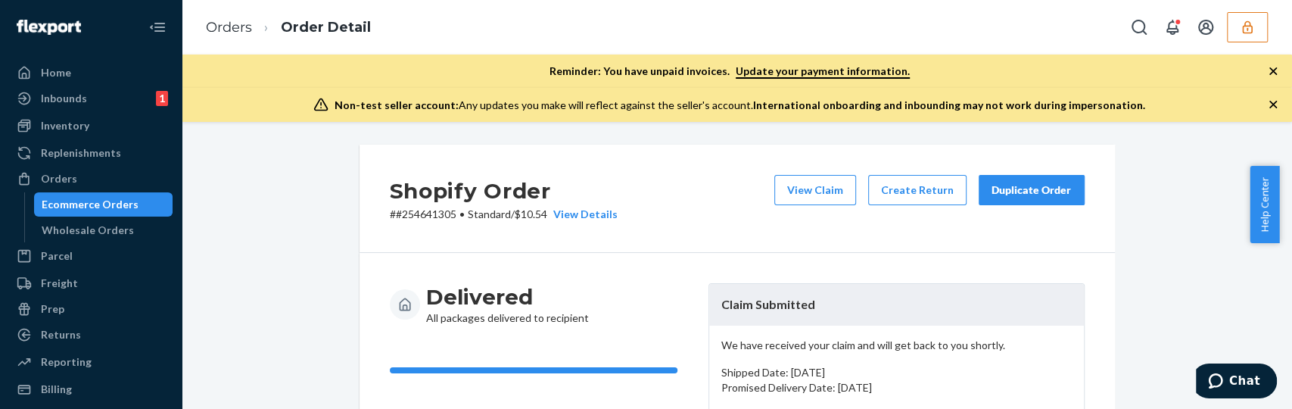
click at [1269, 64] on icon "button" at bounding box center [1273, 71] width 15 height 15
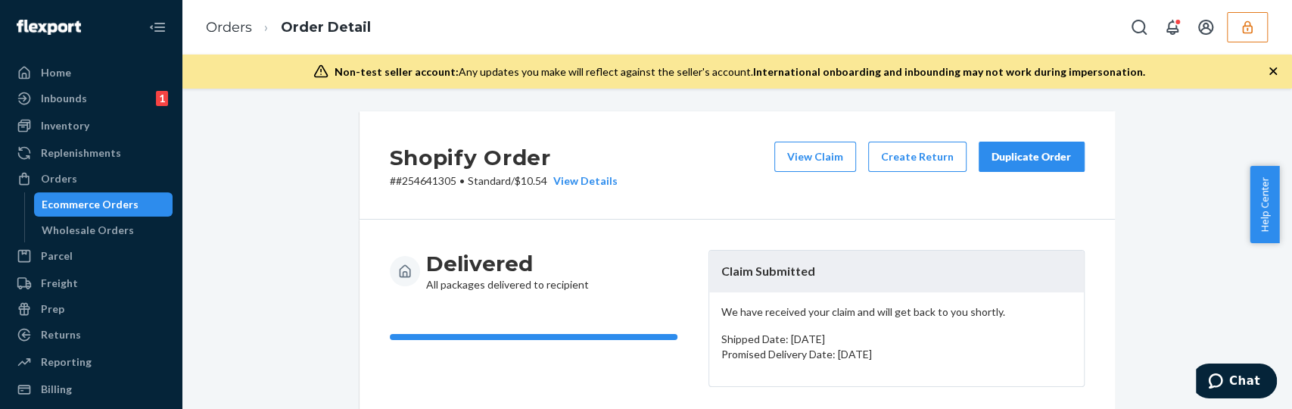
click at [1266, 73] on icon "button" at bounding box center [1273, 71] width 15 height 15
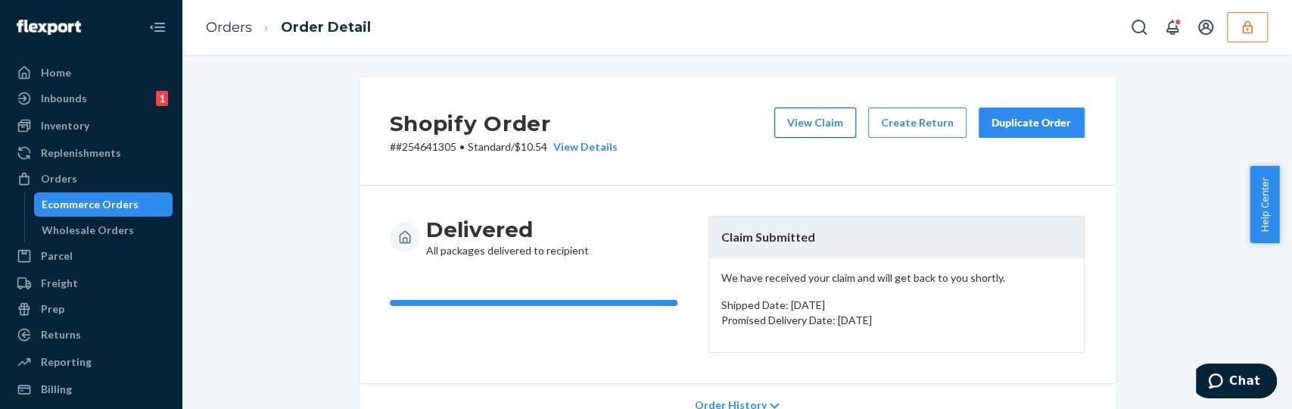
click at [805, 126] on button "View Claim" at bounding box center [815, 122] width 82 height 30
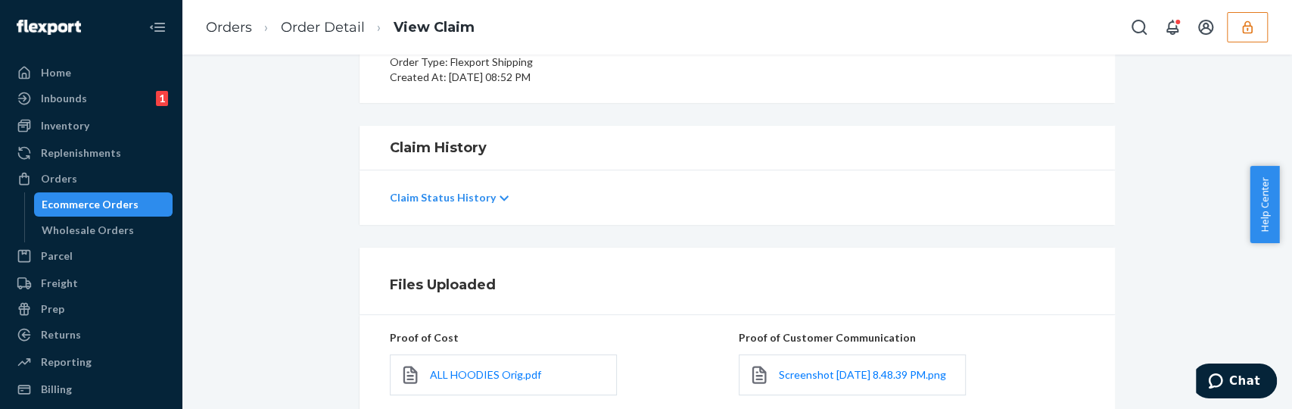
scroll to position [272, 0]
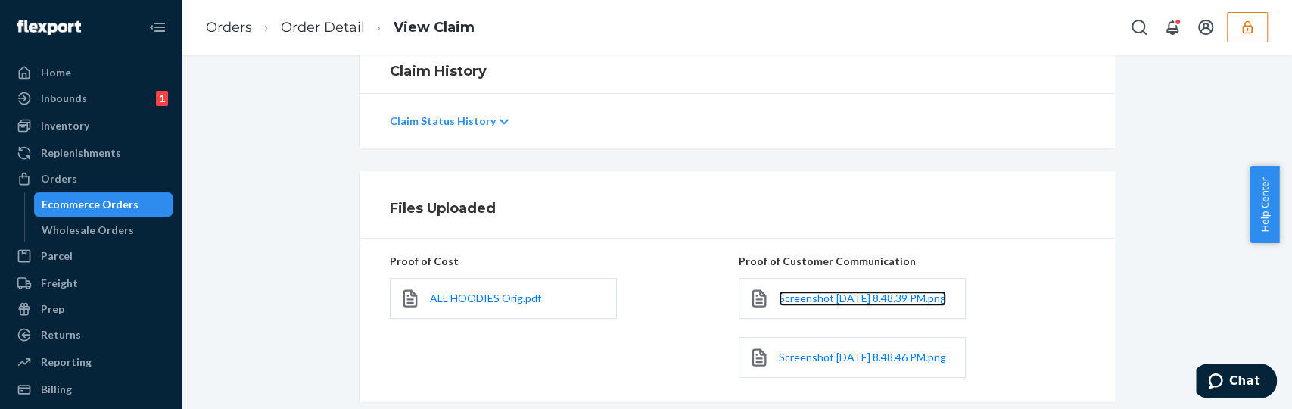
click at [786, 301] on link "Screenshot [DATE] 8.48.39 PM.png" at bounding box center [862, 298] width 167 height 15
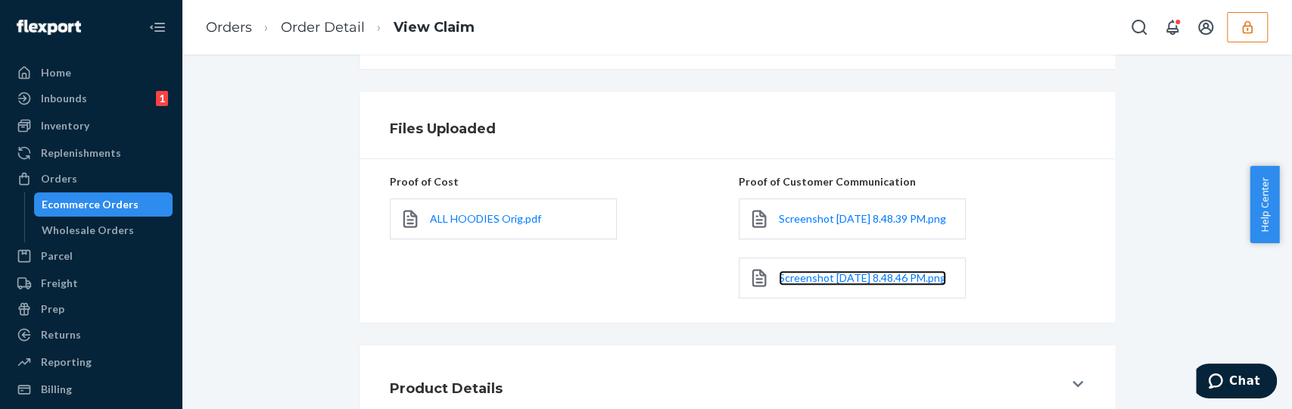
click at [855, 285] on link "Screenshot [DATE] 8.48.46 PM.png" at bounding box center [862, 277] width 167 height 15
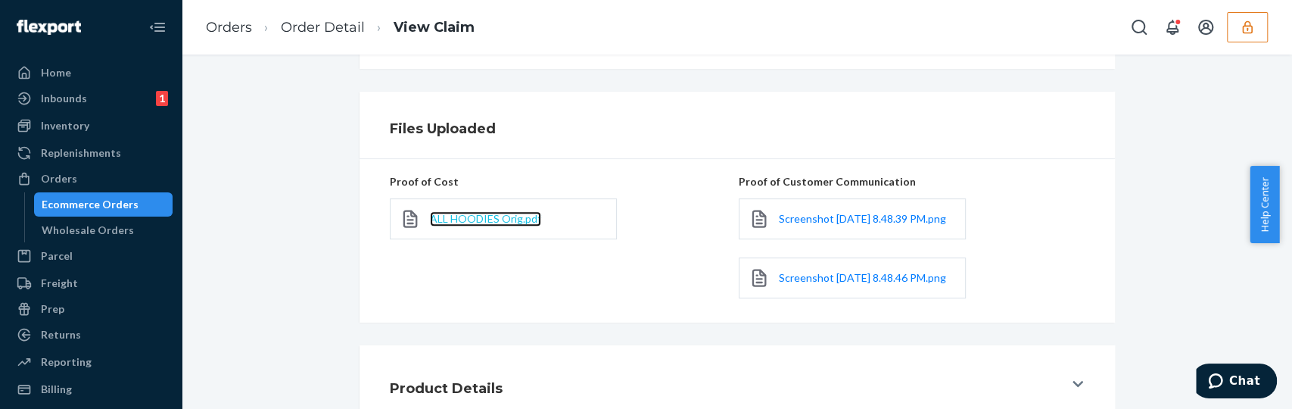
click at [445, 219] on span "ALL HOODIES Orig.pdf" at bounding box center [485, 218] width 111 height 13
click at [321, 30] on link "Order Detail" at bounding box center [323, 27] width 84 height 17
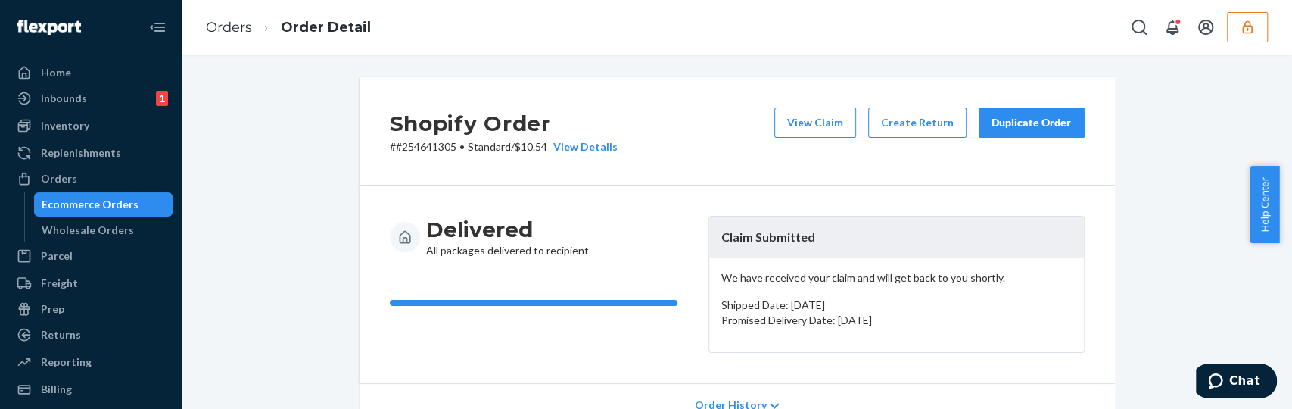
click at [799, 138] on div "View Claim Create Return Duplicate Order" at bounding box center [929, 130] width 322 height 47
click at [802, 120] on button "View Claim" at bounding box center [815, 122] width 82 height 30
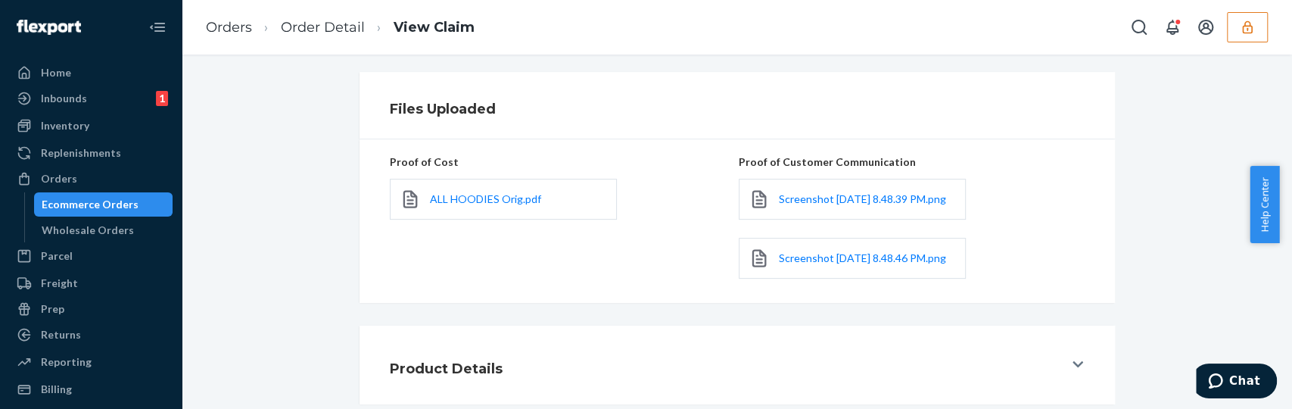
scroll to position [469, 0]
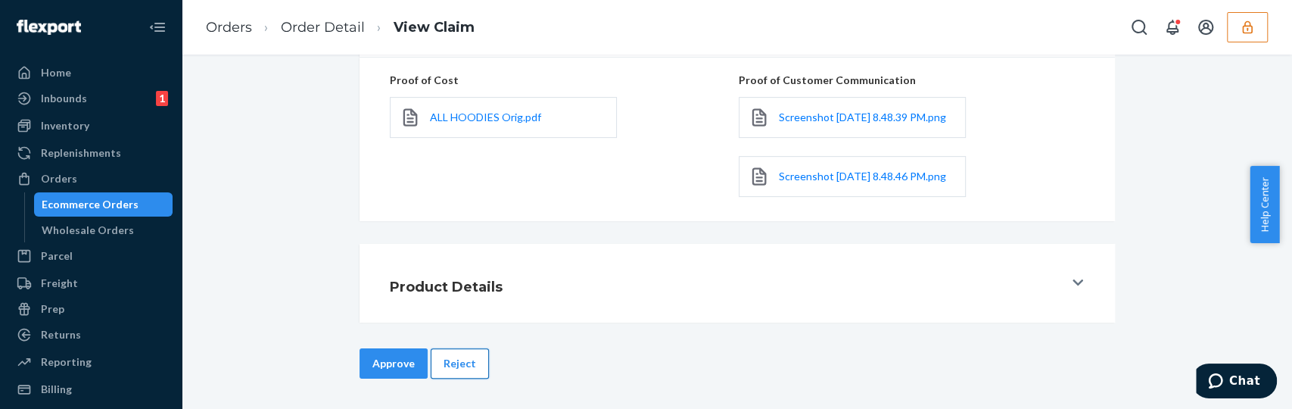
click at [454, 358] on button "Reject" at bounding box center [460, 363] width 58 height 30
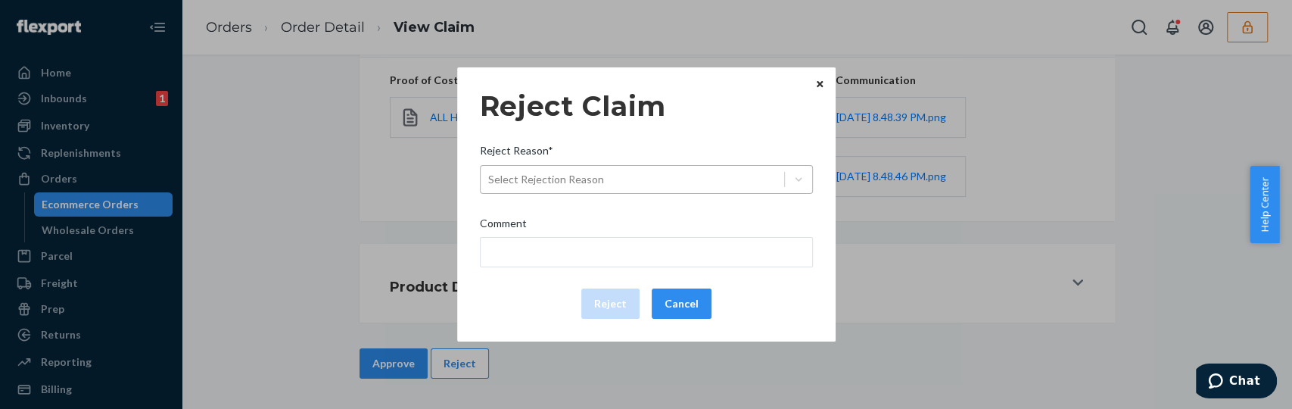
click at [621, 179] on div "Select Rejection Reason" at bounding box center [633, 179] width 304 height 24
click at [490, 179] on input "Reject Reason* Select Rejection Reason" at bounding box center [489, 179] width 2 height 15
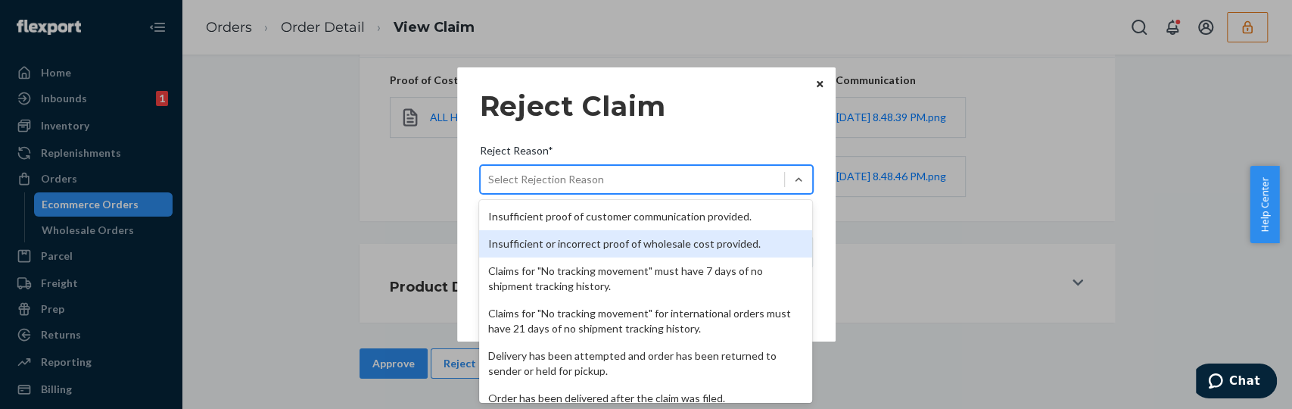
scroll to position [220, 0]
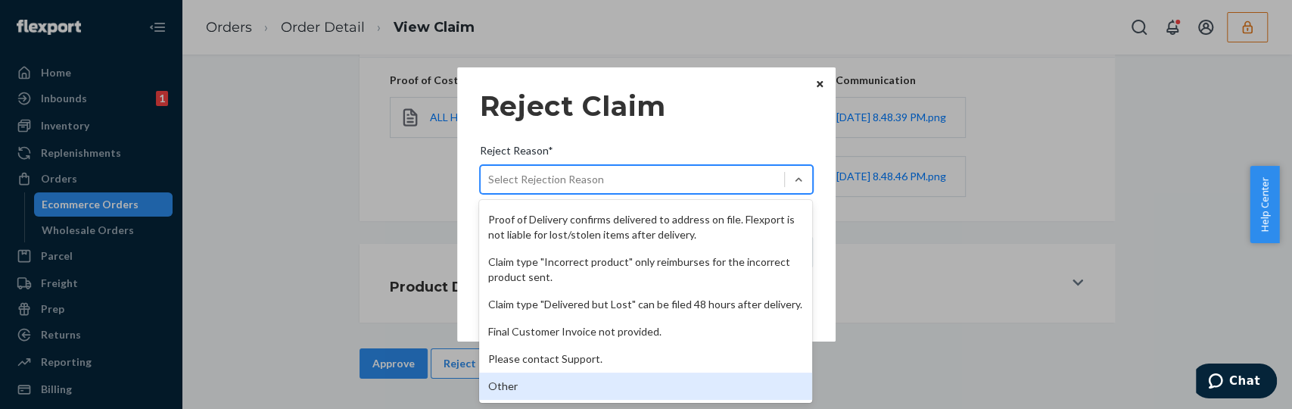
click at [550, 374] on div "Other" at bounding box center [645, 385] width 333 height 27
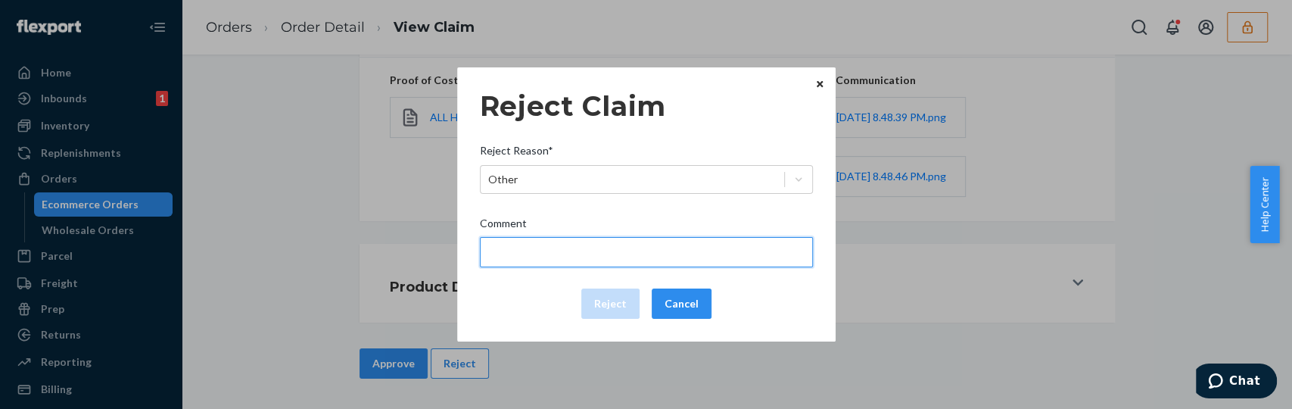
click at [555, 245] on input "Comment" at bounding box center [646, 252] width 333 height 30
type input "Please provide the details of the incorrect item being received."
click at [548, 248] on input "Please provide the details of the incorrect item being received." at bounding box center [646, 252] width 333 height 30
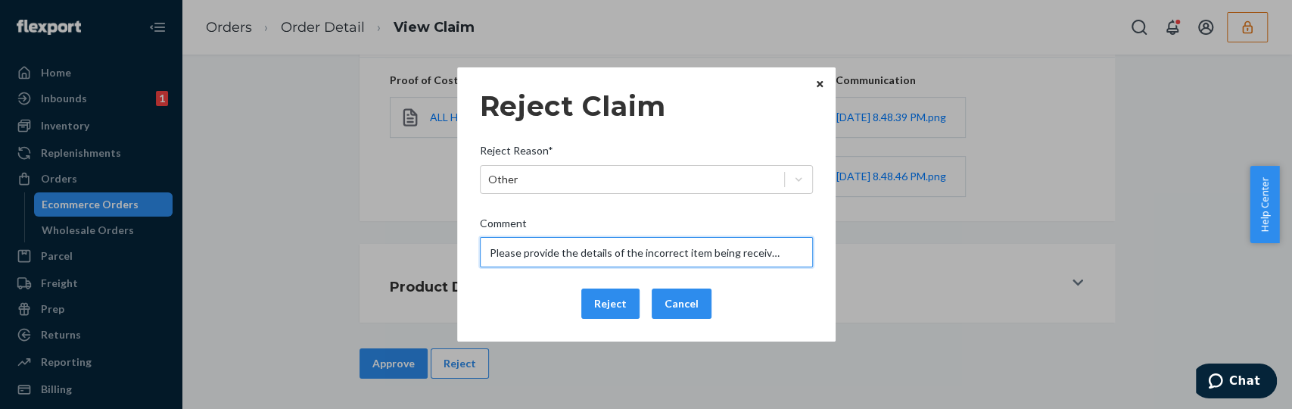
click at [548, 248] on input "Please provide the details of the incorrect item being received." at bounding box center [646, 252] width 333 height 30
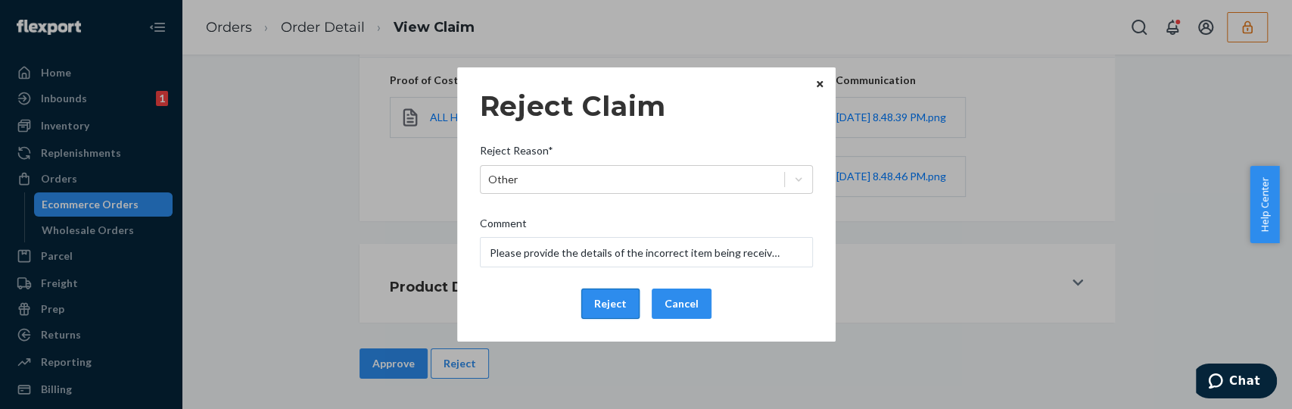
click at [606, 305] on button "Reject" at bounding box center [610, 303] width 58 height 30
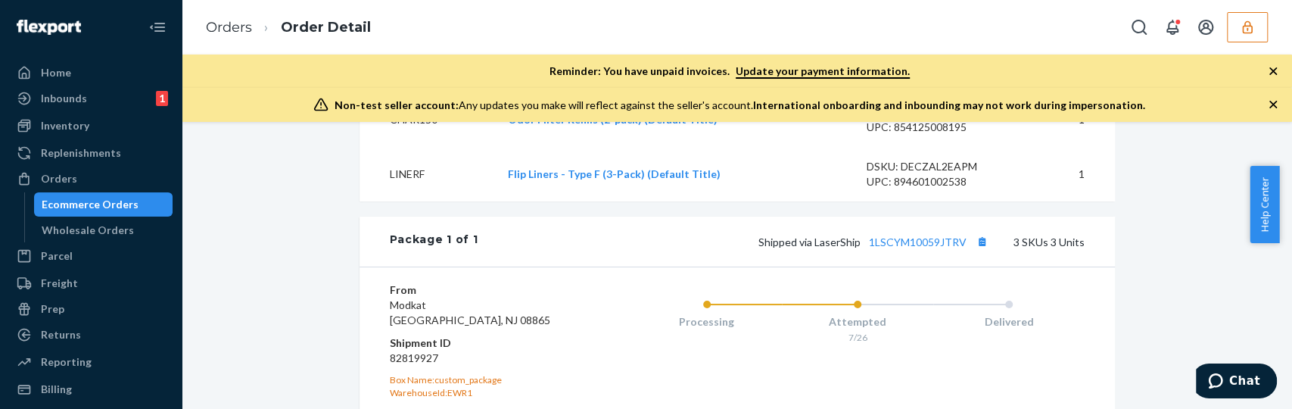
scroll to position [643, 0]
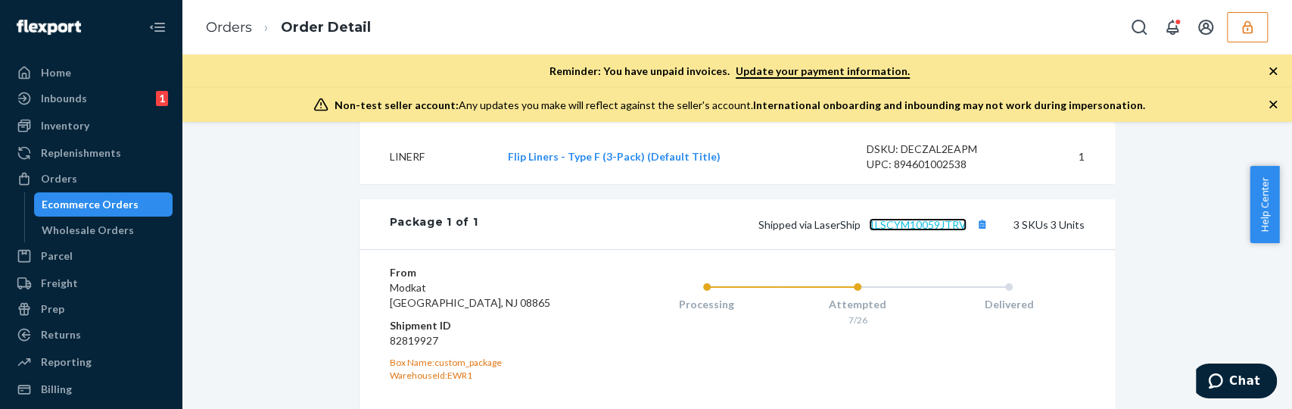
click at [883, 231] on link "1LSCYM10059JTRV" at bounding box center [918, 224] width 98 height 13
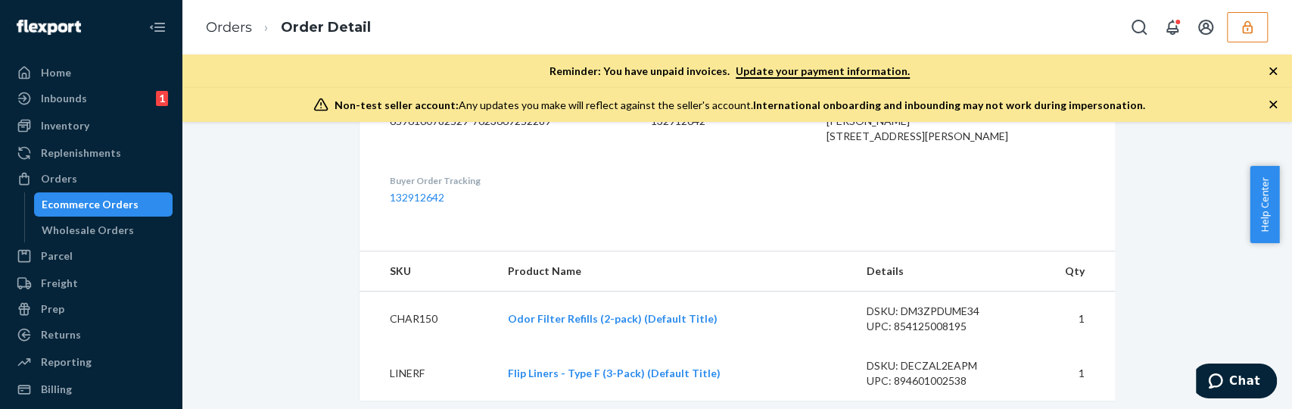
scroll to position [0, 0]
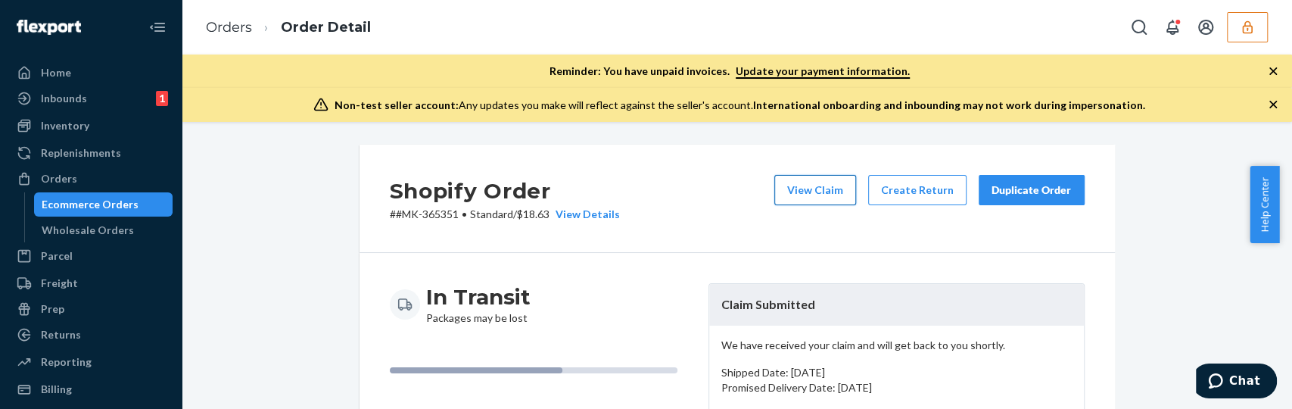
click at [812, 185] on button "View Claim" at bounding box center [815, 190] width 82 height 30
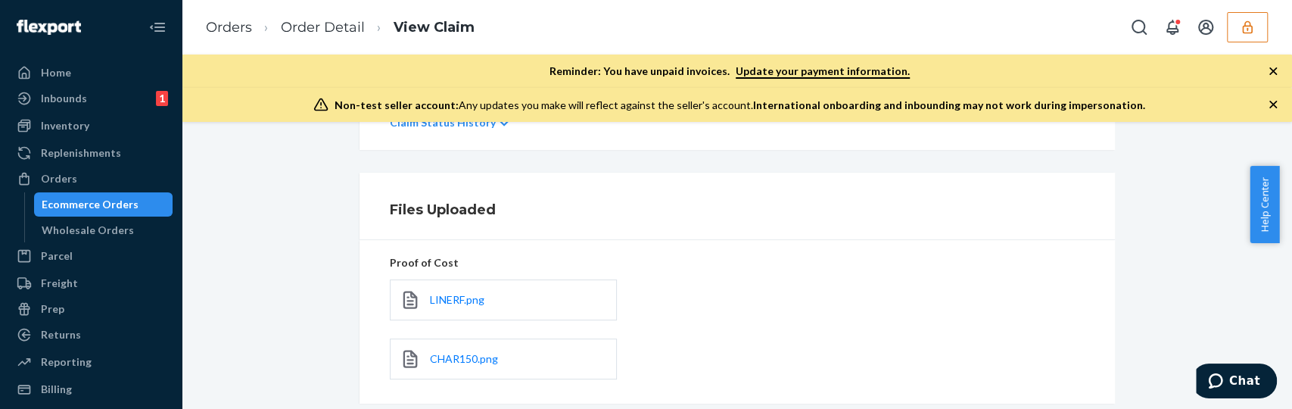
scroll to position [519, 0]
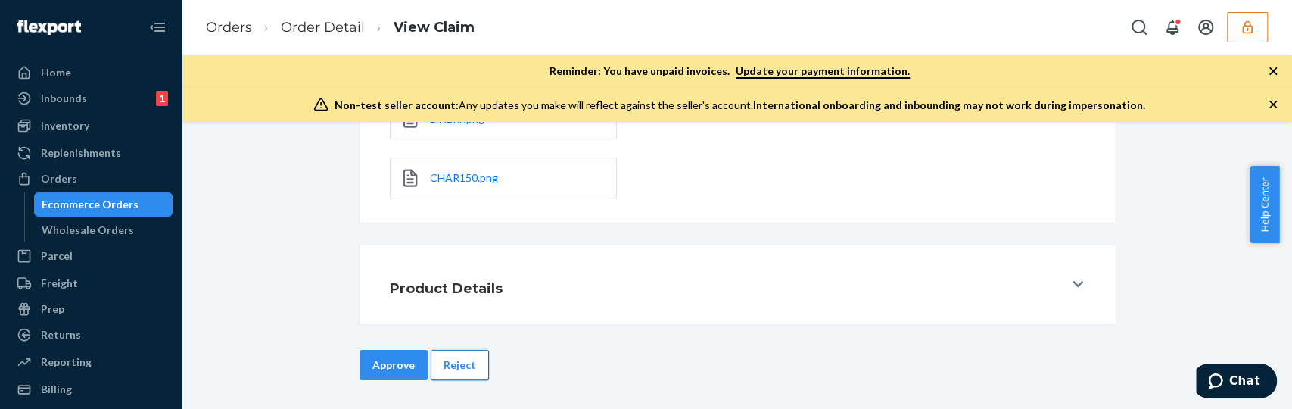
click at [472, 357] on button "Reject" at bounding box center [460, 365] width 58 height 30
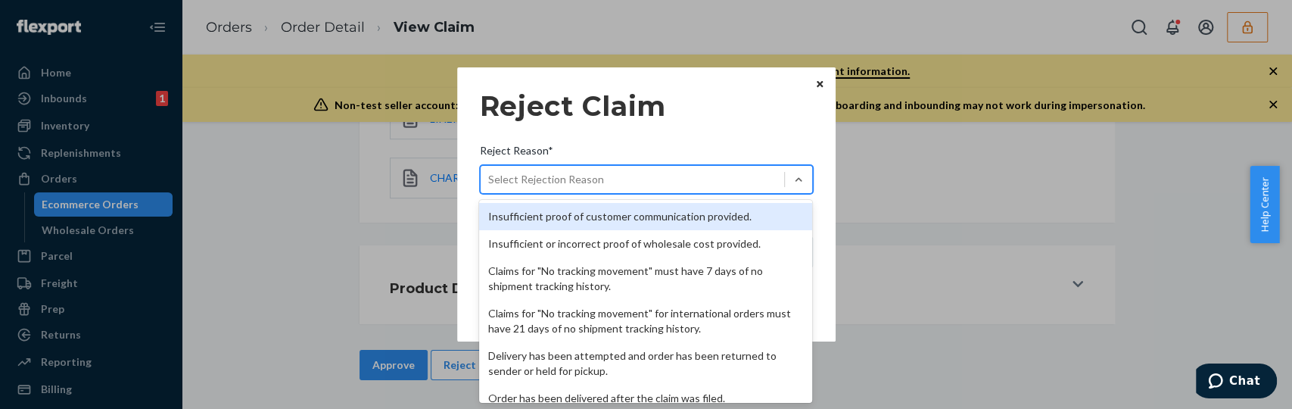
click at [725, 174] on div "Select Rejection Reason" at bounding box center [633, 179] width 304 height 24
click at [490, 174] on input "Reject Reason* option Insufficient proof of customer communication provided. fo…" at bounding box center [489, 179] width 2 height 15
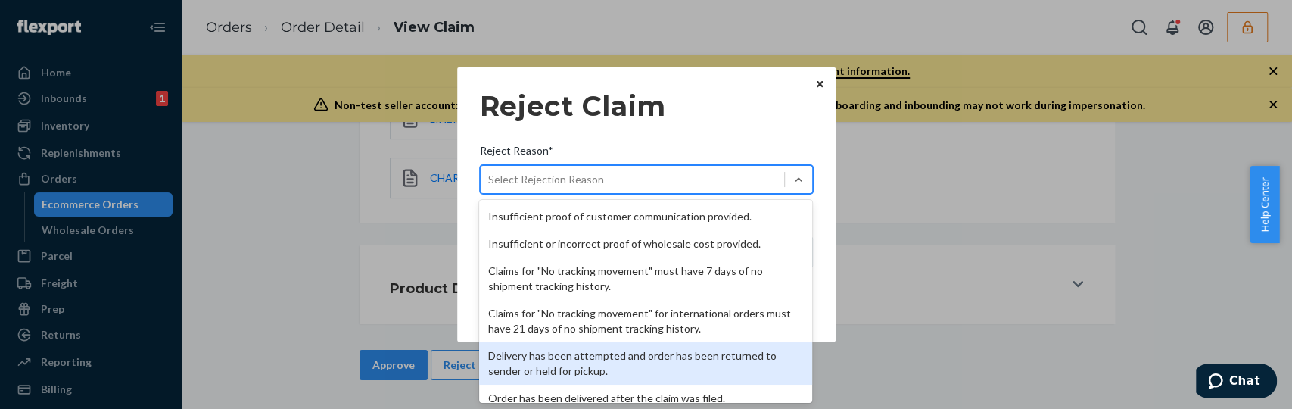
click at [602, 366] on div "Delivery has been attempted and order has been returned to sender or held for p…" at bounding box center [645, 363] width 333 height 42
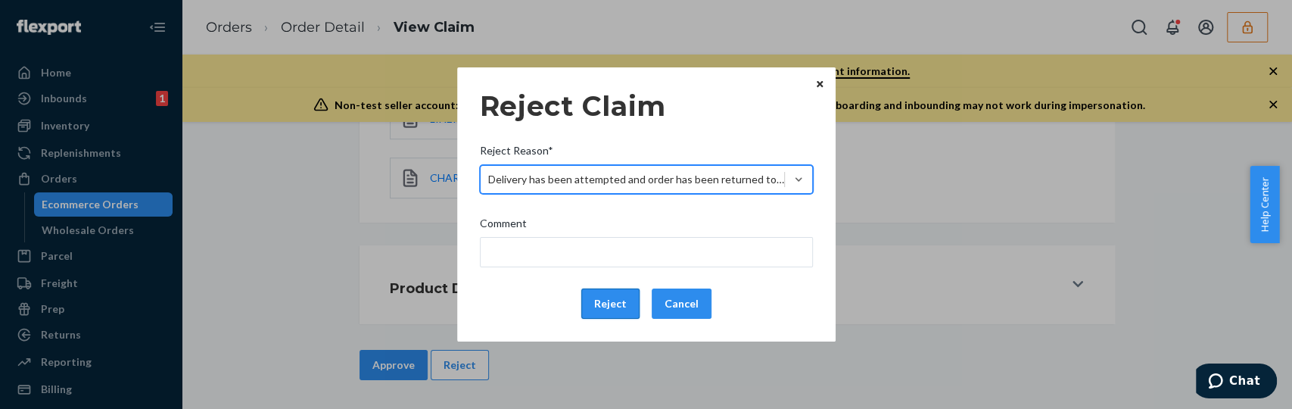
click at [599, 302] on button "Reject" at bounding box center [610, 303] width 58 height 30
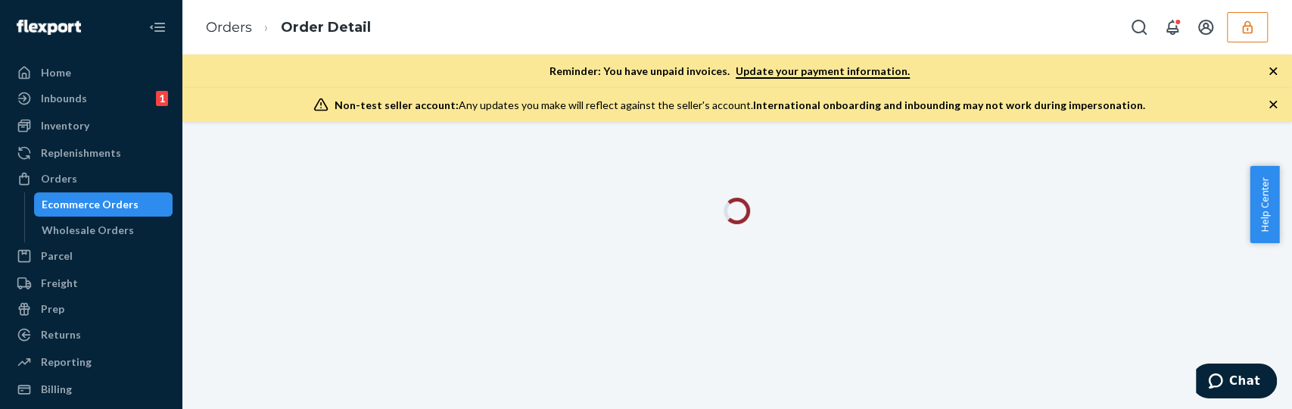
click at [1272, 107] on icon "button" at bounding box center [1273, 104] width 15 height 15
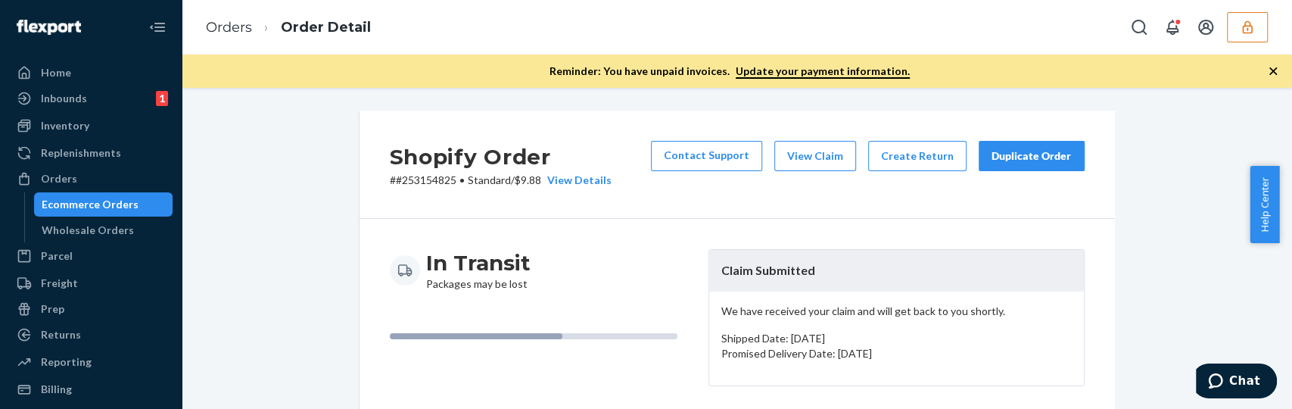
click at [1276, 70] on icon "button" at bounding box center [1273, 71] width 15 height 15
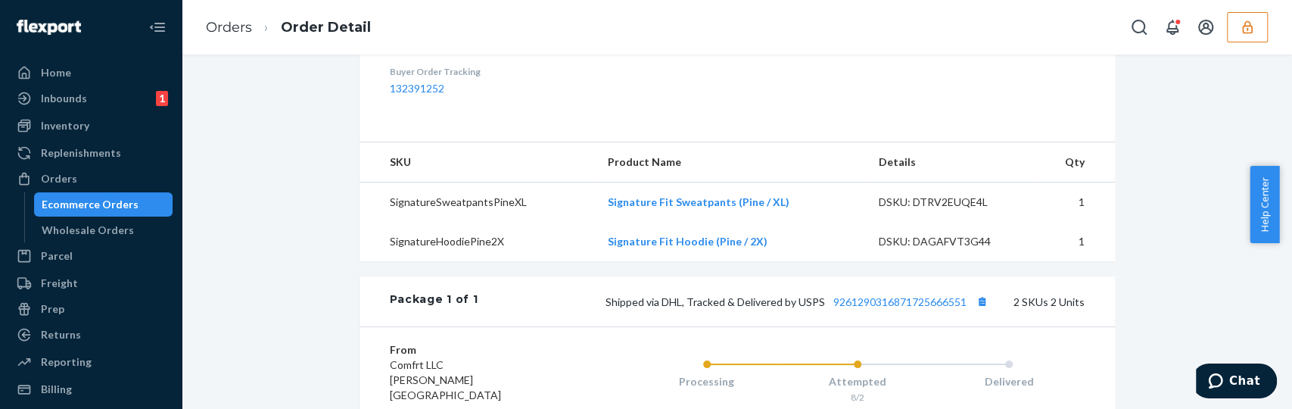
scroll to position [634, 0]
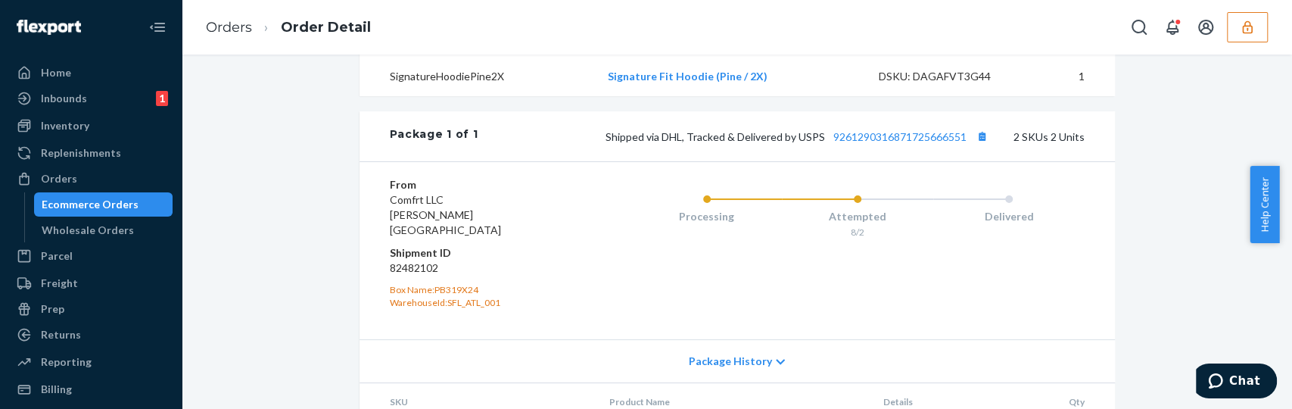
click at [939, 146] on div "Shipped via DHL, Tracked & Delivered by USPS 9261290316871725666551 2 SKUs 2 Un…" at bounding box center [781, 136] width 606 height 20
click at [939, 143] on link "9261290316871725666551" at bounding box center [899, 136] width 133 height 13
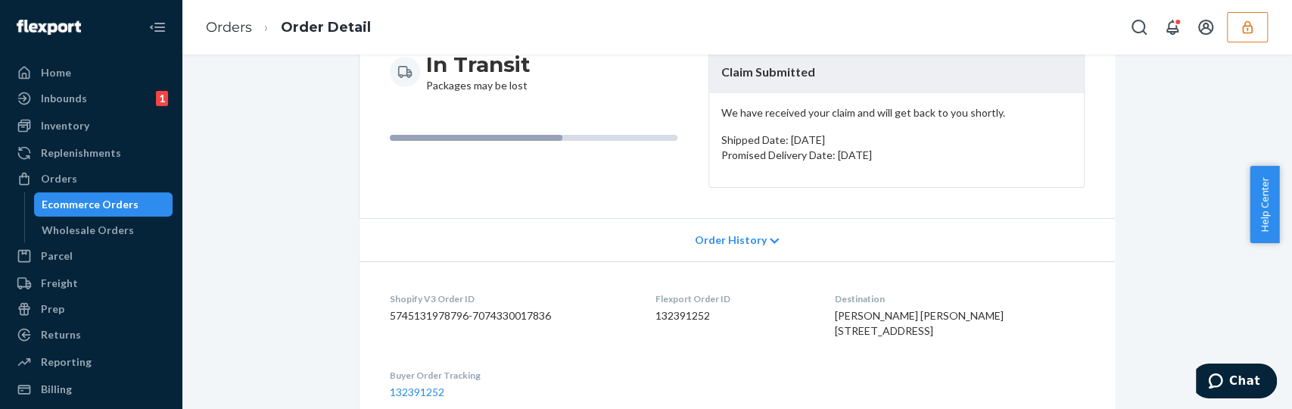
scroll to position [0, 0]
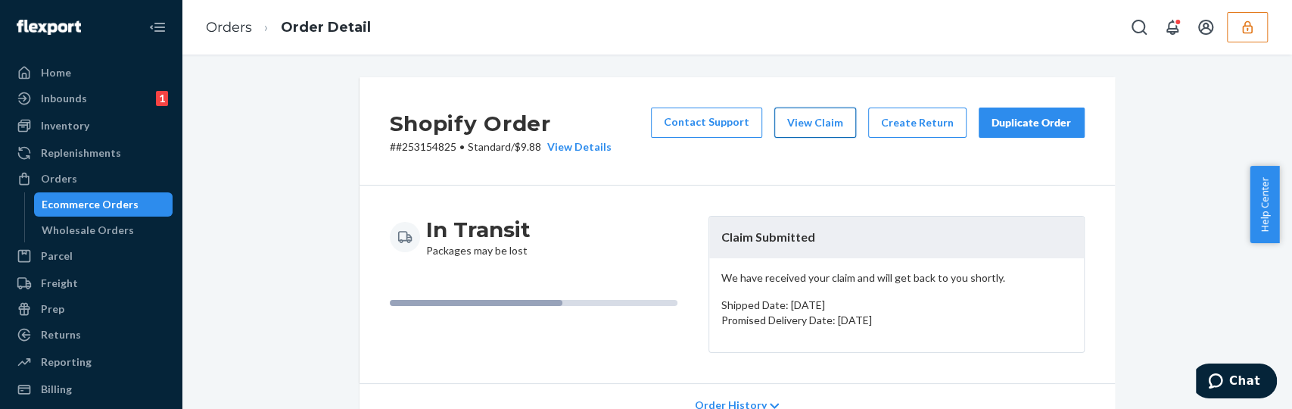
click at [811, 120] on button "View Claim" at bounding box center [815, 122] width 82 height 30
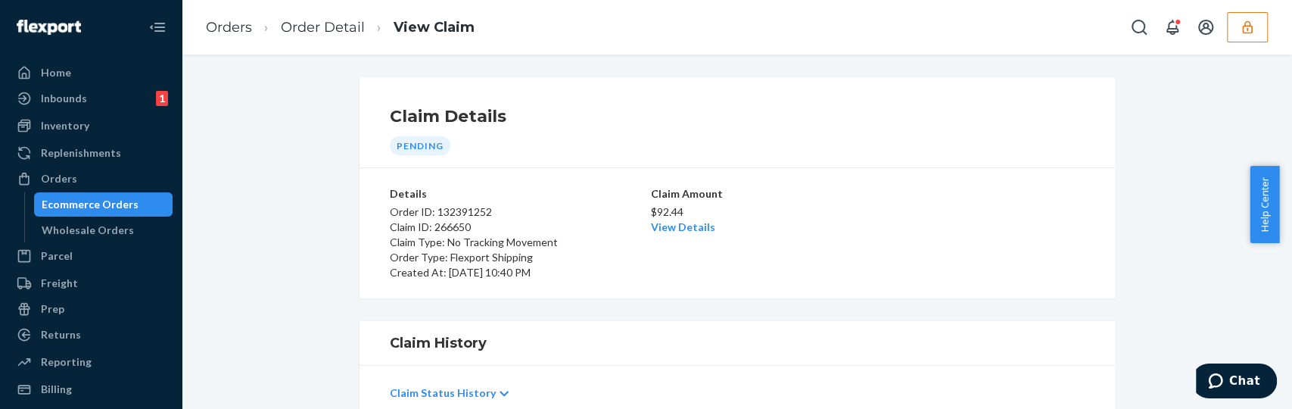
scroll to position [401, 0]
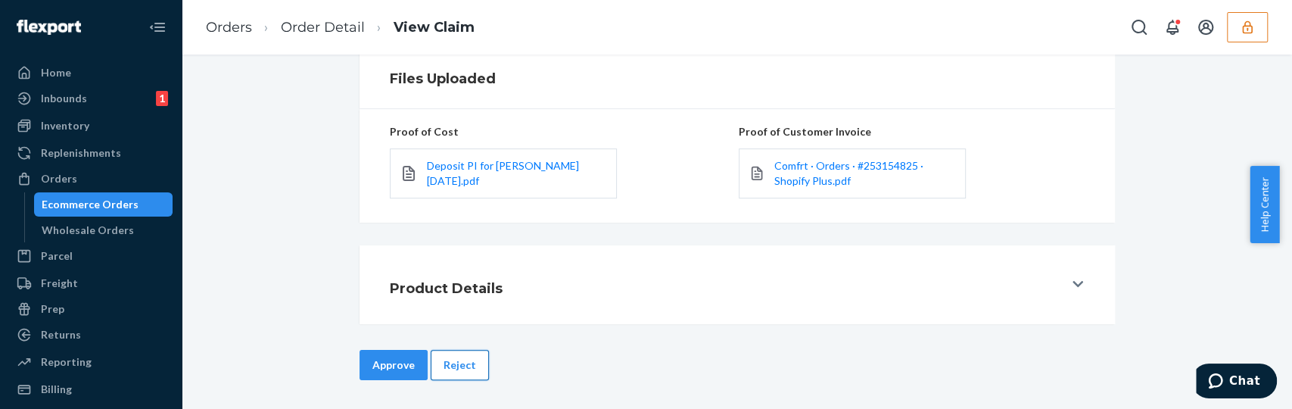
click at [450, 367] on button "Reject" at bounding box center [460, 365] width 58 height 30
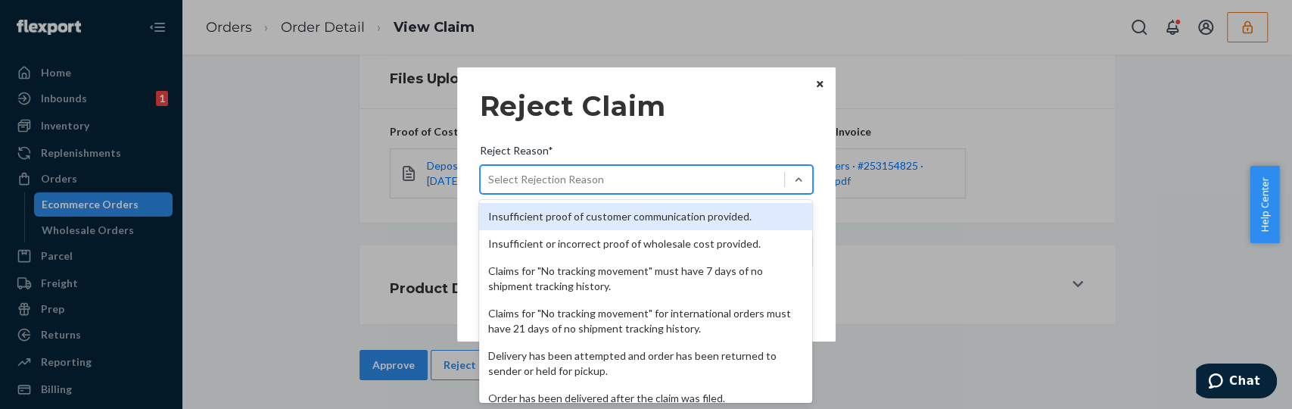
click at [582, 173] on div "Select Rejection Reason" at bounding box center [546, 179] width 116 height 15
click at [490, 173] on input "Reject Reason* option Insufficient proof of customer communication provided. fo…" at bounding box center [489, 179] width 2 height 15
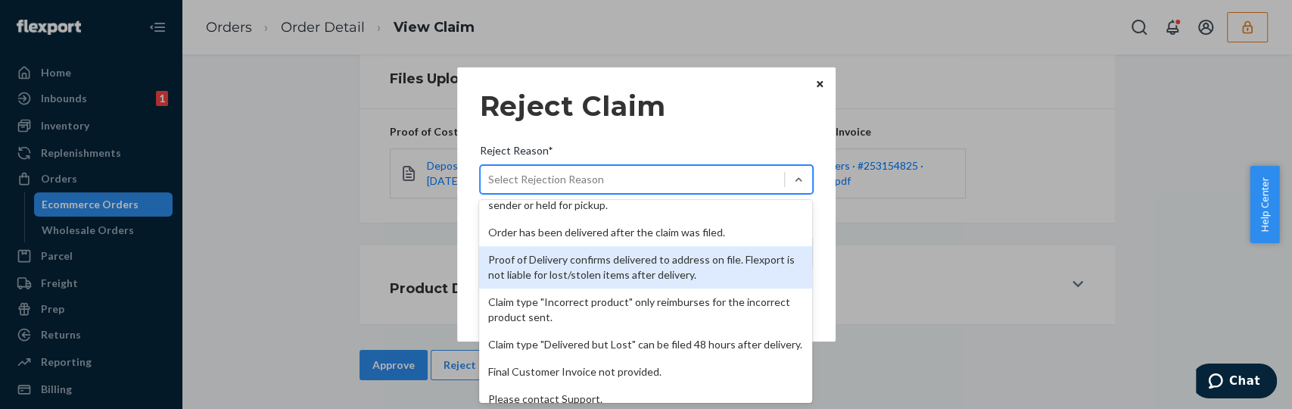
scroll to position [109, 0]
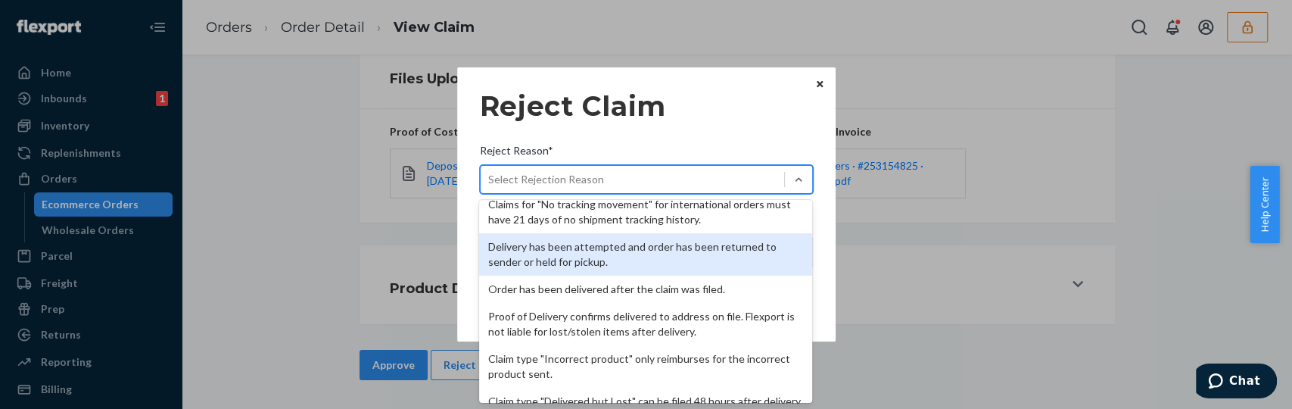
click at [562, 254] on div "Delivery has been attempted and order has been returned to sender or held for p…" at bounding box center [645, 254] width 333 height 42
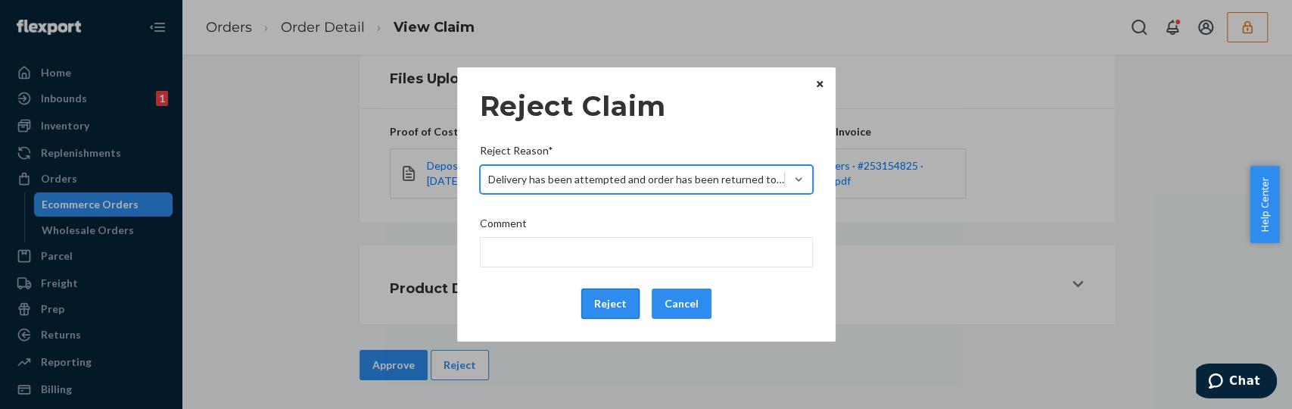
click at [609, 304] on button "Reject" at bounding box center [610, 303] width 58 height 30
